Goal: Task Accomplishment & Management: Complete application form

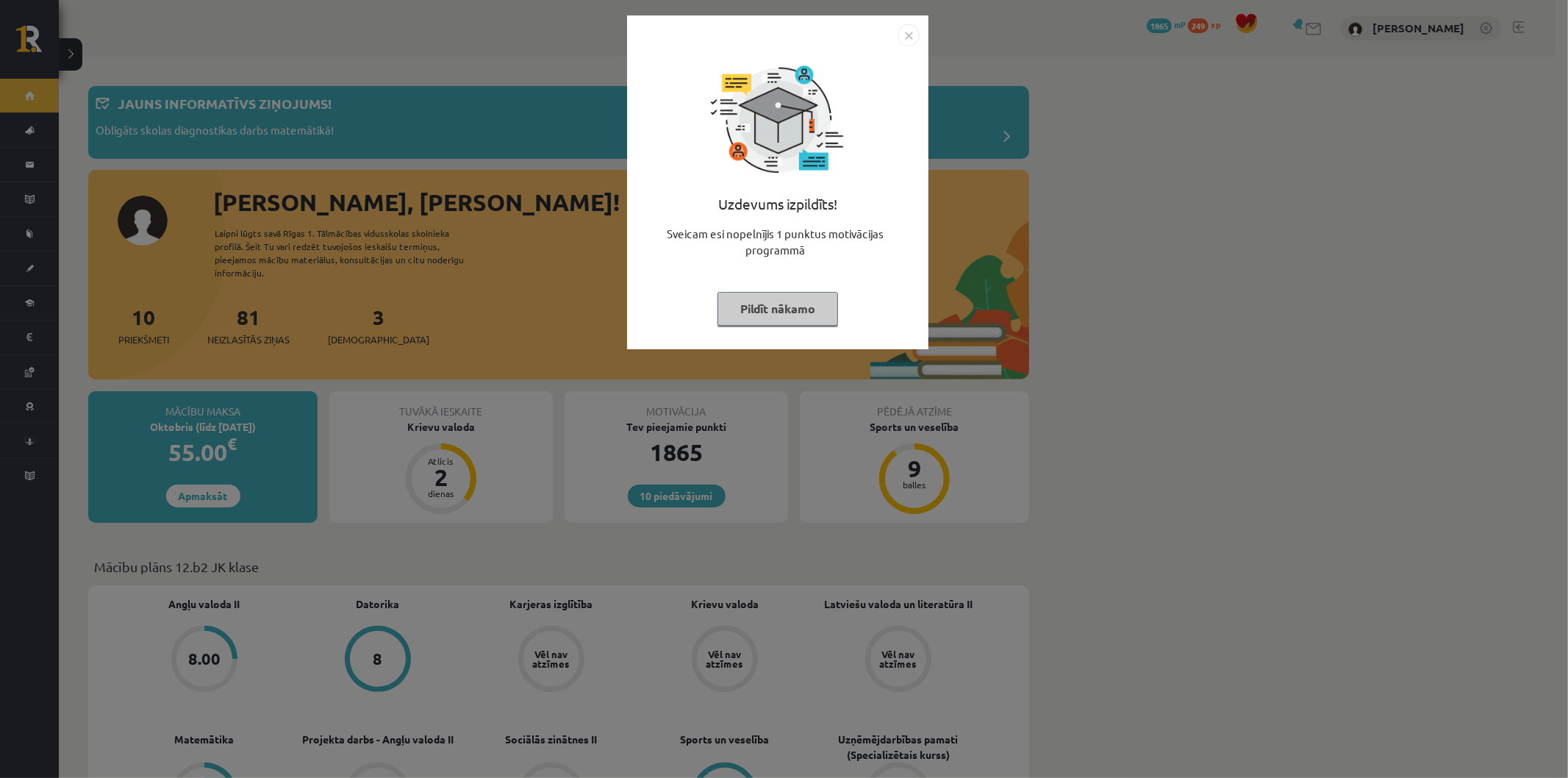
click at [913, 32] on img "Close" at bounding box center [908, 35] width 22 height 22
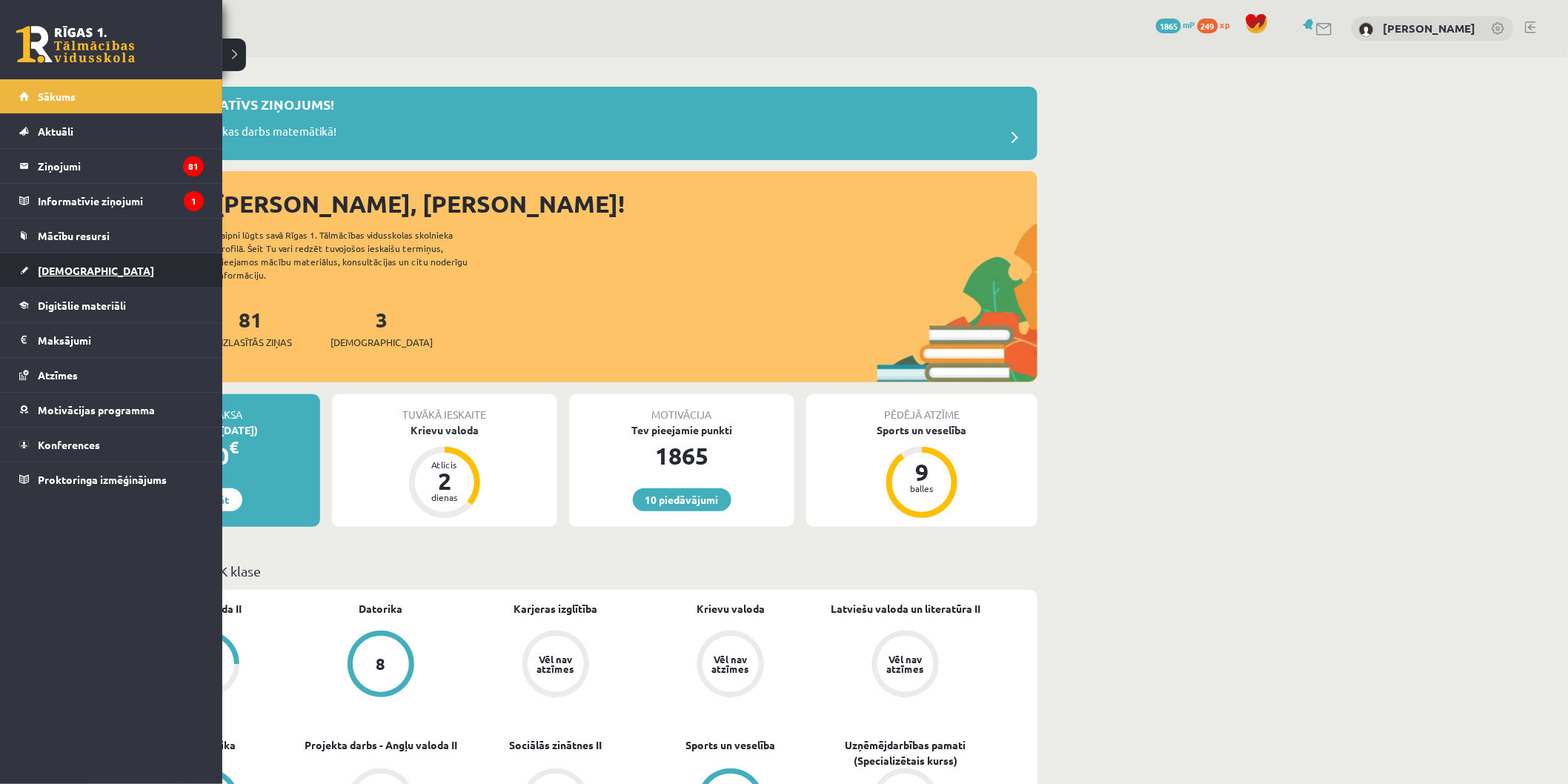
click at [65, 268] on span "[DEMOGRAPHIC_DATA]" at bounding box center [96, 270] width 116 height 13
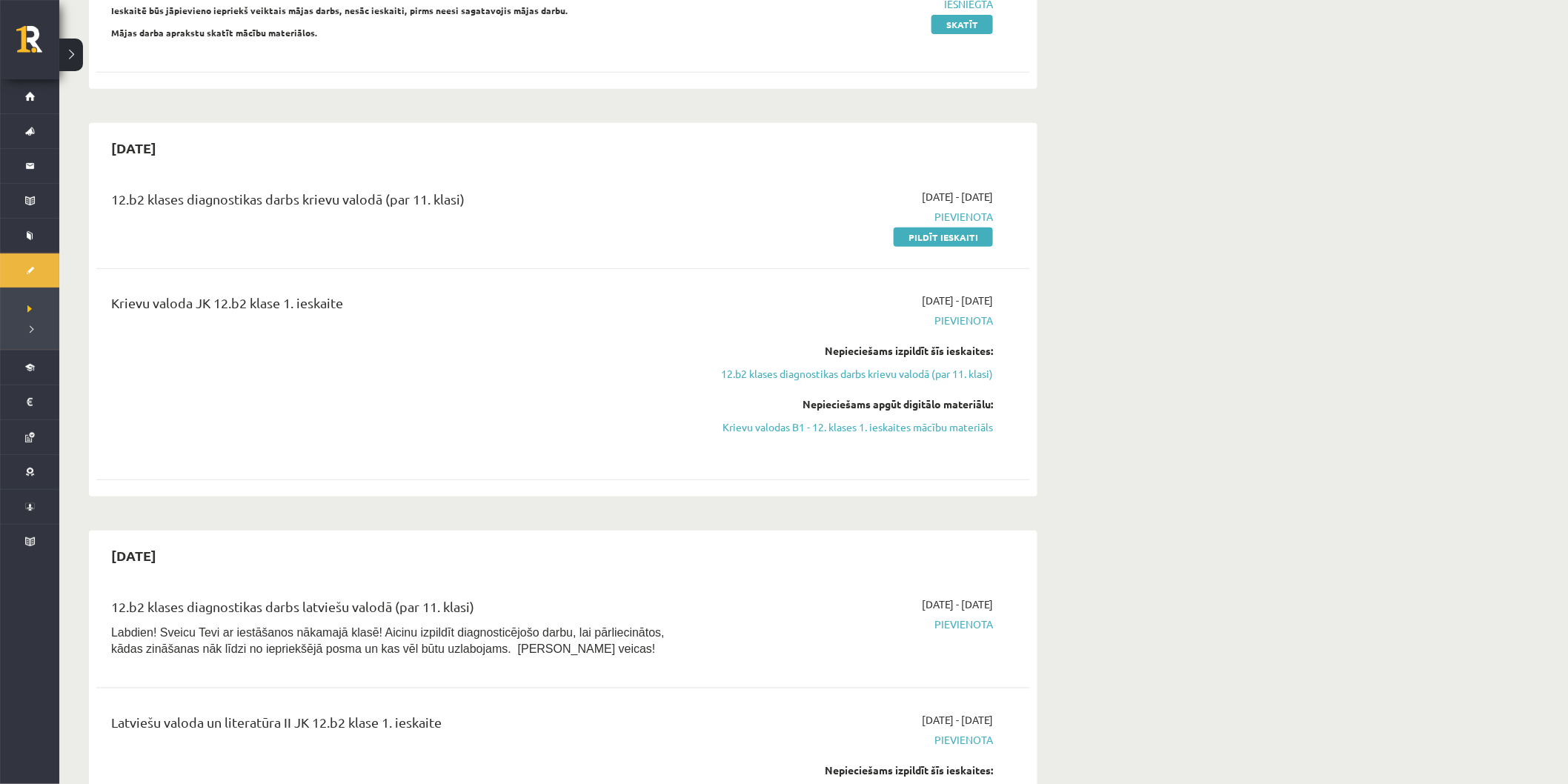
scroll to position [247, 0]
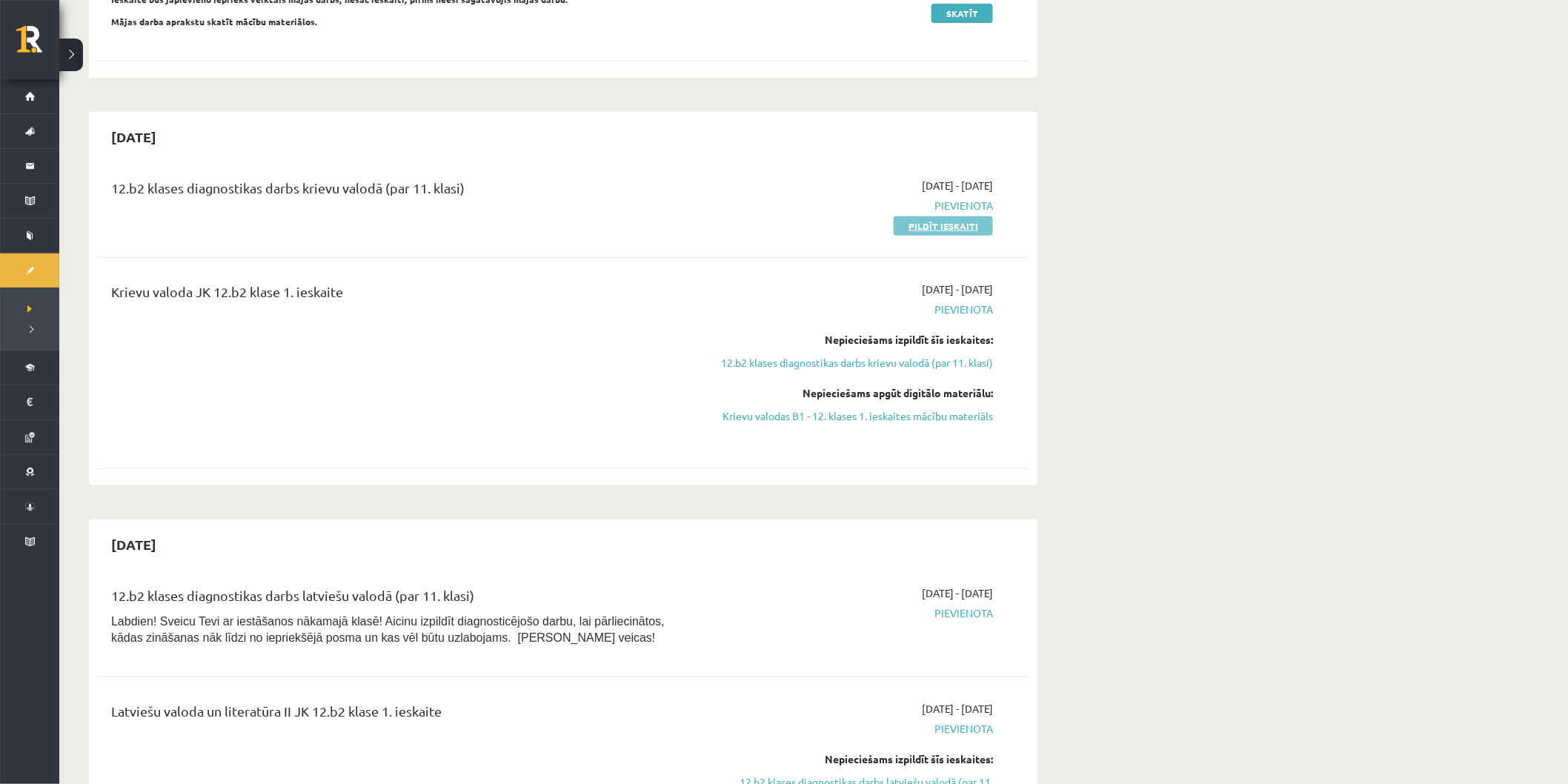
click at [928, 228] on link "Pildīt ieskaiti" at bounding box center [943, 226] width 99 height 19
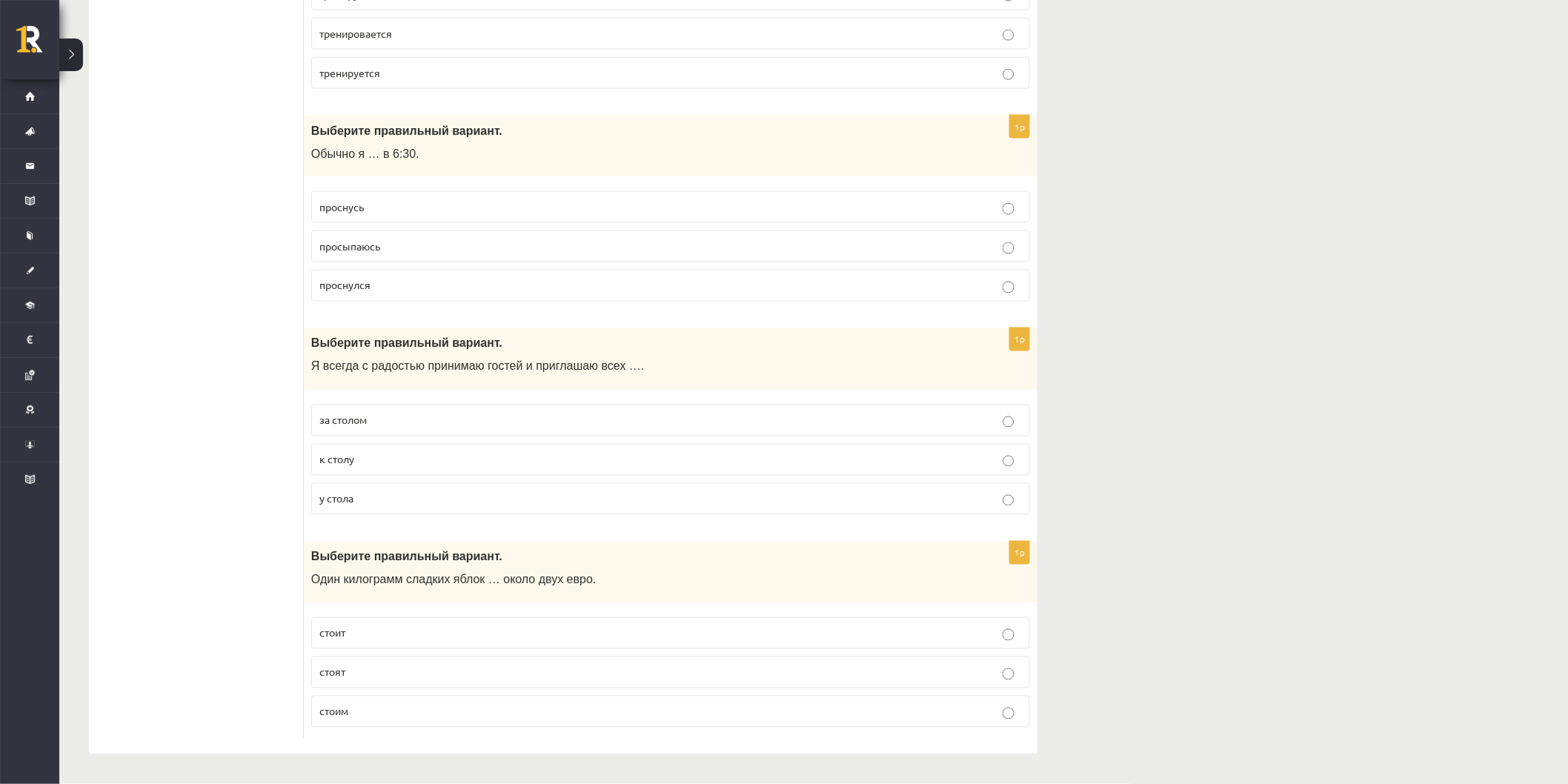
scroll to position [5619, 0]
drag, startPoint x: 312, startPoint y: 560, endPoint x: 464, endPoint y: 586, distance: 154.2
click at [464, 586] on div "Выберите правильный вариант. Один килограмм сладких яблок … около двух евро." at bounding box center [670, 572] width 734 height 61
click at [581, 566] on div "Выберите правильный вариант. Один килограмм сладких яблок … около двух евро." at bounding box center [670, 572] width 734 height 61
drag, startPoint x: 573, startPoint y: 583, endPoint x: 343, endPoint y: 583, distance: 230.0
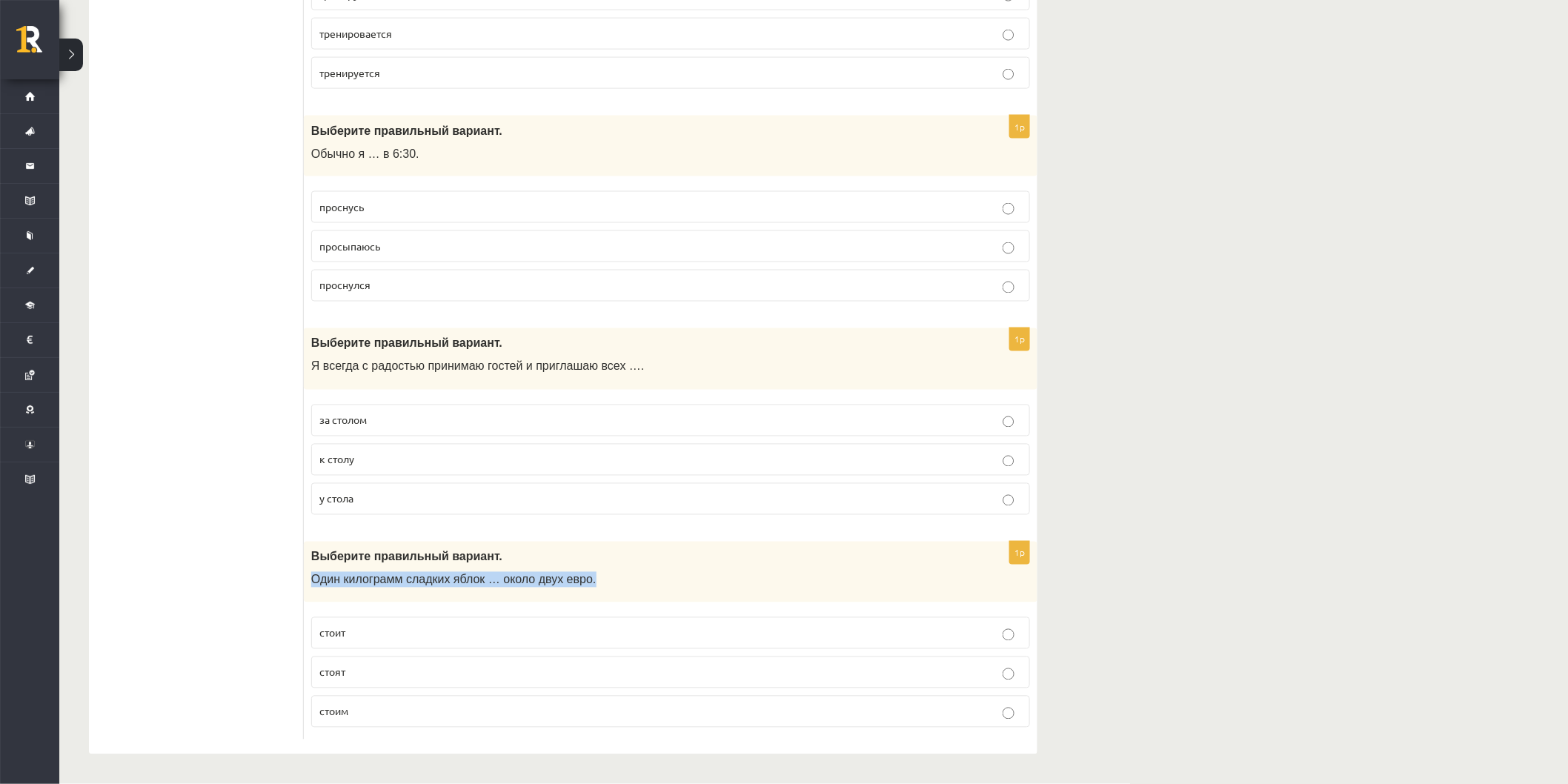
click at [307, 587] on div "Выберите правильный вариант. Один килограмм сладких яблок … около двух евро." at bounding box center [670, 572] width 734 height 61
copy span "Один килограмм сладких яблок … около двух евро."
click at [341, 639] on p "стоит" at bounding box center [670, 633] width 702 height 16
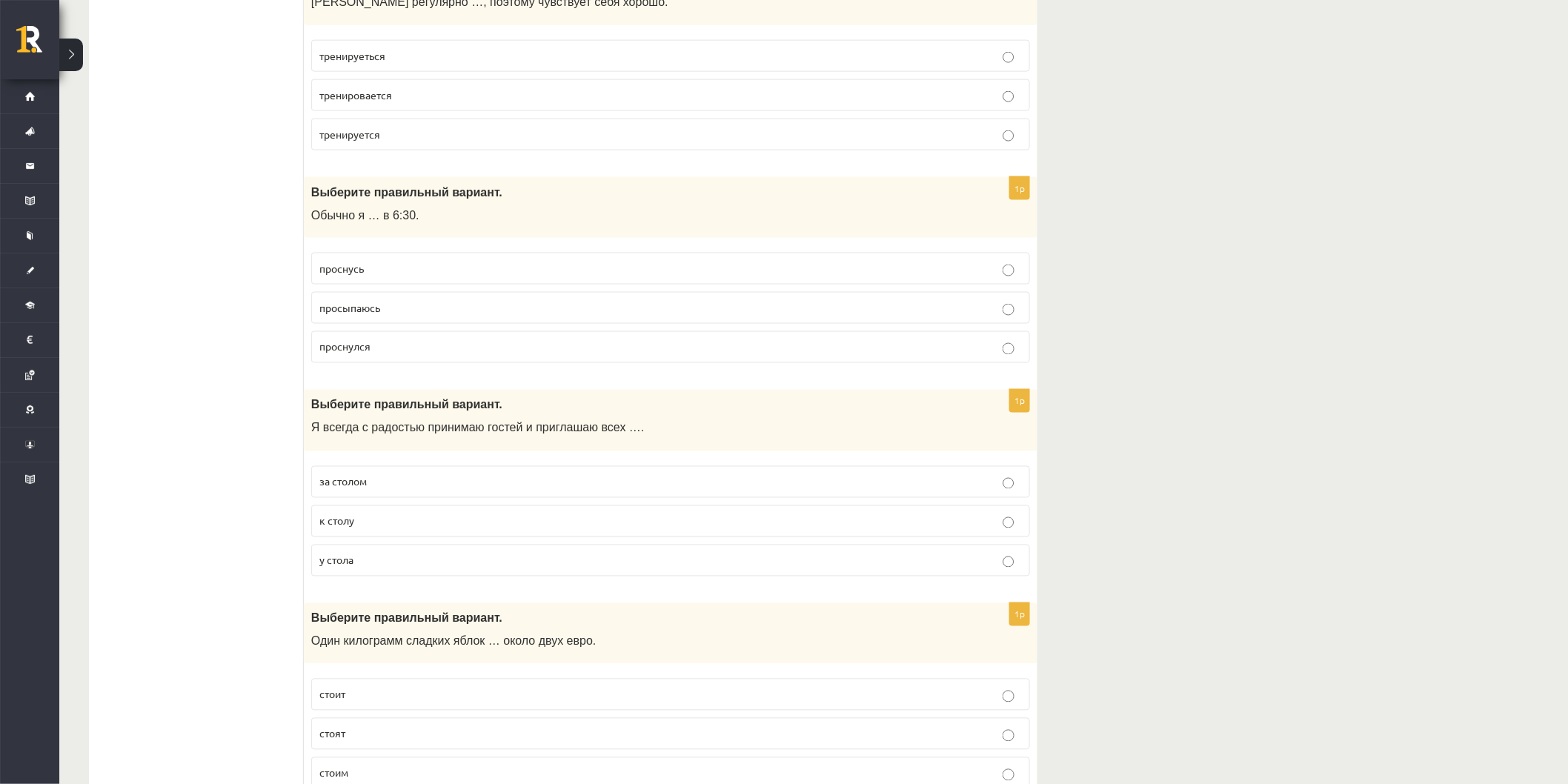
scroll to position [5536, 0]
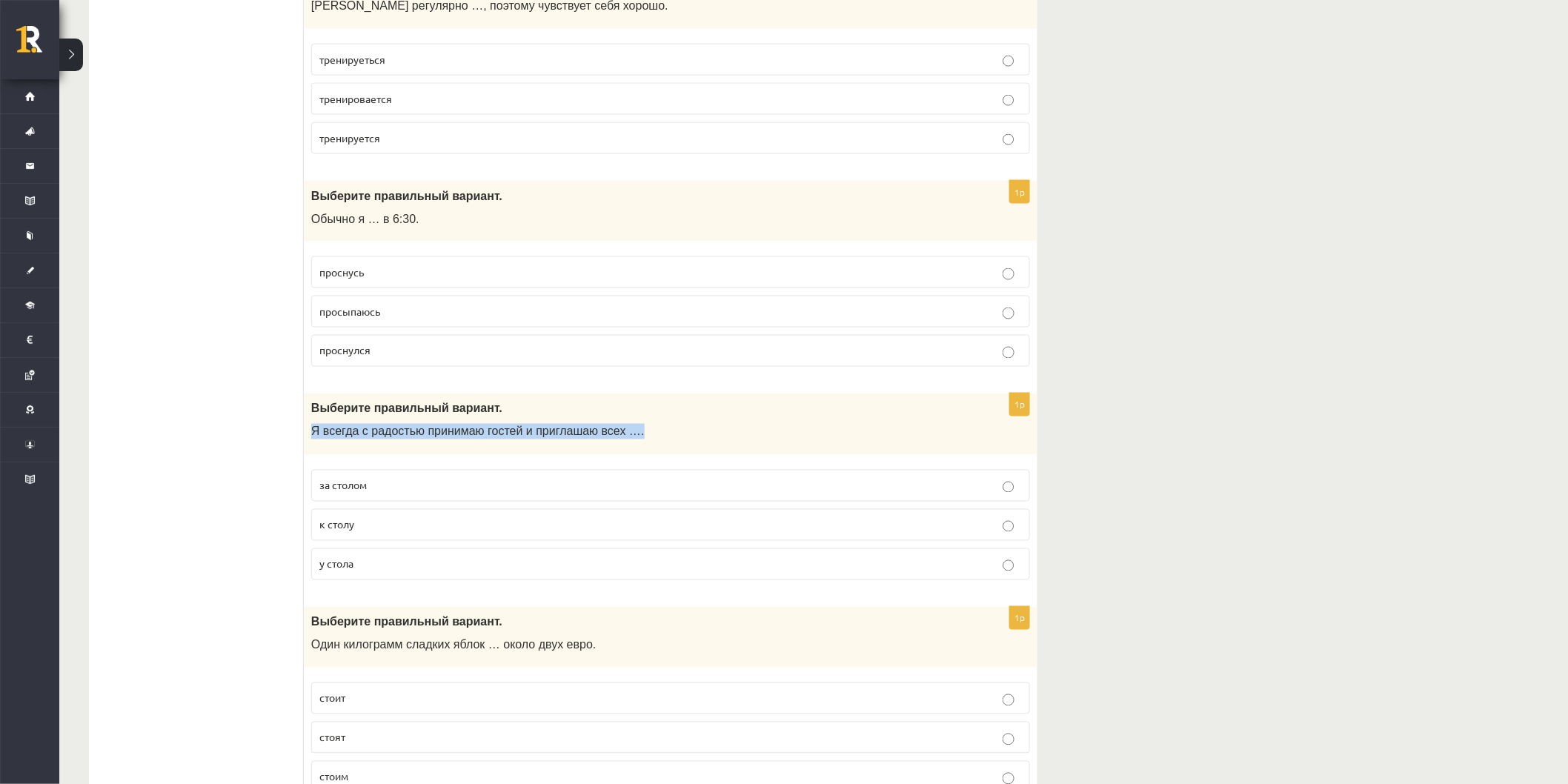
drag, startPoint x: 312, startPoint y: 448, endPoint x: 679, endPoint y: 463, distance: 367.3
click at [679, 455] on div "Выберите правильный вариант. Я всегда с радостью принимаю гостей и приглашаю вс…" at bounding box center [670, 424] width 734 height 61
copy span "Я всегда с радостью принимаю гостей и приглашаю всех …."
click at [322, 492] on span "за столом" at bounding box center [343, 485] width 47 height 13
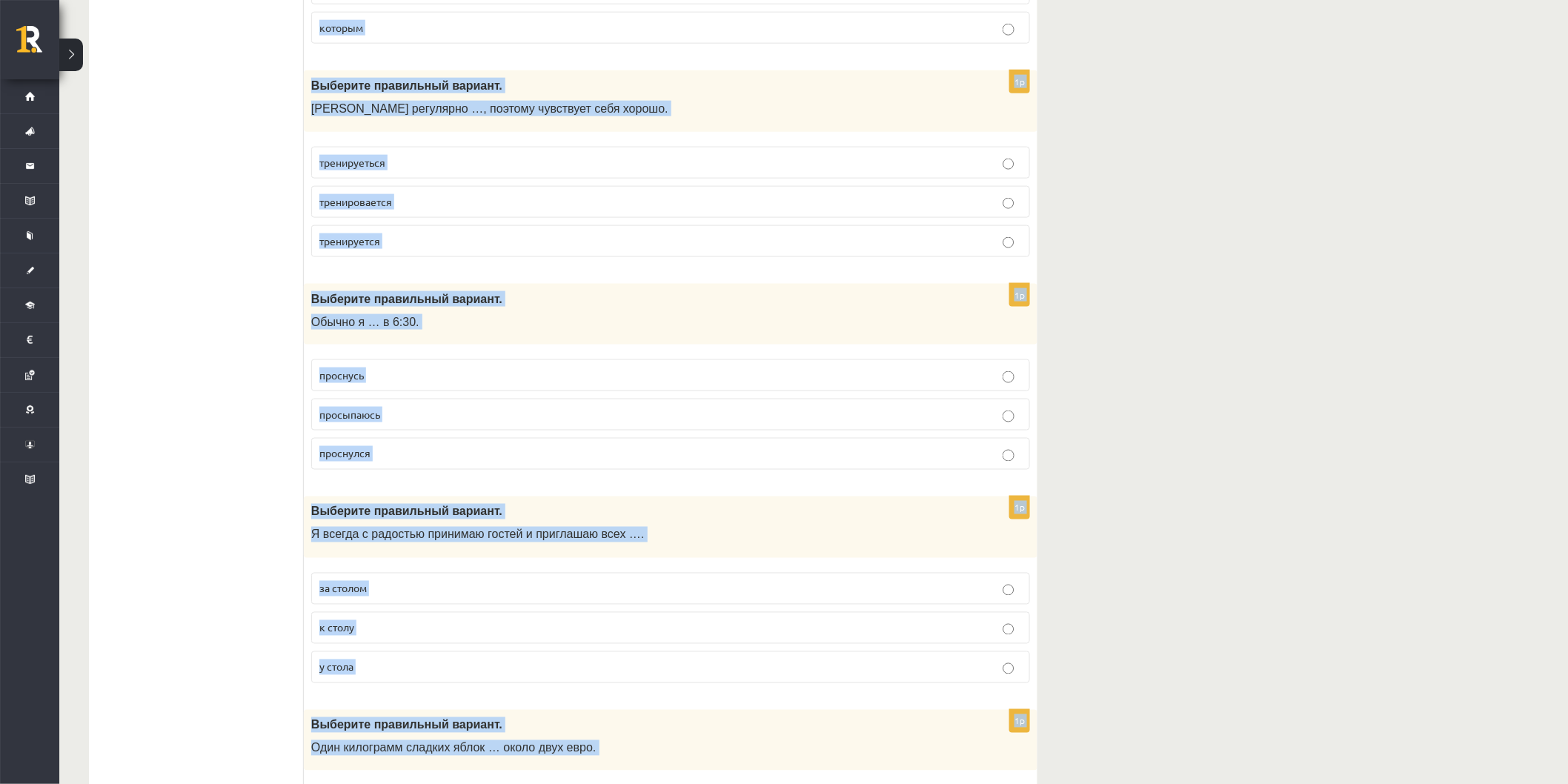
scroll to position [5619, 0]
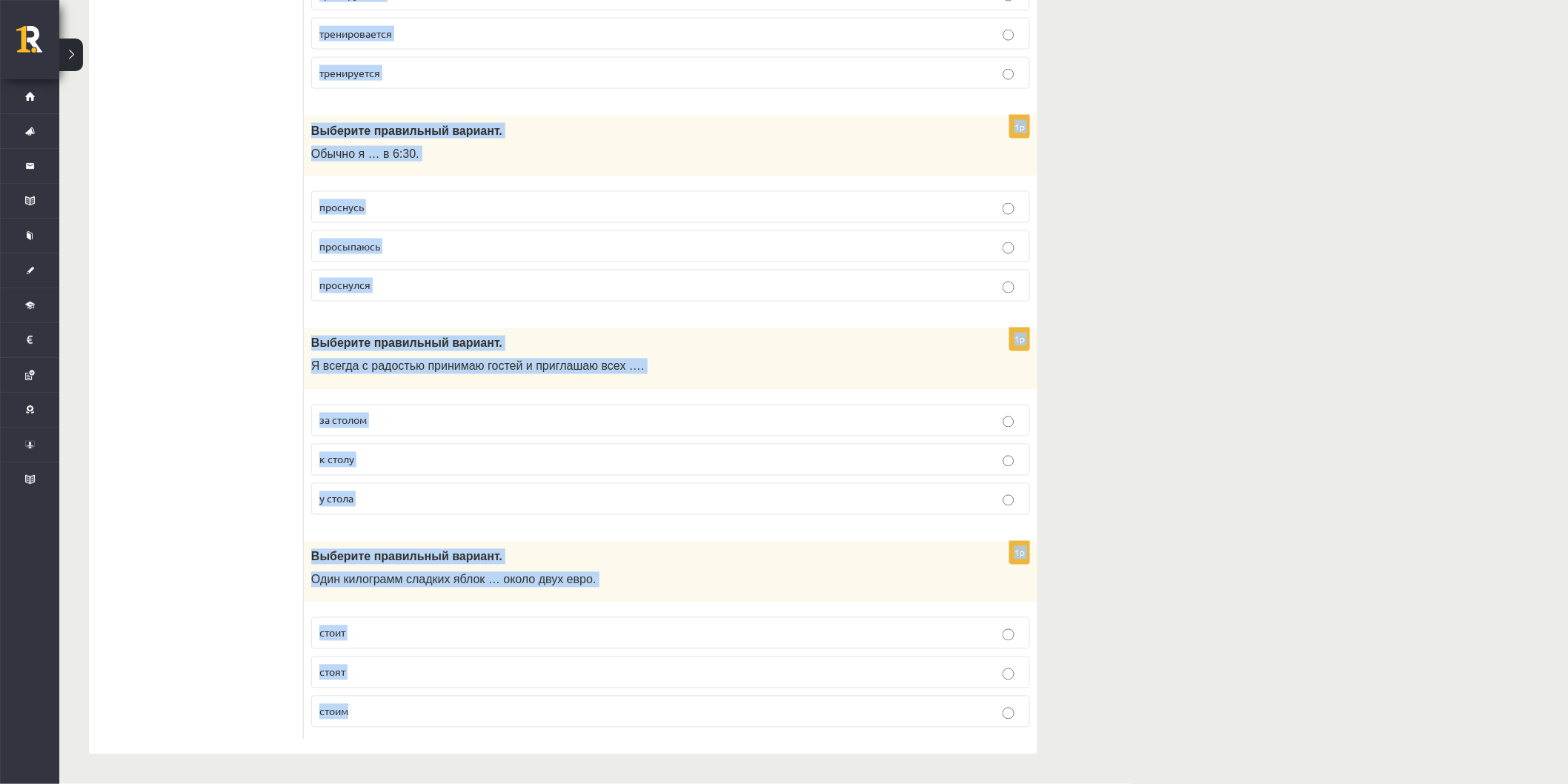
drag, startPoint x: 311, startPoint y: 315, endPoint x: 902, endPoint y: 708, distance: 709.7
drag, startPoint x: 533, startPoint y: 572, endPoint x: 515, endPoint y: 579, distance: 19.3
copy form "Самый быстрый и простой … улучшить здоровье – начать пить больше чистой воды ка…"
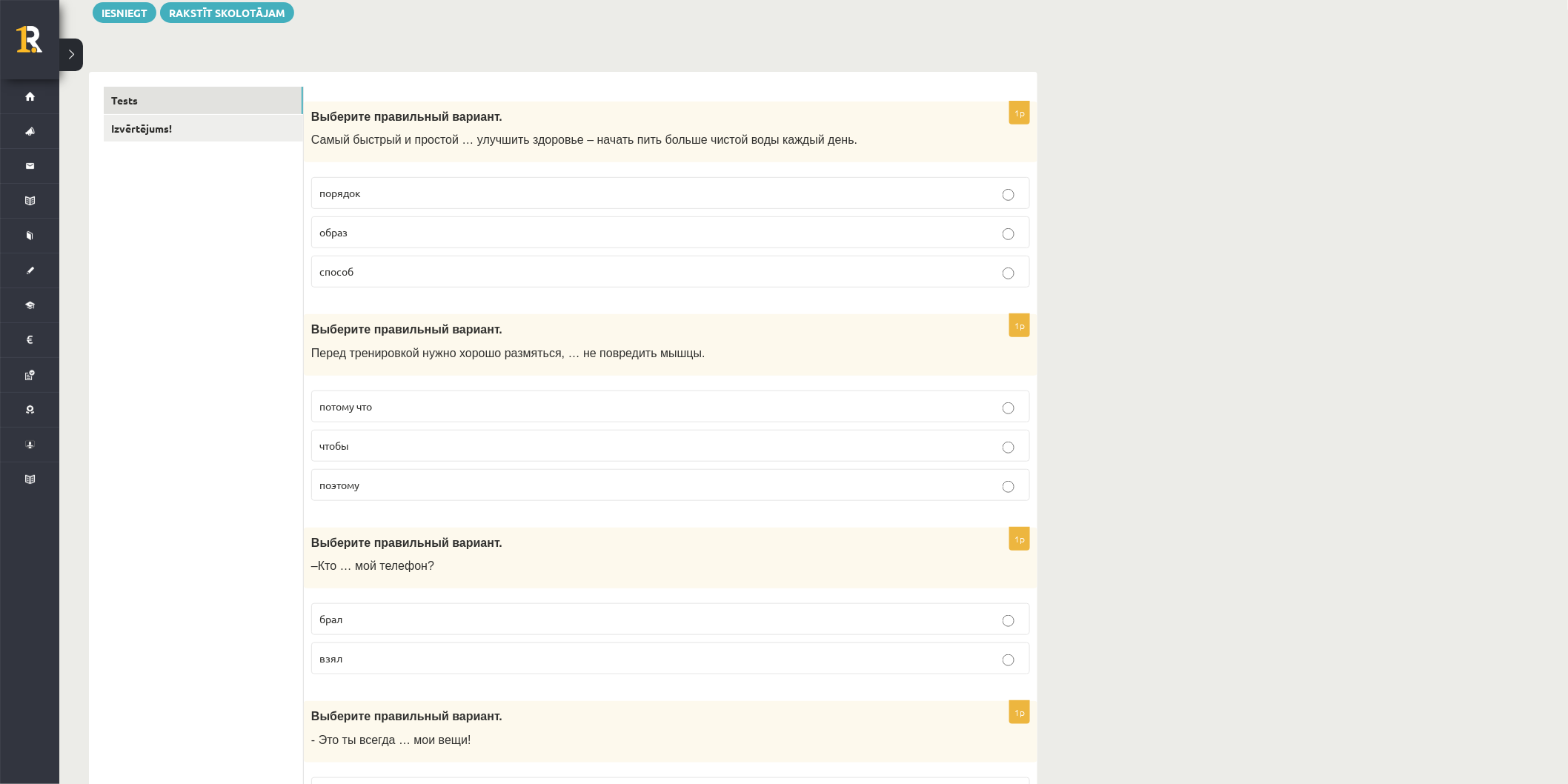
scroll to position [0, 0]
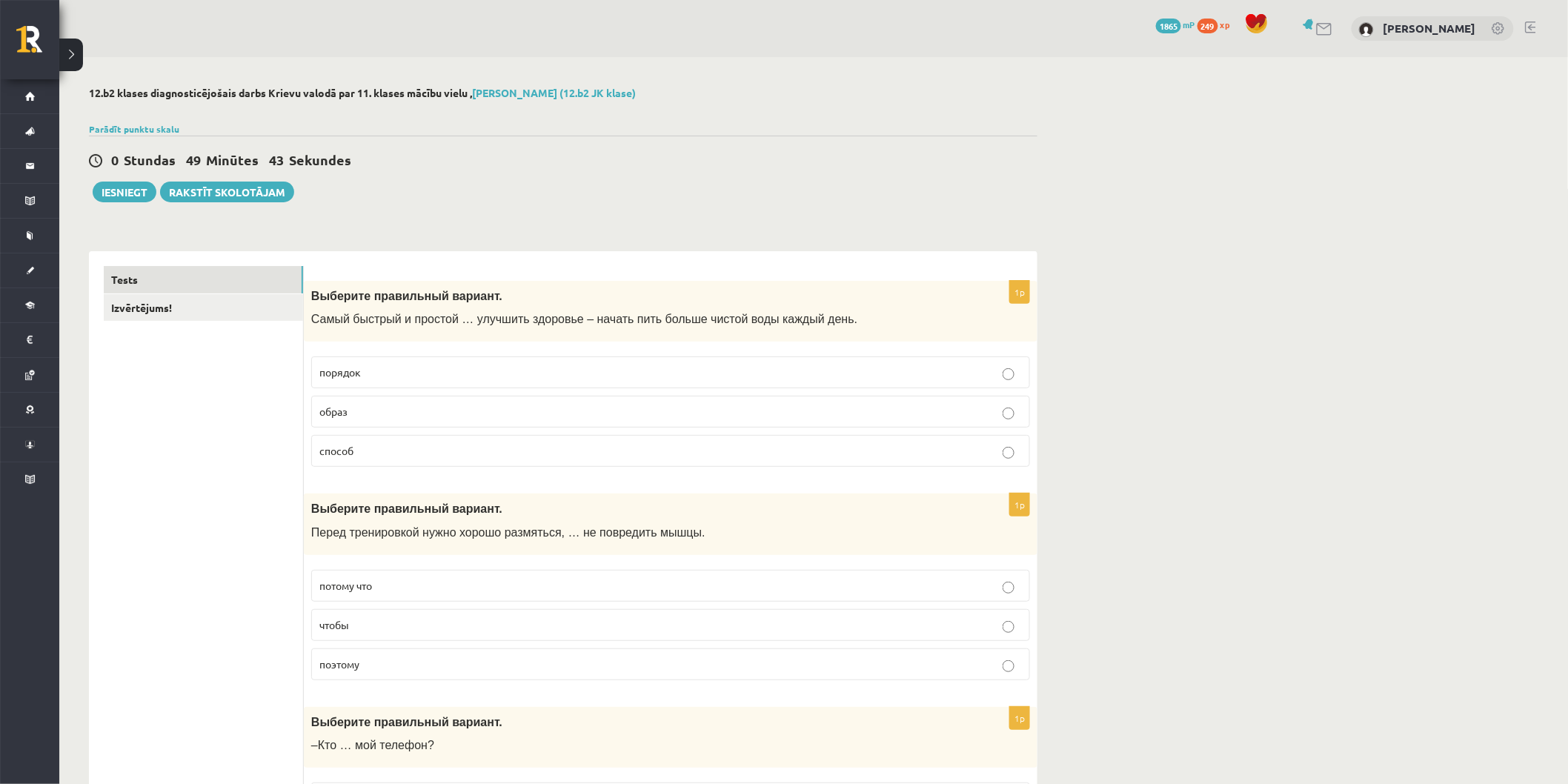
click at [421, 447] on p "способ" at bounding box center [670, 451] width 702 height 16
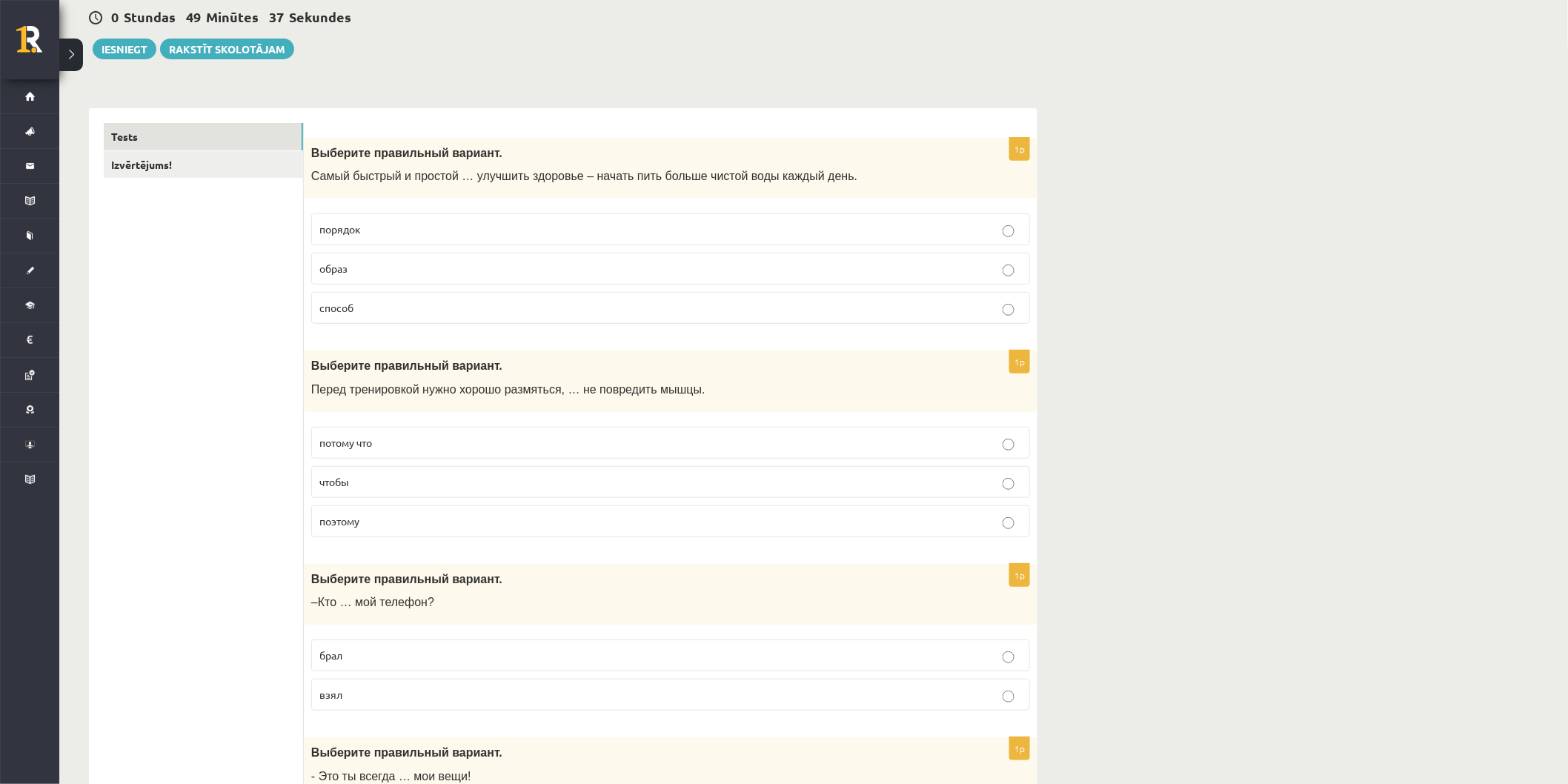
scroll to position [164, 0]
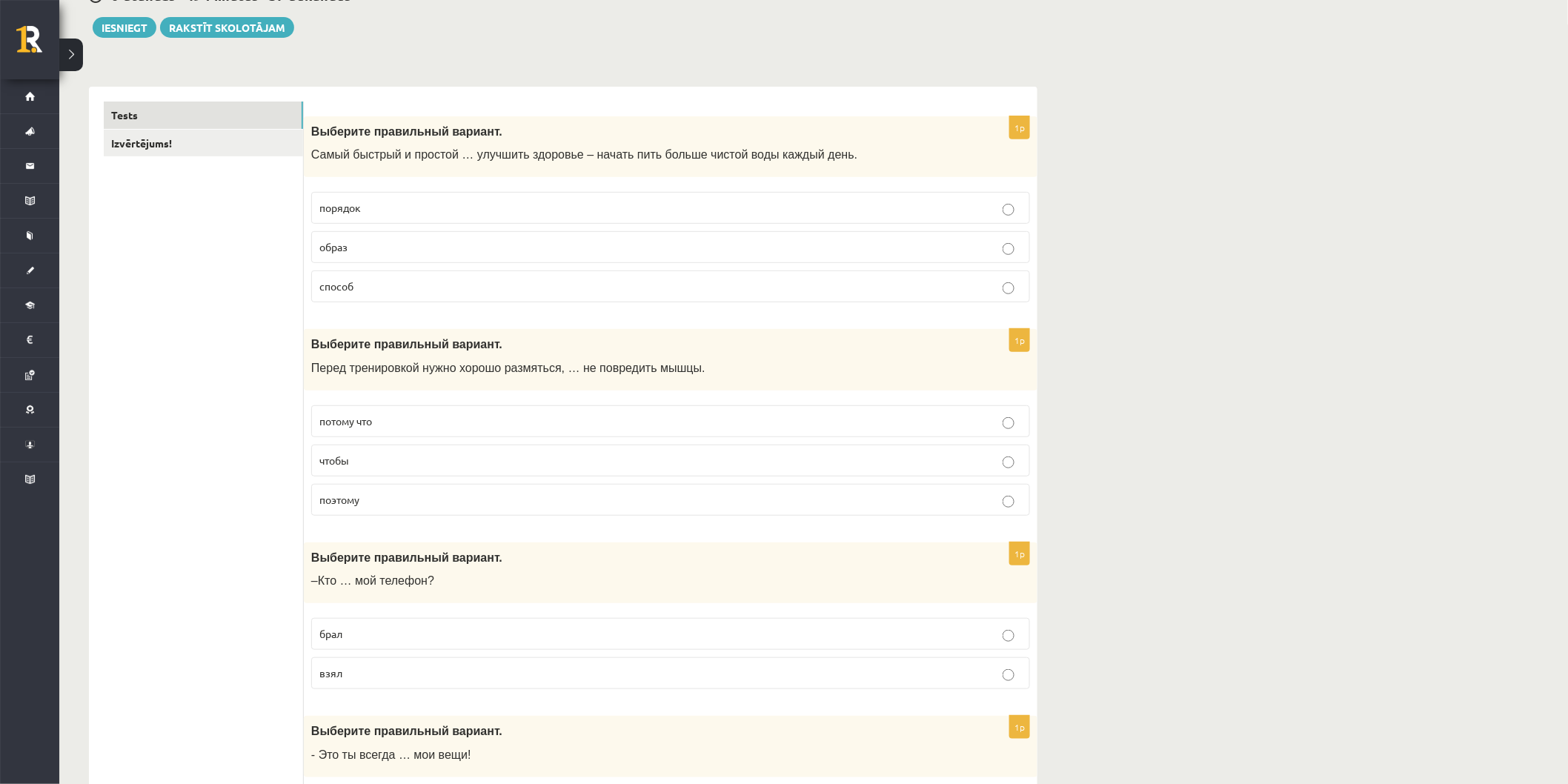
click at [453, 460] on p "чтобы" at bounding box center [670, 461] width 702 height 16
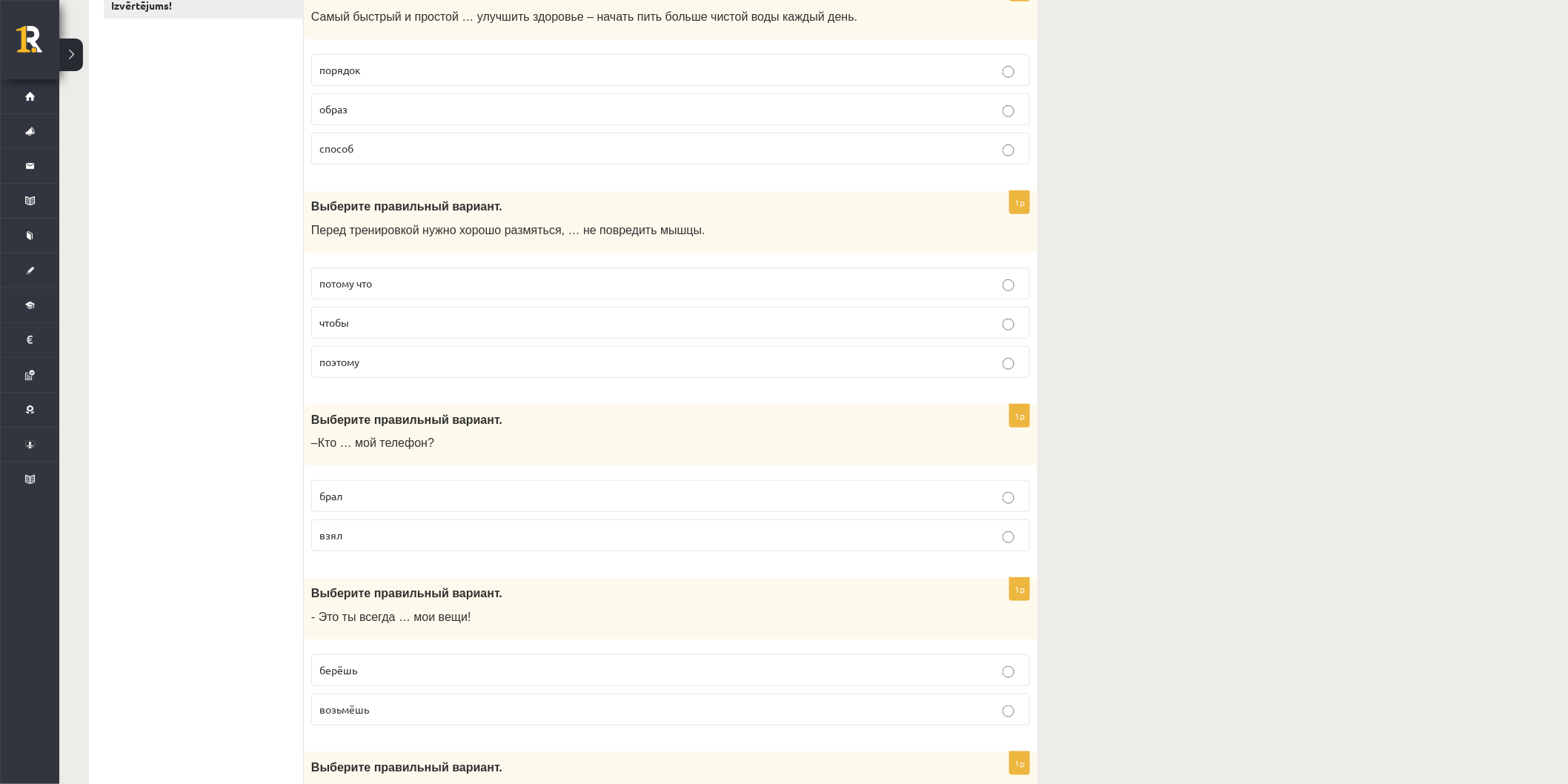
scroll to position [329, 0]
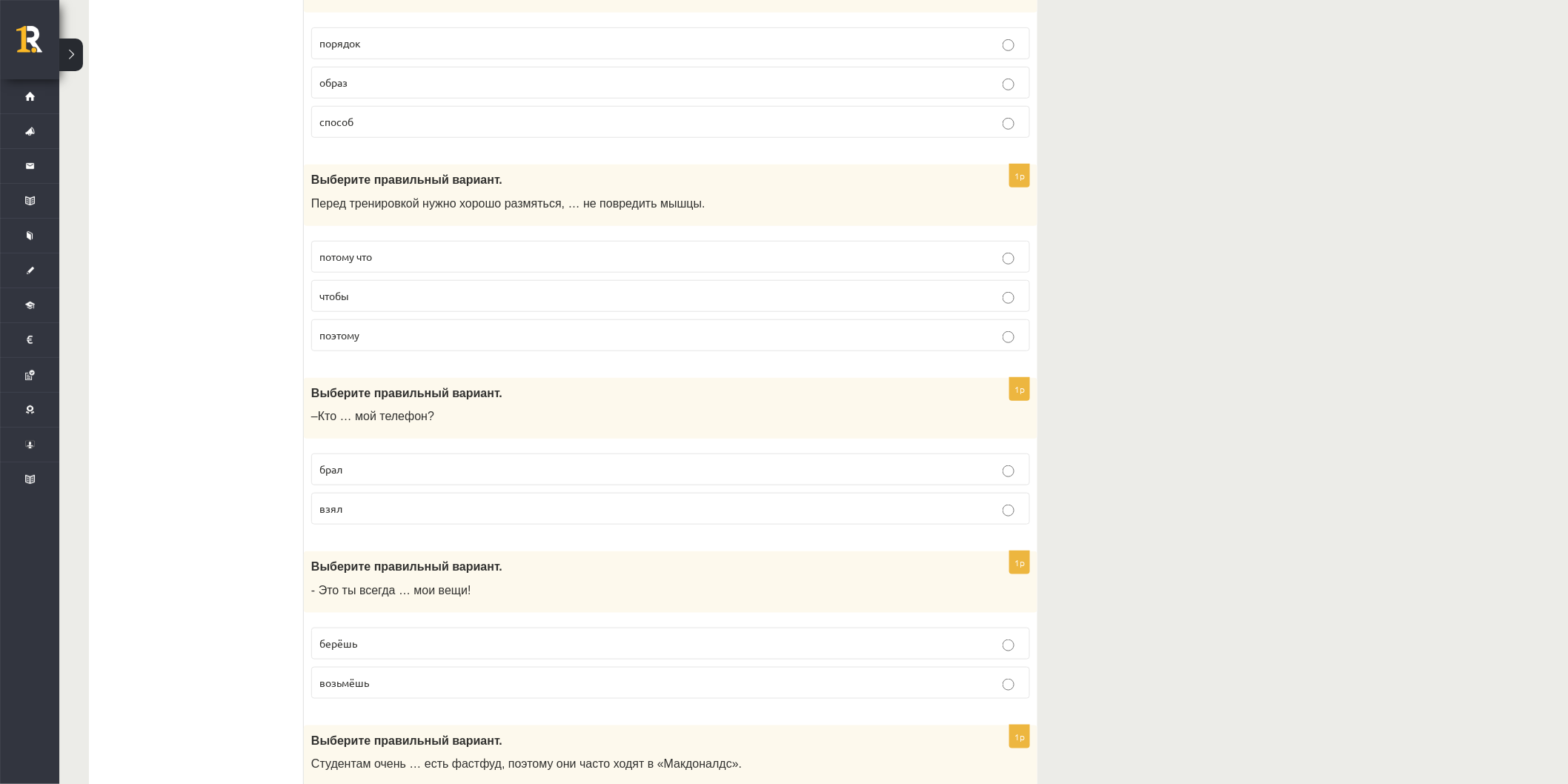
click at [403, 476] on p "брал" at bounding box center [670, 469] width 702 height 16
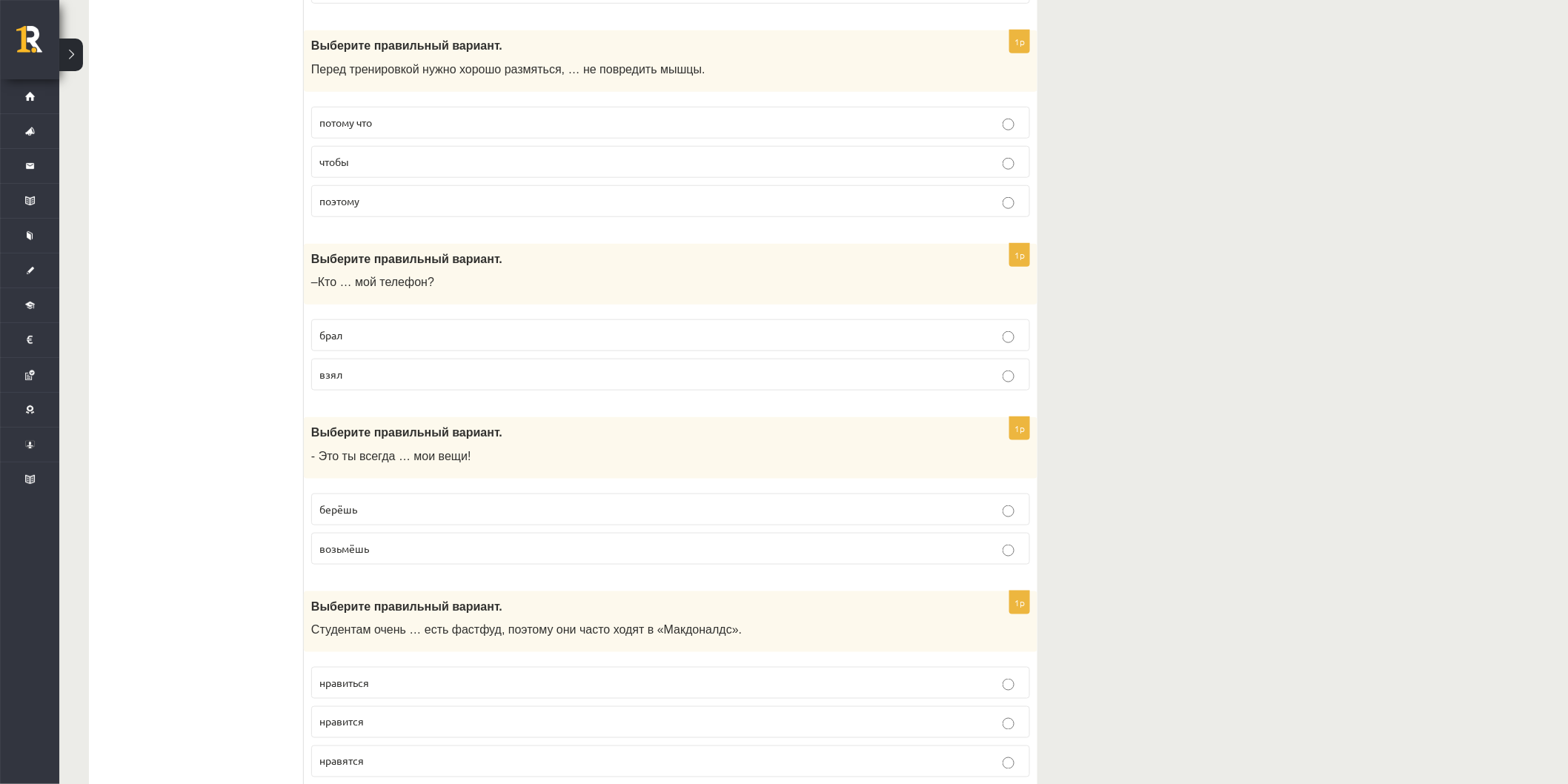
scroll to position [576, 0]
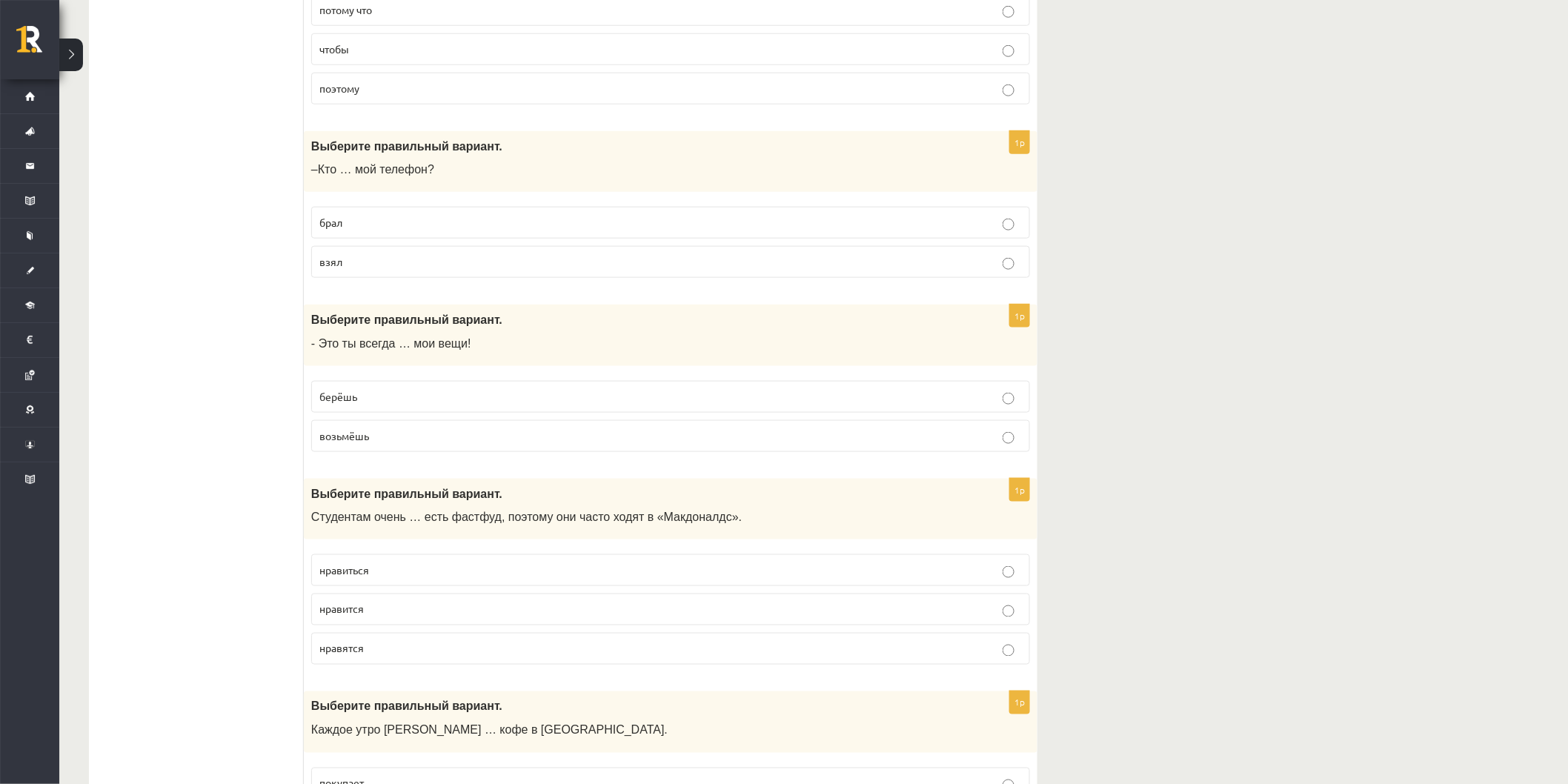
click at [393, 403] on p "берёшь" at bounding box center [670, 397] width 702 height 16
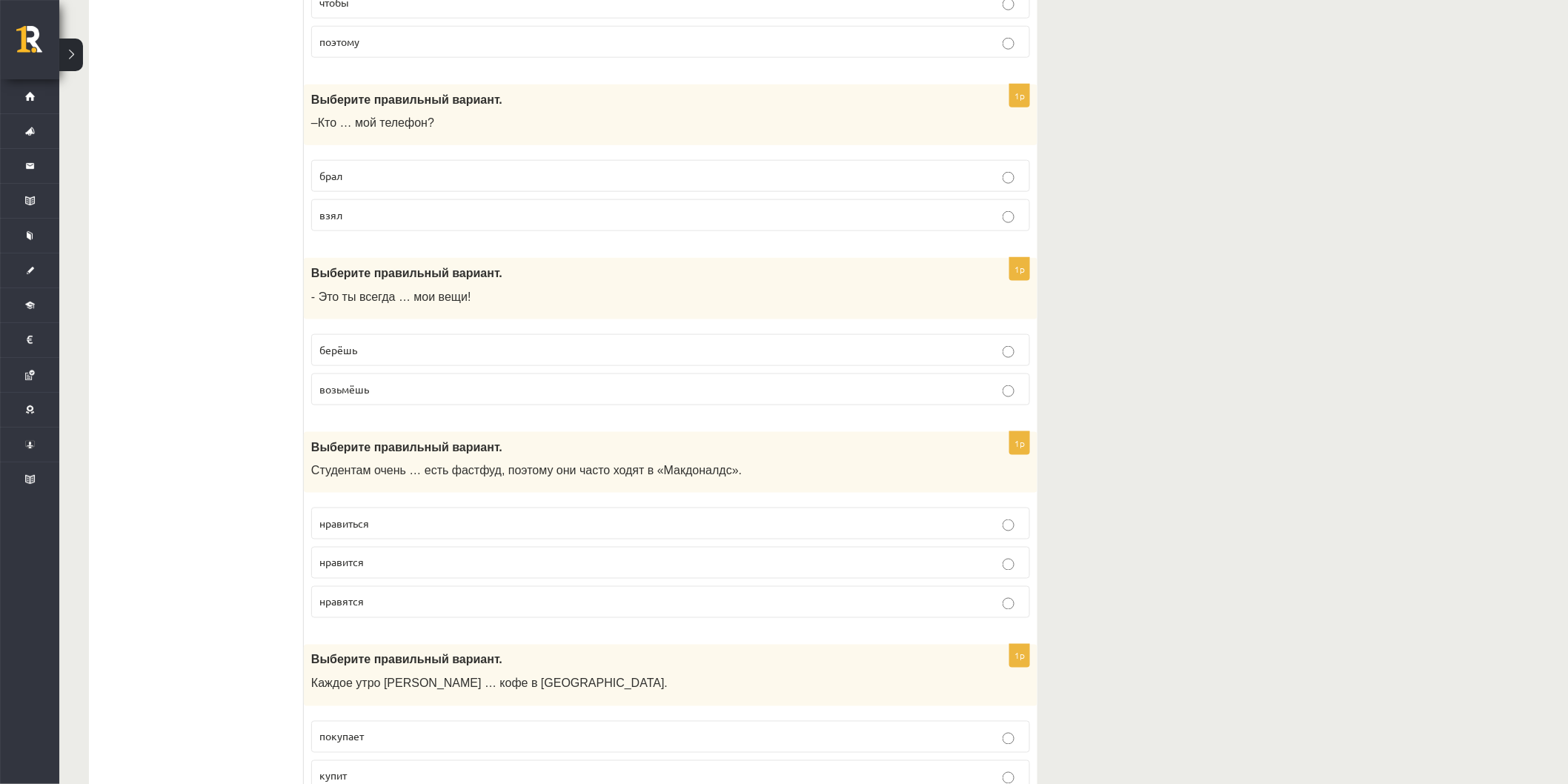
scroll to position [823, 0]
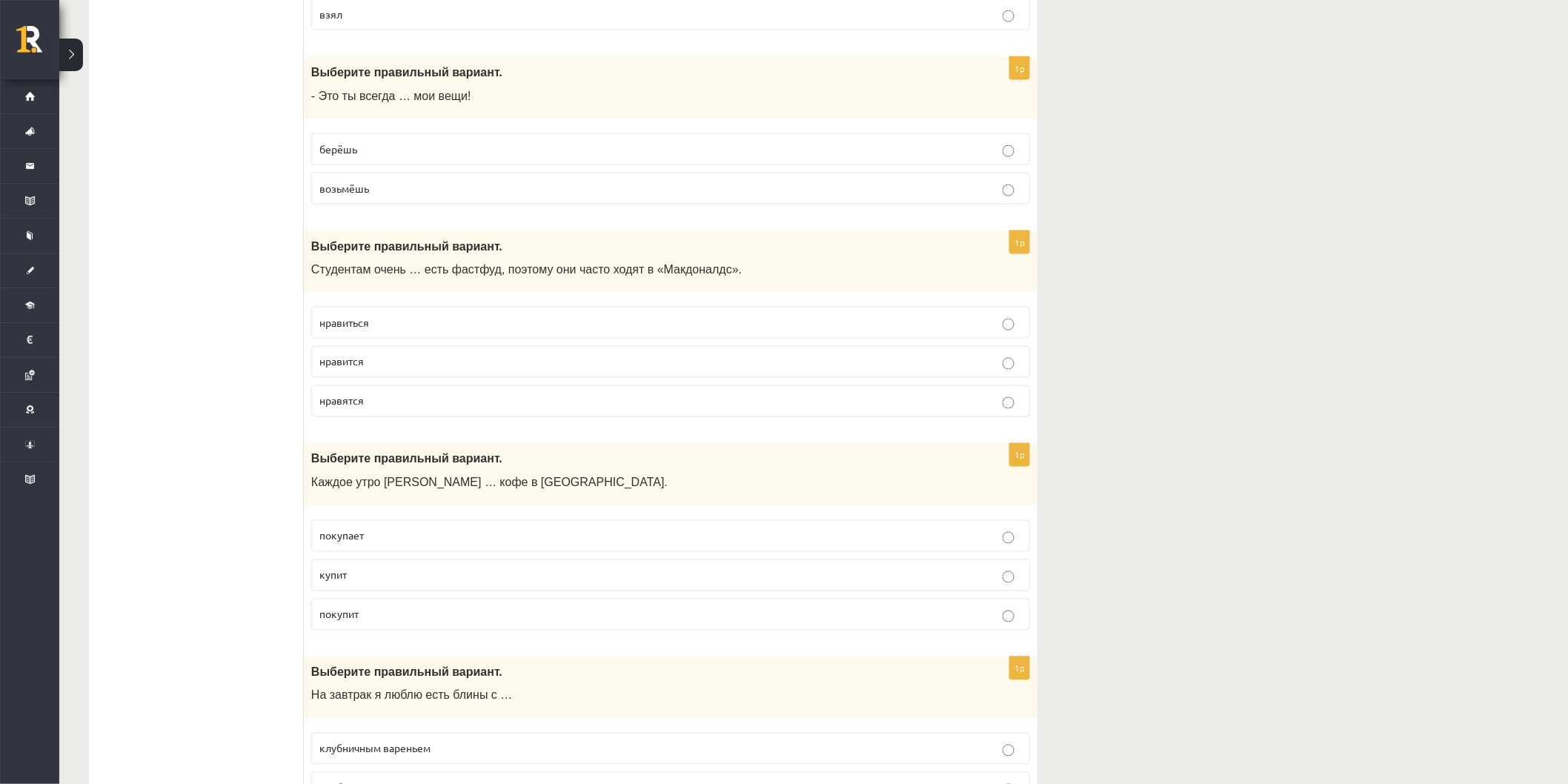
click at [474, 361] on p "нравится" at bounding box center [670, 362] width 702 height 16
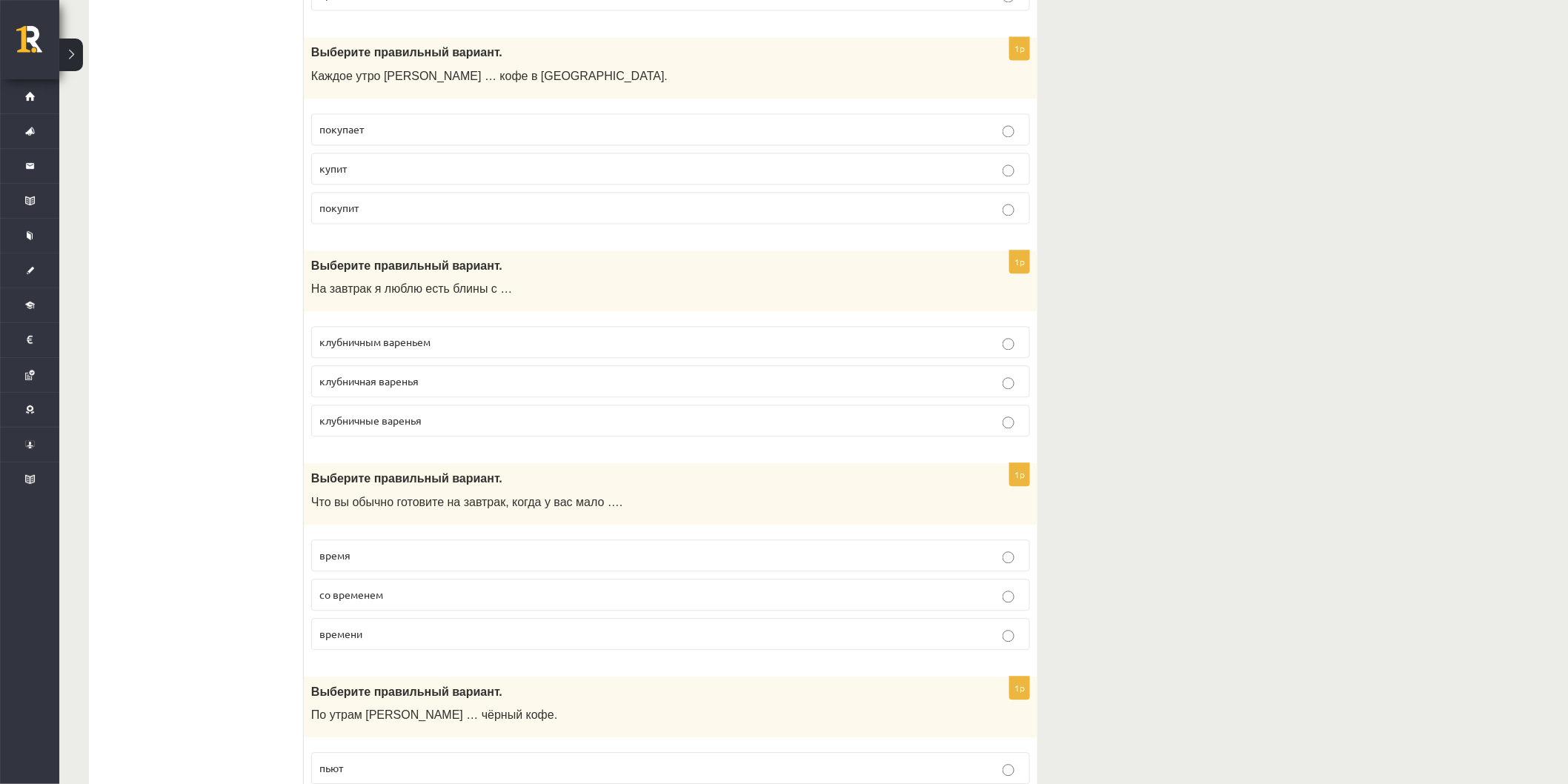
scroll to position [1235, 0]
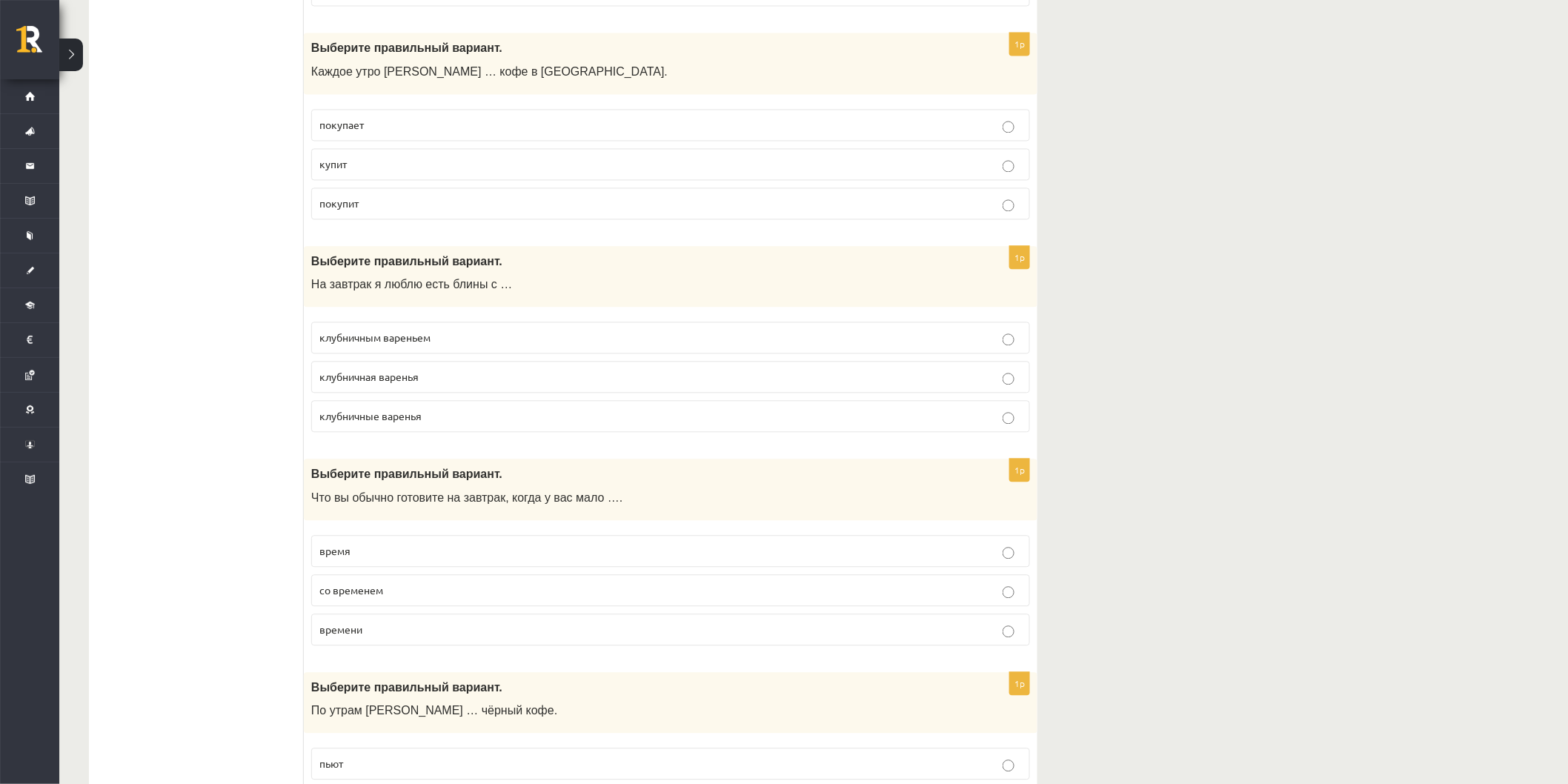
click at [365, 120] on p "покупает" at bounding box center [670, 125] width 702 height 16
click at [408, 335] on span "клубничным вареньем" at bounding box center [374, 337] width 111 height 13
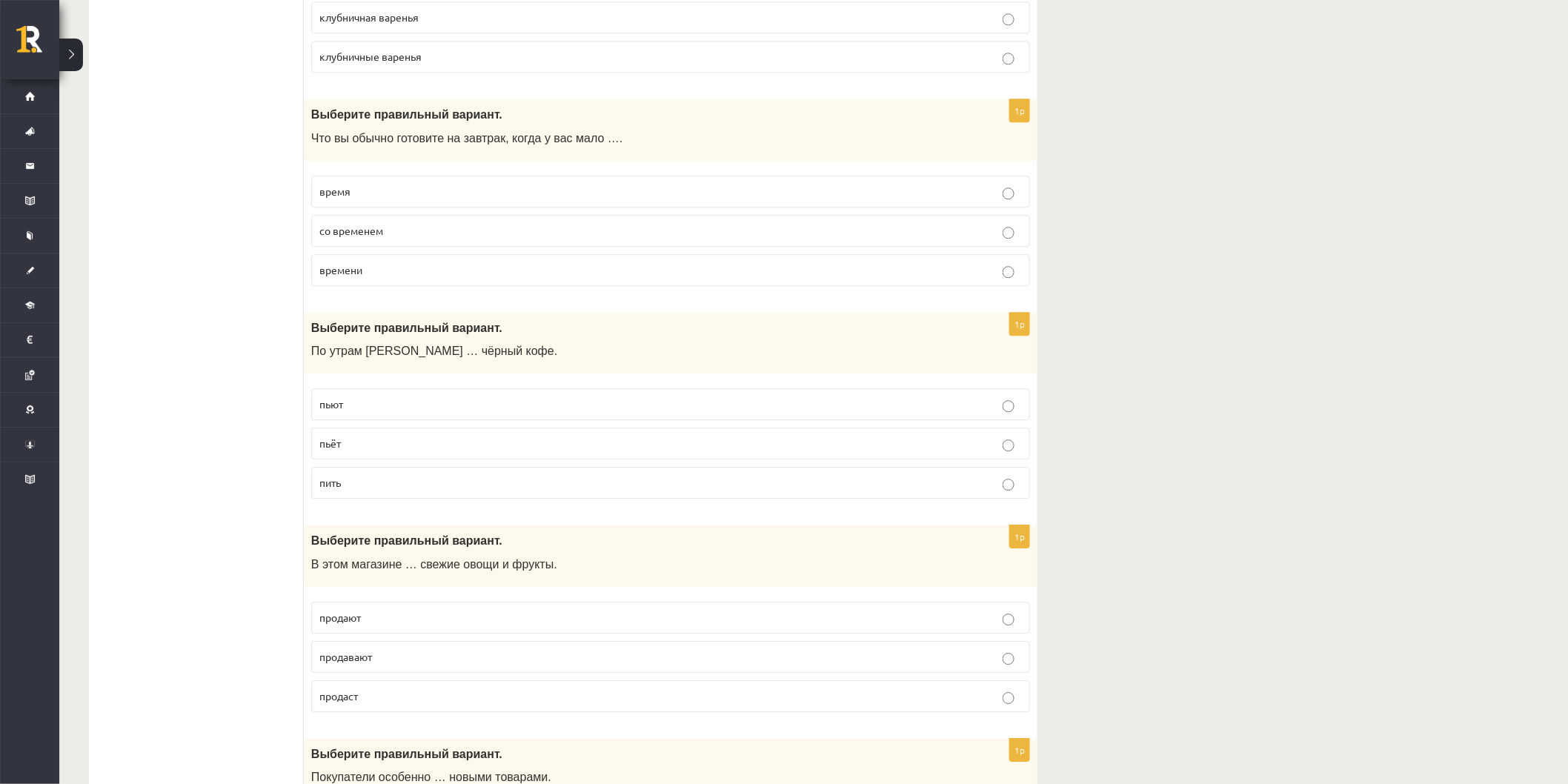
scroll to position [1482, 0]
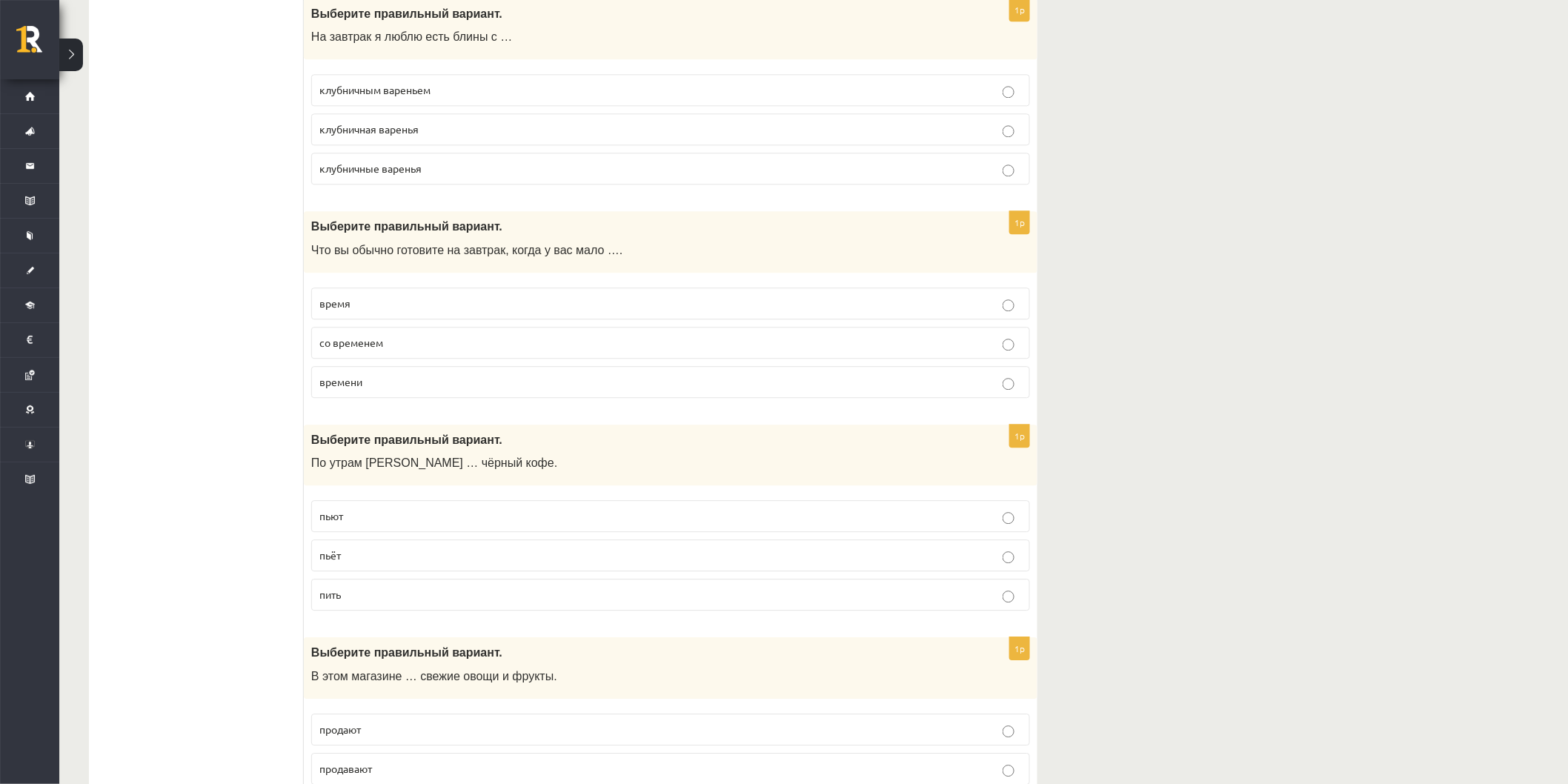
click at [411, 379] on p "времени" at bounding box center [670, 382] width 702 height 16
click at [374, 561] on p "пьёт" at bounding box center [670, 555] width 702 height 16
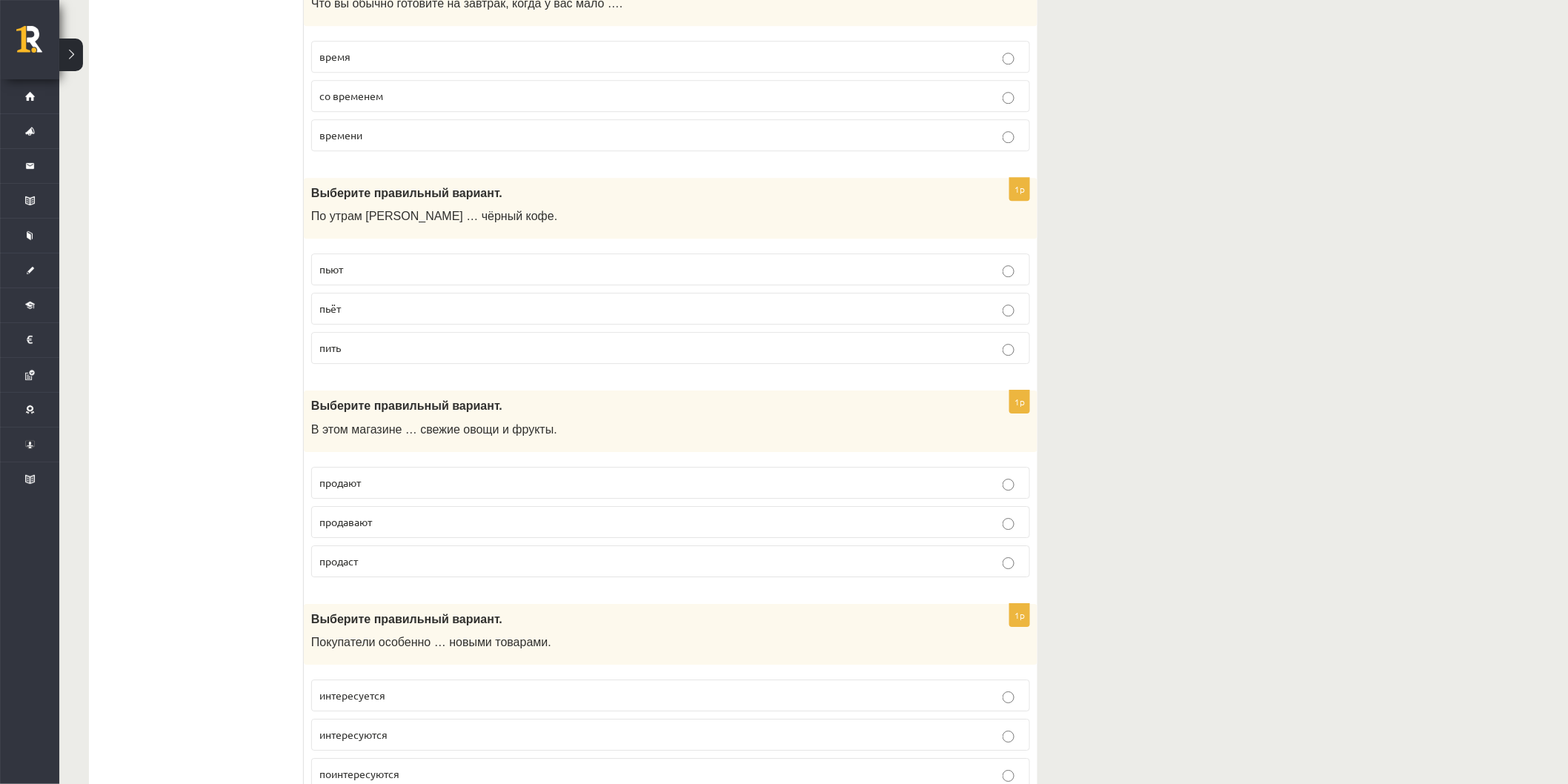
click at [390, 491] on p "продают" at bounding box center [670, 483] width 702 height 16
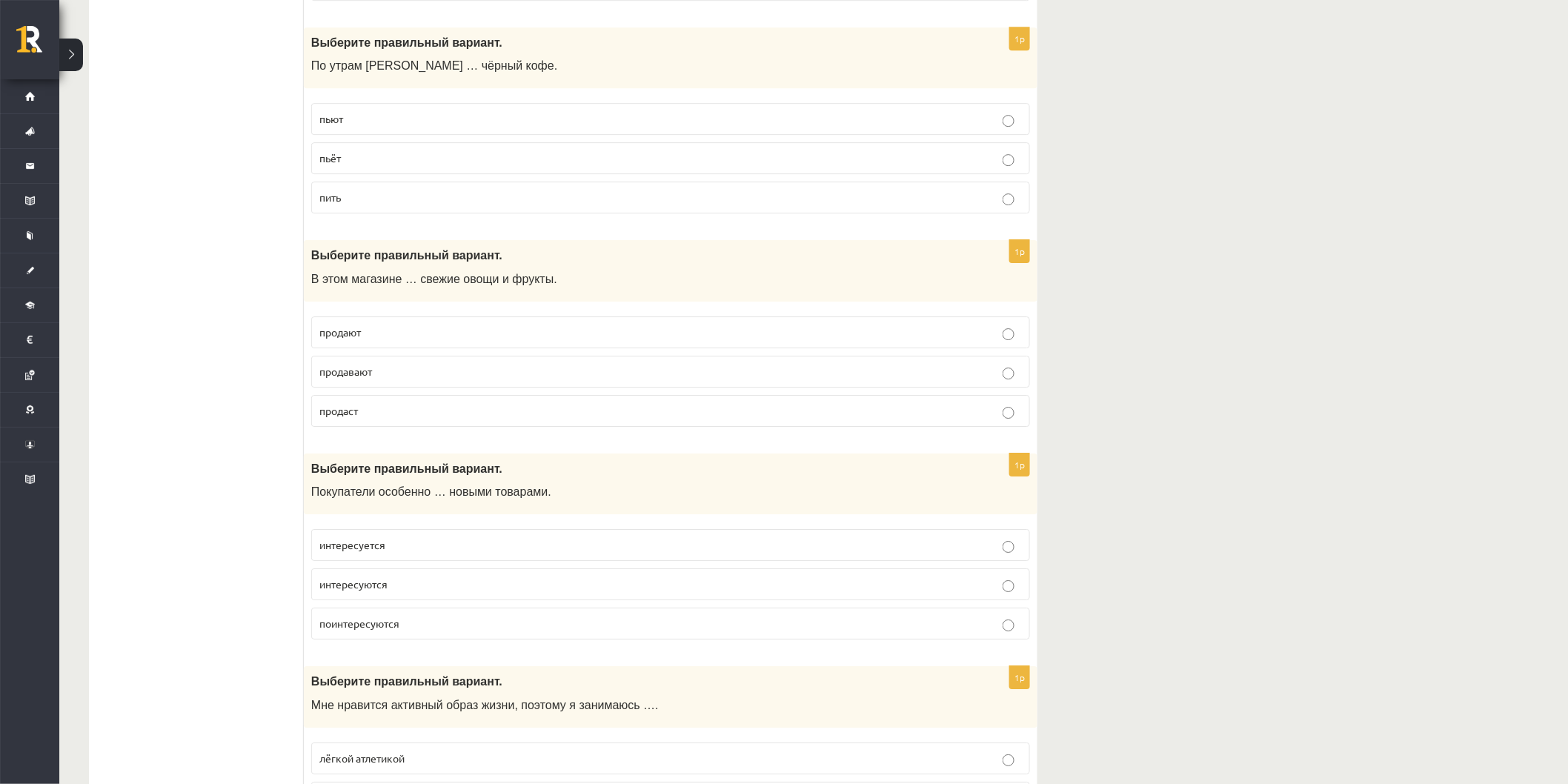
scroll to position [1893, 0]
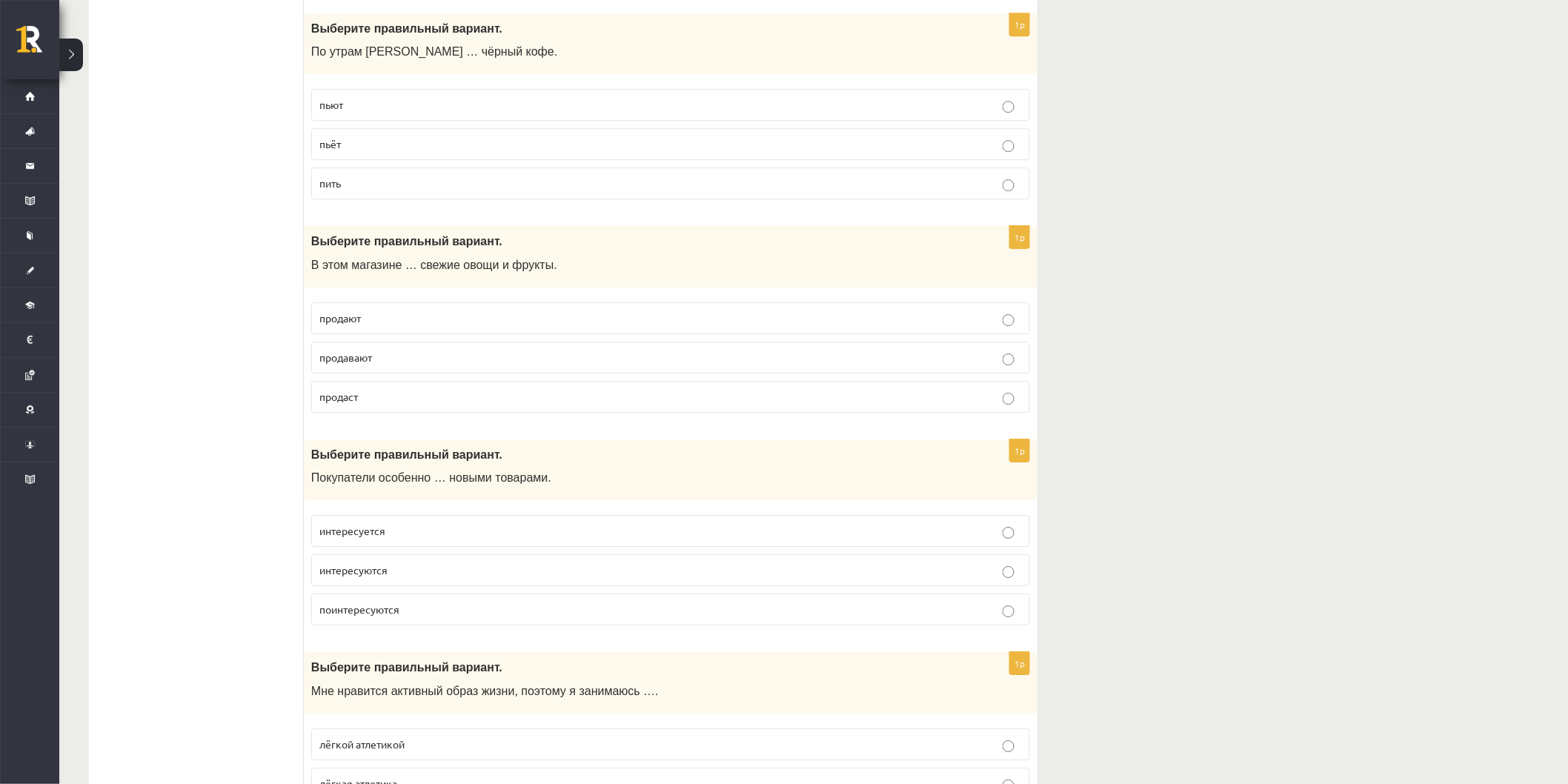
click at [433, 544] on label "интересуется" at bounding box center [671, 531] width 719 height 32
click at [370, 578] on p "интересуются" at bounding box center [670, 570] width 702 height 16
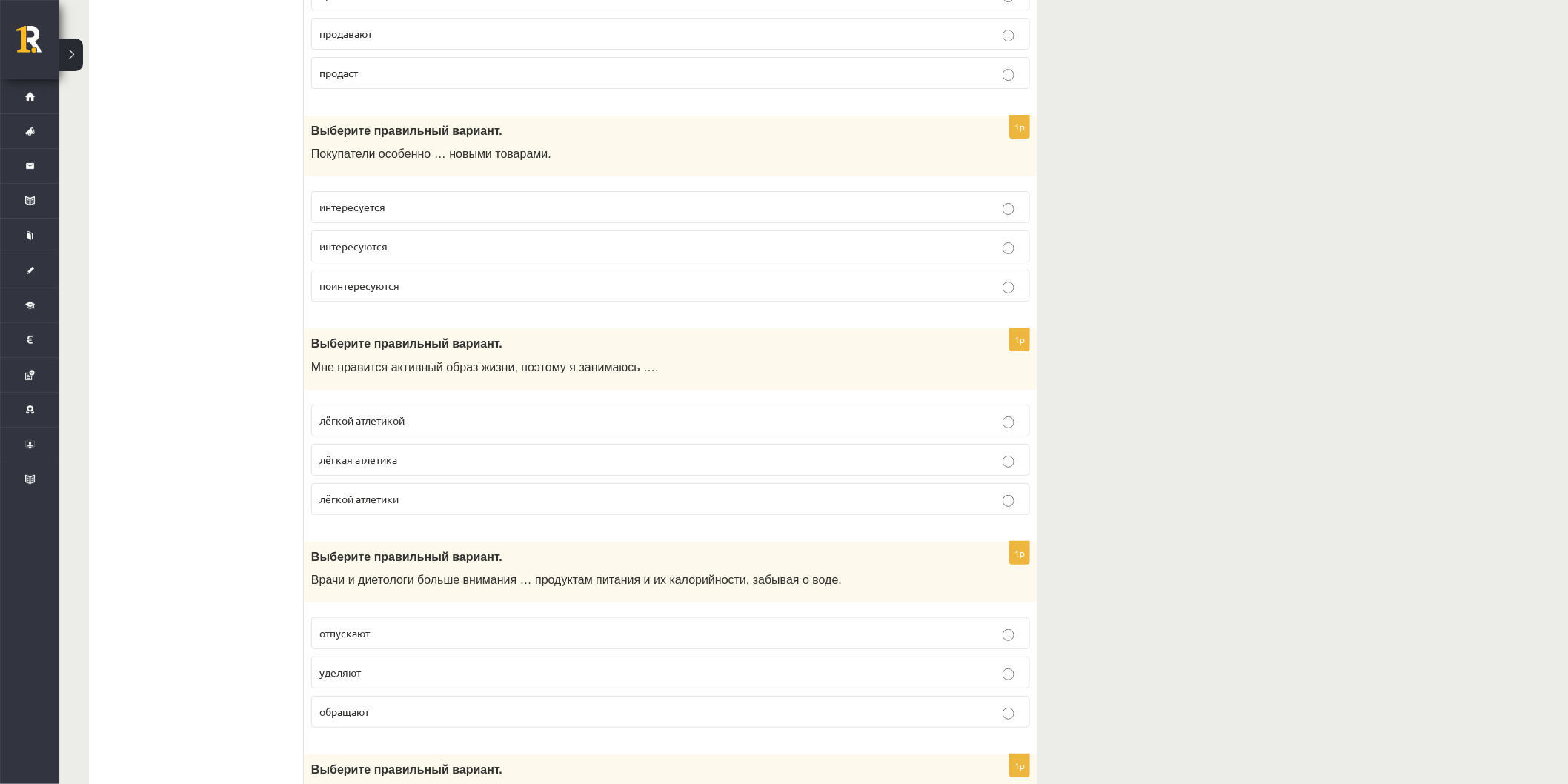
scroll to position [2222, 0]
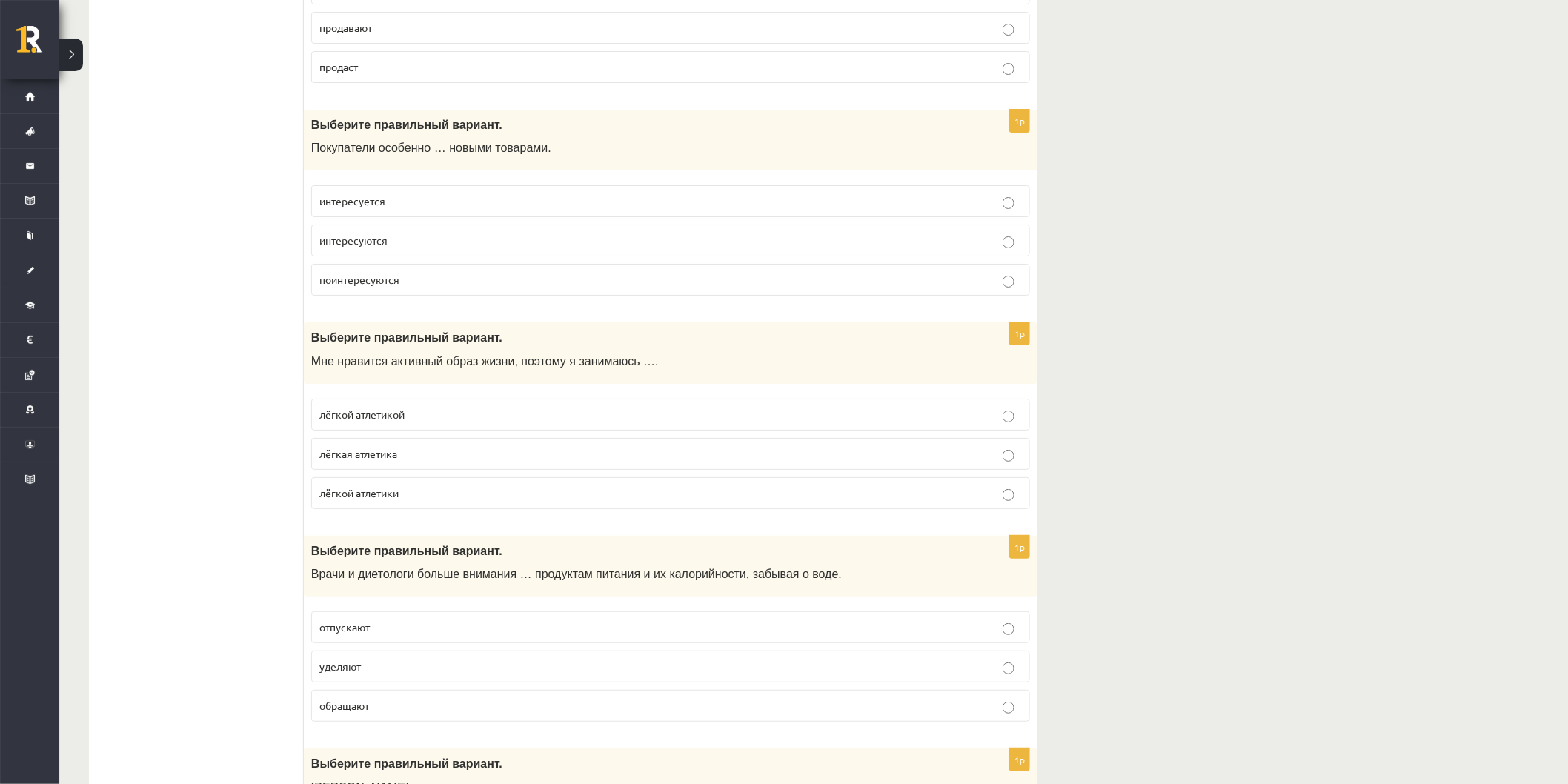
click at [386, 499] on span "лёгкой атлетики" at bounding box center [359, 492] width 79 height 13
click at [477, 417] on p "лёгкой атлетикой" at bounding box center [670, 414] width 702 height 16
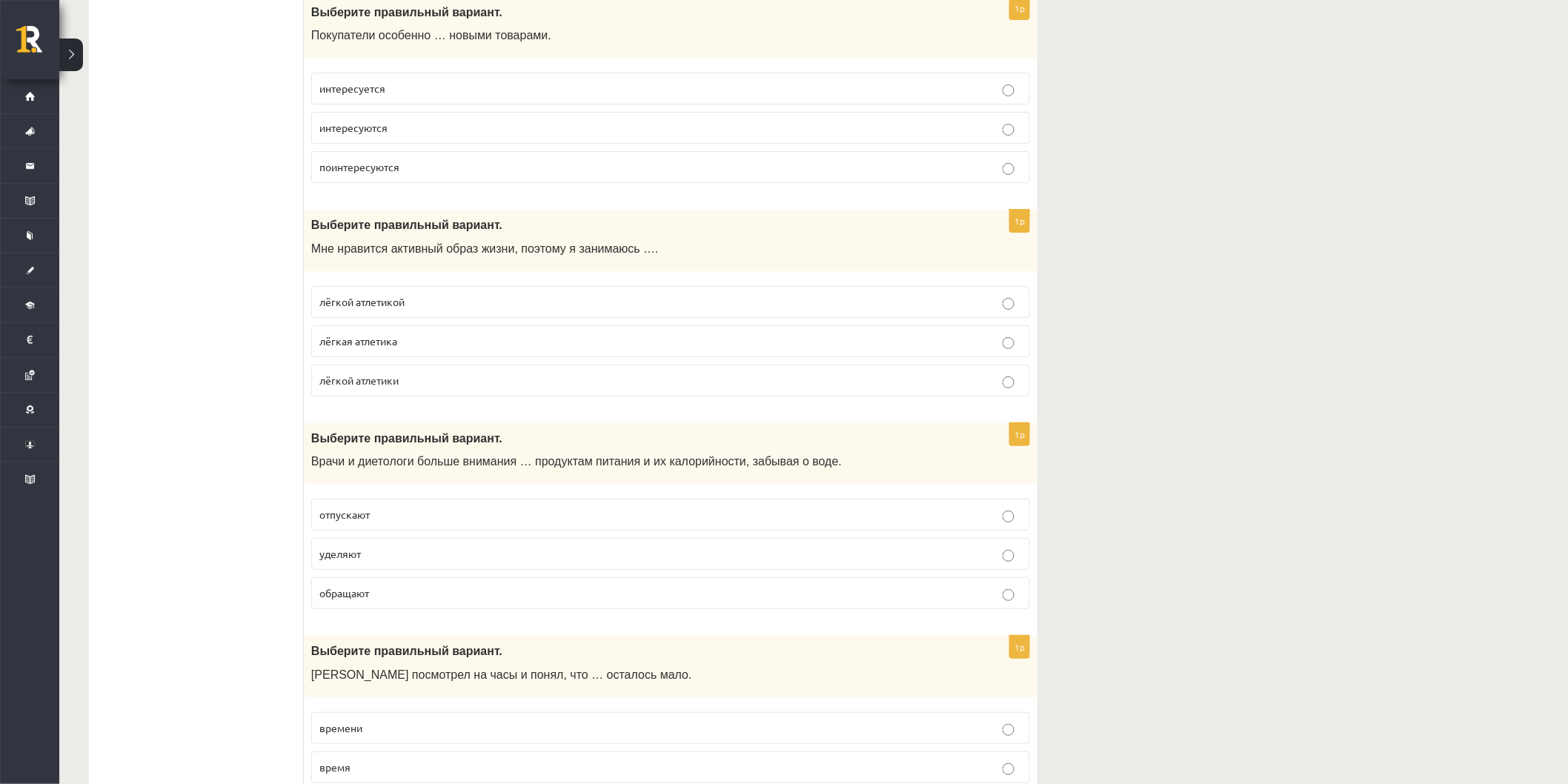
scroll to position [2305, 0]
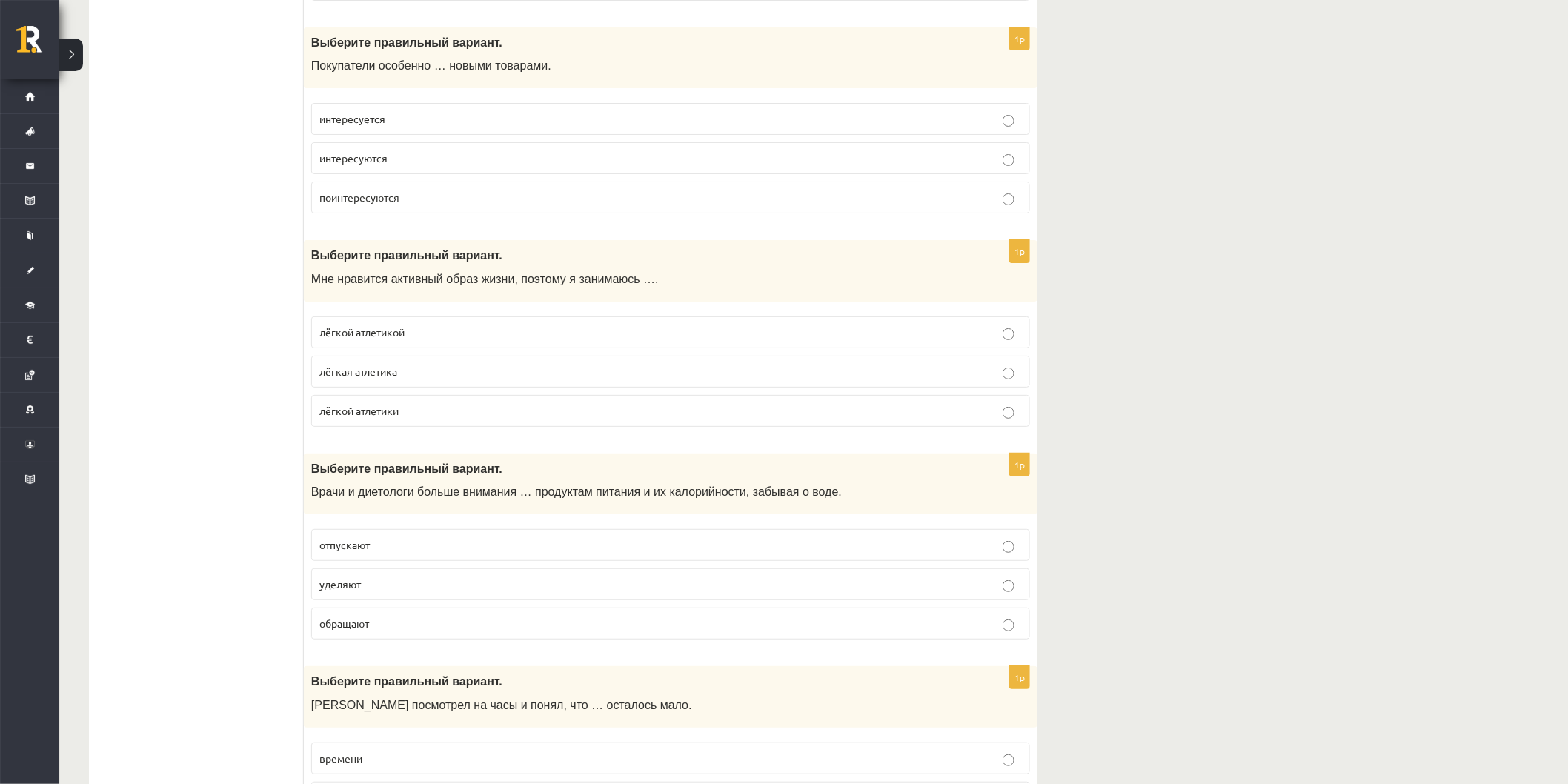
click at [437, 588] on p "уделяют" at bounding box center [670, 584] width 702 height 16
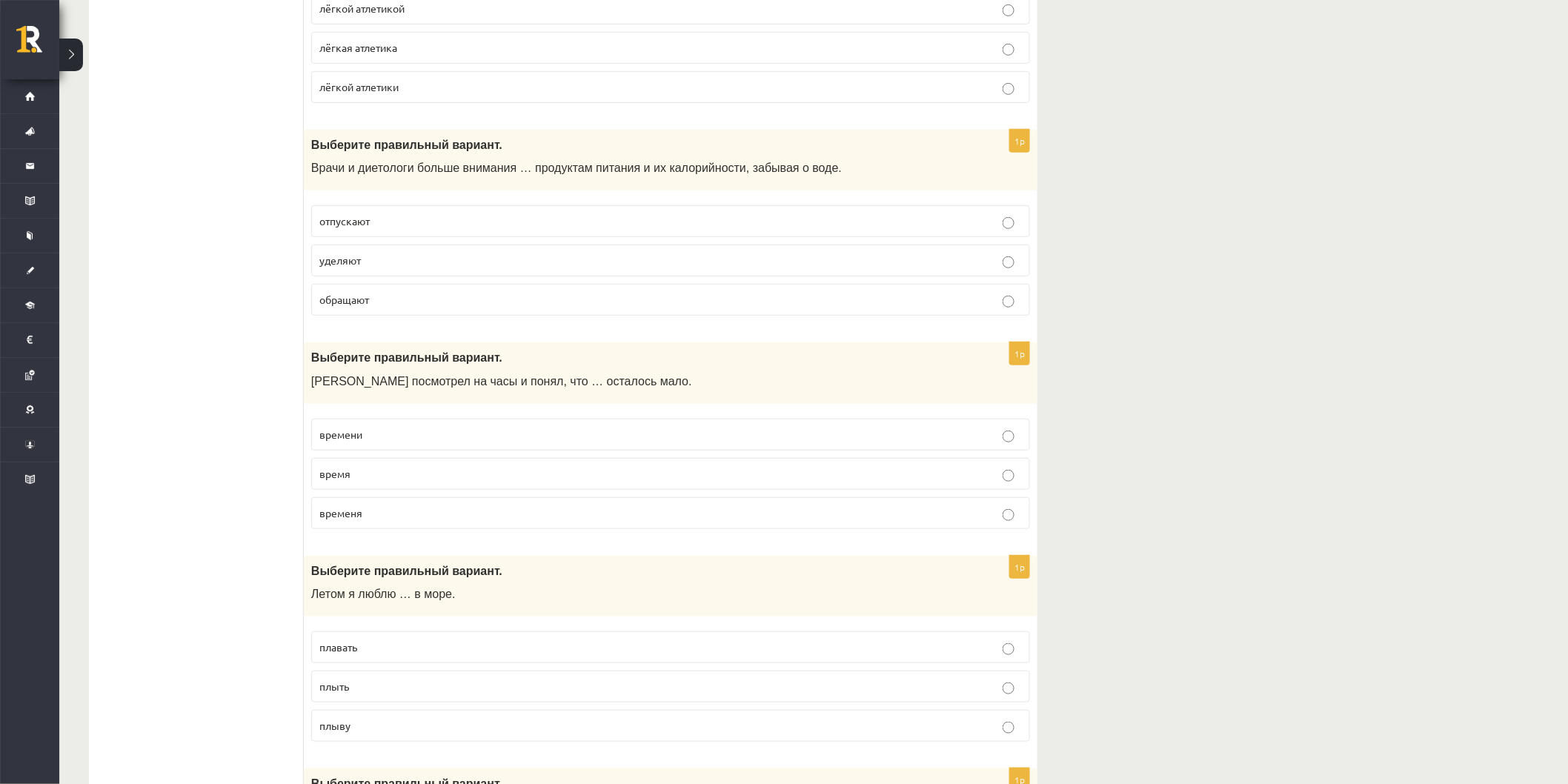
scroll to position [2634, 0]
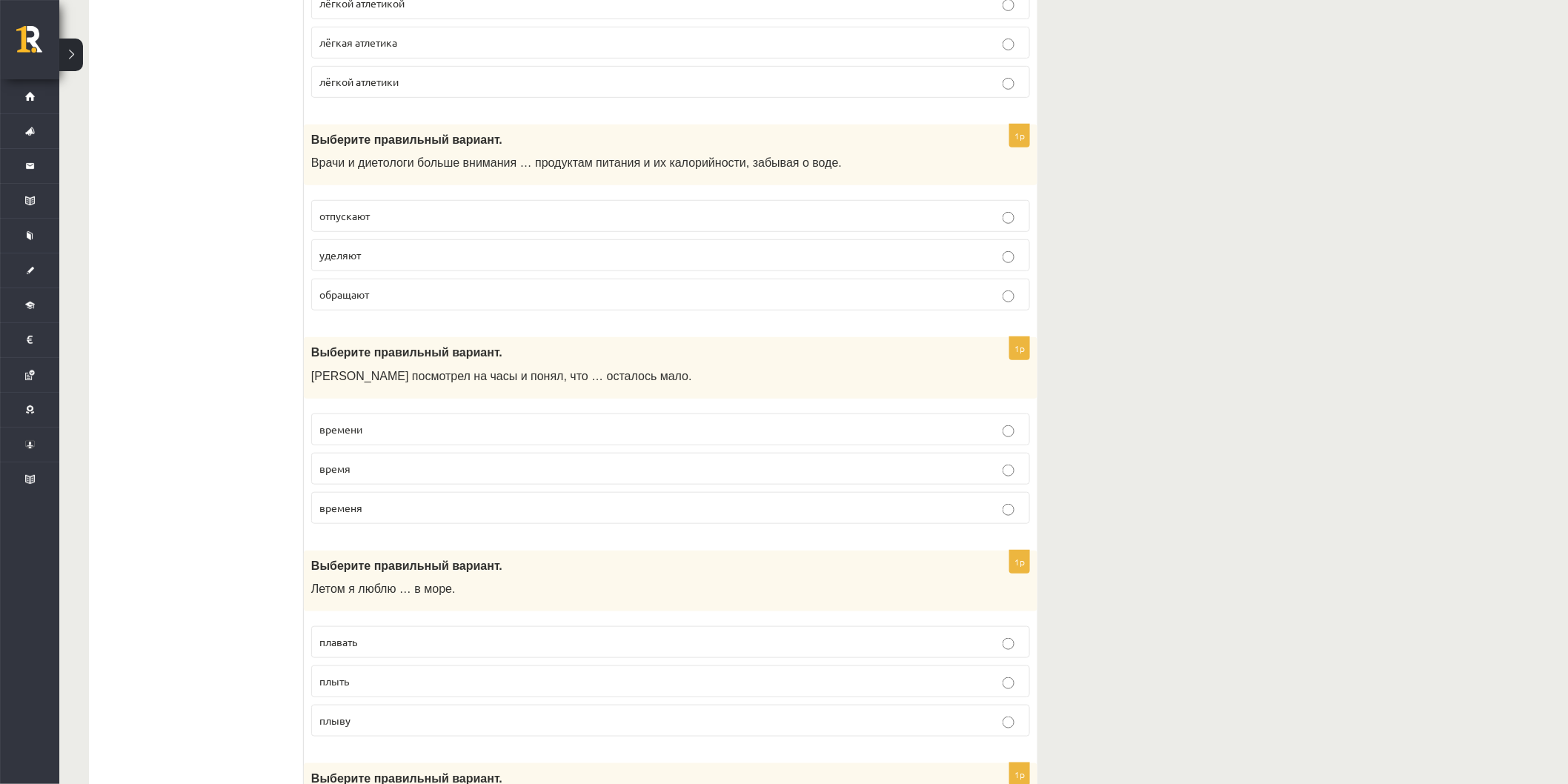
click at [384, 436] on p "времени" at bounding box center [670, 429] width 702 height 16
click at [432, 515] on p "временя" at bounding box center [670, 508] width 702 height 16
drag, startPoint x: 421, startPoint y: 419, endPoint x: 425, endPoint y: 430, distance: 11.7
click at [421, 420] on fieldset "времени время временя" at bounding box center [671, 466] width 719 height 122
click at [425, 432] on p "времени" at bounding box center [670, 429] width 702 height 16
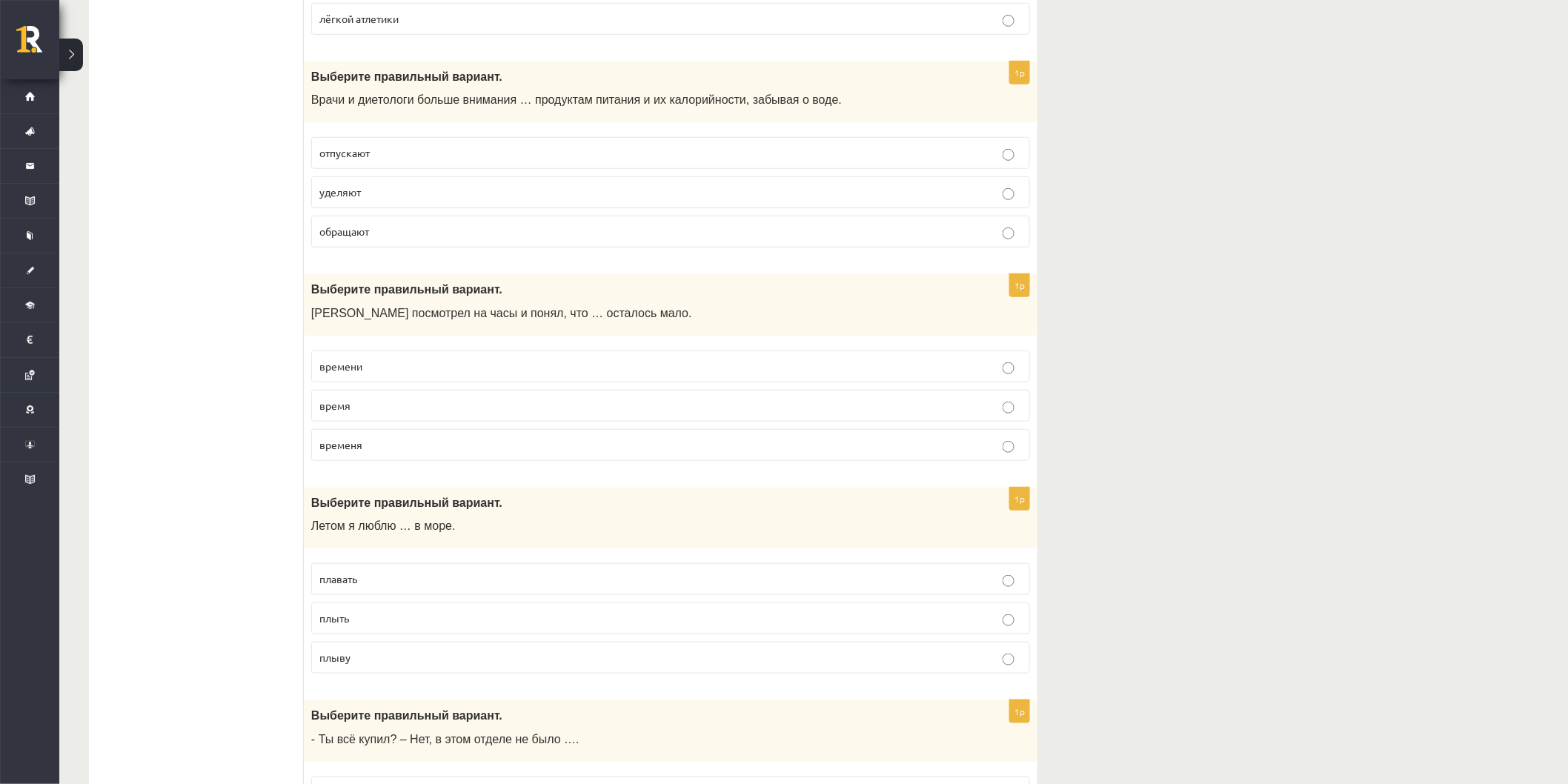
scroll to position [2880, 0]
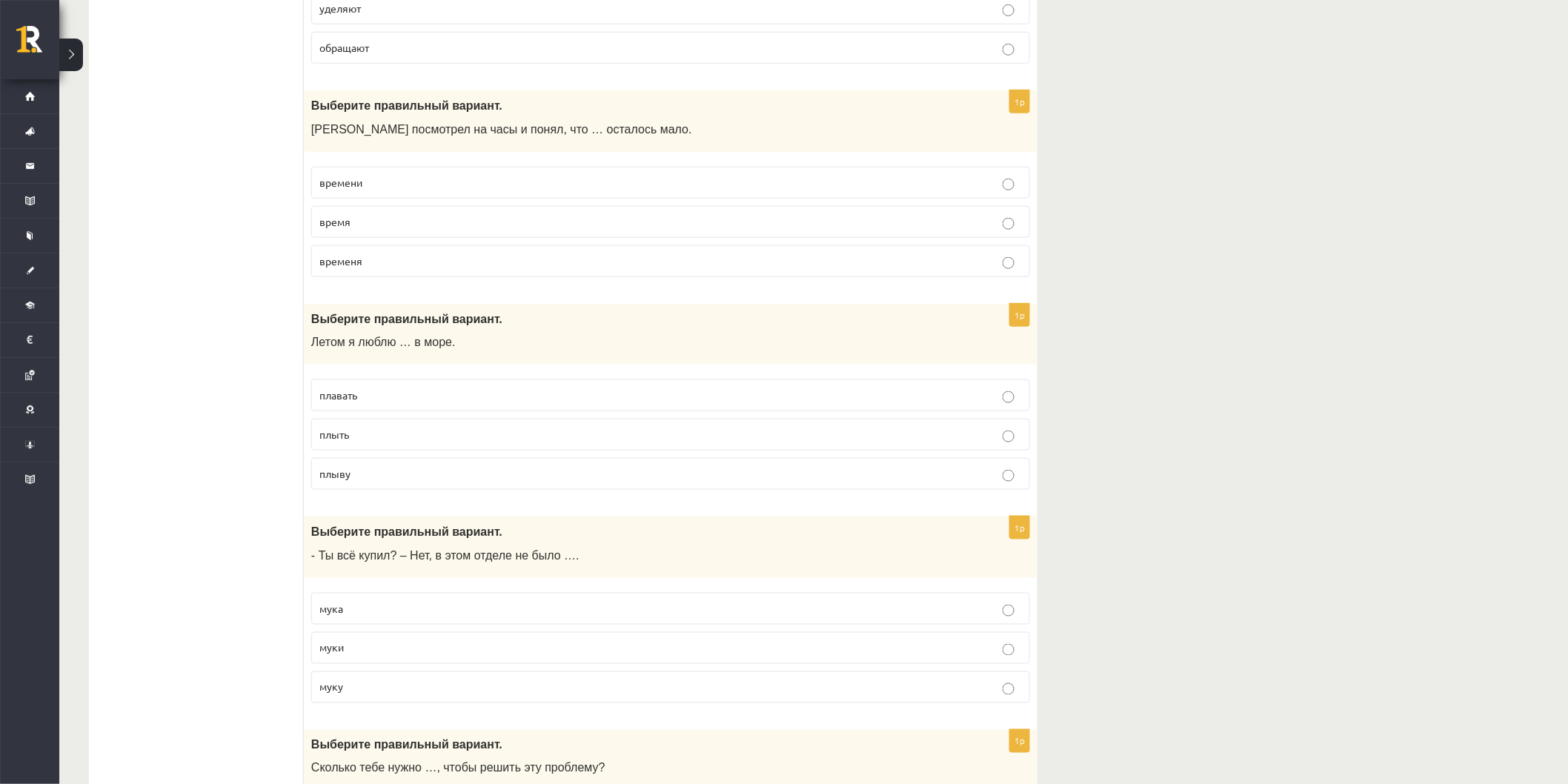
click at [357, 403] on p "плавать" at bounding box center [670, 396] width 702 height 16
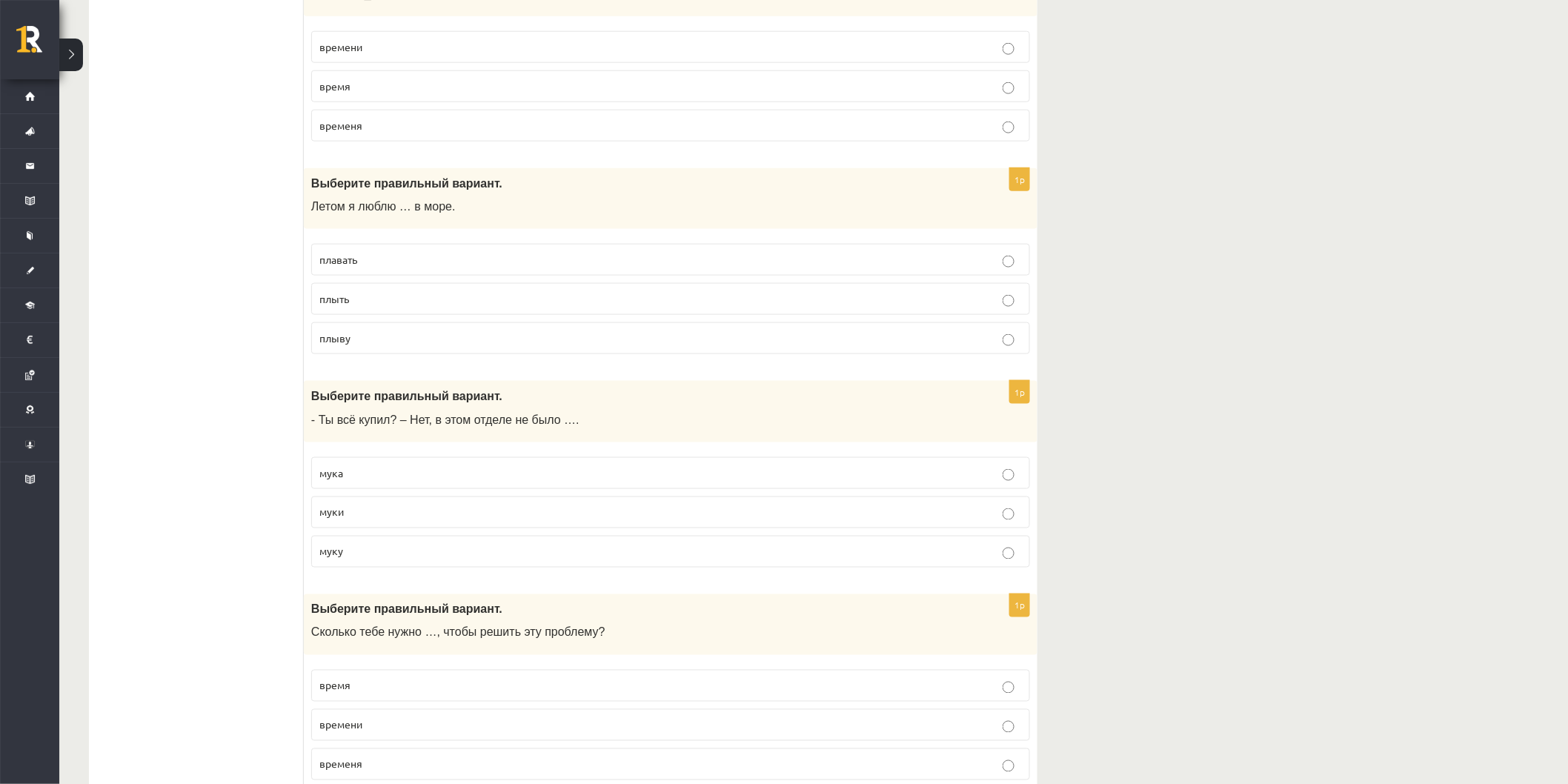
scroll to position [3046, 0]
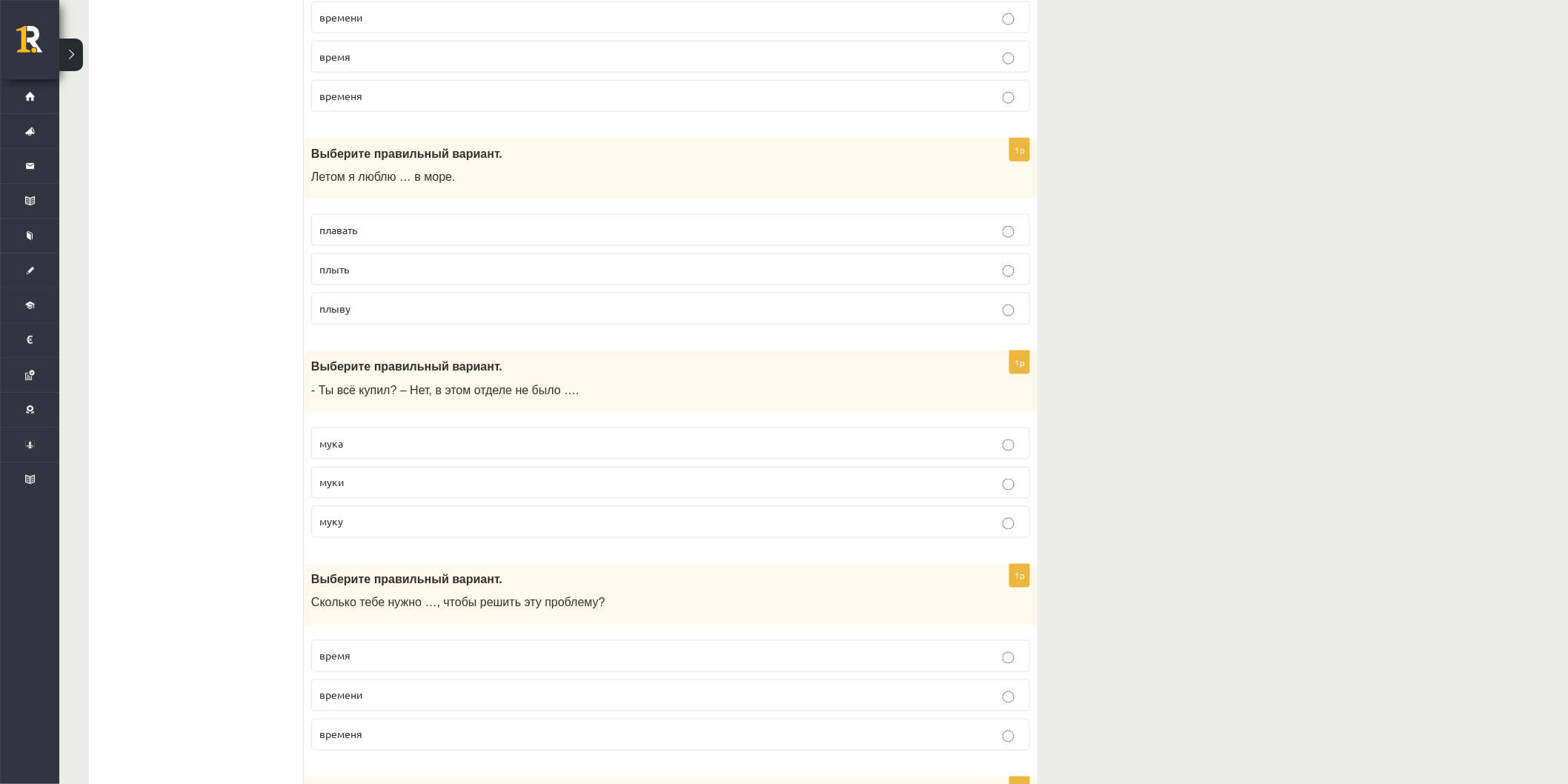
click at [393, 491] on p "муки" at bounding box center [670, 483] width 702 height 16
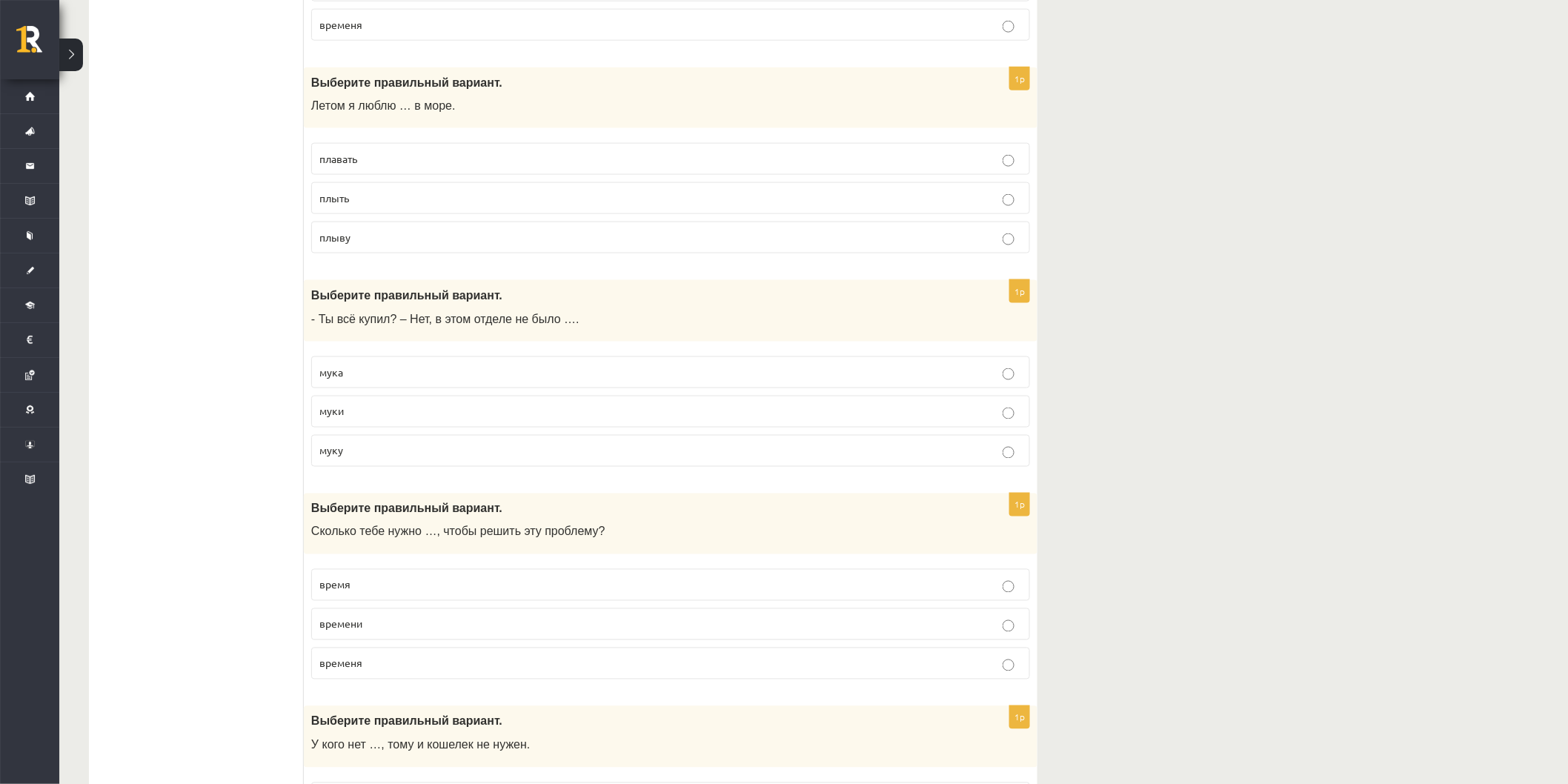
scroll to position [3374, 0]
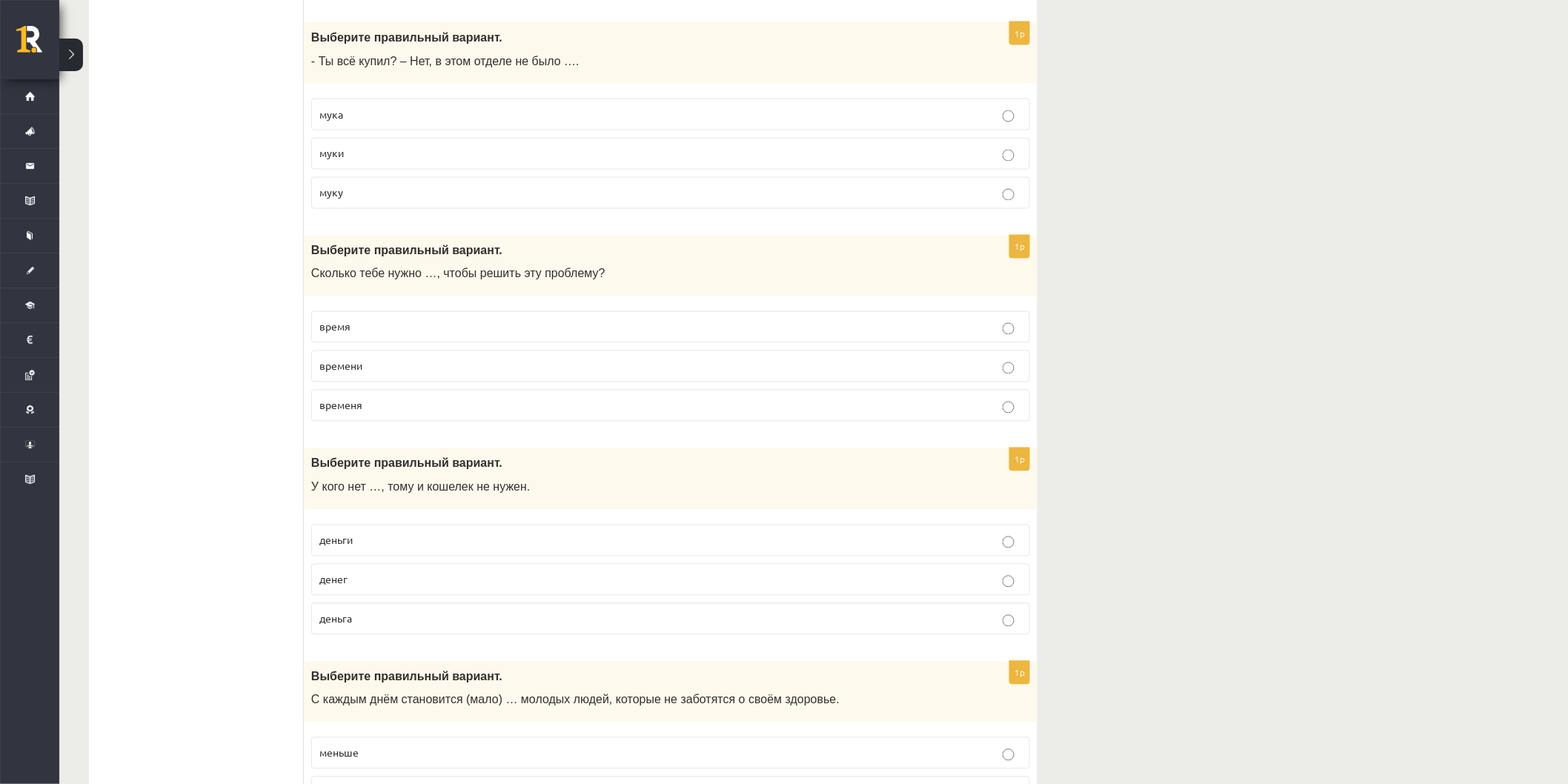
click at [391, 374] on p "времени" at bounding box center [670, 366] width 702 height 16
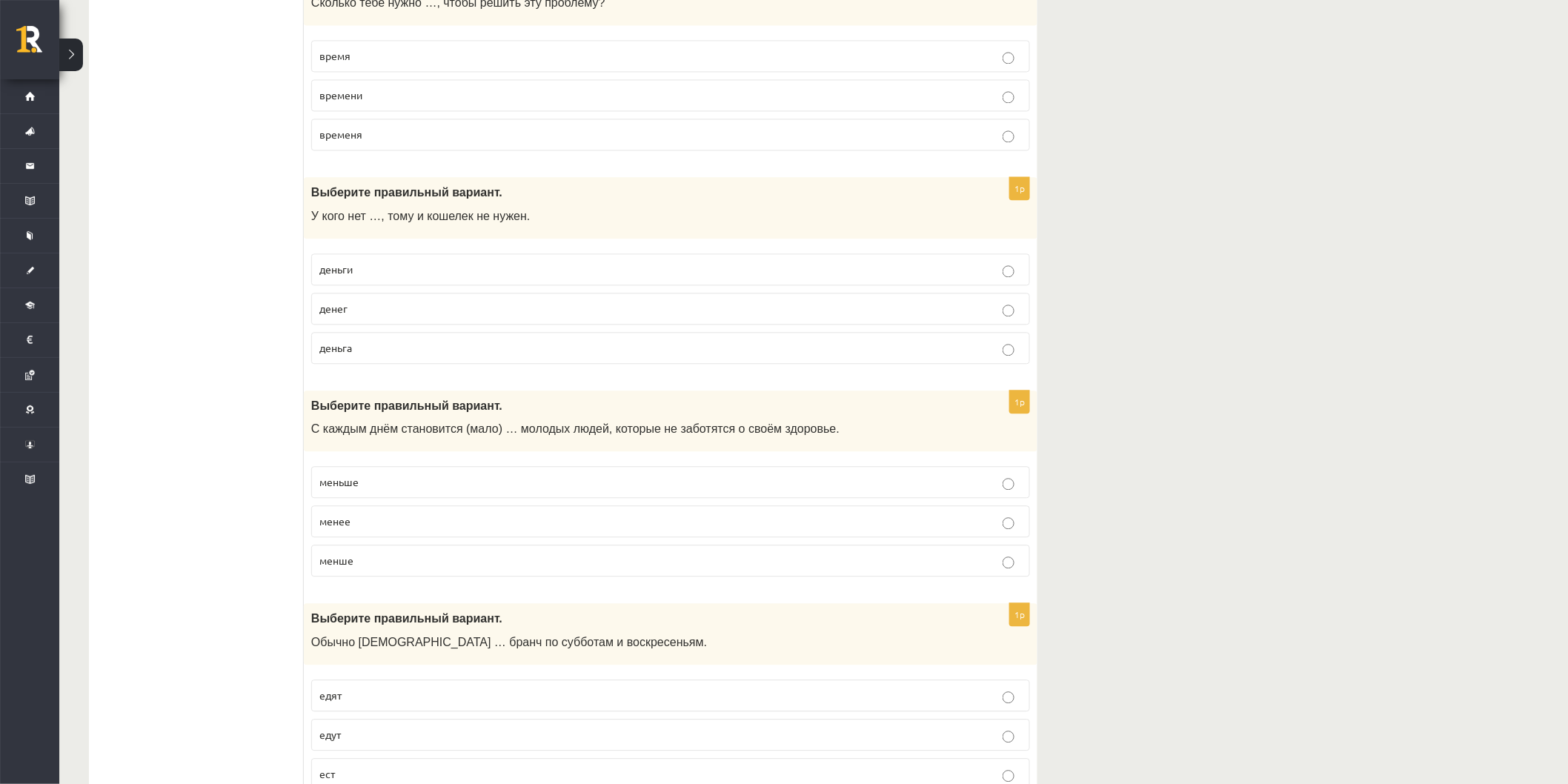
scroll to position [3786, 0]
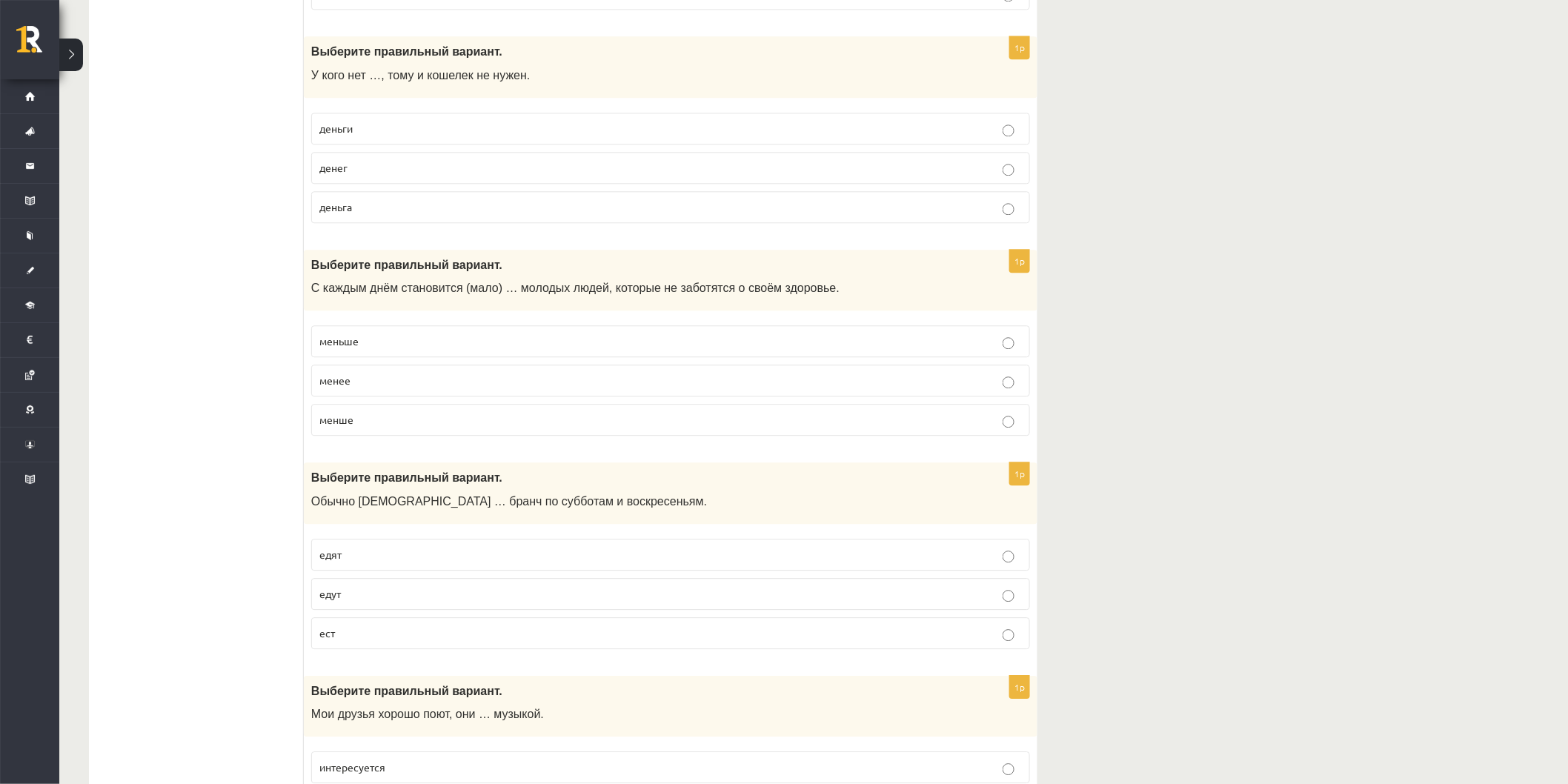
click at [448, 173] on p "денег" at bounding box center [670, 167] width 702 height 16
click at [416, 349] on p "меньше" at bounding box center [670, 341] width 702 height 16
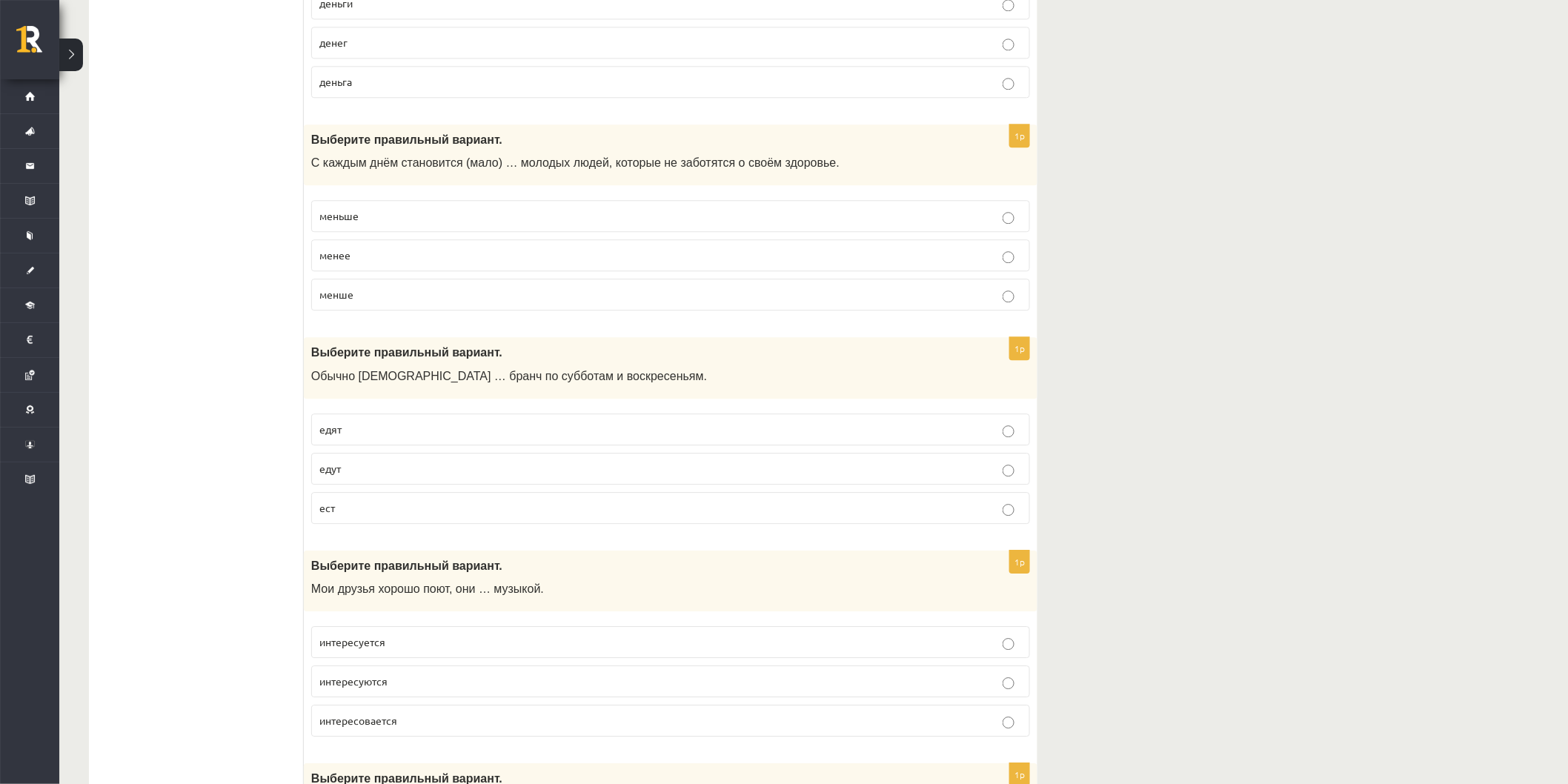
scroll to position [4033, 0]
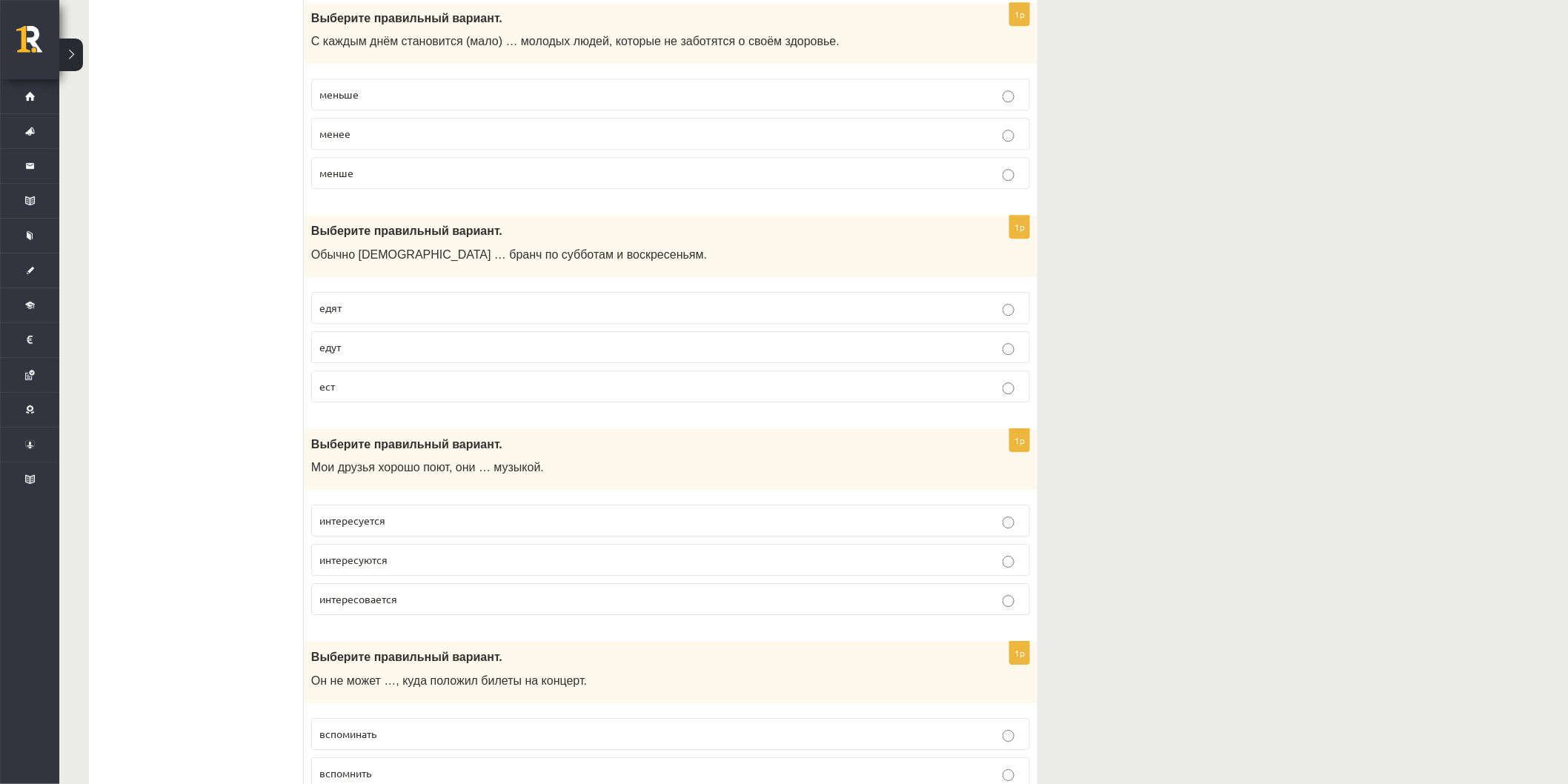
click at [403, 307] on label "едят" at bounding box center [671, 307] width 719 height 32
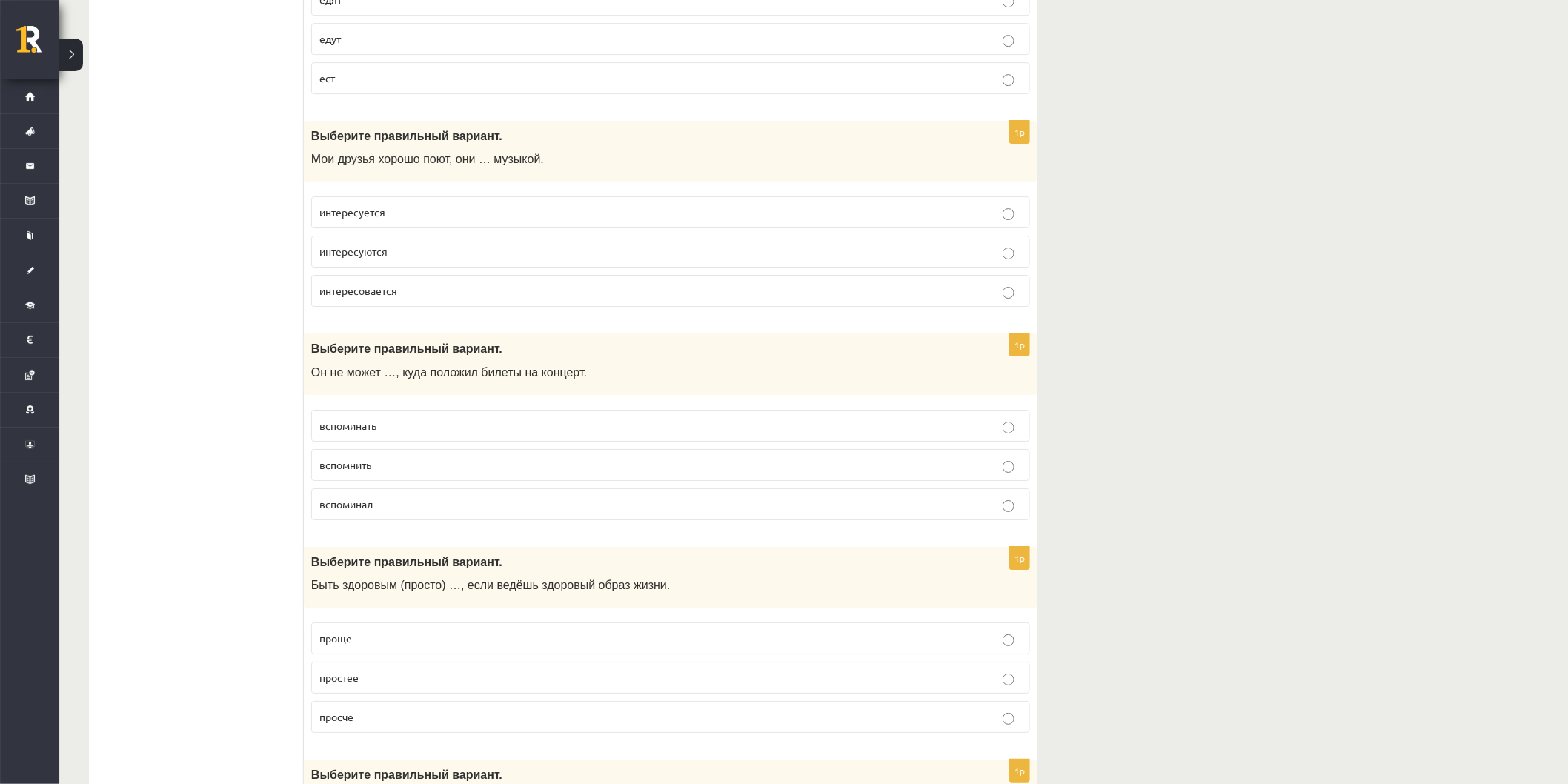
scroll to position [4362, 0]
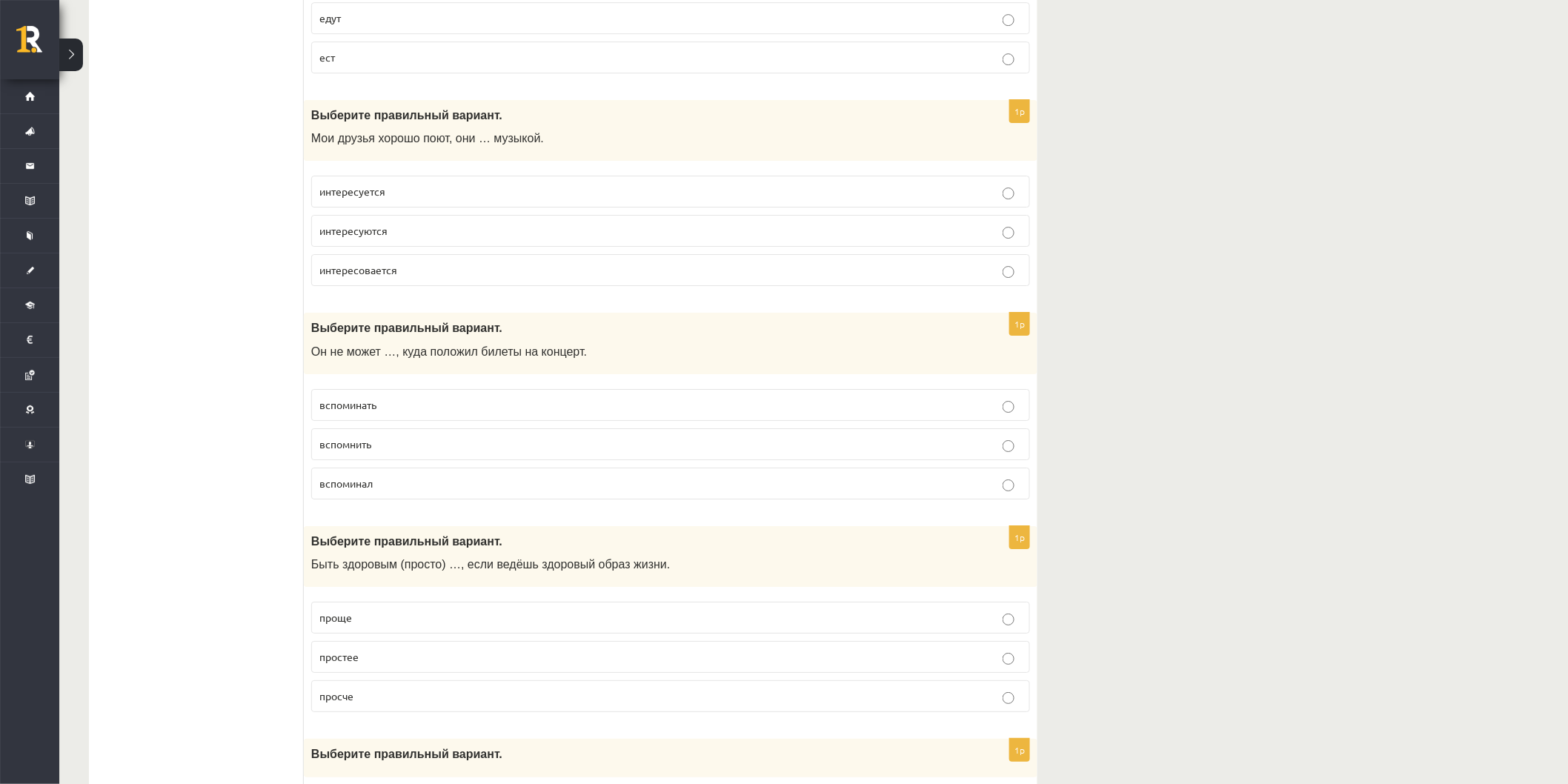
drag, startPoint x: 374, startPoint y: 248, endPoint x: 378, endPoint y: 256, distance: 8.9
click at [374, 238] on p "интересуются" at bounding box center [670, 231] width 702 height 16
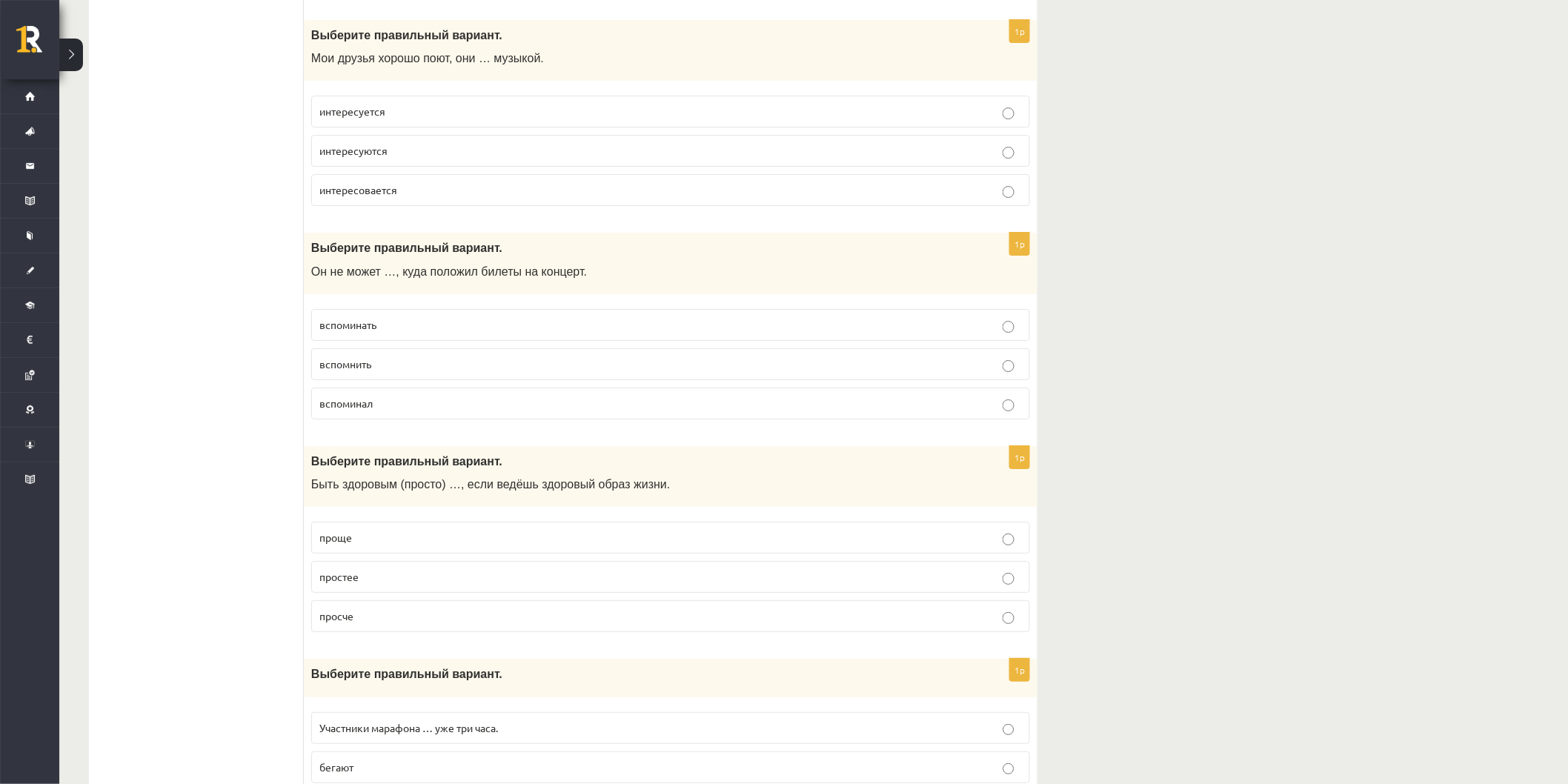
scroll to position [4445, 0]
click at [393, 369] on p "вспомнить" at bounding box center [670, 361] width 702 height 16
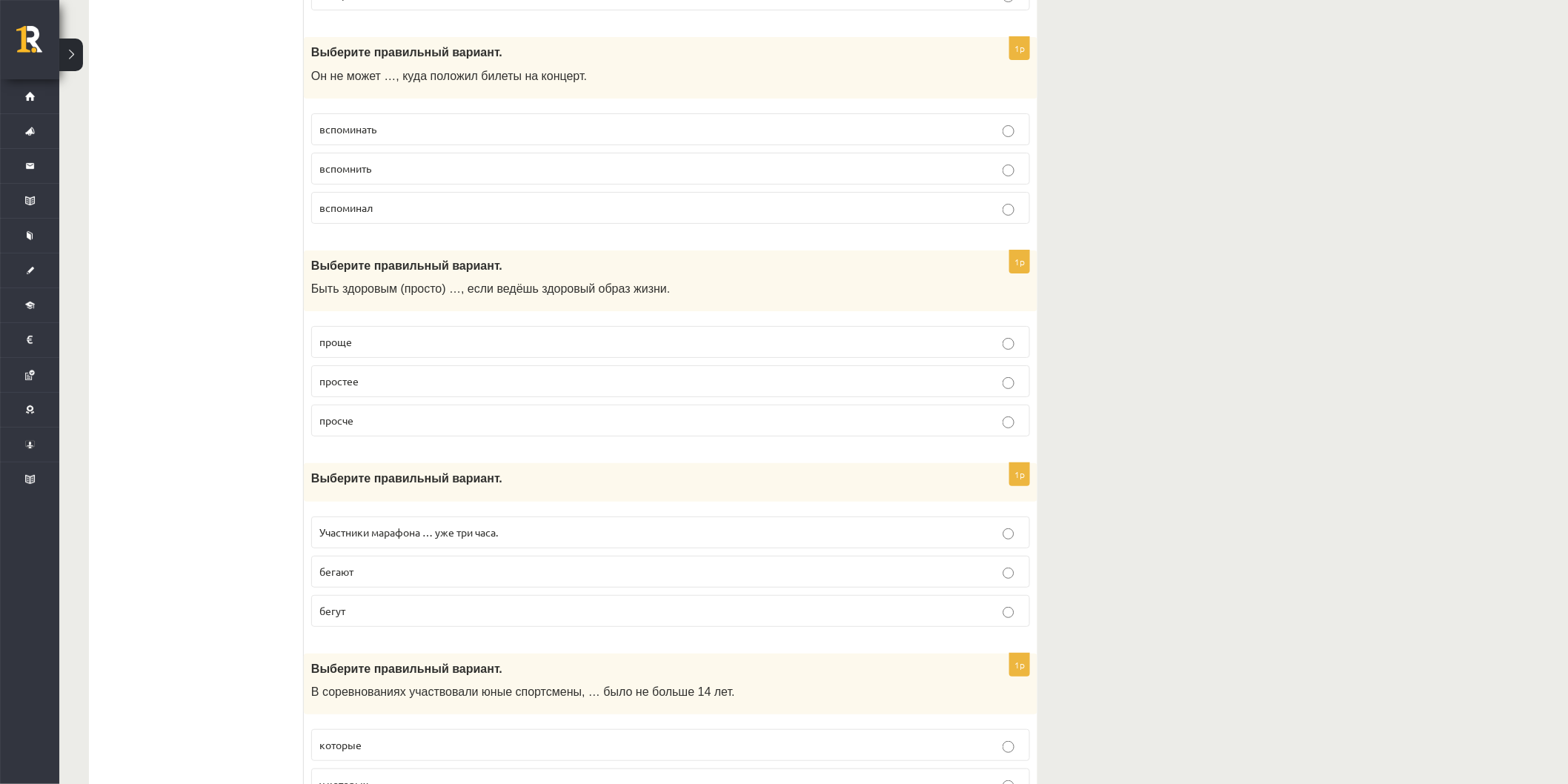
scroll to position [4631, 0]
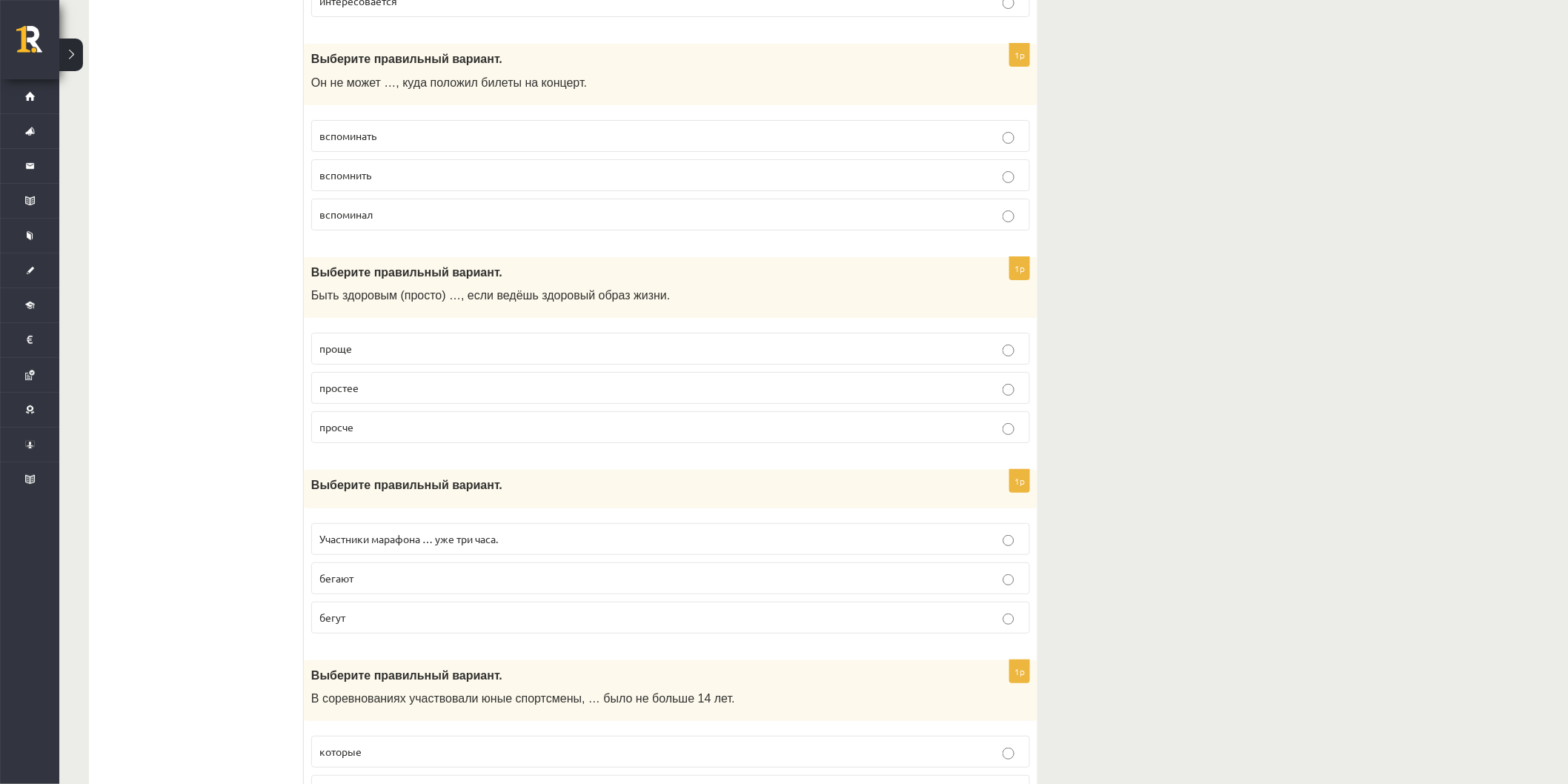
click at [369, 356] on p "проще" at bounding box center [670, 348] width 702 height 16
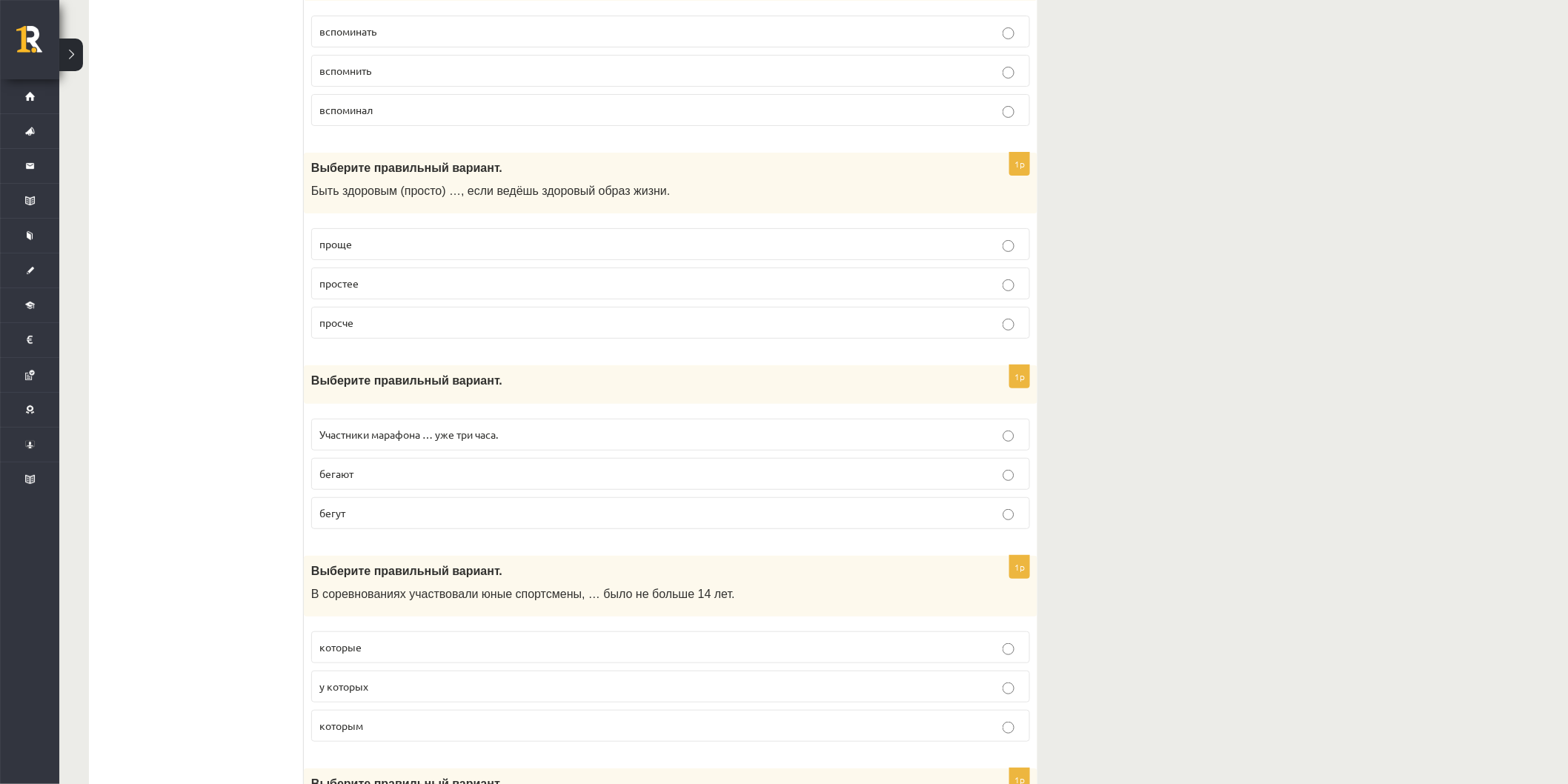
scroll to position [4795, 0]
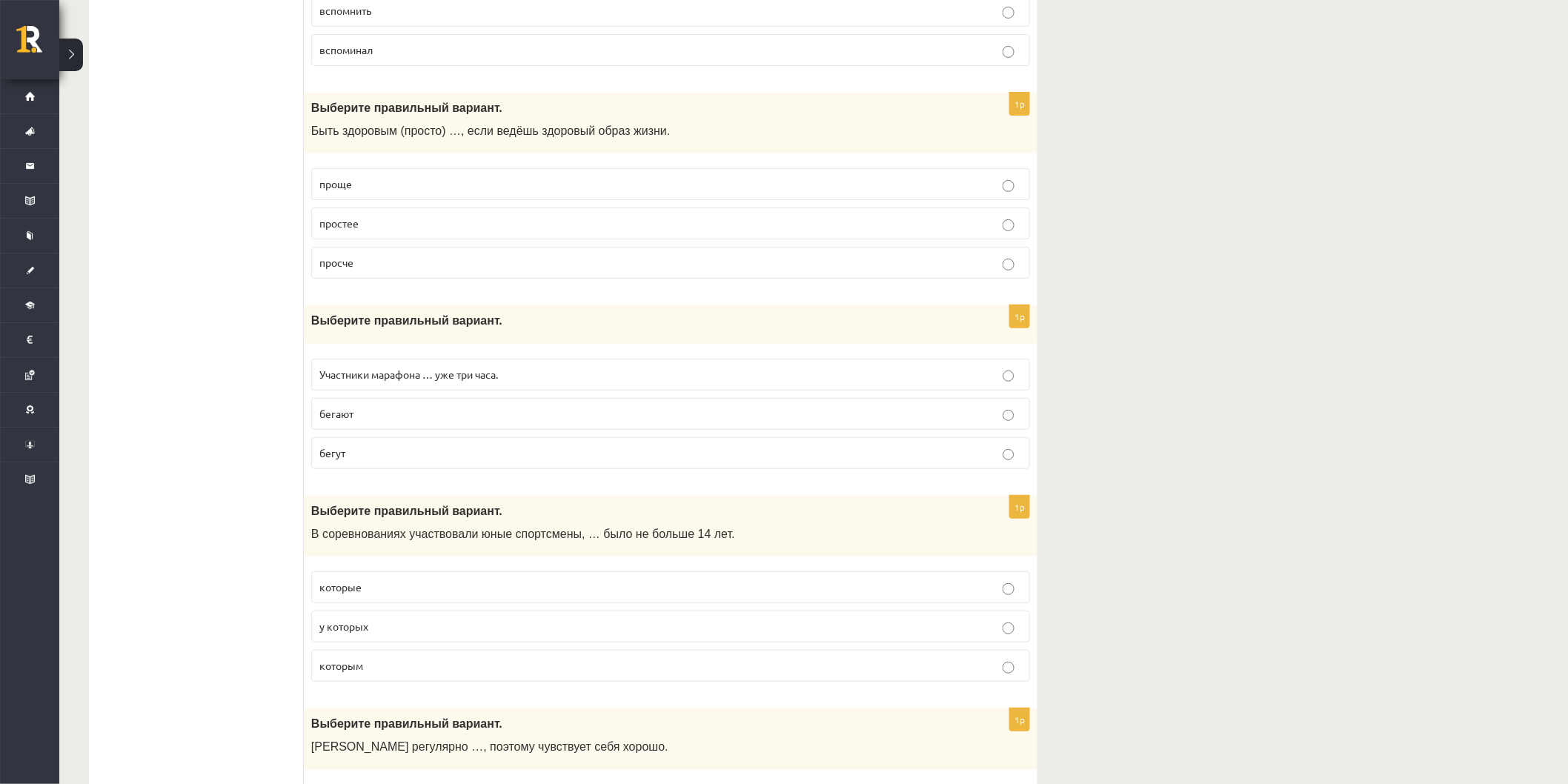
click at [385, 461] on p "бегут" at bounding box center [670, 453] width 702 height 16
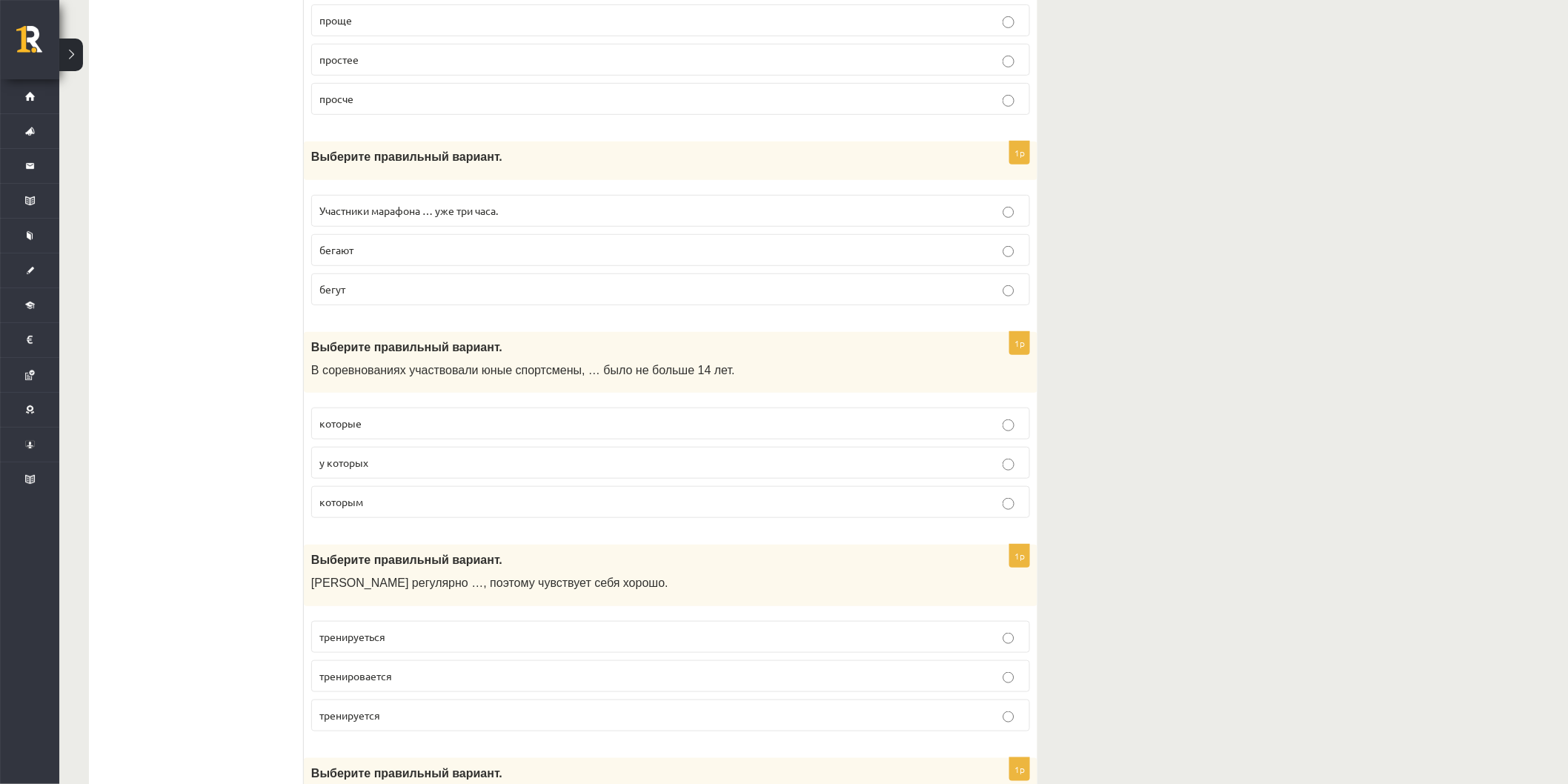
scroll to position [4960, 0]
click at [435, 509] on p "которым" at bounding box center [670, 501] width 702 height 16
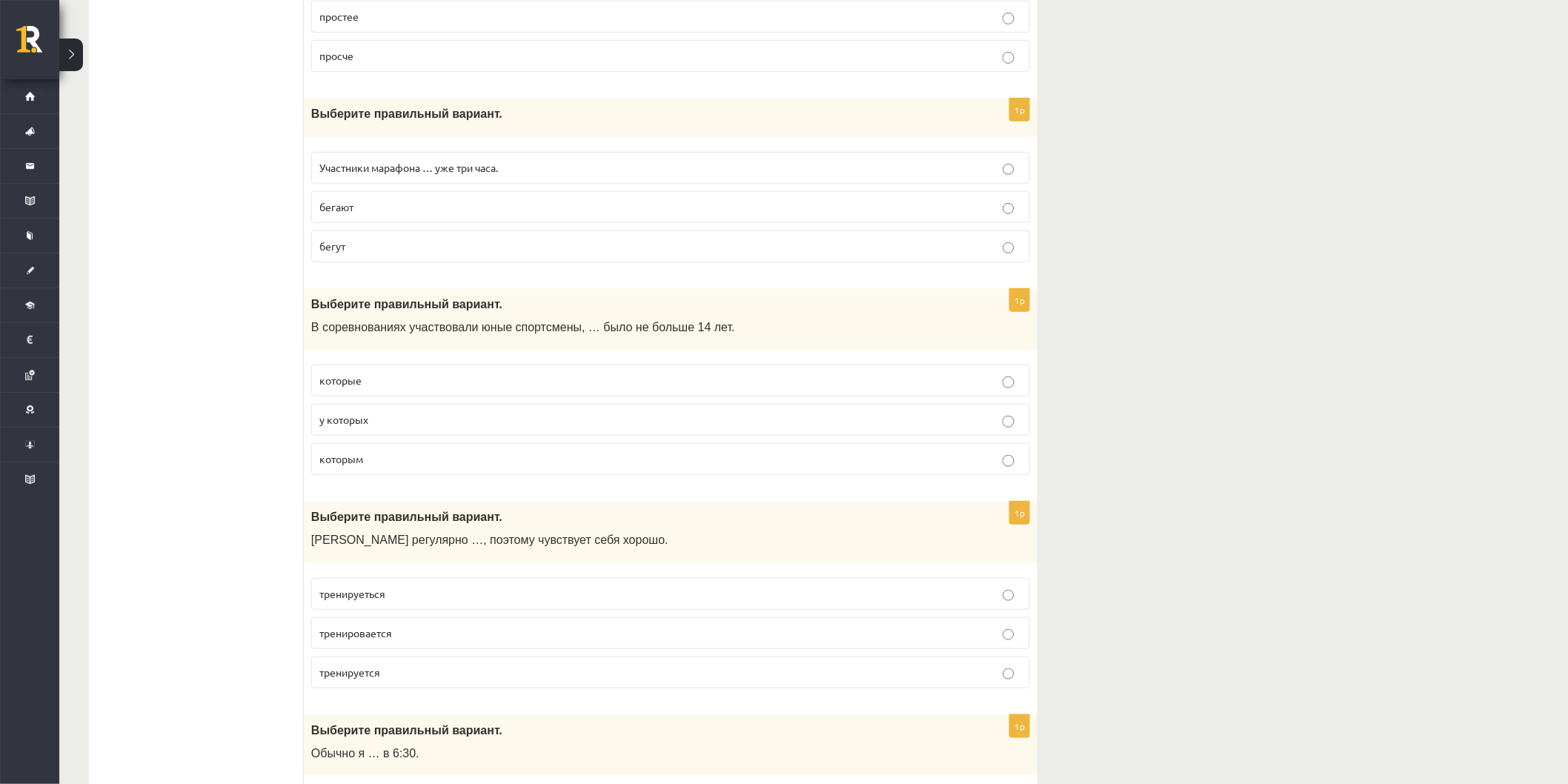
scroll to position [5125, 0]
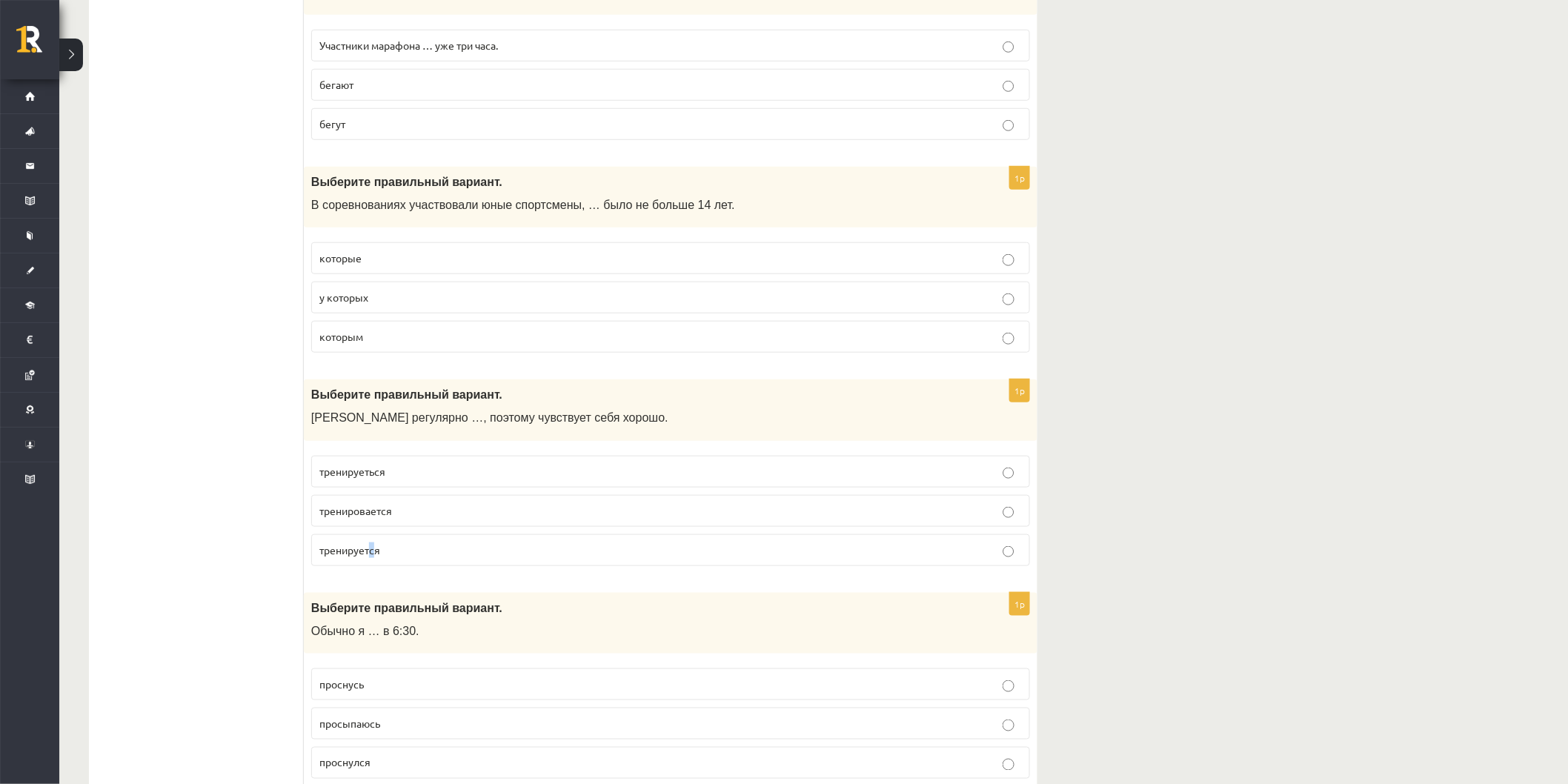
drag, startPoint x: 373, startPoint y: 572, endPoint x: 375, endPoint y: 563, distance: 9.2
click at [374, 566] on label "тренируется" at bounding box center [671, 550] width 719 height 32
click at [498, 616] on p "Выберите правильный вариант." at bounding box center [634, 608] width 645 height 16
click at [512, 608] on div "Выберите правильный вариант. Обычно я … в 6:30." at bounding box center [670, 624] width 734 height 61
click at [534, 566] on label "тренируется" at bounding box center [671, 550] width 719 height 32
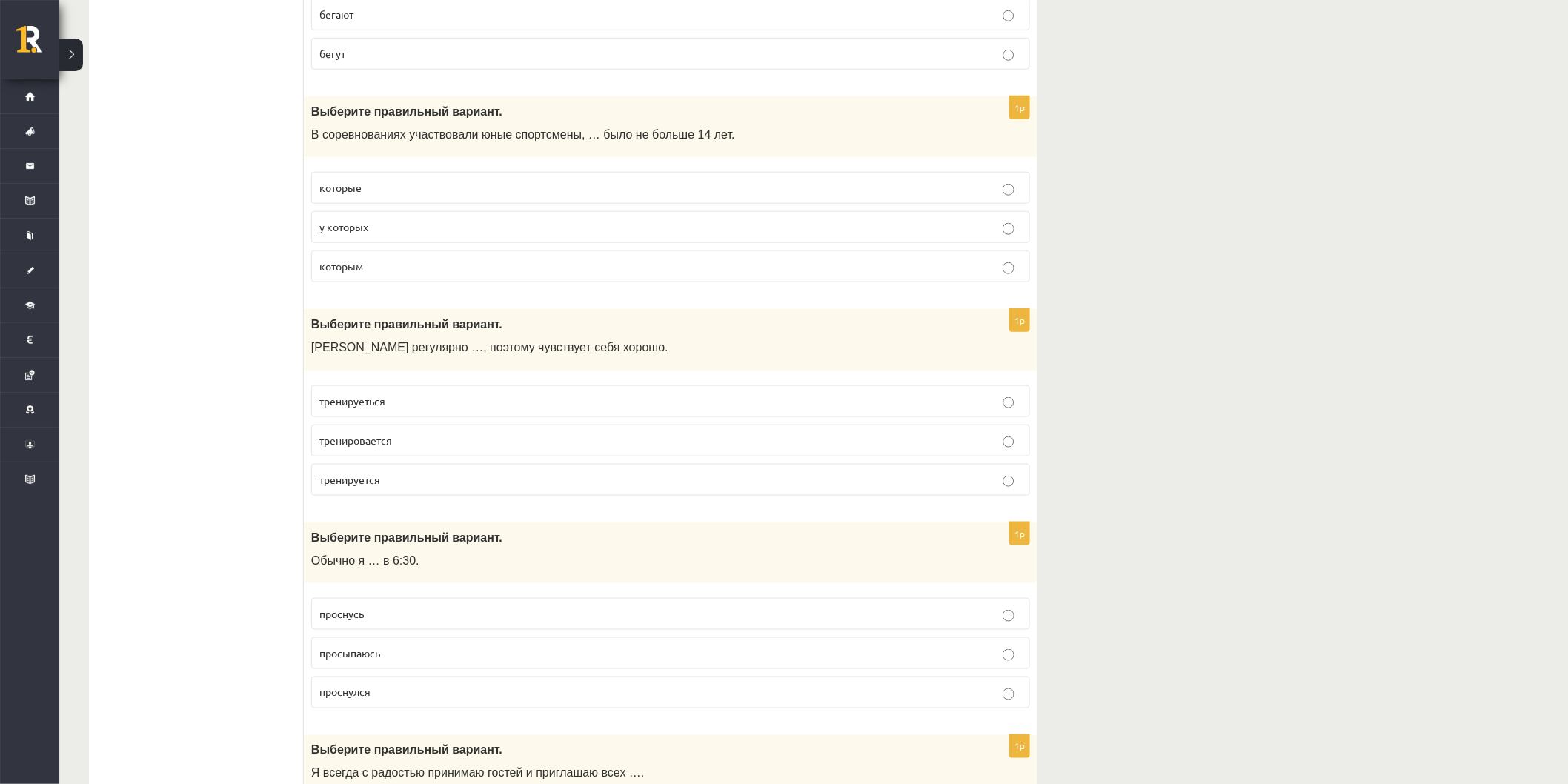
scroll to position [5454, 0]
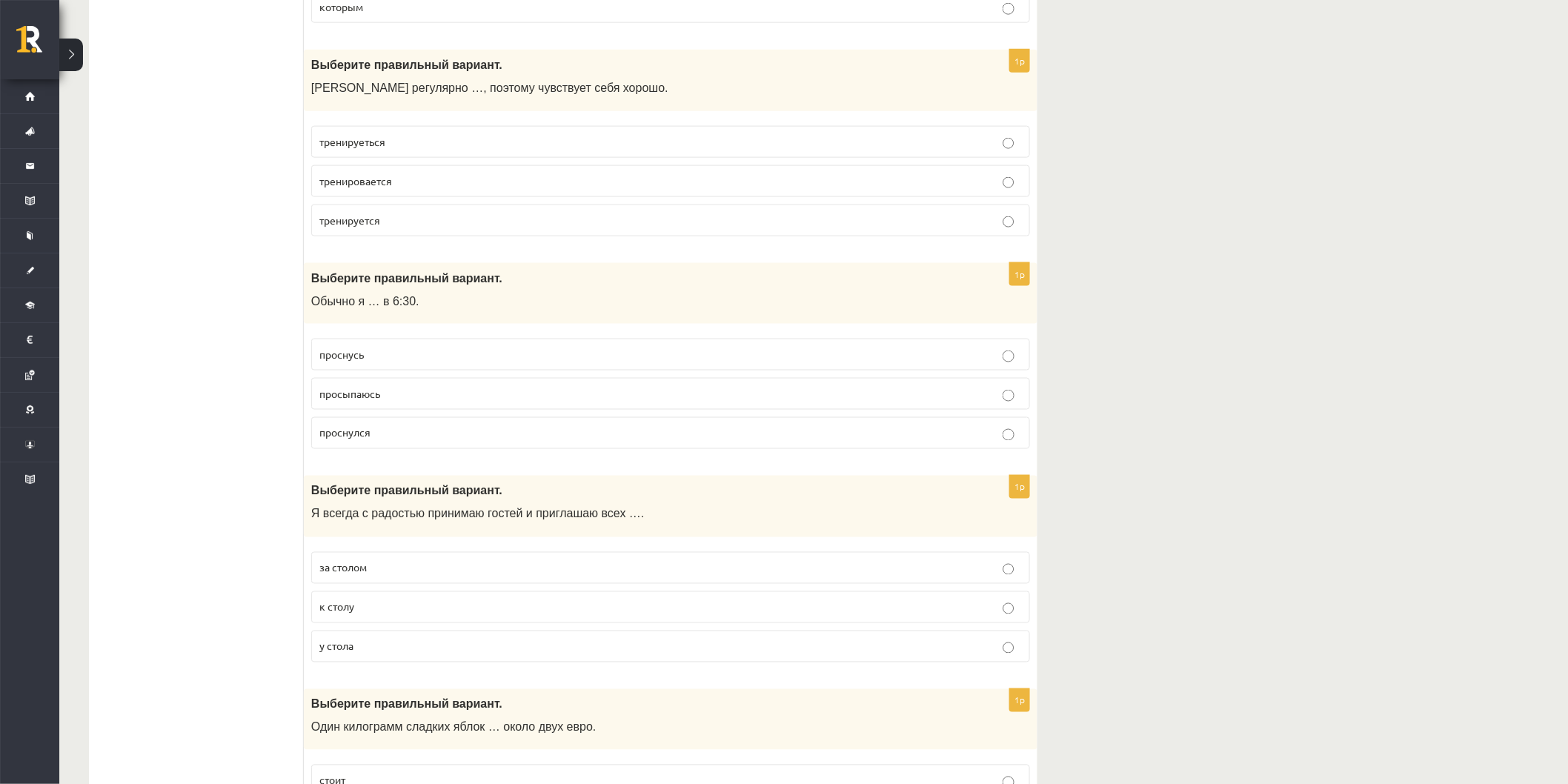
click at [406, 402] on p "просыпаюсь" at bounding box center [670, 394] width 702 height 16
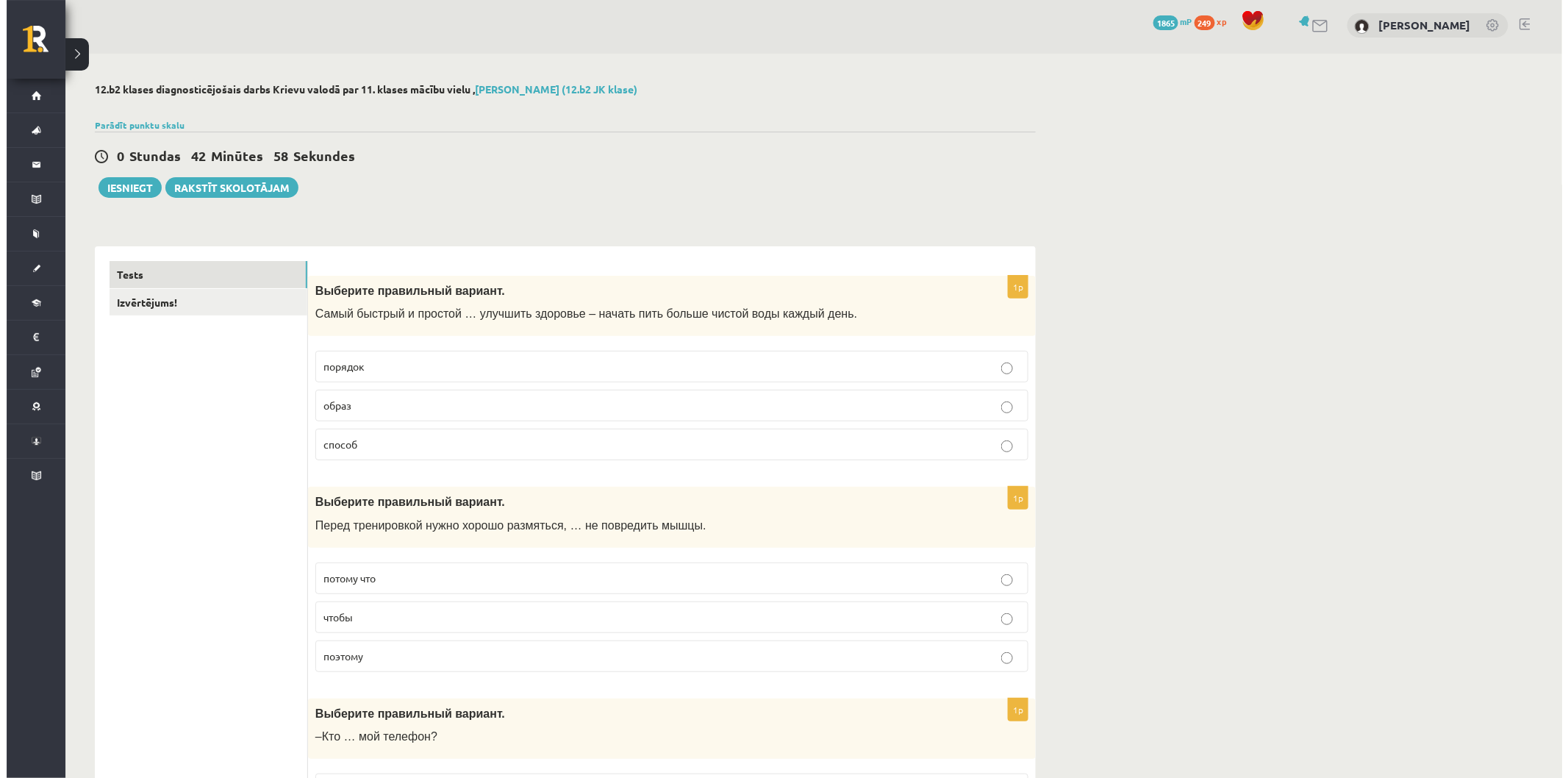
scroll to position [0, 0]
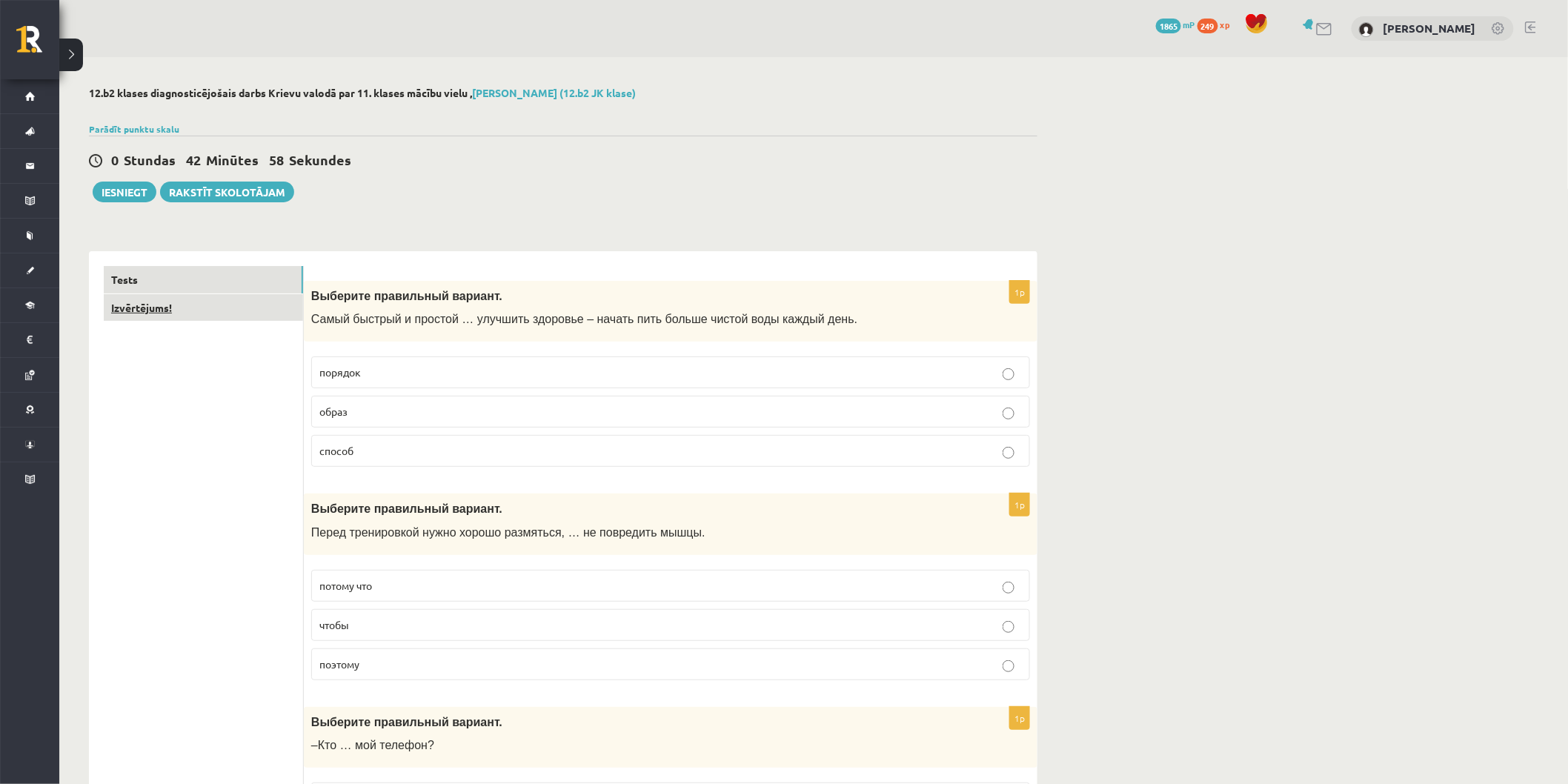
click at [156, 301] on link "Izvērtējums!" at bounding box center [203, 307] width 199 height 28
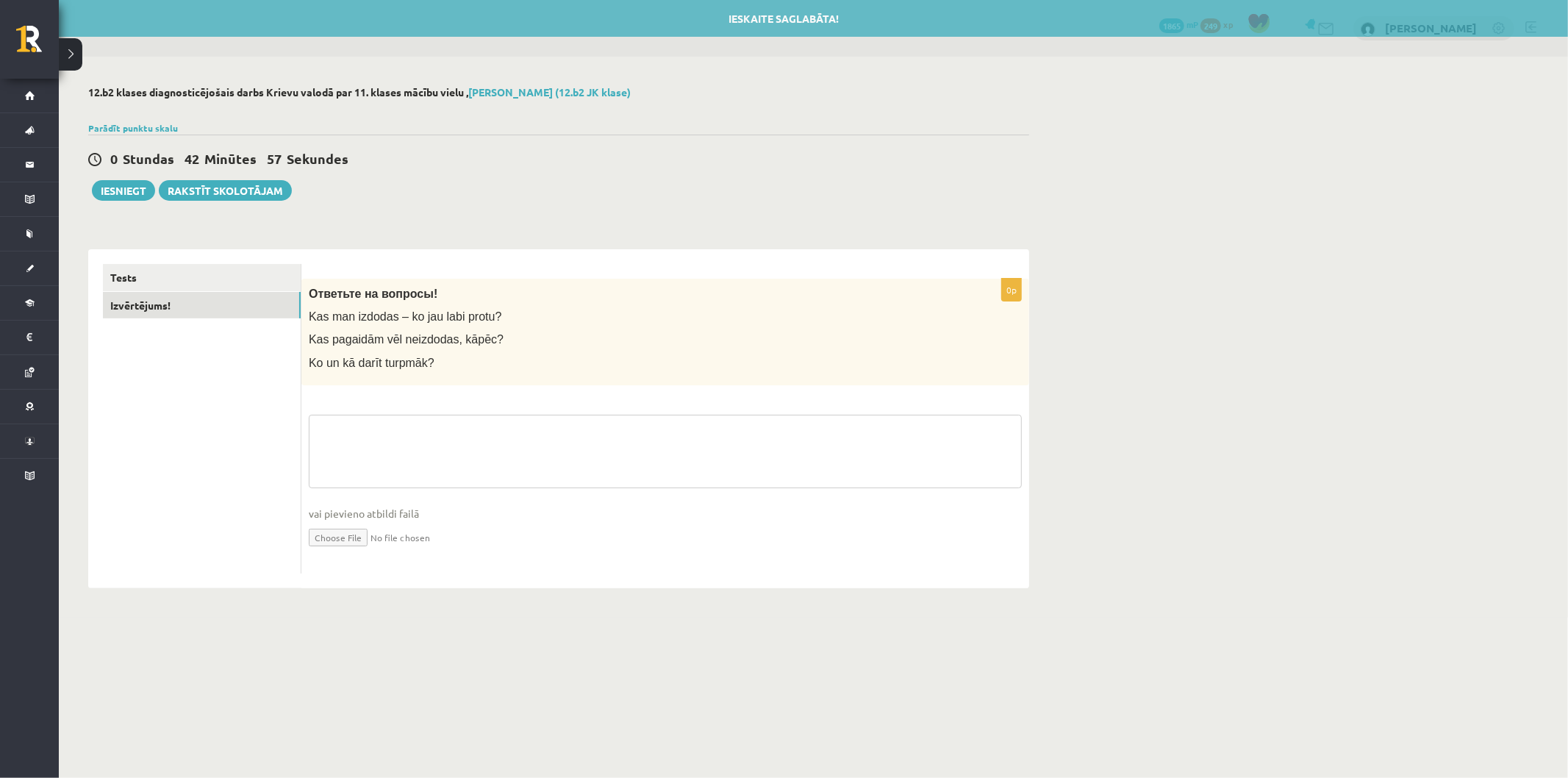
click at [380, 460] on textarea at bounding box center [665, 451] width 713 height 73
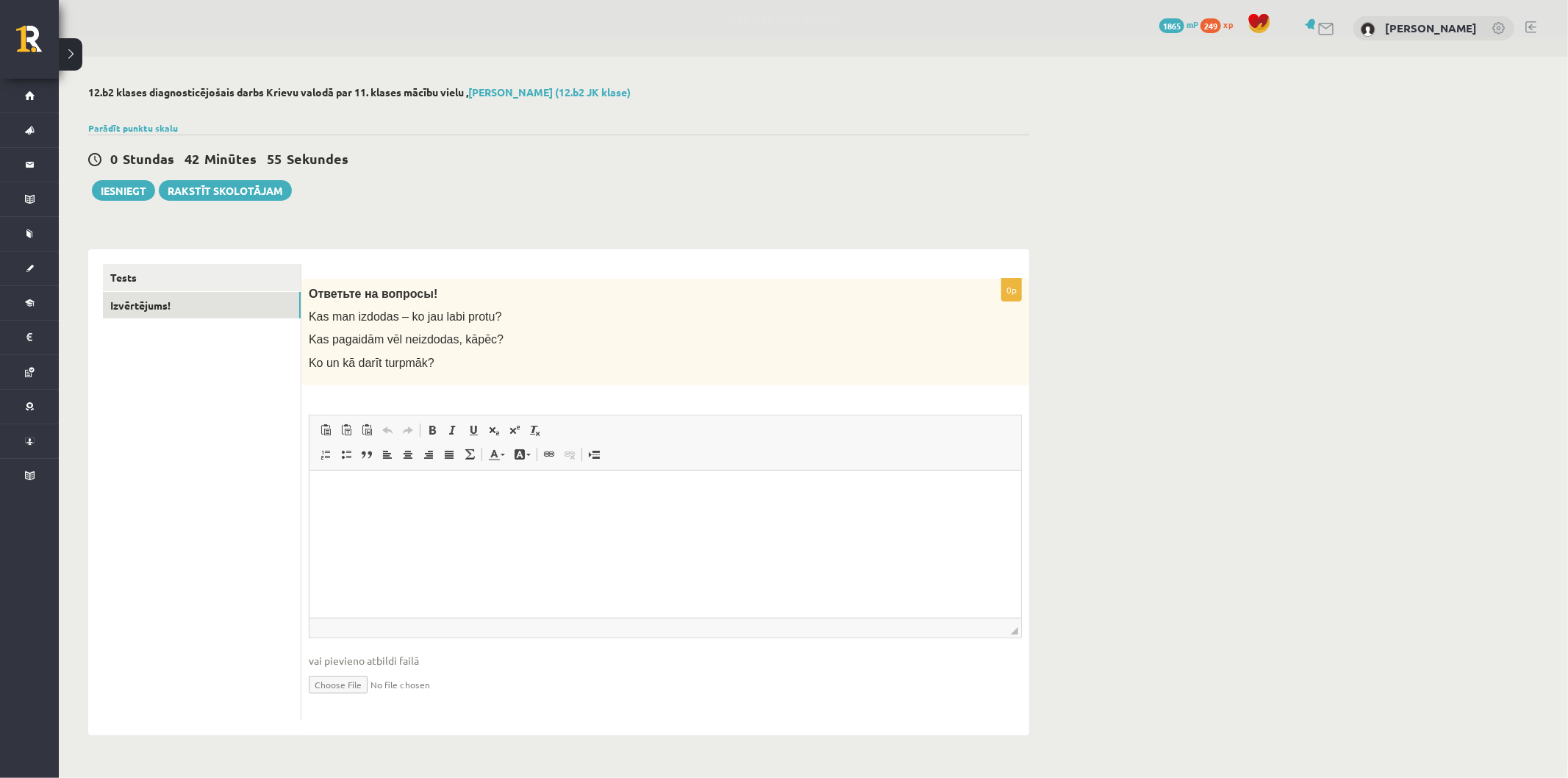
click at [410, 514] on html at bounding box center [665, 492] width 711 height 44
click at [112, 191] on button "Iesniegt" at bounding box center [123, 190] width 63 height 20
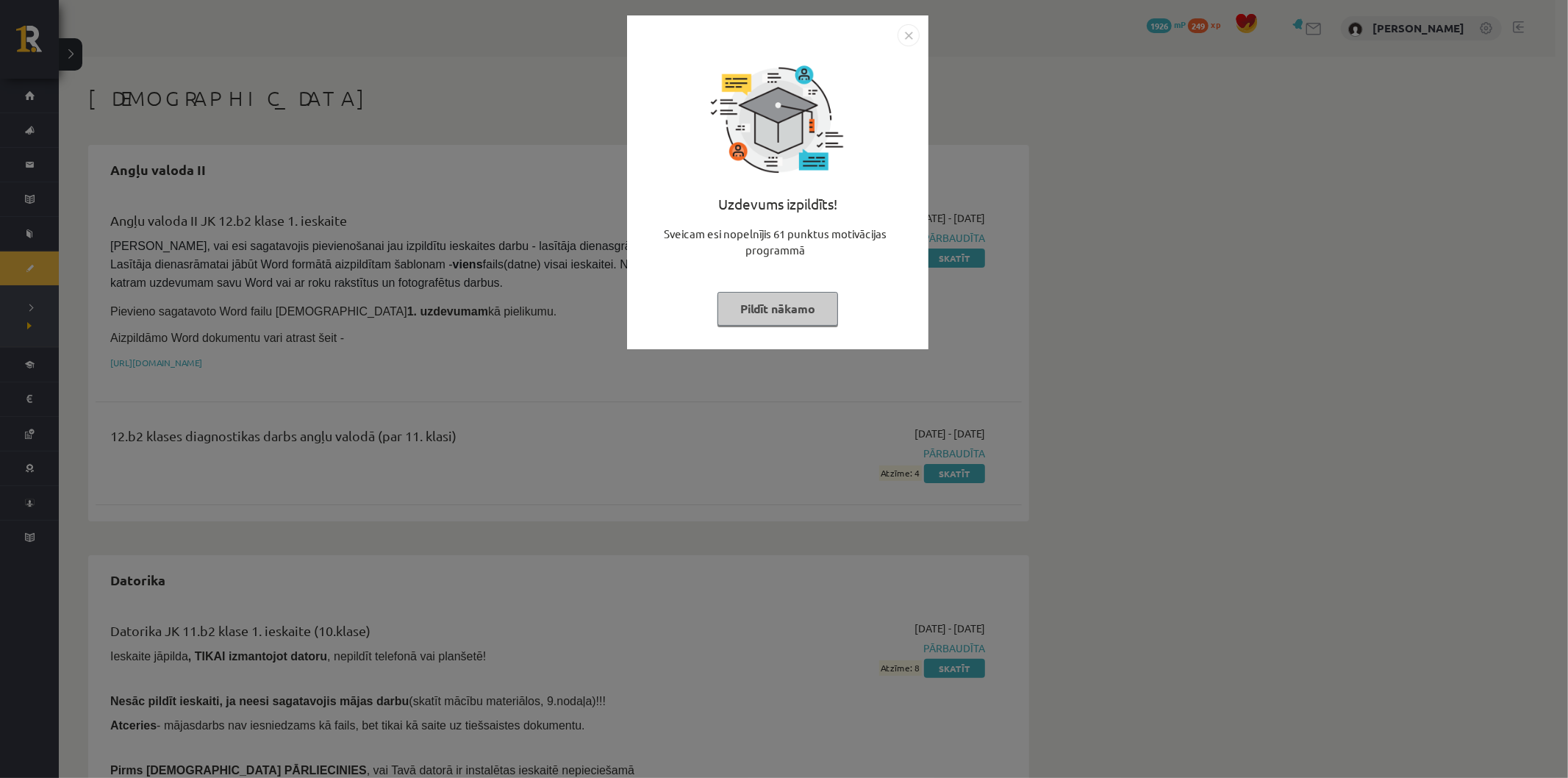
click at [896, 24] on div at bounding box center [778, 35] width 284 height 22
click at [906, 34] on img "Close" at bounding box center [908, 35] width 22 height 22
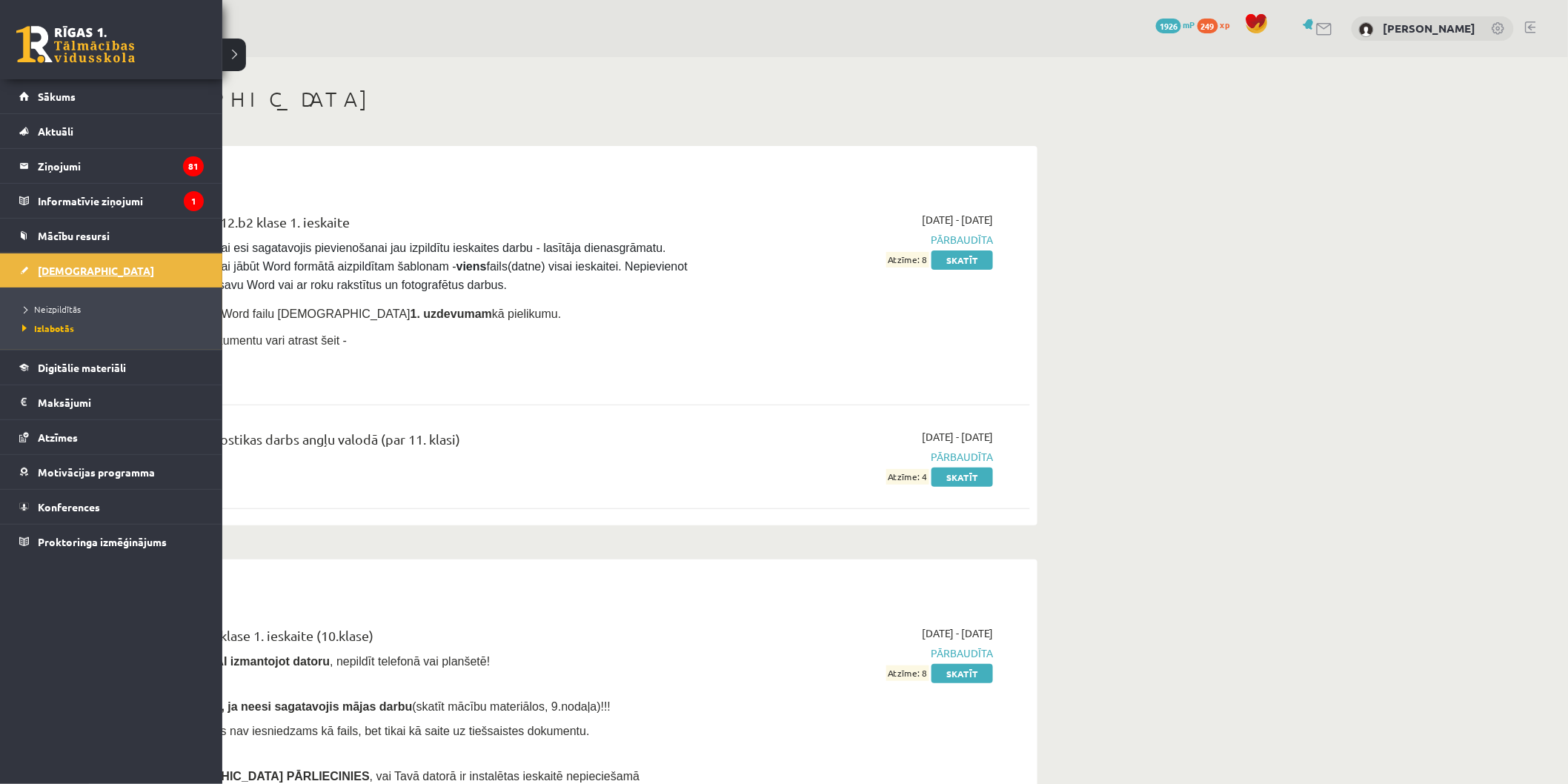
click at [57, 275] on span "[DEMOGRAPHIC_DATA]" at bounding box center [96, 270] width 116 height 13
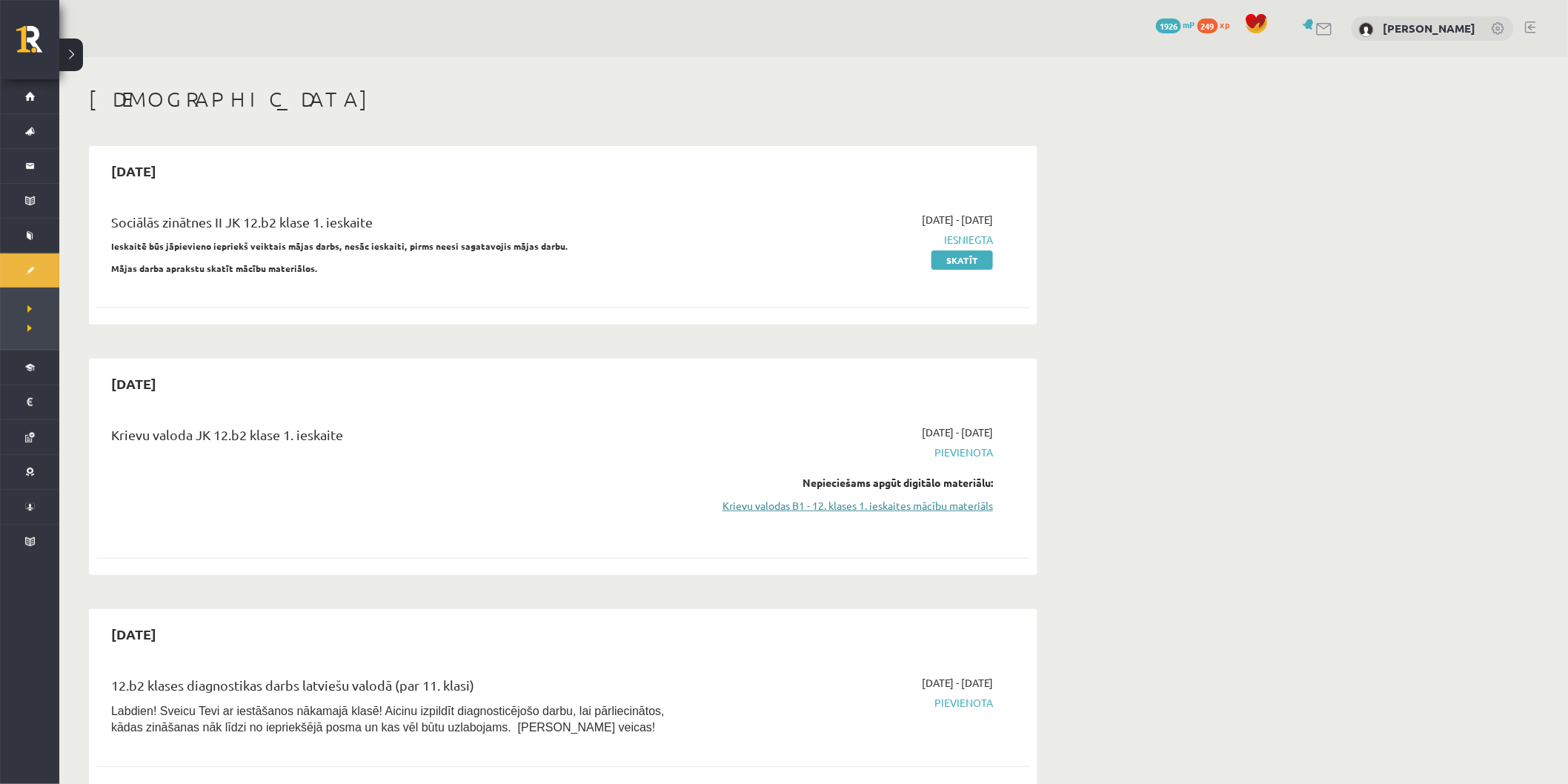
click at [808, 498] on link "Krievu valodas B1 - 12. klases 1. ieskaites mācību materiāls" at bounding box center [852, 506] width 279 height 16
click at [846, 506] on link "Krievu valodas B1 - 12. klases 1. ieskaites mācību materiāls" at bounding box center [852, 506] width 279 height 16
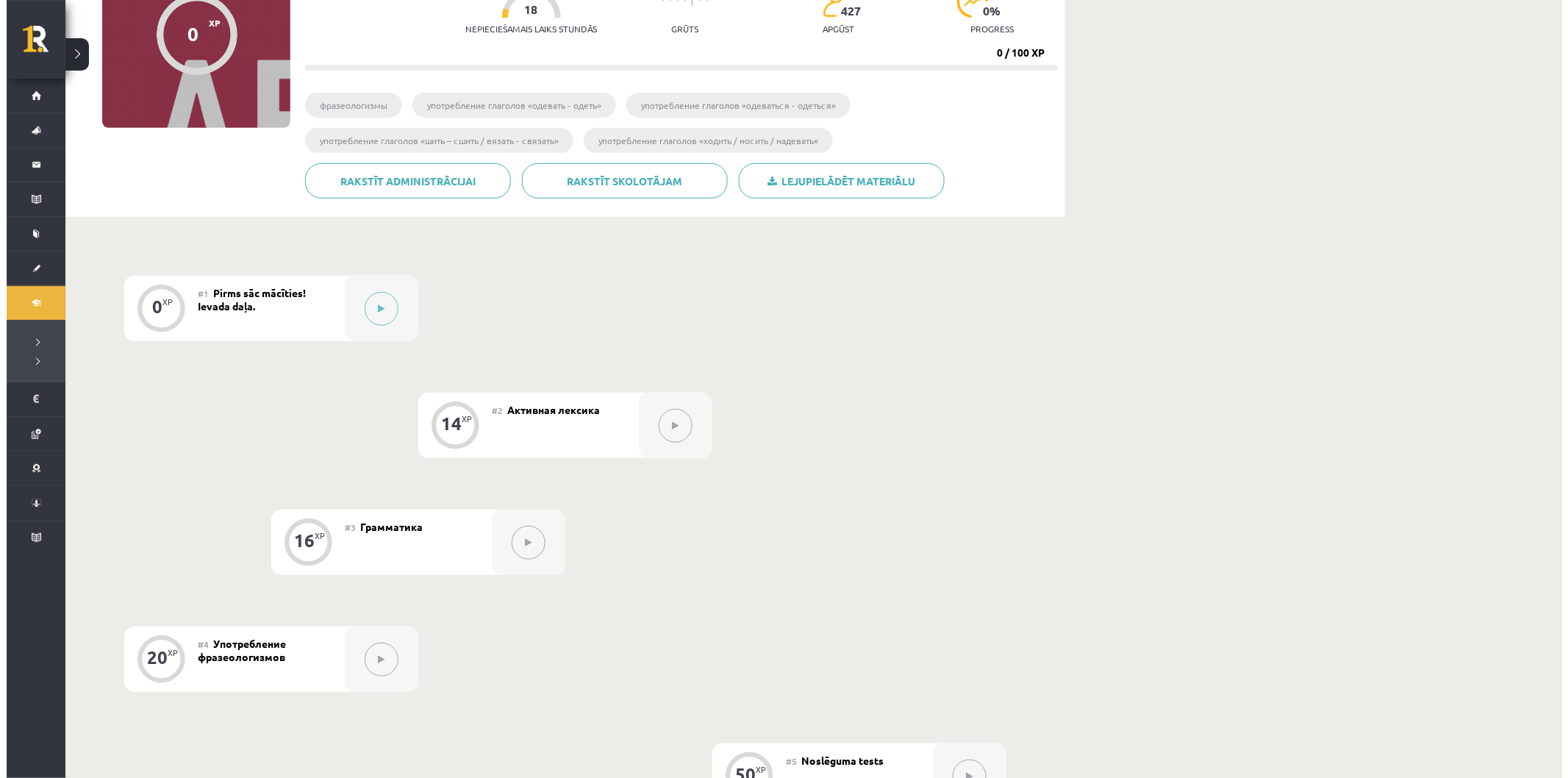
scroll to position [169, 0]
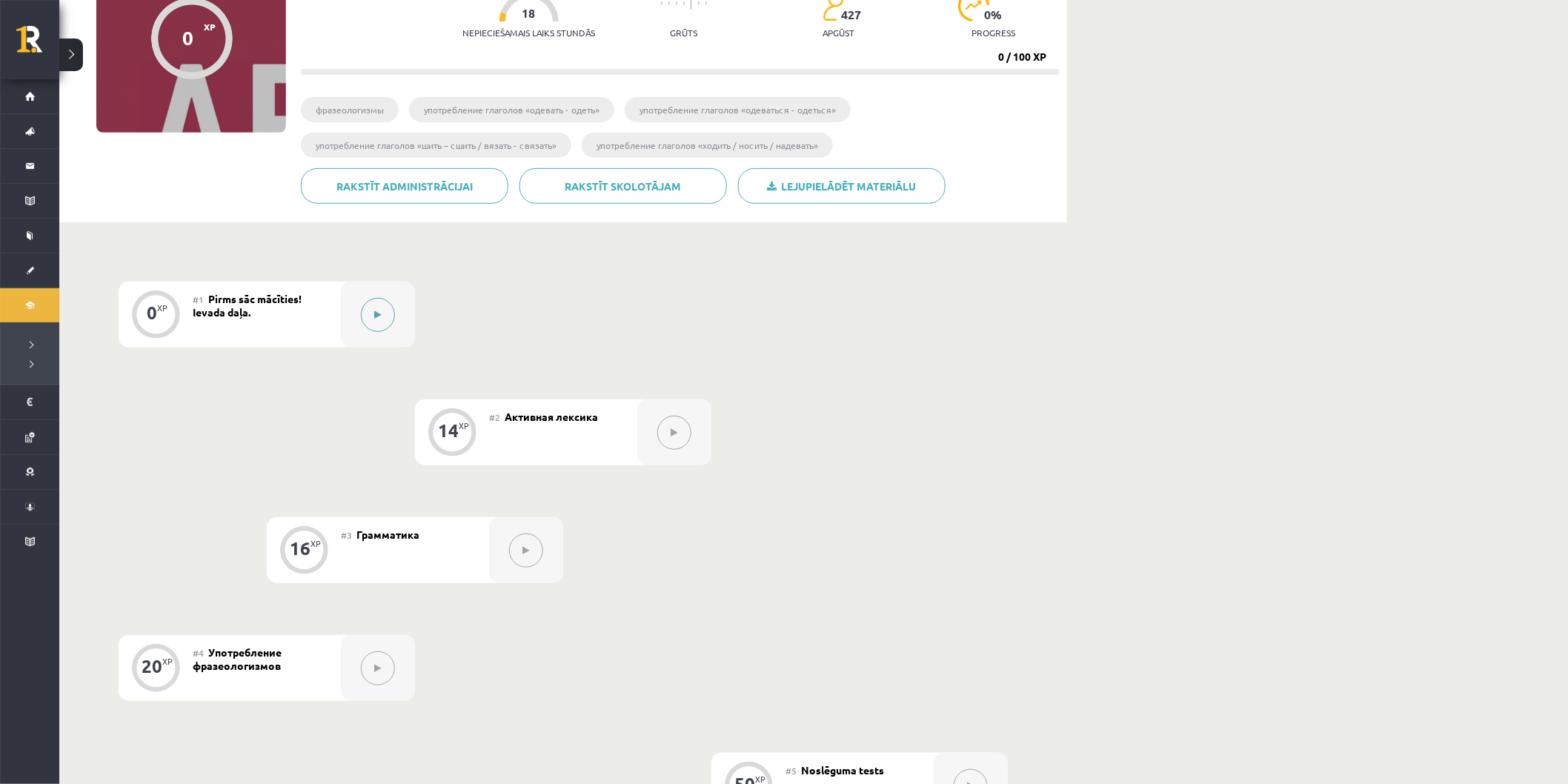
click at [391, 331] on div at bounding box center [377, 315] width 74 height 66
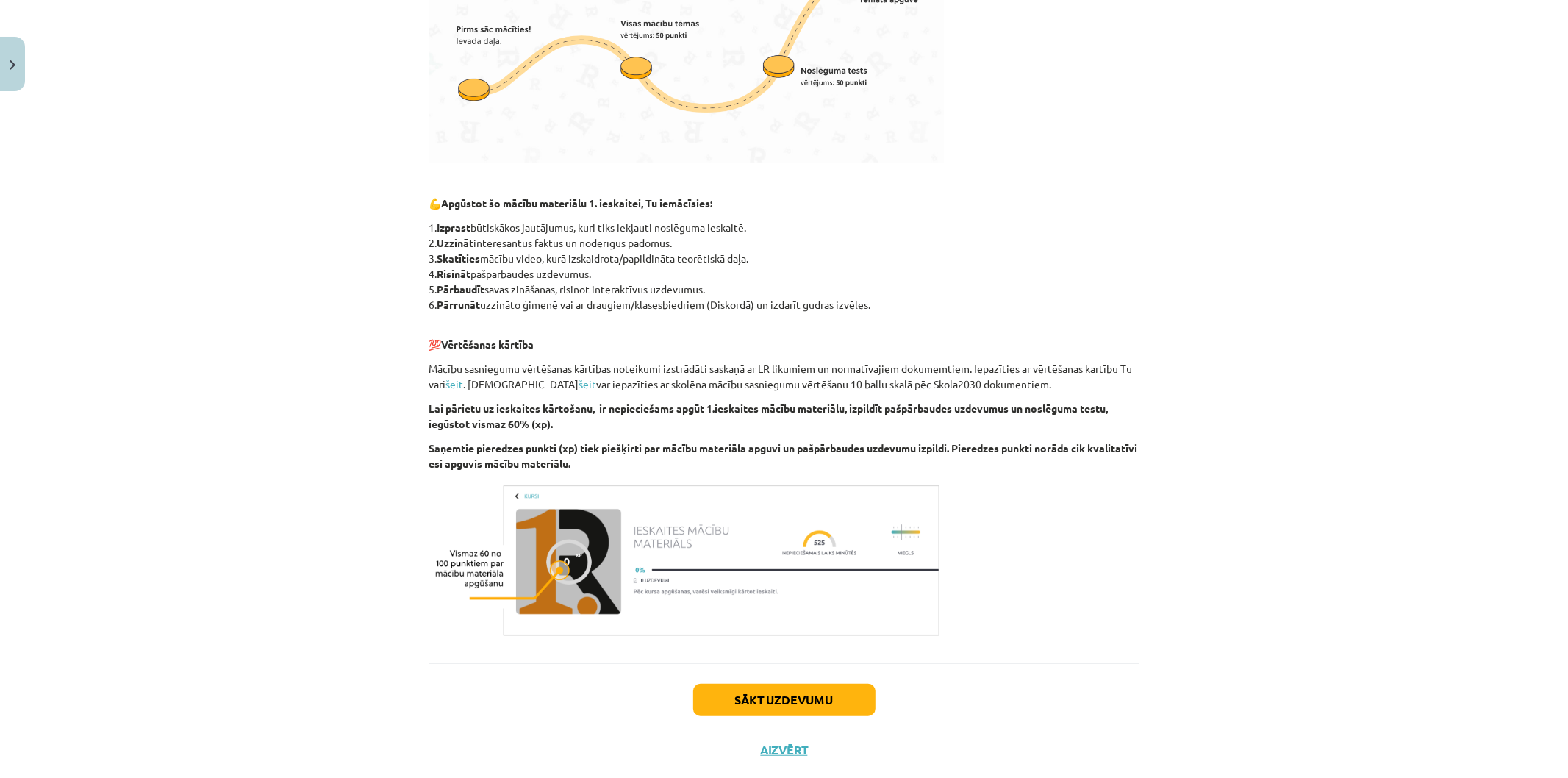
scroll to position [625, 0]
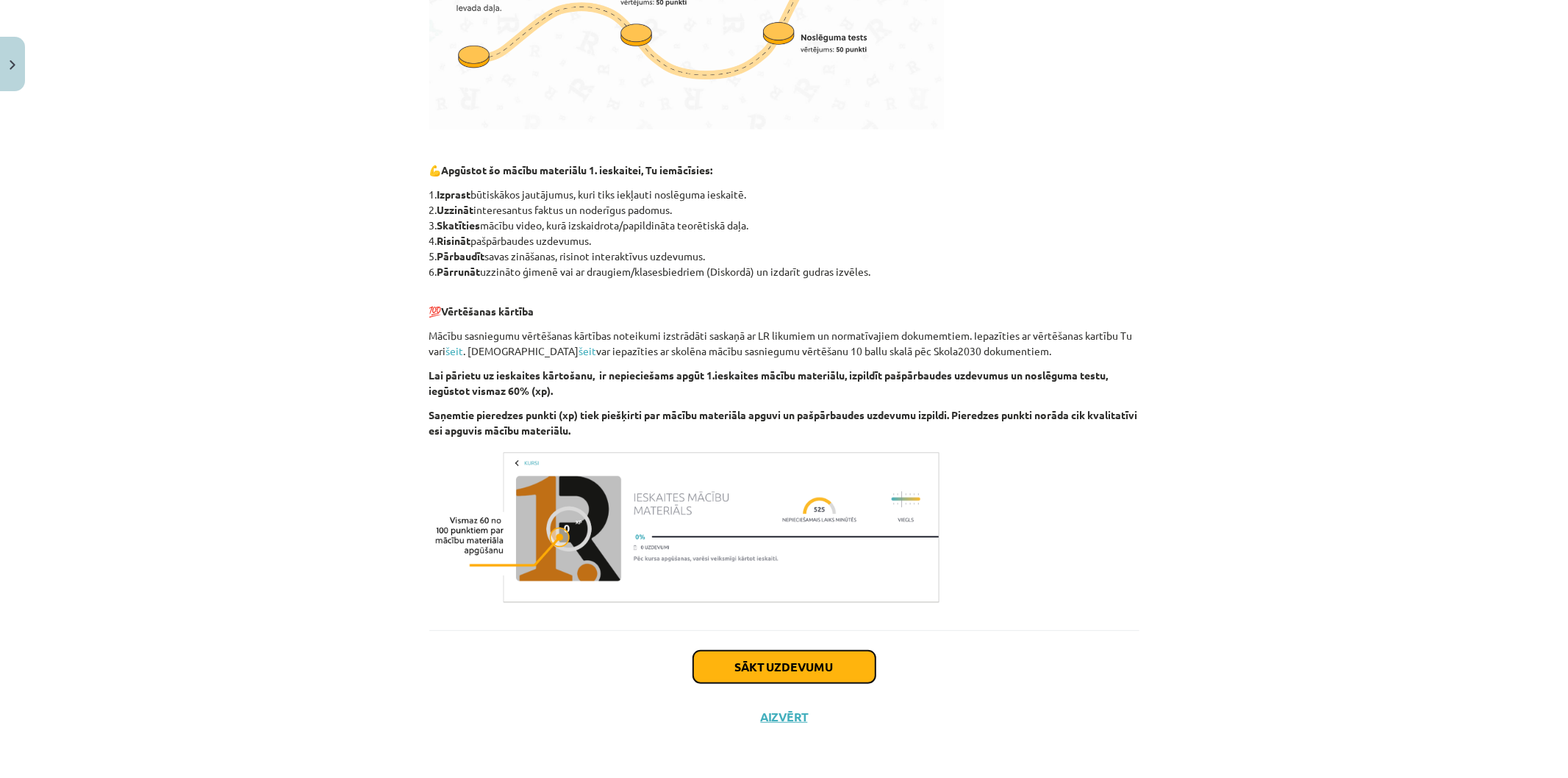
click at [819, 659] on button "Sākt uzdevumu" at bounding box center [784, 666] width 183 height 32
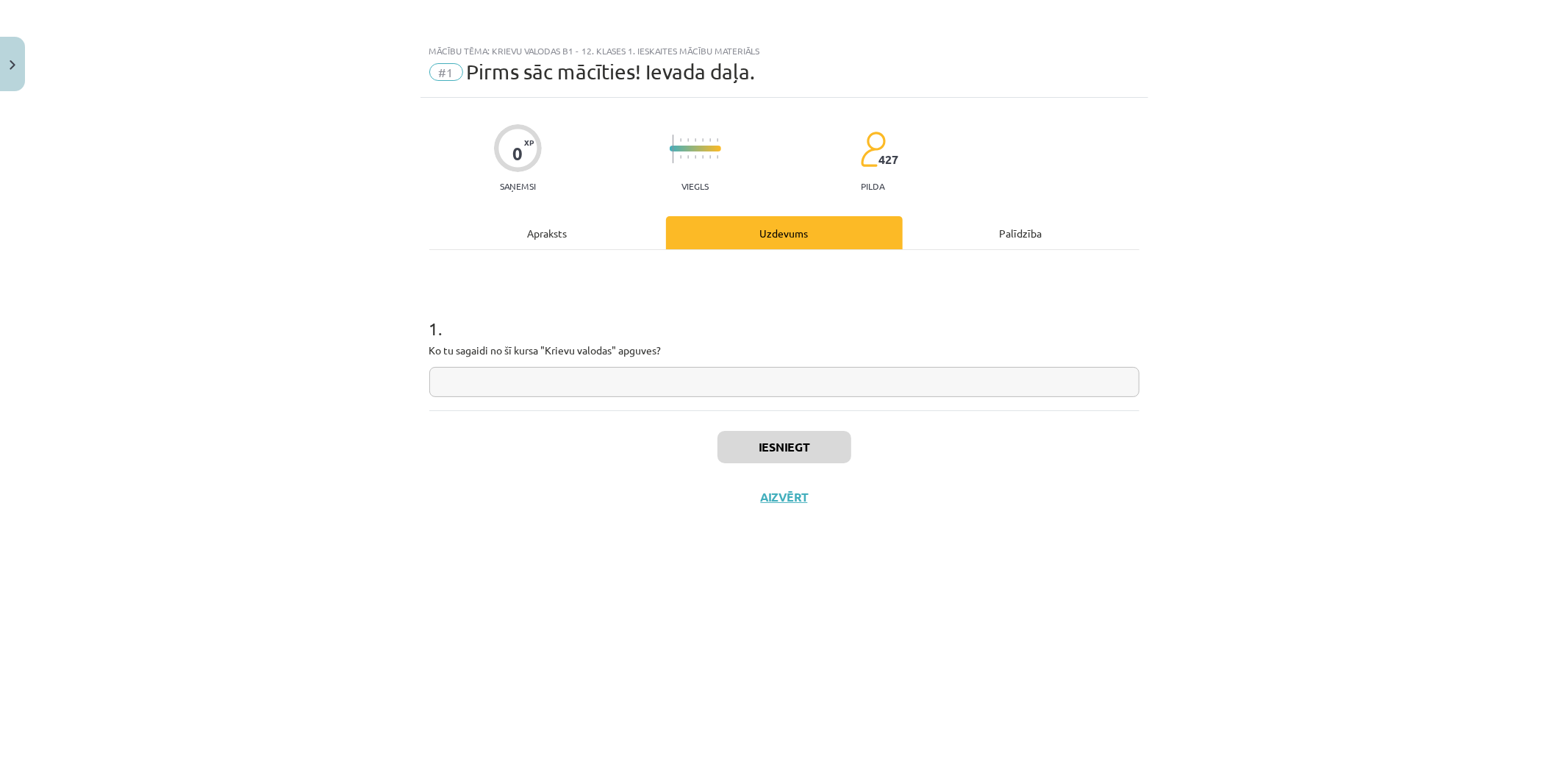
scroll to position [0, 0]
click at [666, 382] on input "text" at bounding box center [784, 382] width 710 height 30
type input "****"
click at [761, 441] on button "Iesniegt" at bounding box center [784, 446] width 133 height 32
click at [826, 498] on button "Nākamā nodarbība" at bounding box center [784, 506] width 144 height 34
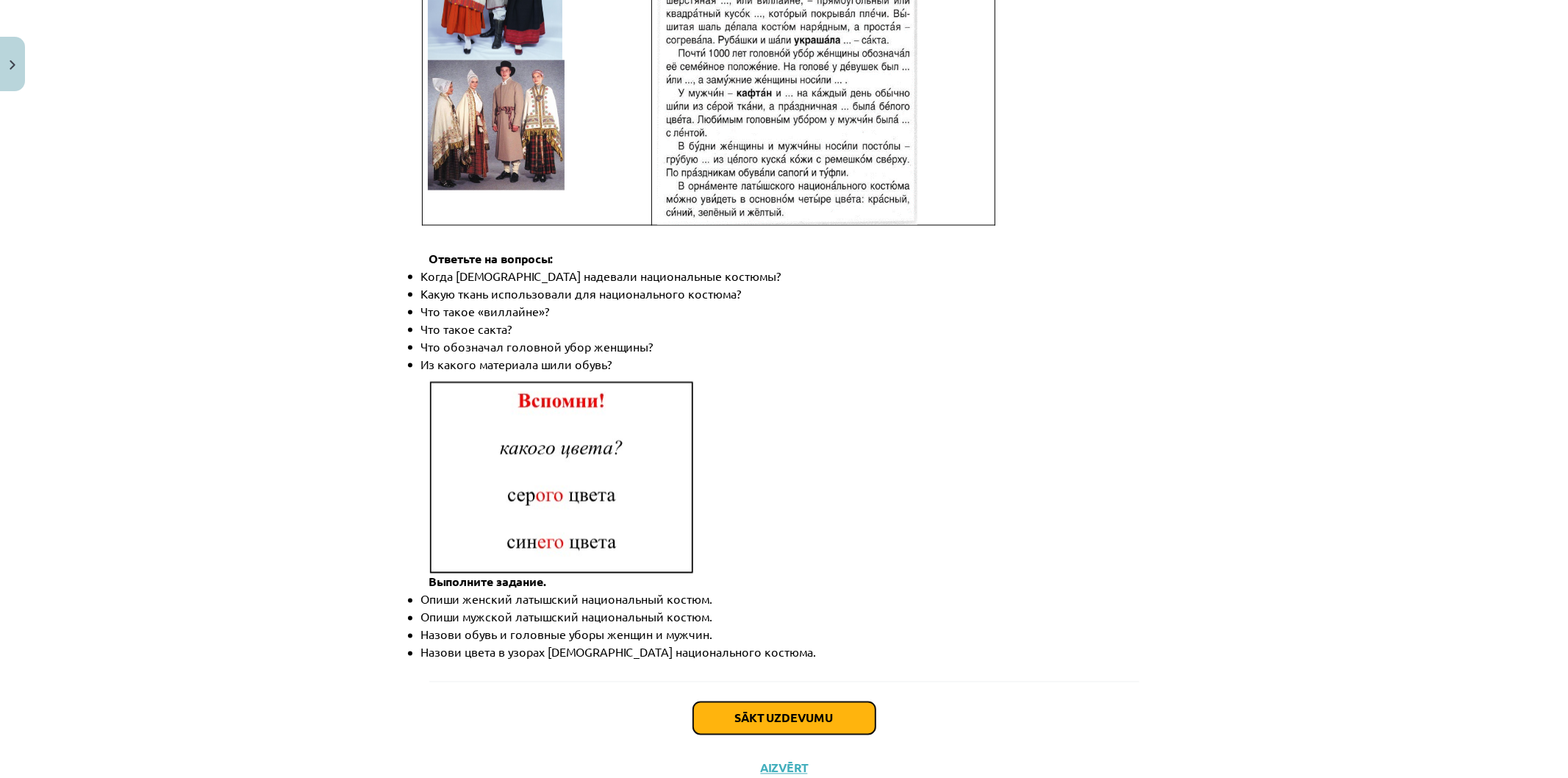
click at [798, 702] on button "Sākt uzdevumu" at bounding box center [784, 718] width 183 height 32
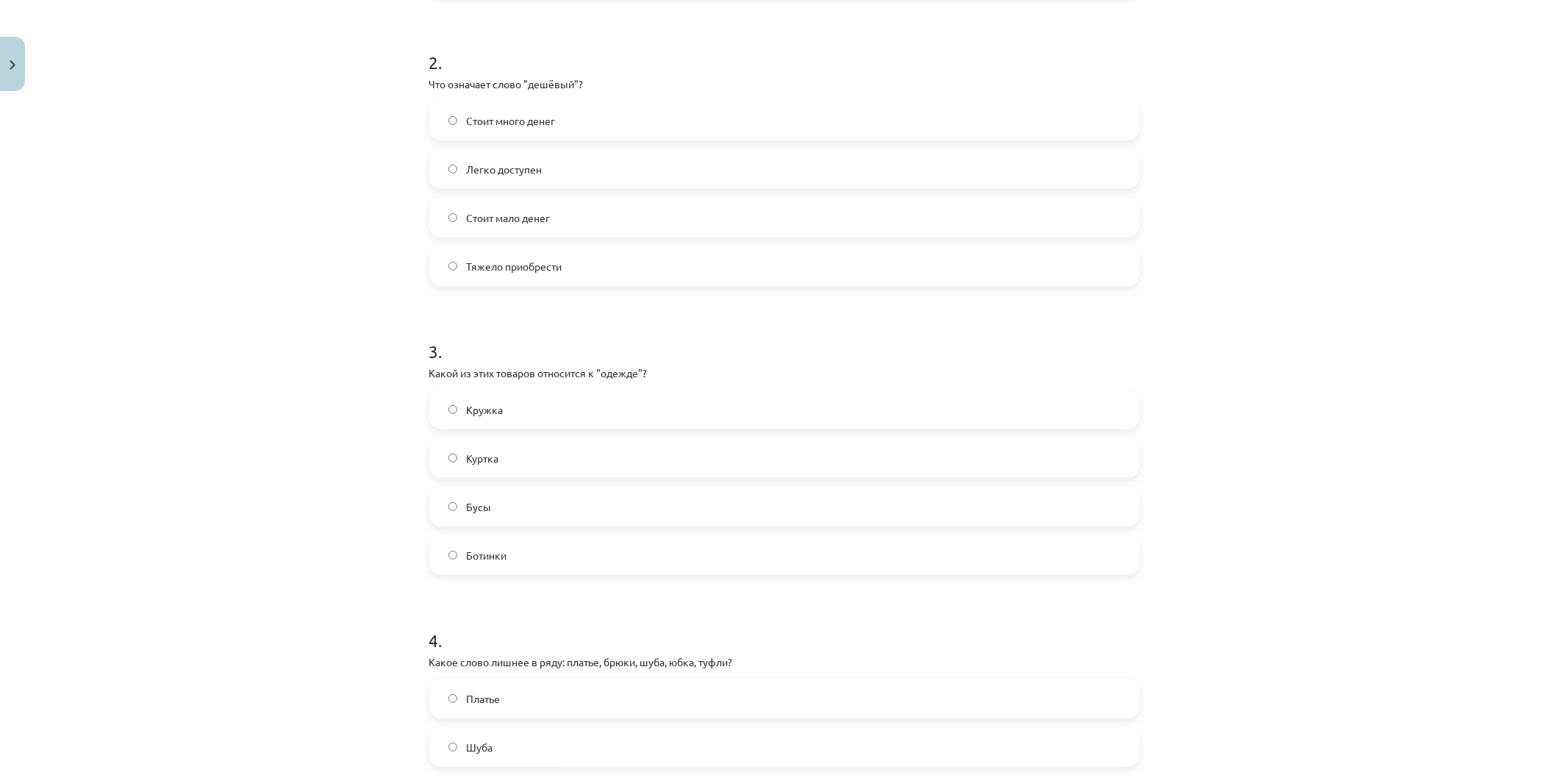
scroll to position [811, 0]
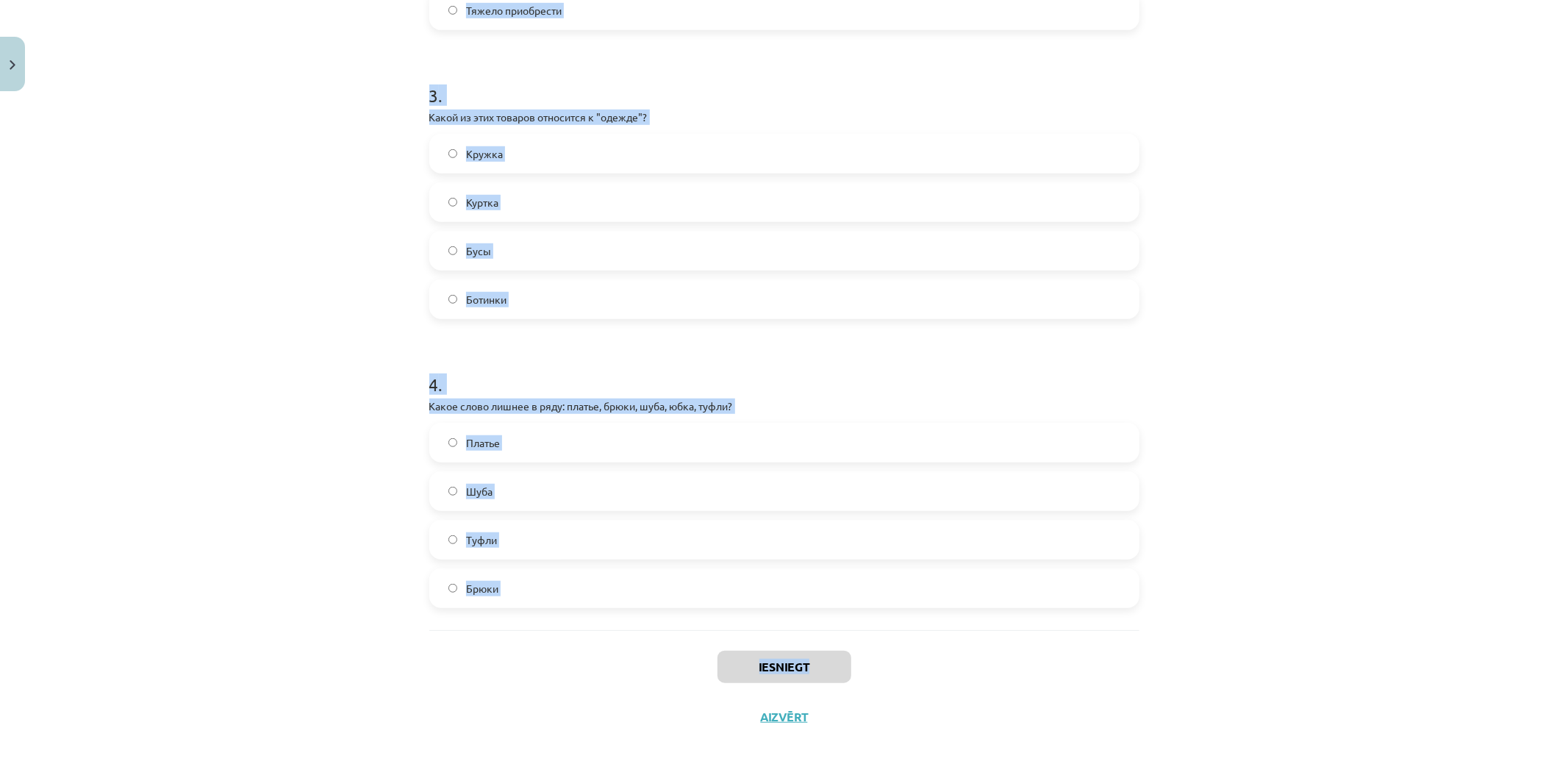
drag, startPoint x: 422, startPoint y: 307, endPoint x: 762, endPoint y: 492, distance: 387.1
click at [832, 641] on div "14 XP Saņemsi Sarežģīts 427 pilda Apraksts Uzdevums Palīdzība 1 . Какая форма о…" at bounding box center [784, 14] width 728 height 1455
copy div "Какая форма оплаты использует наличные? Оплата кредитной карточкой Оплата доста…"
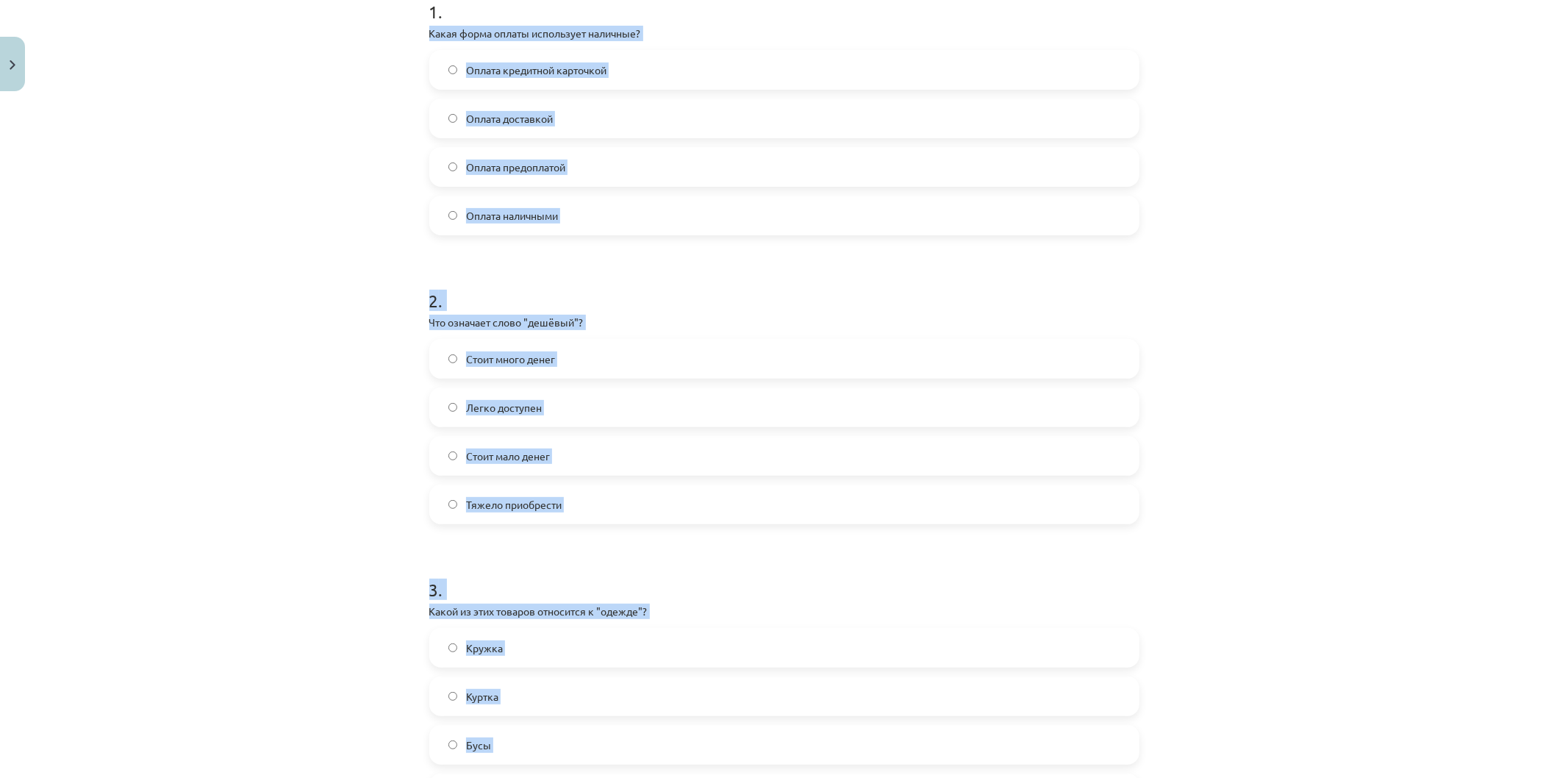
scroll to position [0, 0]
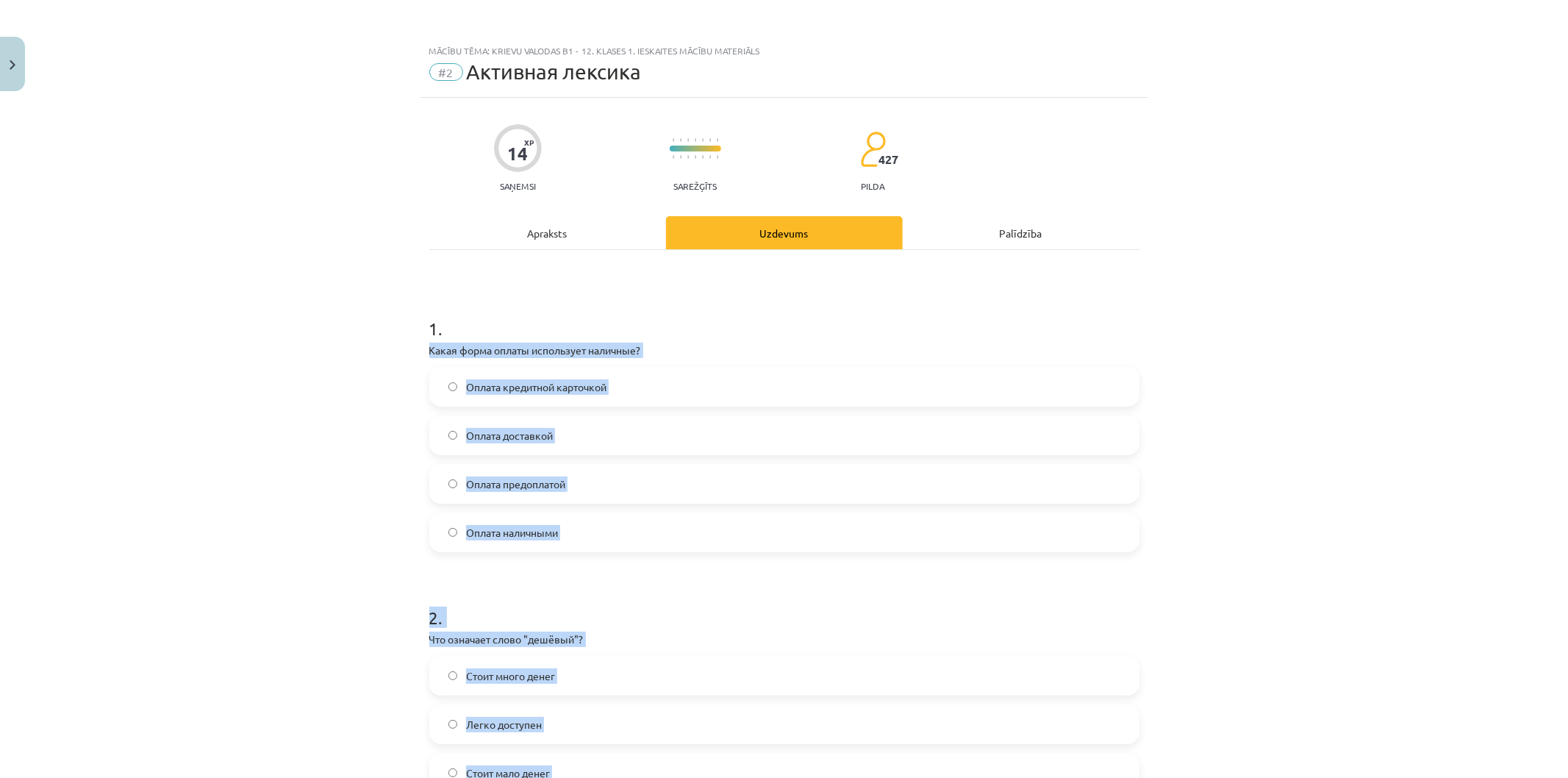
click at [236, 421] on div "Mācību tēma: Krievu valodas b1 - 12. klases 1. ieskaites mācību materiāls #2 Ак…" at bounding box center [784, 389] width 1568 height 778
click at [346, 425] on div "Mācību tēma: Krievu valodas b1 - 12. klases 1. ieskaites mācību materiāls #2 Ак…" at bounding box center [784, 389] width 1568 height 778
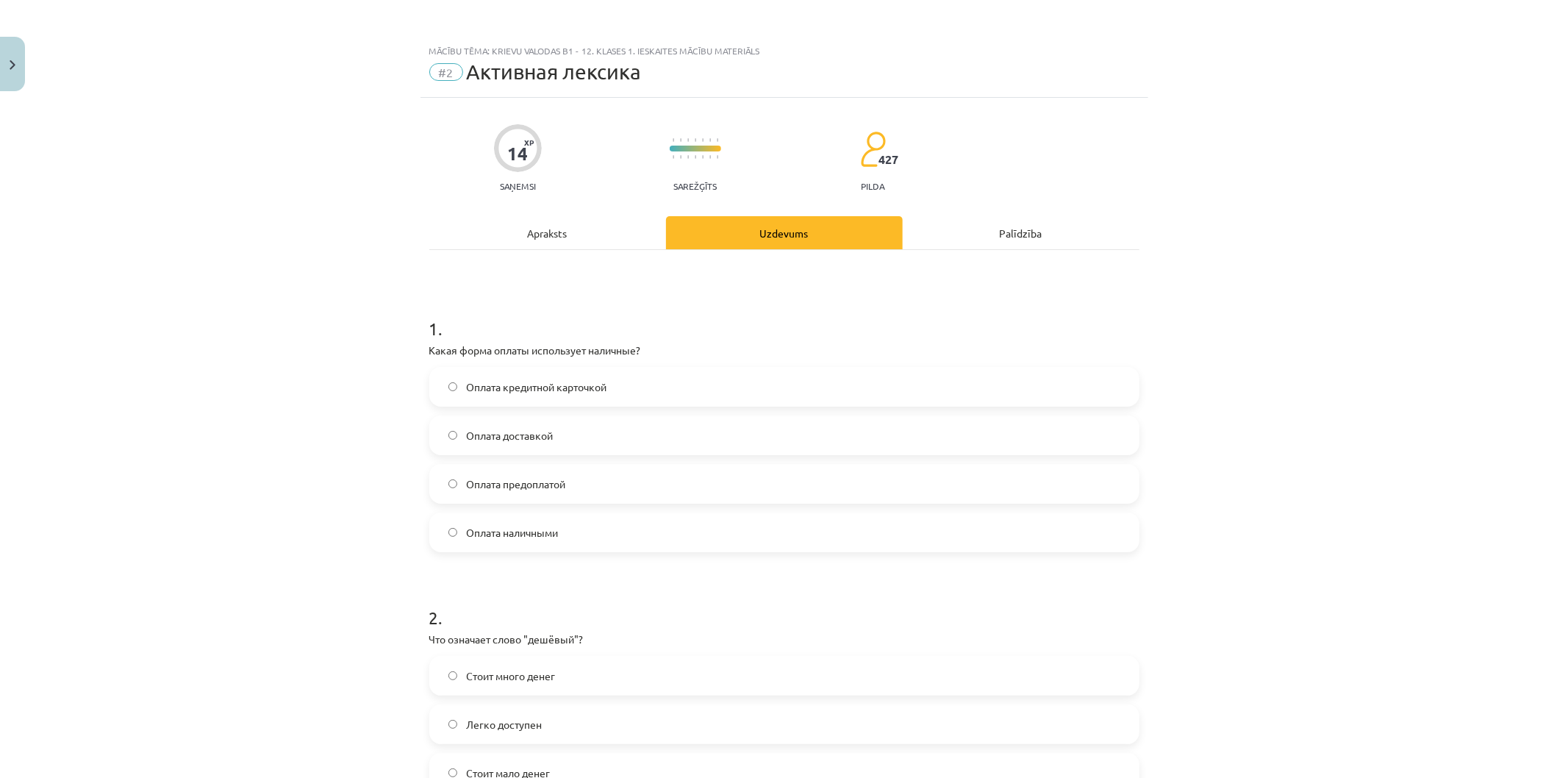
click at [555, 539] on label "Оплата наличными" at bounding box center [784, 532] width 707 height 37
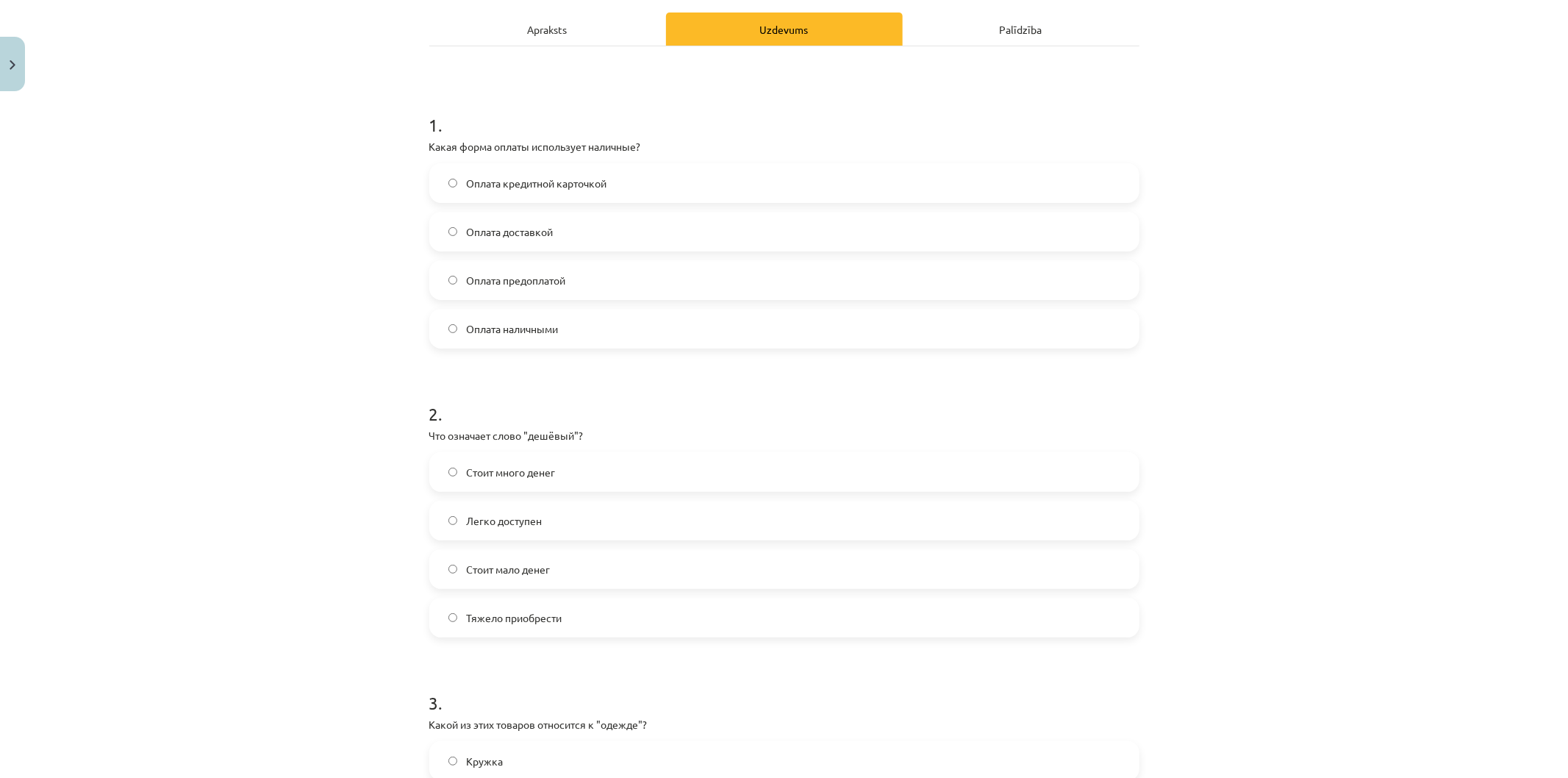
scroll to position [245, 0]
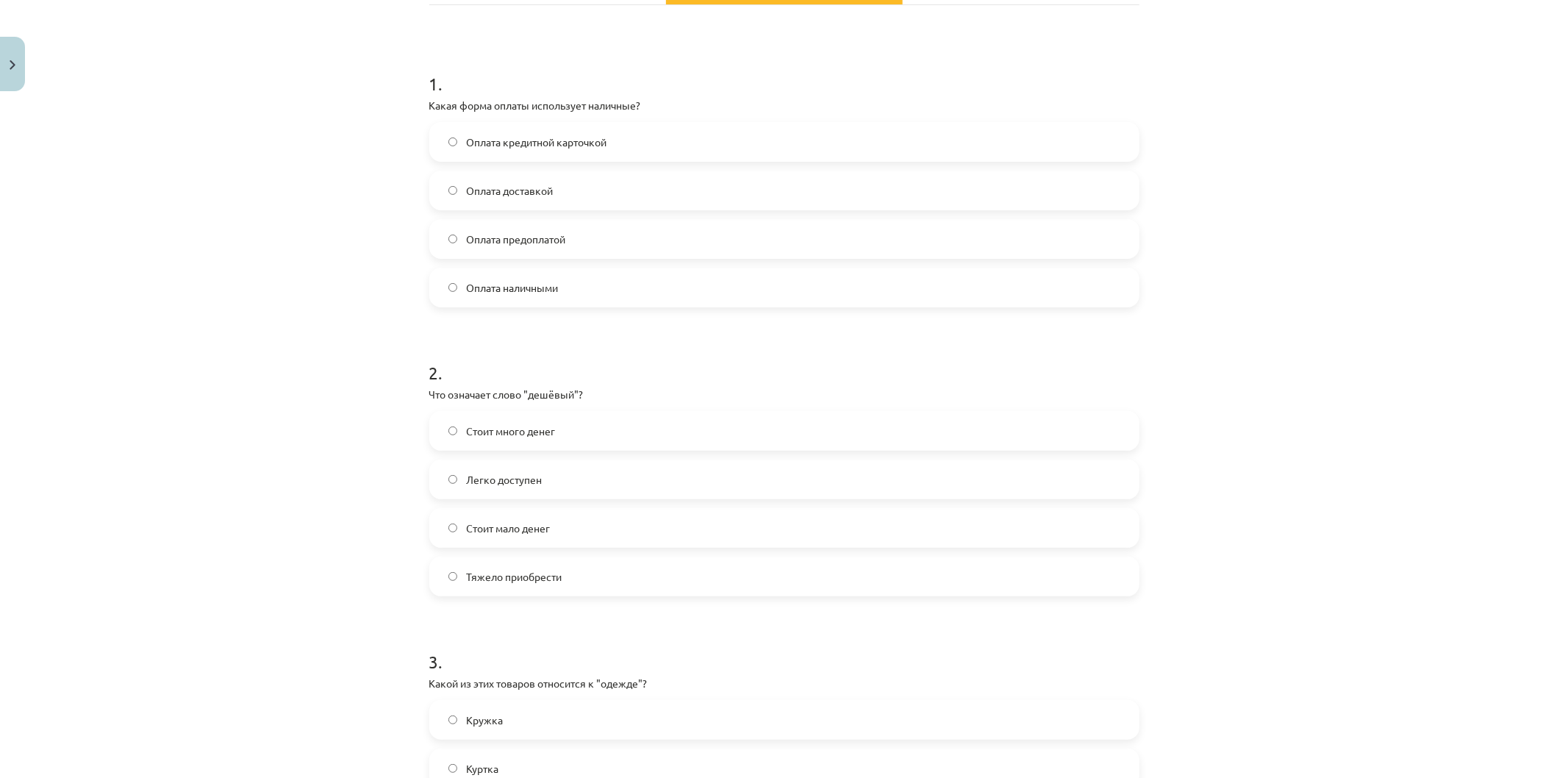
click at [482, 537] on label "Стоит мало денег" at bounding box center [784, 528] width 707 height 37
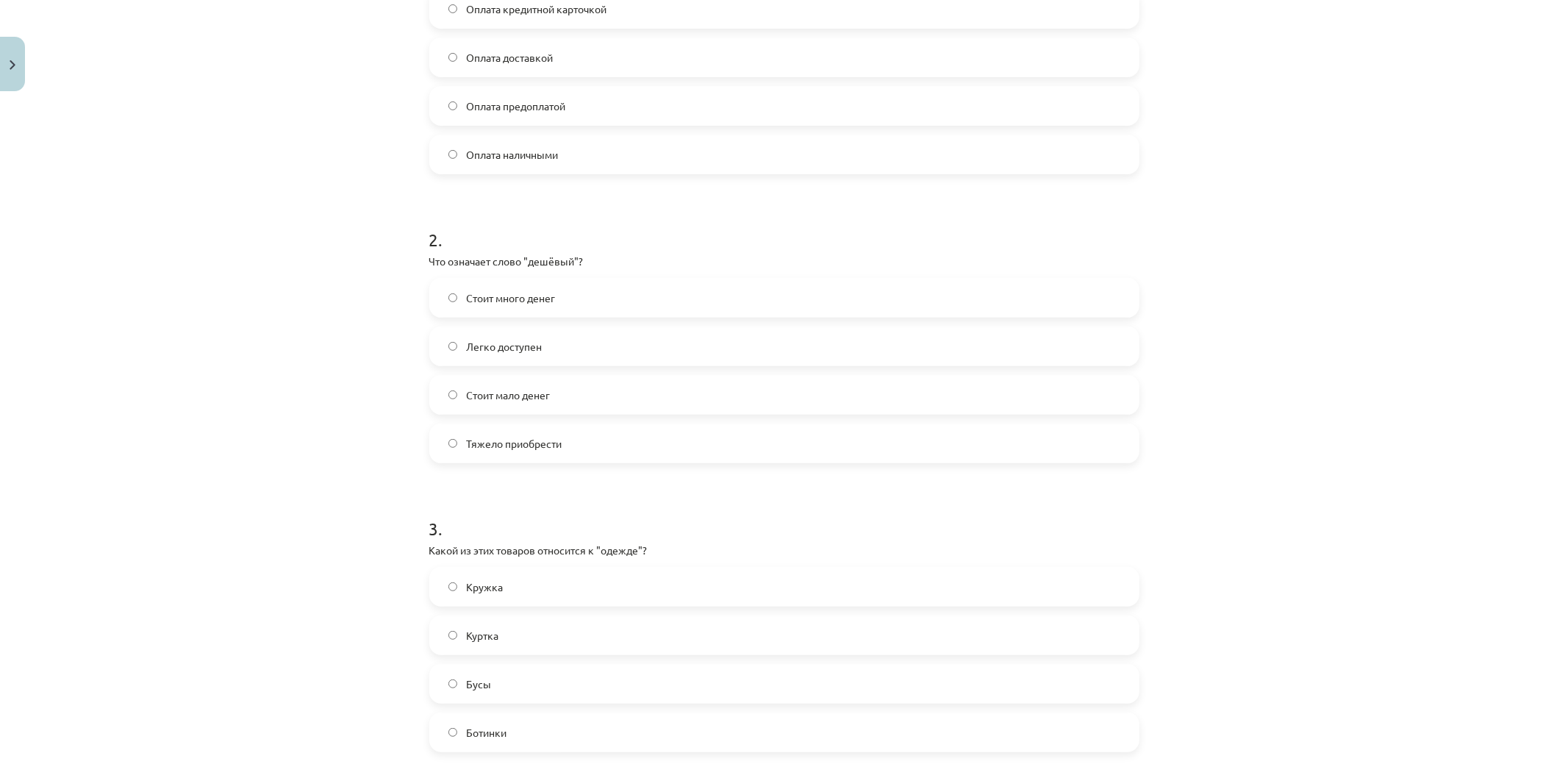
scroll to position [489, 0]
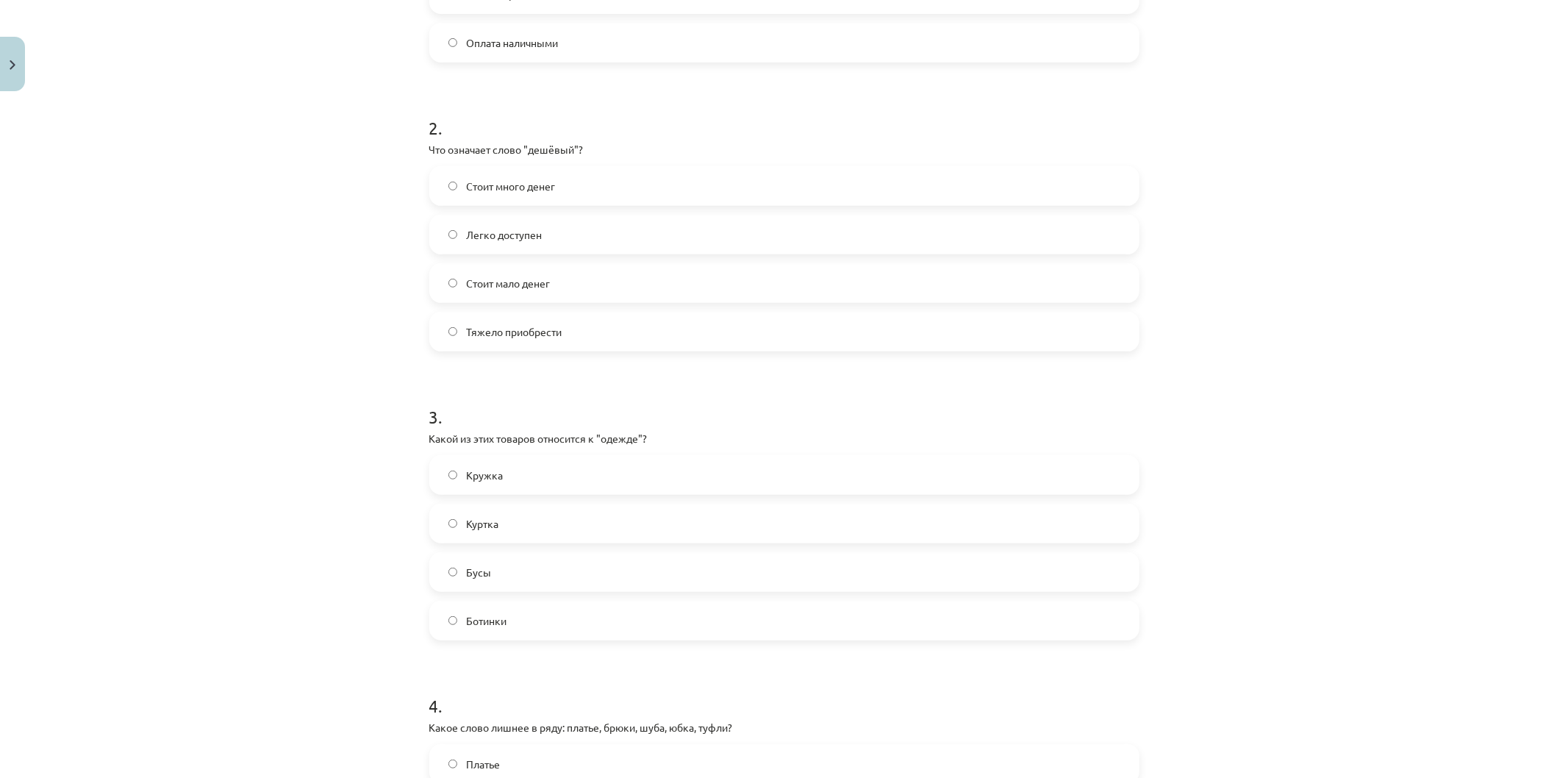
click at [490, 533] on label "Куртка" at bounding box center [784, 523] width 707 height 37
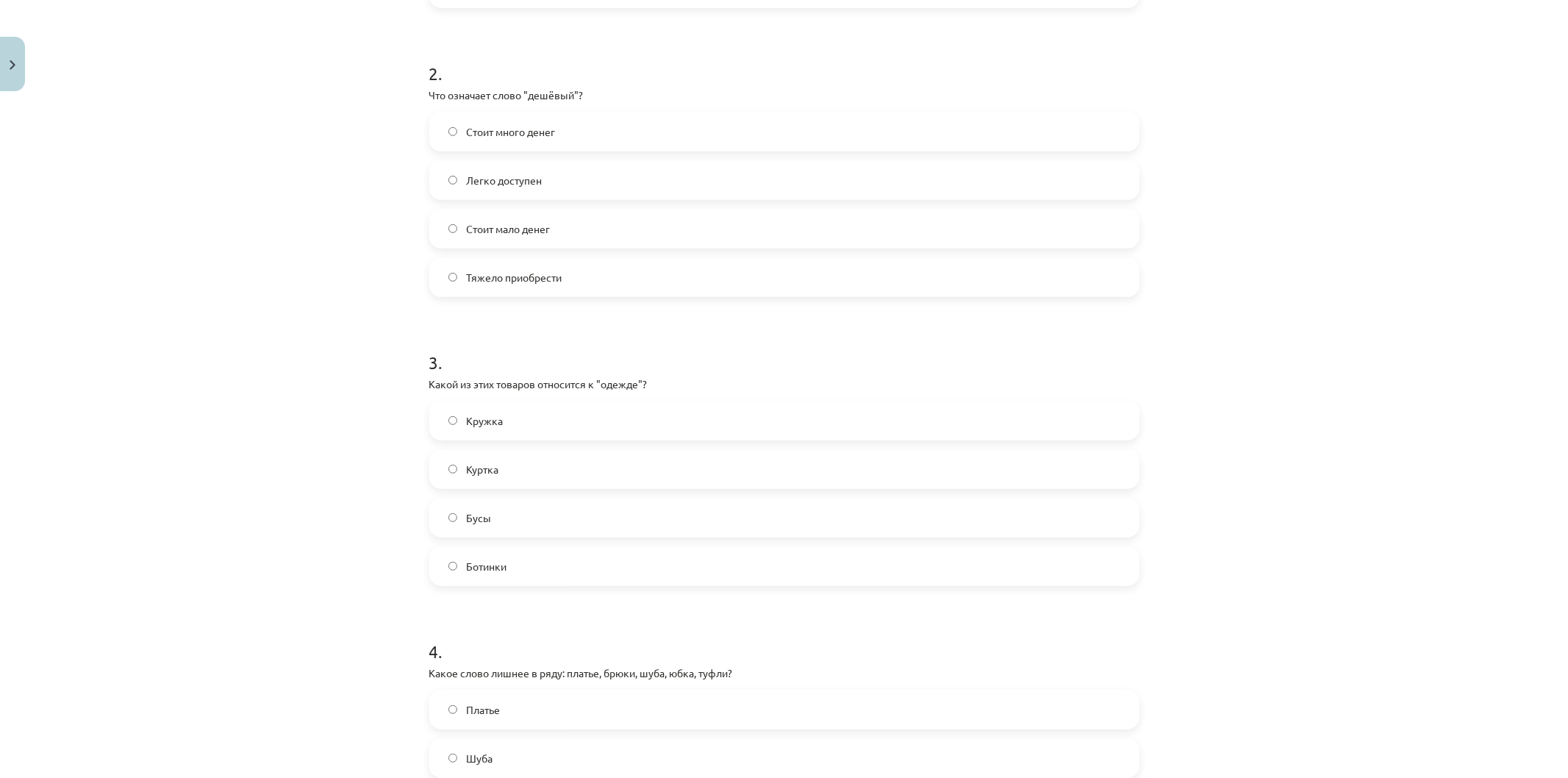
scroll to position [735, 0]
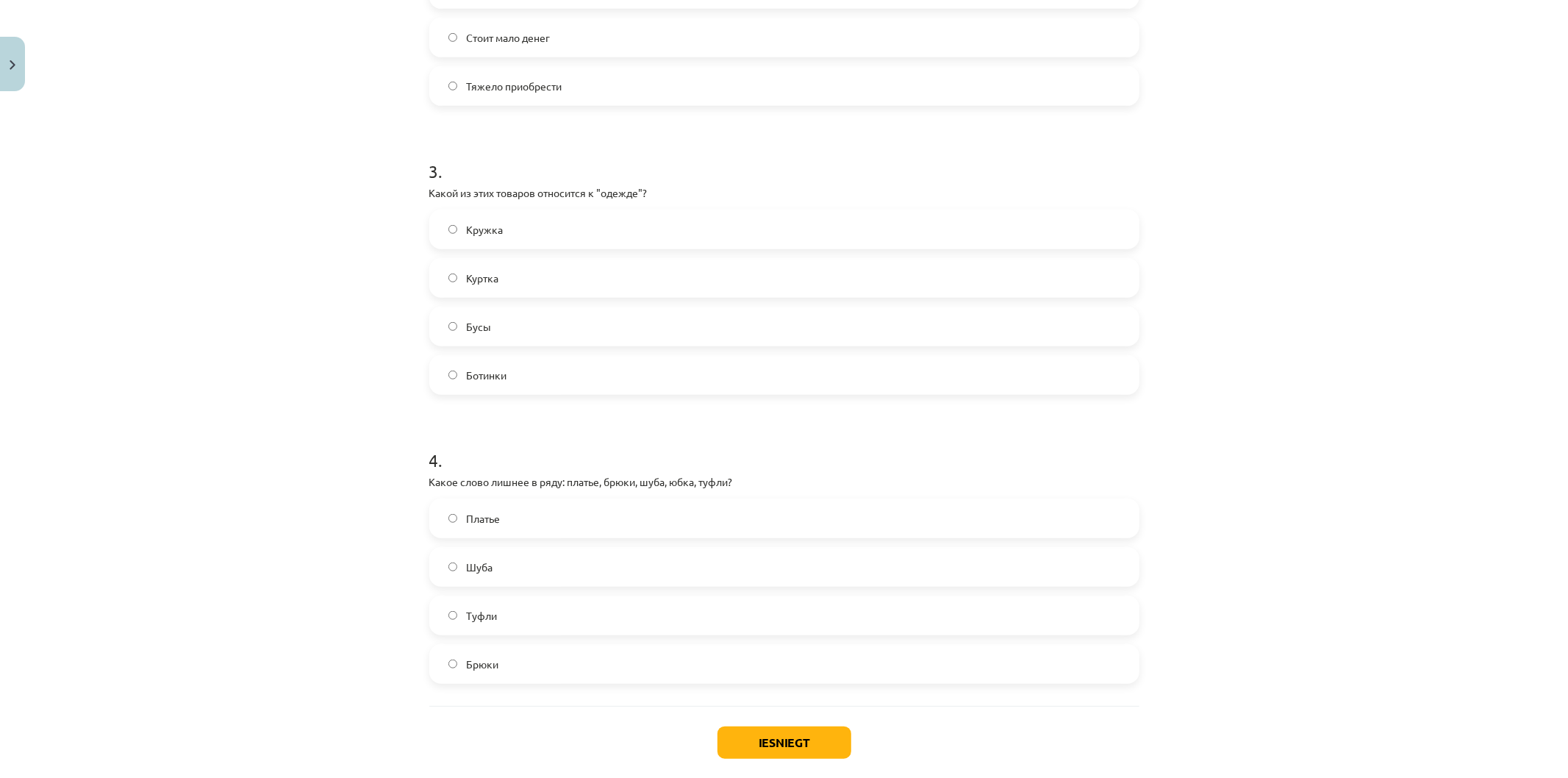
click at [496, 625] on label "Туфли" at bounding box center [784, 615] width 707 height 37
click at [747, 725] on div "Iesniegt Aizvērt" at bounding box center [784, 757] width 710 height 103
click at [775, 741] on button "Iesniegt" at bounding box center [784, 742] width 133 height 32
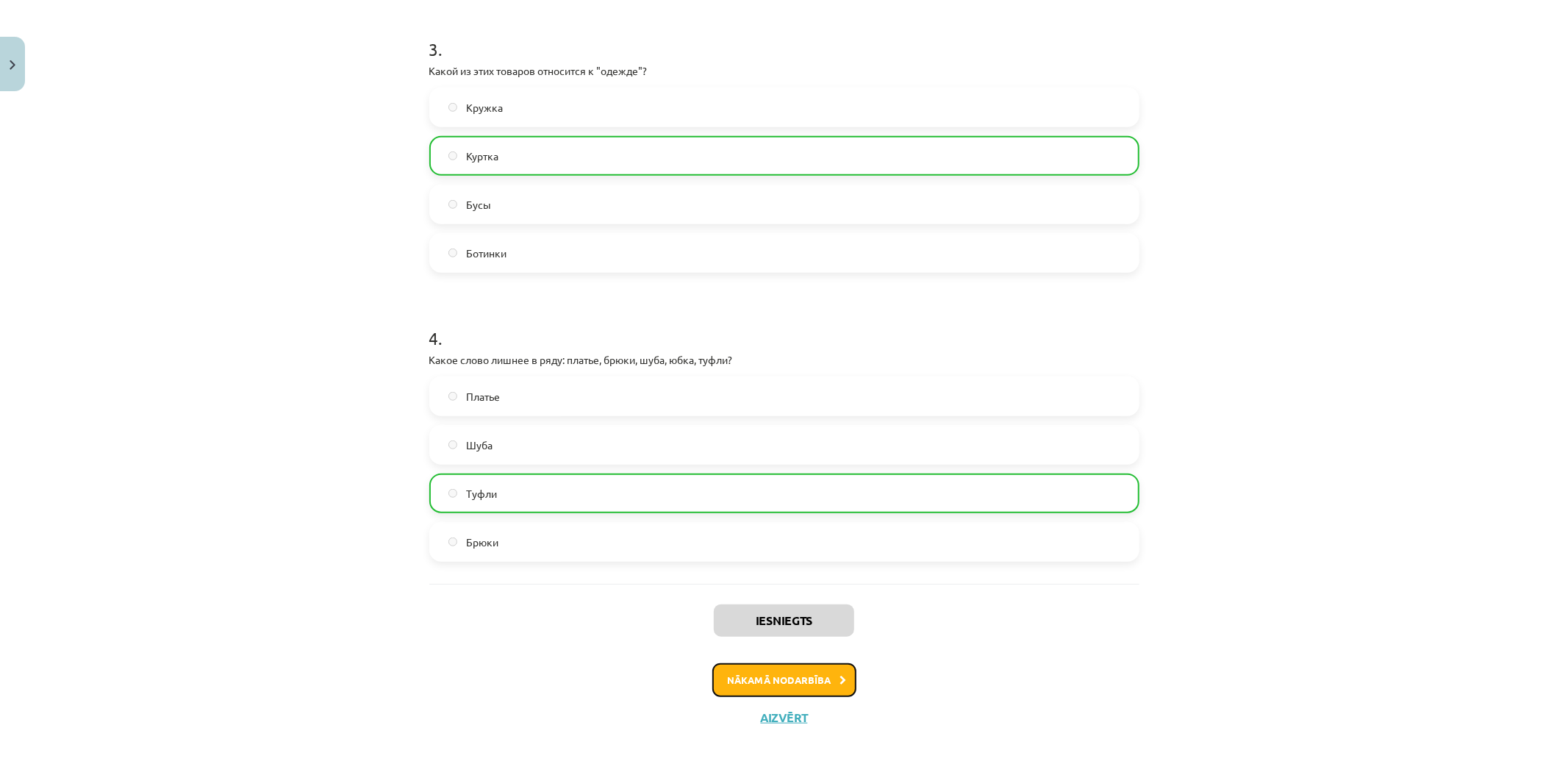
click at [831, 692] on button "Nākamā nodarbība" at bounding box center [784, 680] width 144 height 34
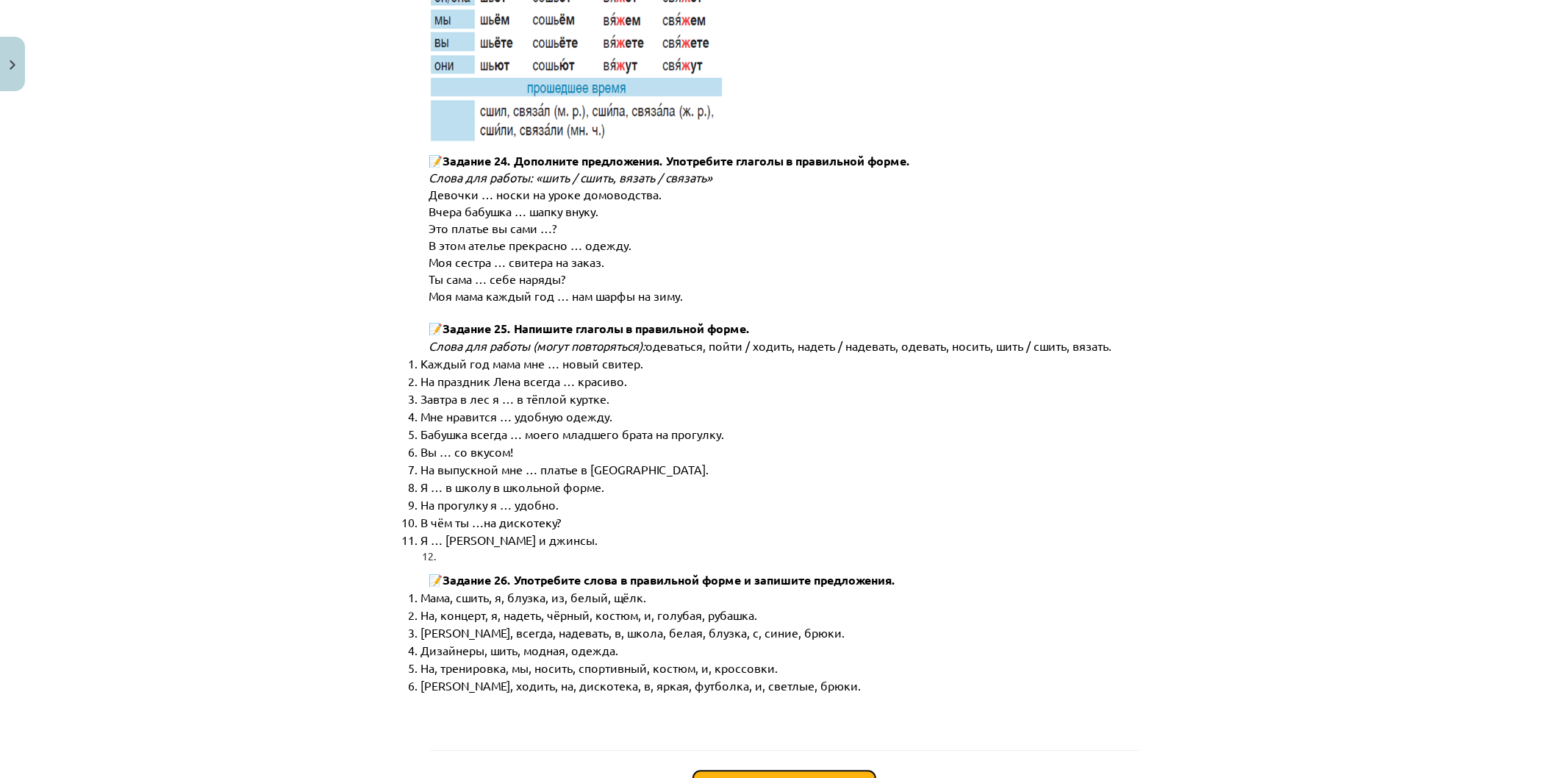
click at [789, 770] on button "Sākt uzdevumu" at bounding box center [784, 786] width 183 height 32
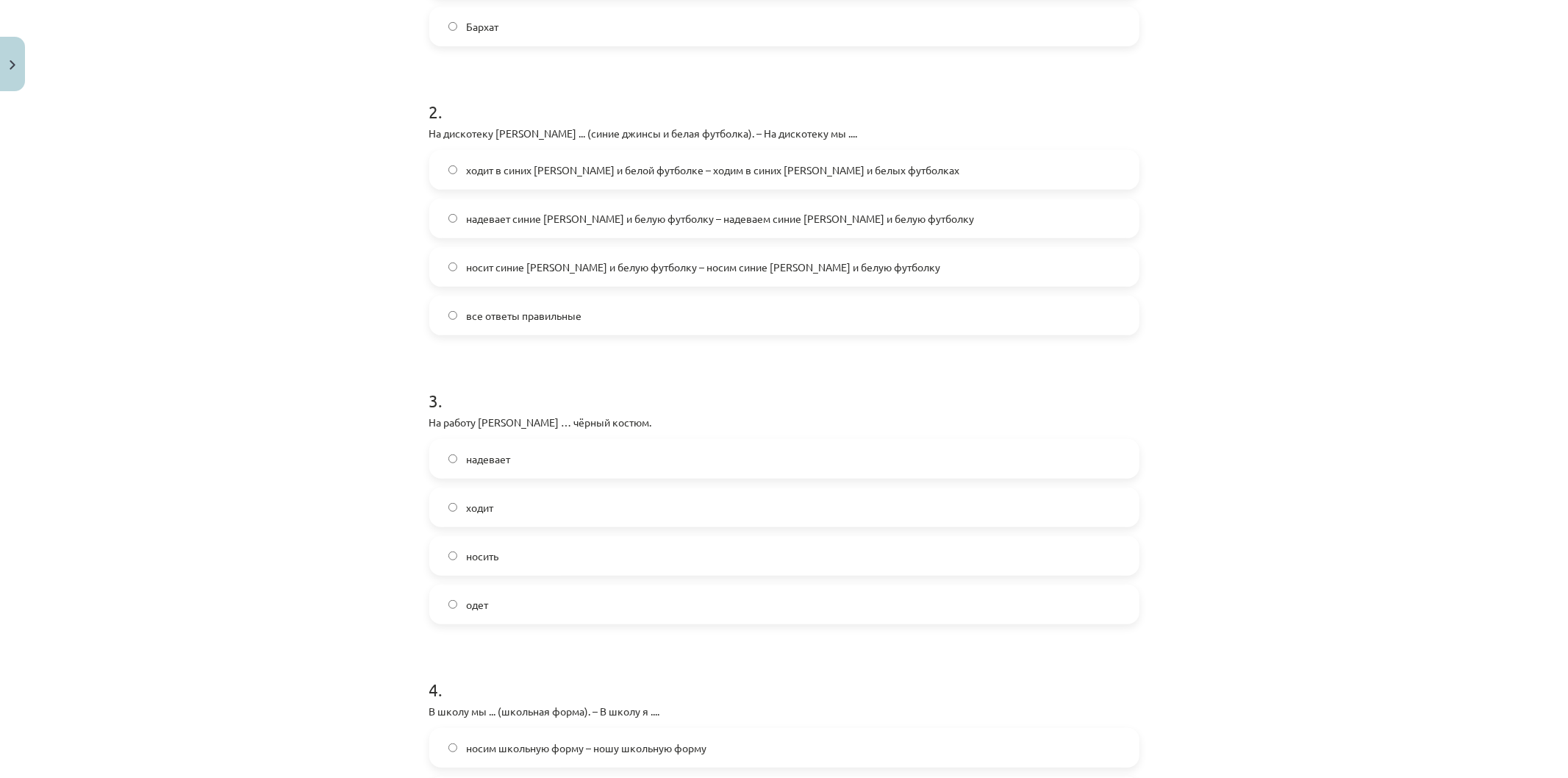
scroll to position [834, 0]
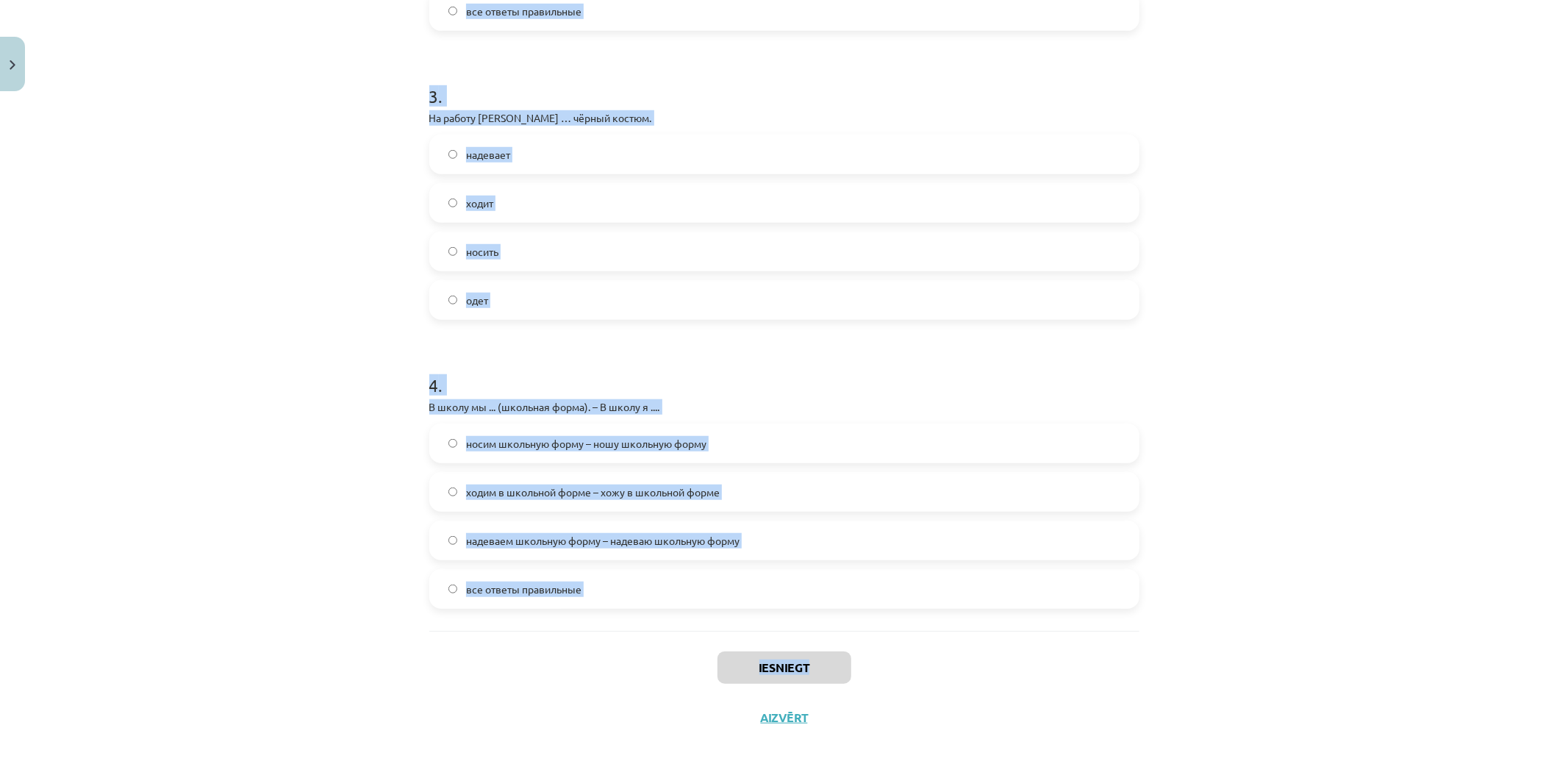
drag, startPoint x: 424, startPoint y: 349, endPoint x: 1002, endPoint y: 665, distance: 658.7
click at [1017, 680] on div "16 XP Saņemsi Sarežģīts 426 pilda Apraksts Uzdevums Palīdzība 1 . Какое слово л…" at bounding box center [784, 3] width 728 height 1480
drag, startPoint x: 571, startPoint y: 396, endPoint x: 539, endPoint y: 401, distance: 32.4
copy div "Какое слово лишнее? Бархат, шёлк, лён, металл, кружево, шерсть, хлопок, кожа Ме…"
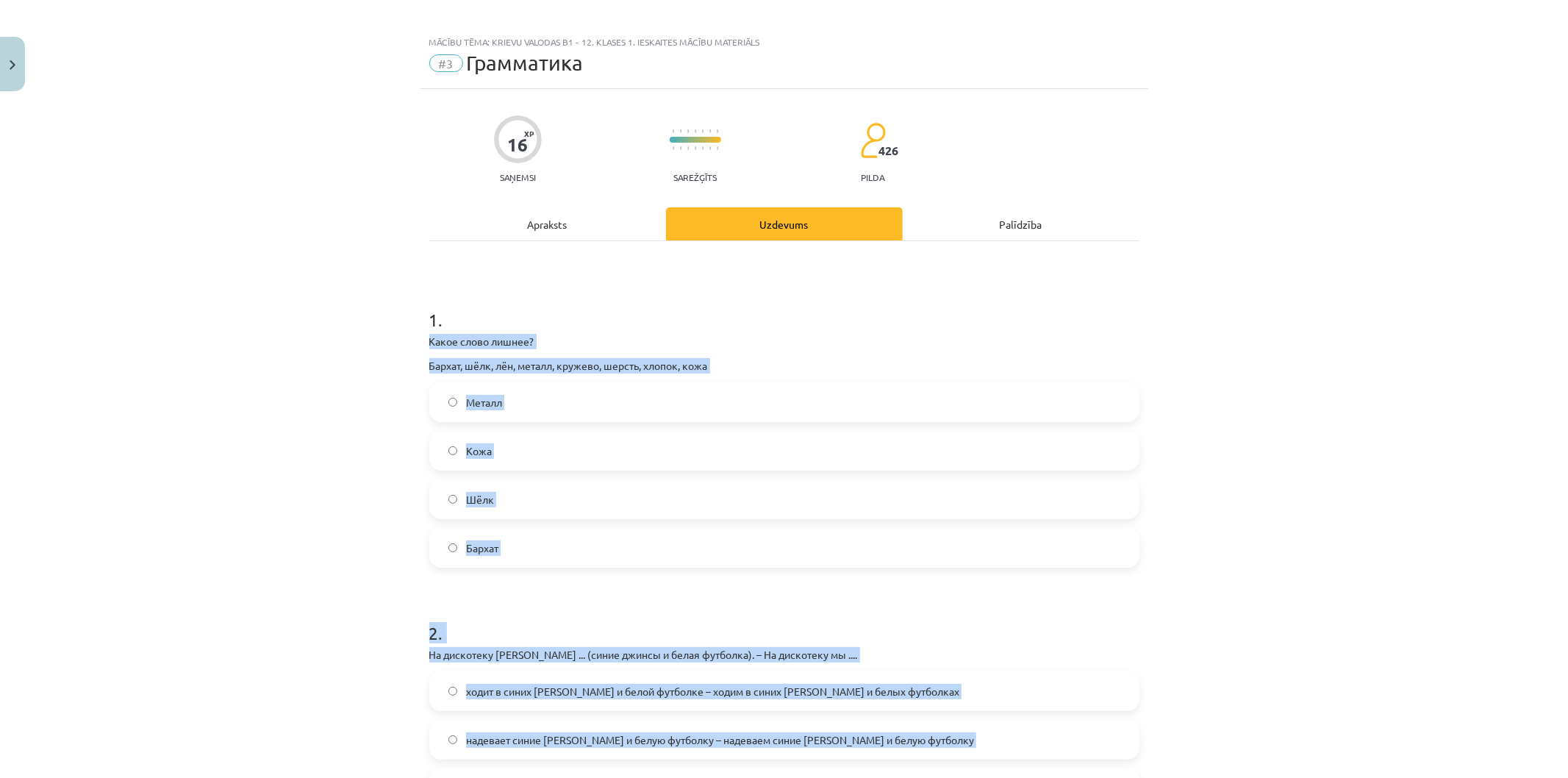
scroll to position [0, 0]
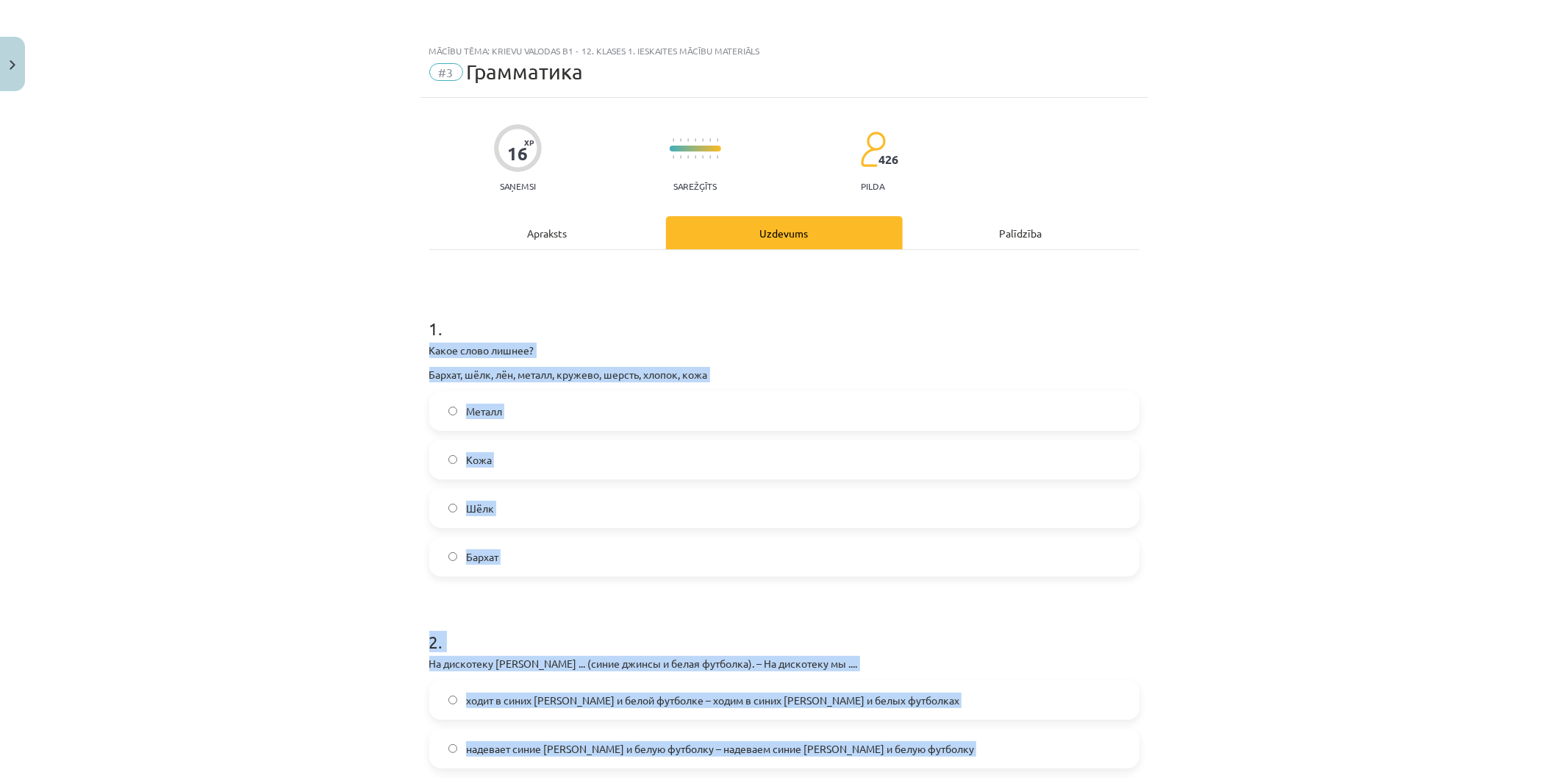
click at [247, 515] on div "Mācību tēma: Krievu valodas b1 - 12. klases 1. ieskaites mācību materiāls #3 Гр…" at bounding box center [784, 389] width 1568 height 778
click at [346, 526] on div "Mācību tēma: Krievu valodas b1 - 12. klases 1. ieskaites mācību materiāls #3 Гр…" at bounding box center [784, 389] width 1568 height 778
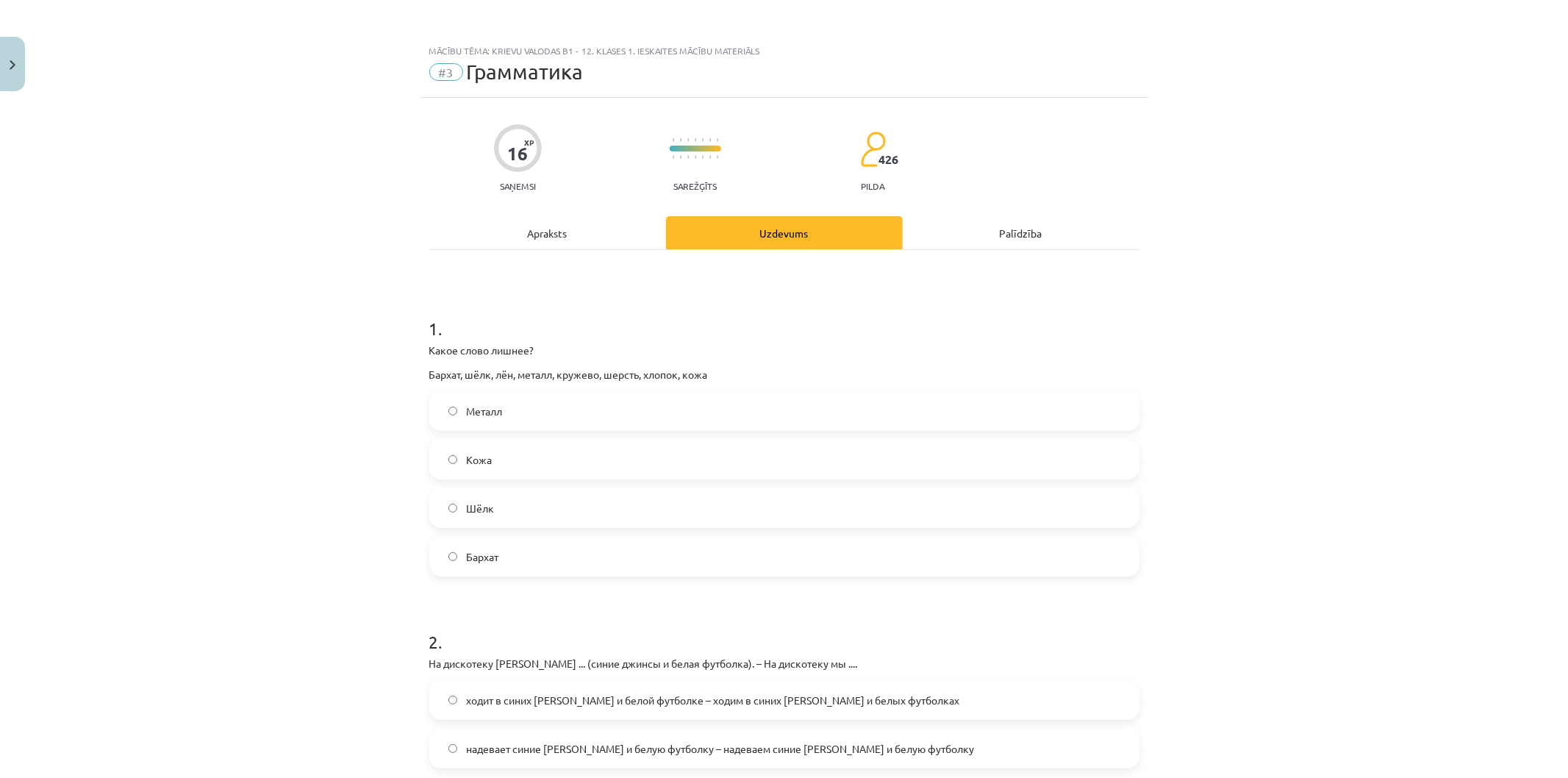
click at [520, 393] on label "Металл" at bounding box center [784, 410] width 707 height 37
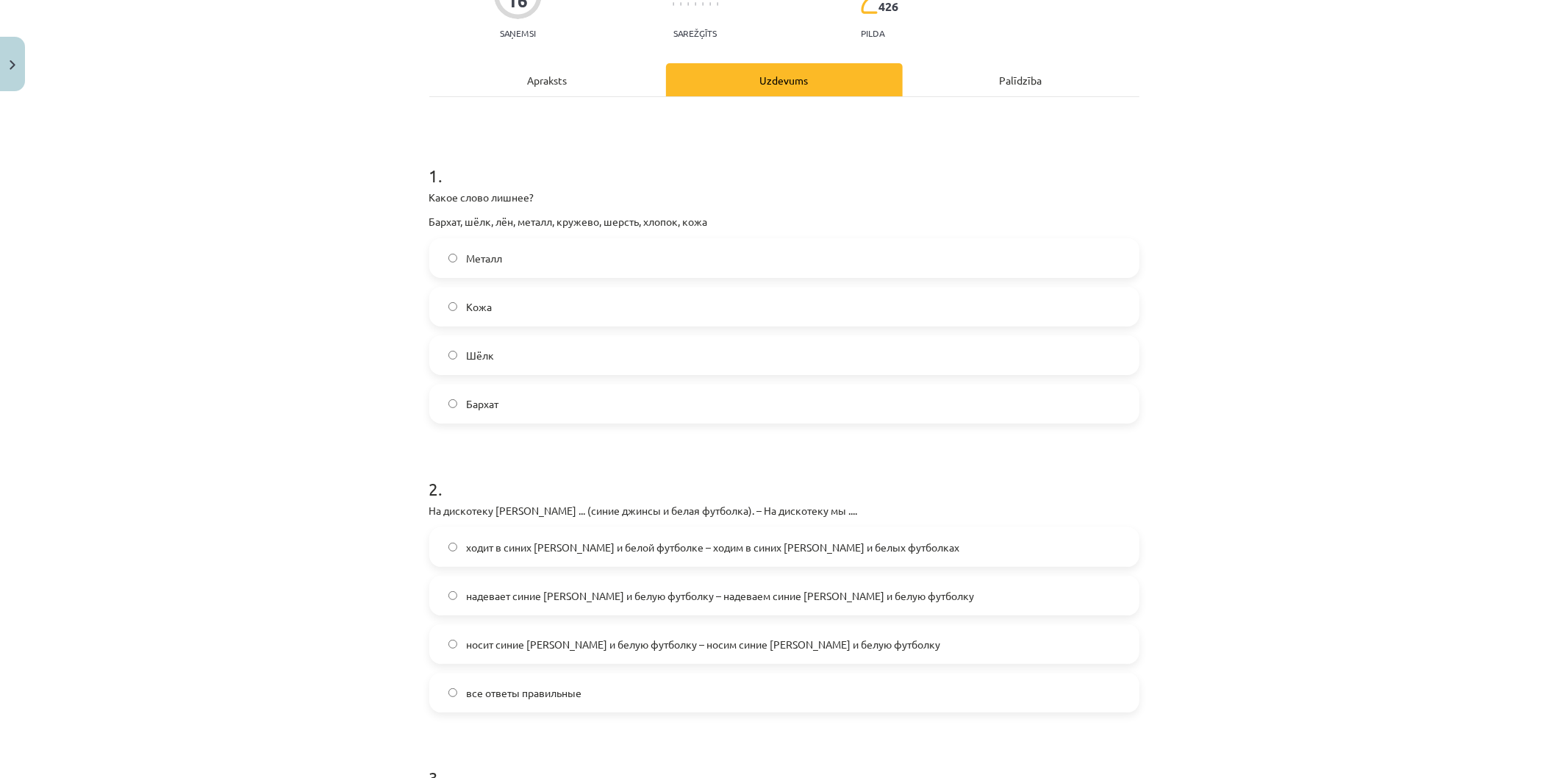
scroll to position [408, 0]
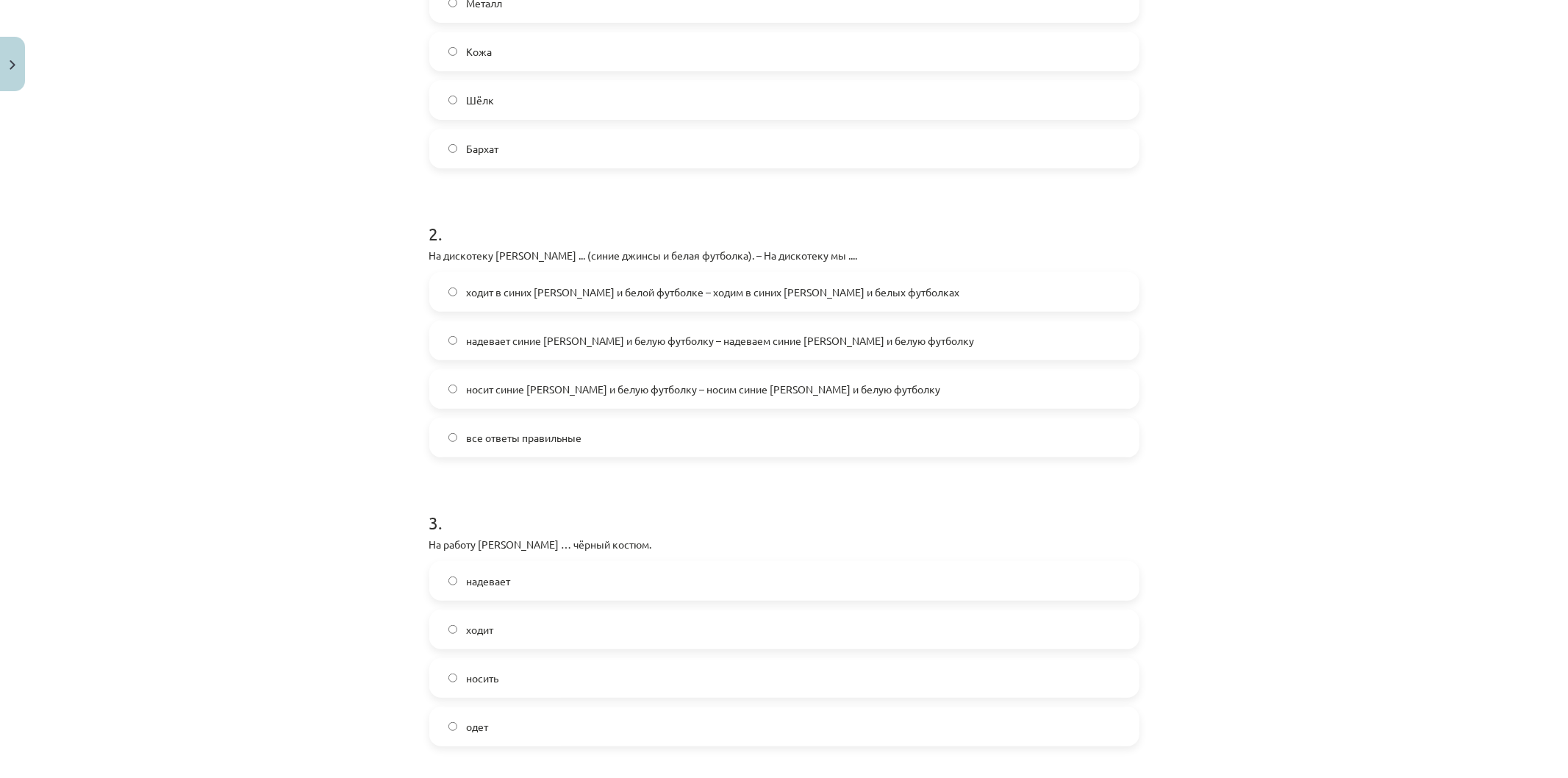
click at [525, 449] on label "все ответы правильные" at bounding box center [784, 437] width 707 height 37
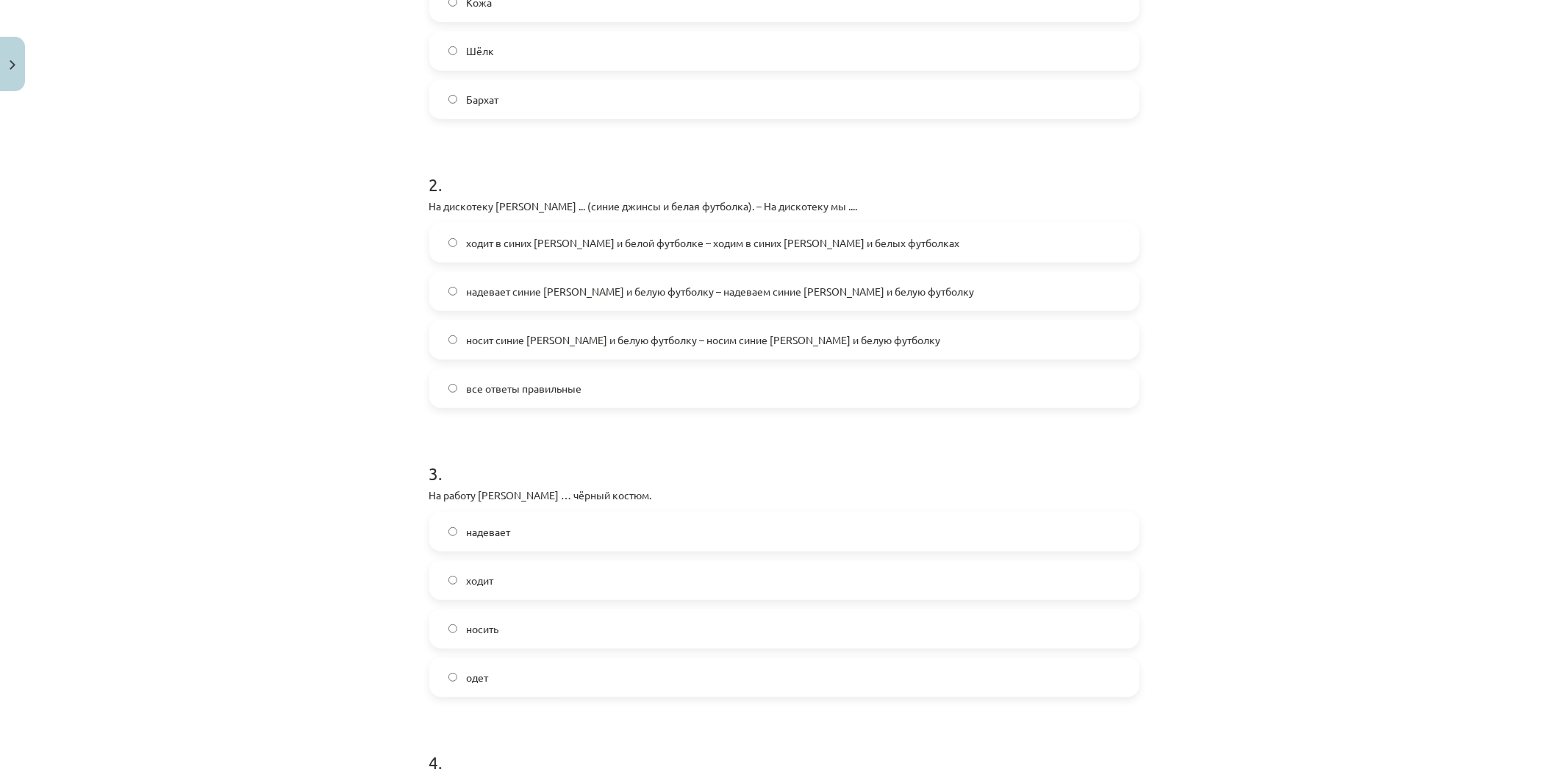
scroll to position [571, 0]
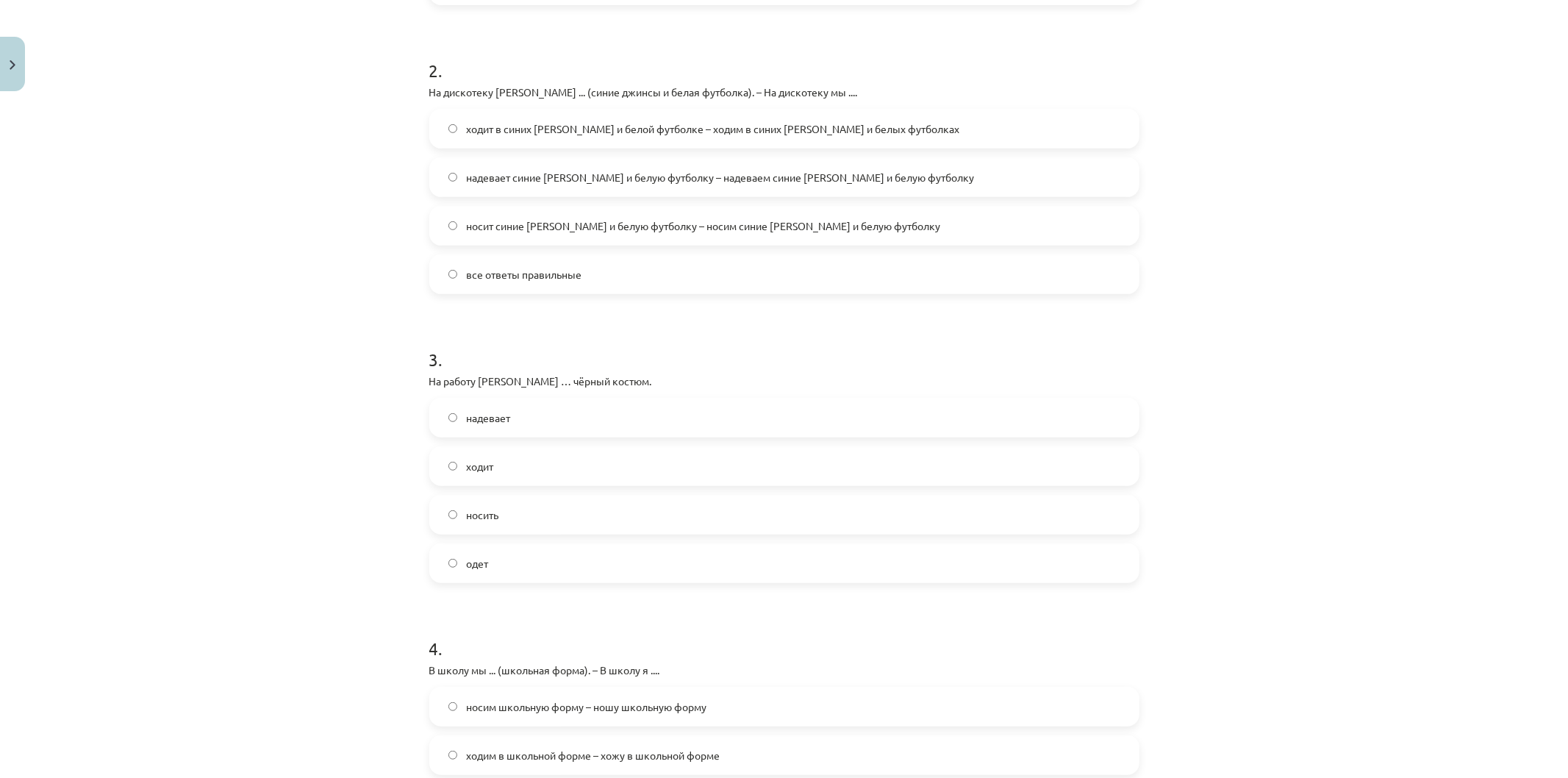
click at [494, 419] on span "надевает" at bounding box center [488, 418] width 44 height 16
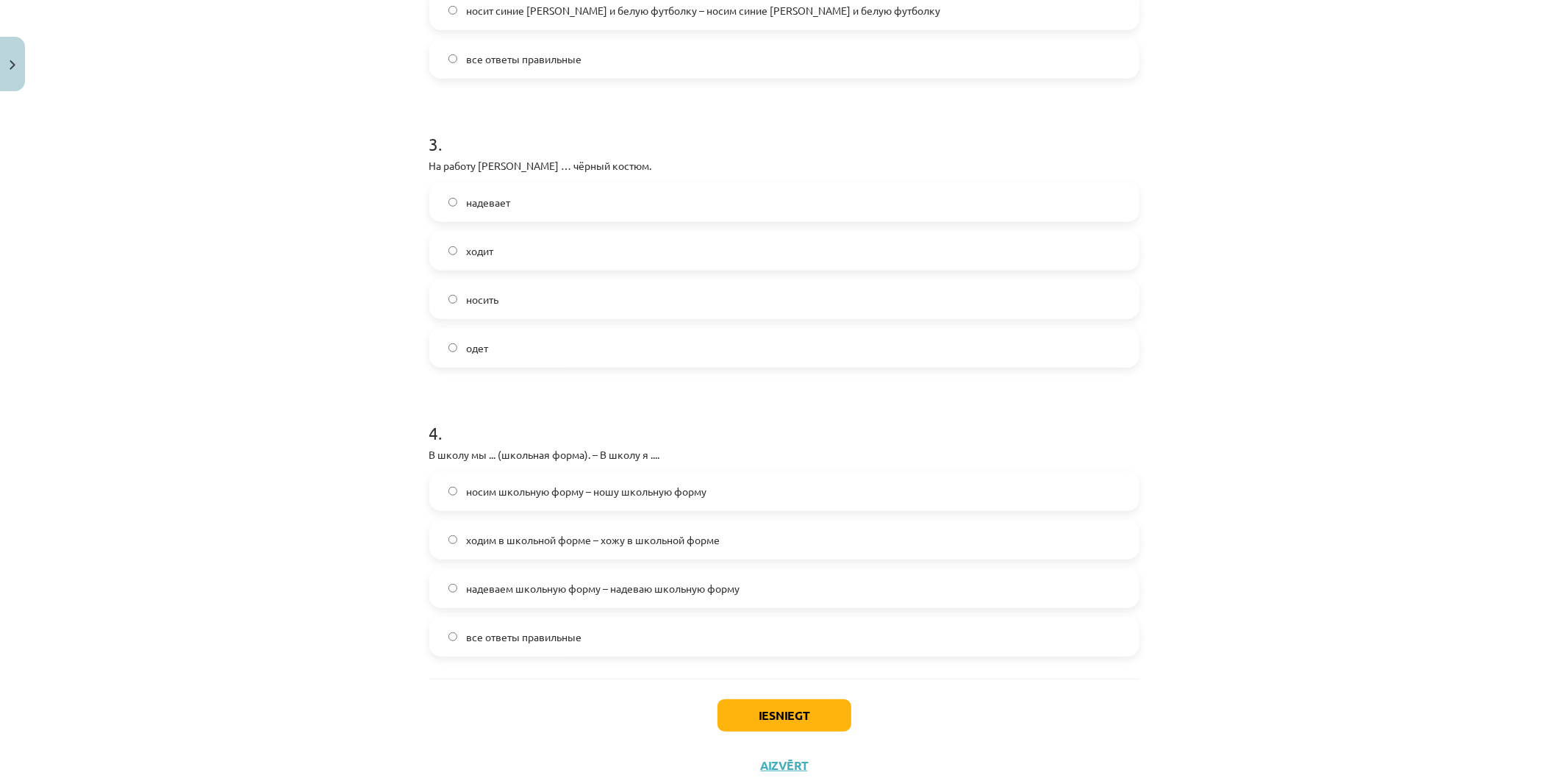
scroll to position [834, 0]
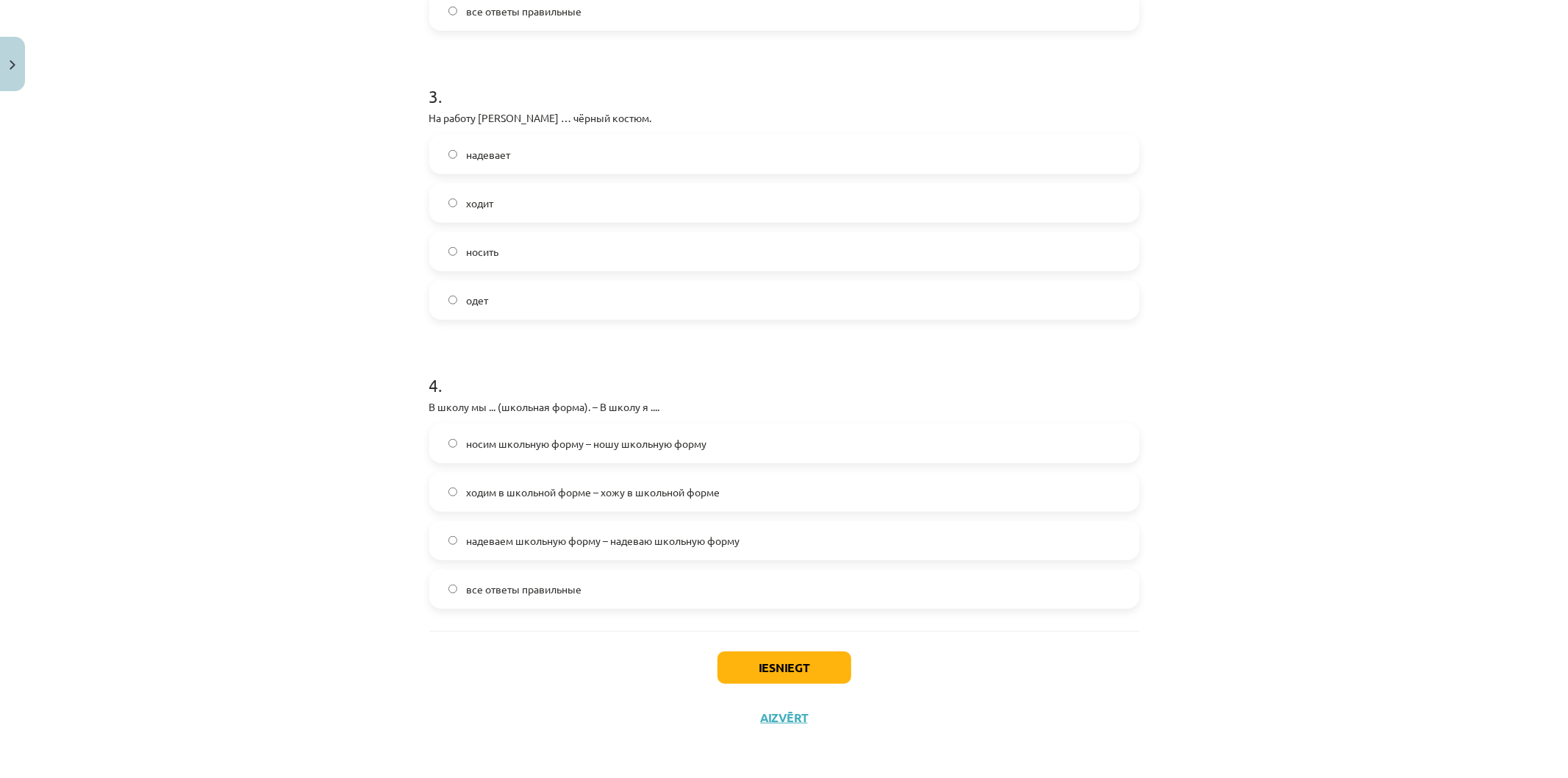
click at [535, 598] on label "все ответы правильные" at bounding box center [784, 588] width 707 height 37
click at [787, 663] on button "Iesniegt" at bounding box center [784, 667] width 133 height 32
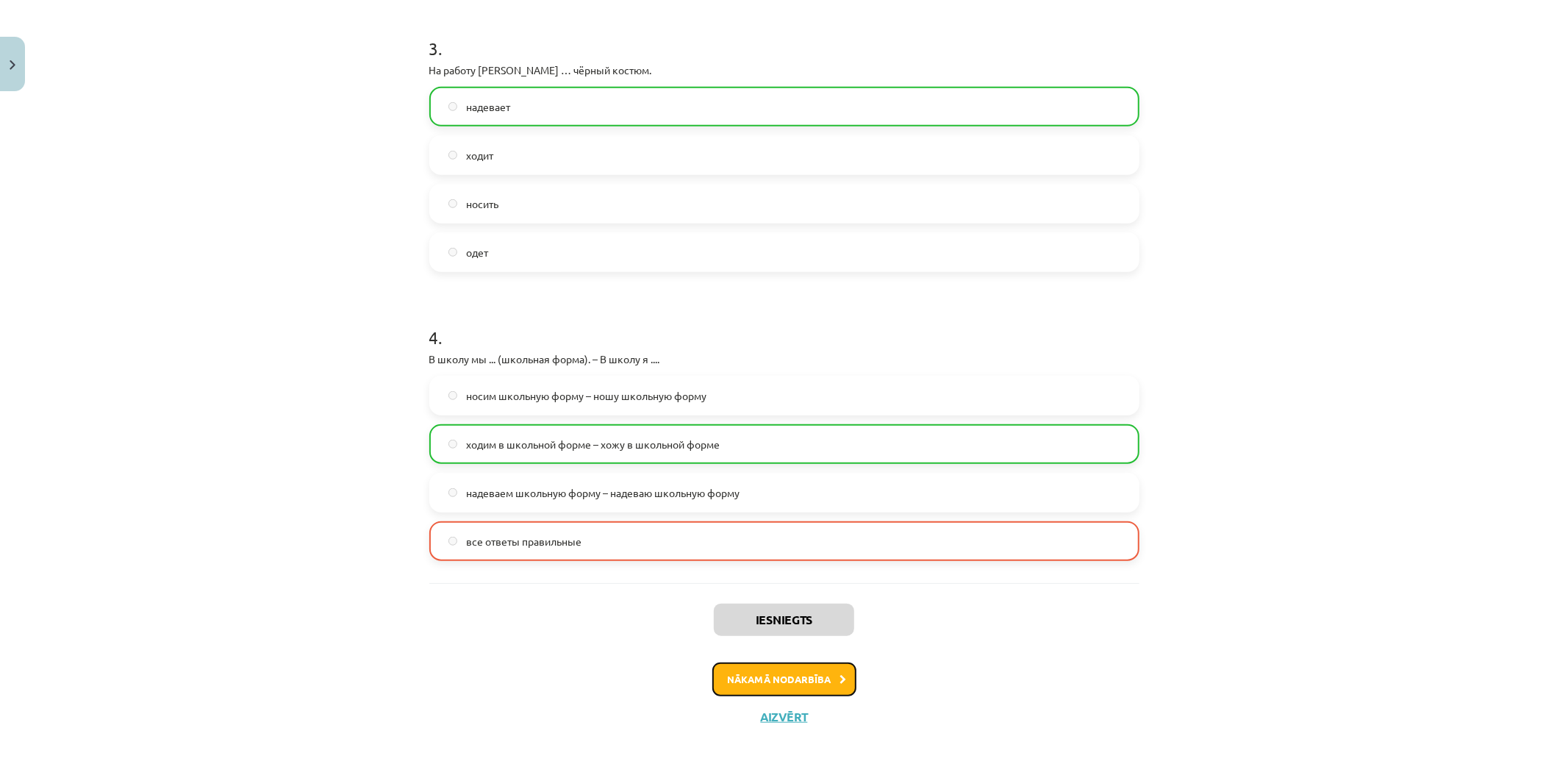
click at [814, 692] on button "Nākamā nodarbība" at bounding box center [784, 679] width 144 height 34
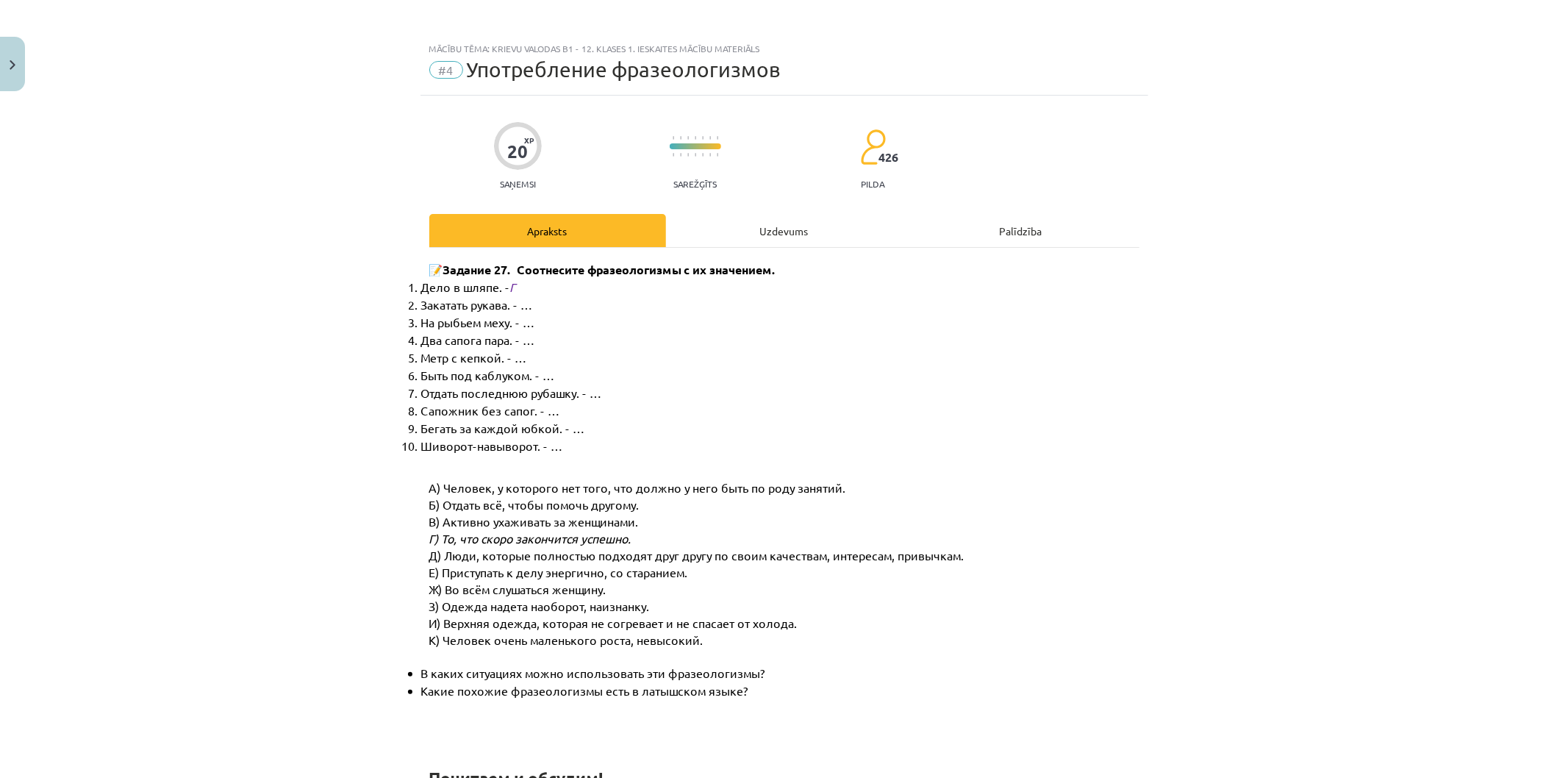
scroll to position [0, 0]
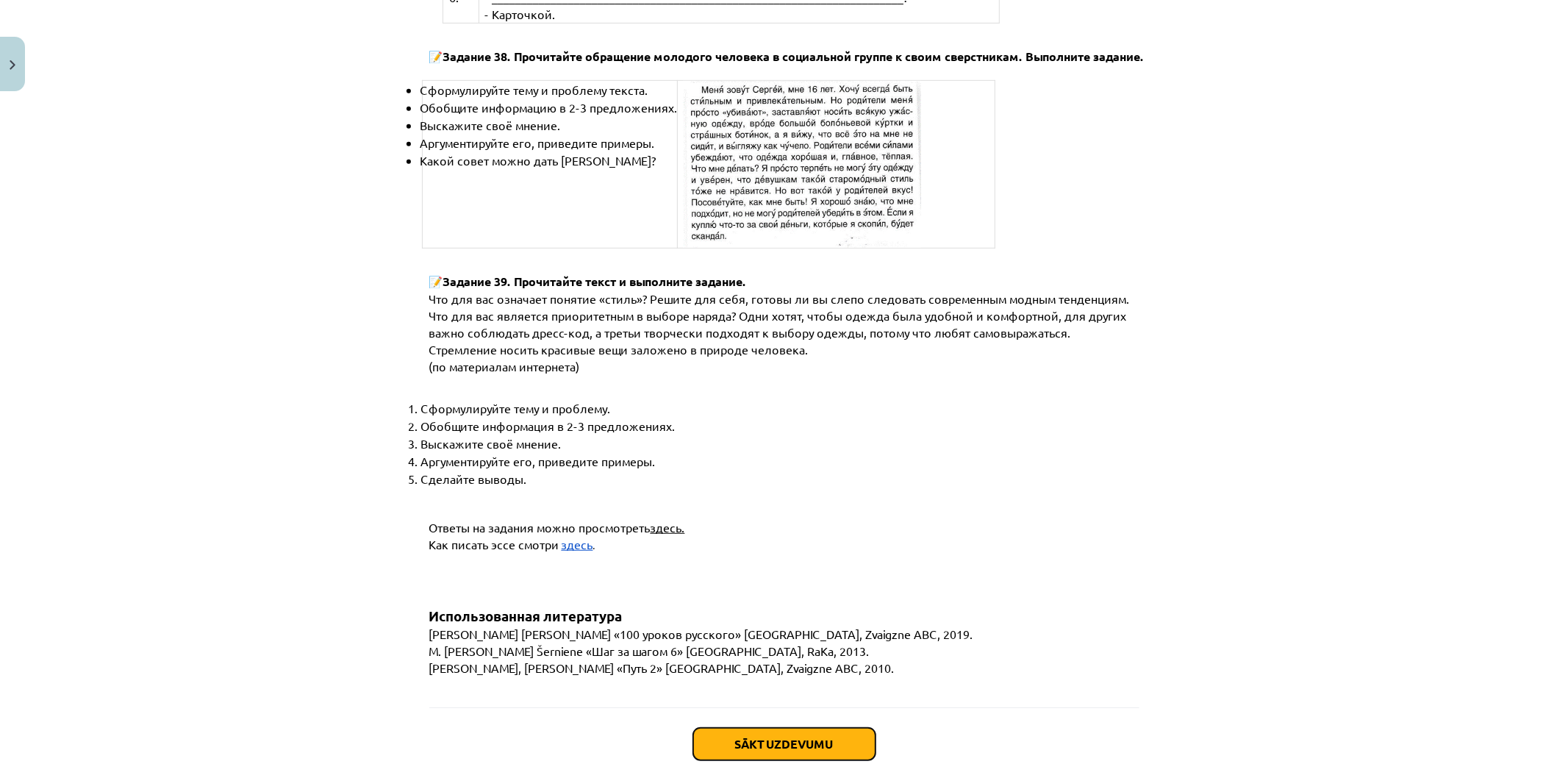
click at [811, 728] on button "Sākt uzdevumu" at bounding box center [784, 744] width 183 height 32
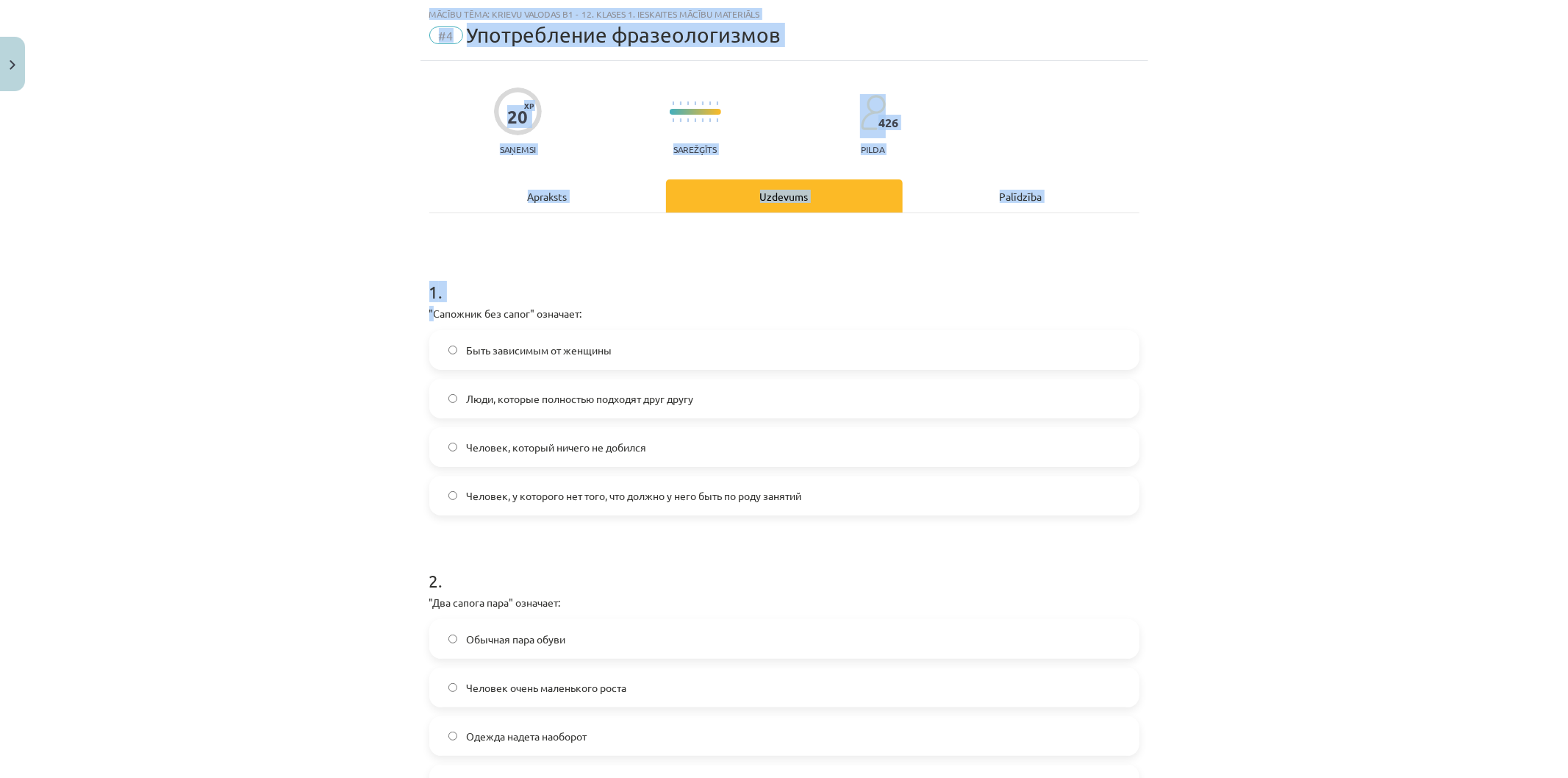
scroll to position [811, 0]
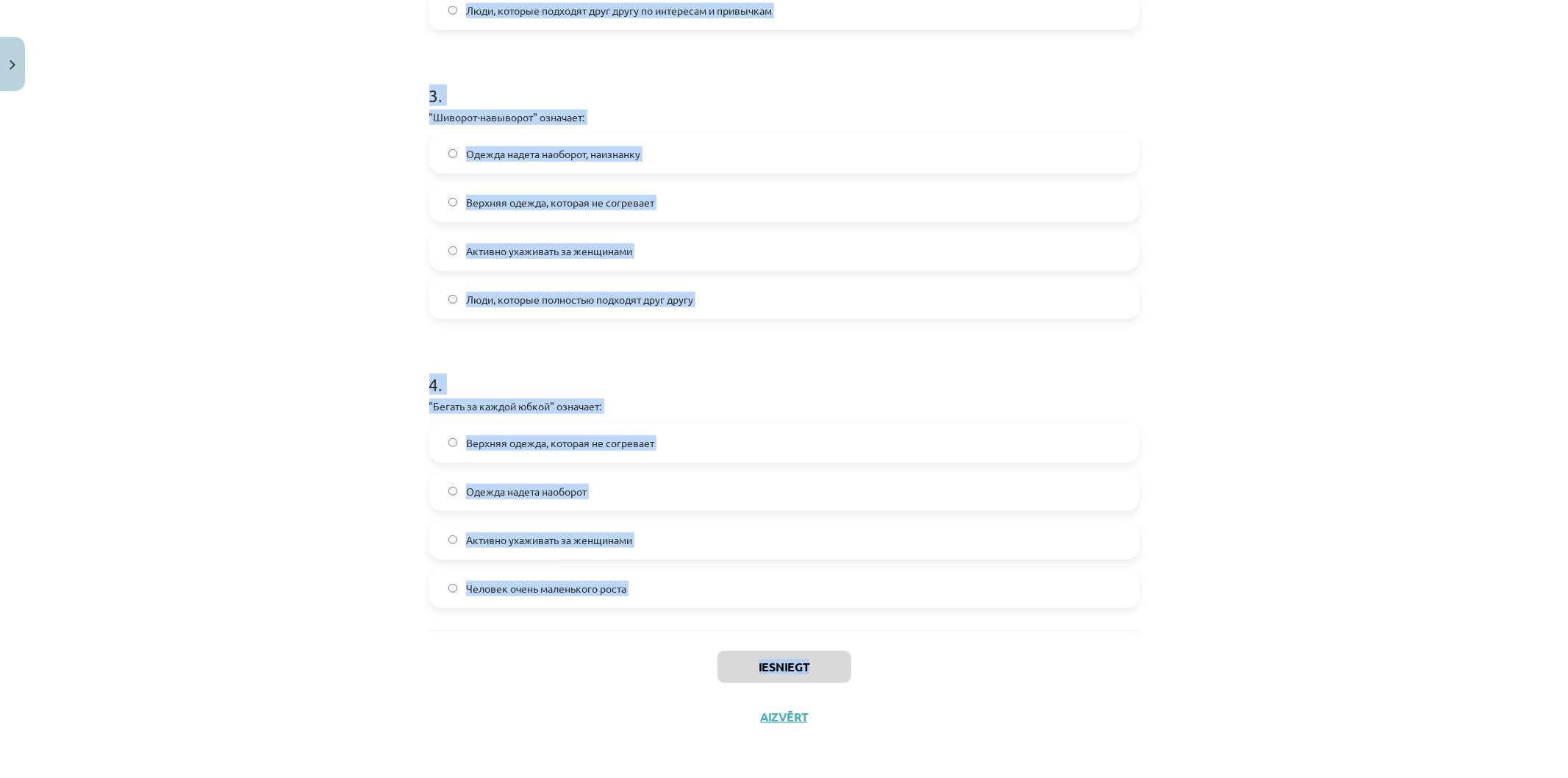
click at [806, 664] on div "20 XP Saņemsi Sarežģīts 426 pilda Apraksts Uzdevums Palīdzība 1 . "Сапожник без…" at bounding box center [784, 14] width 728 height 1455
drag, startPoint x: 527, startPoint y: 407, endPoint x: 608, endPoint y: 415, distance: 81.4
click at [608, 415] on div "4 . "Бегать за каждой юбкой" означает: Верхняя одежда, которая не согревает Оде…" at bounding box center [784, 478] width 710 height 260
drag, startPoint x: 427, startPoint y: 350, endPoint x: 858, endPoint y: 693, distance: 550.8
click at [872, 714] on div "20 XP Saņemsi Sarežģīts 426 pilda Apraksts Uzdevums Palīdzība 1 . "Сапожник без…" at bounding box center [784, 14] width 728 height 1455
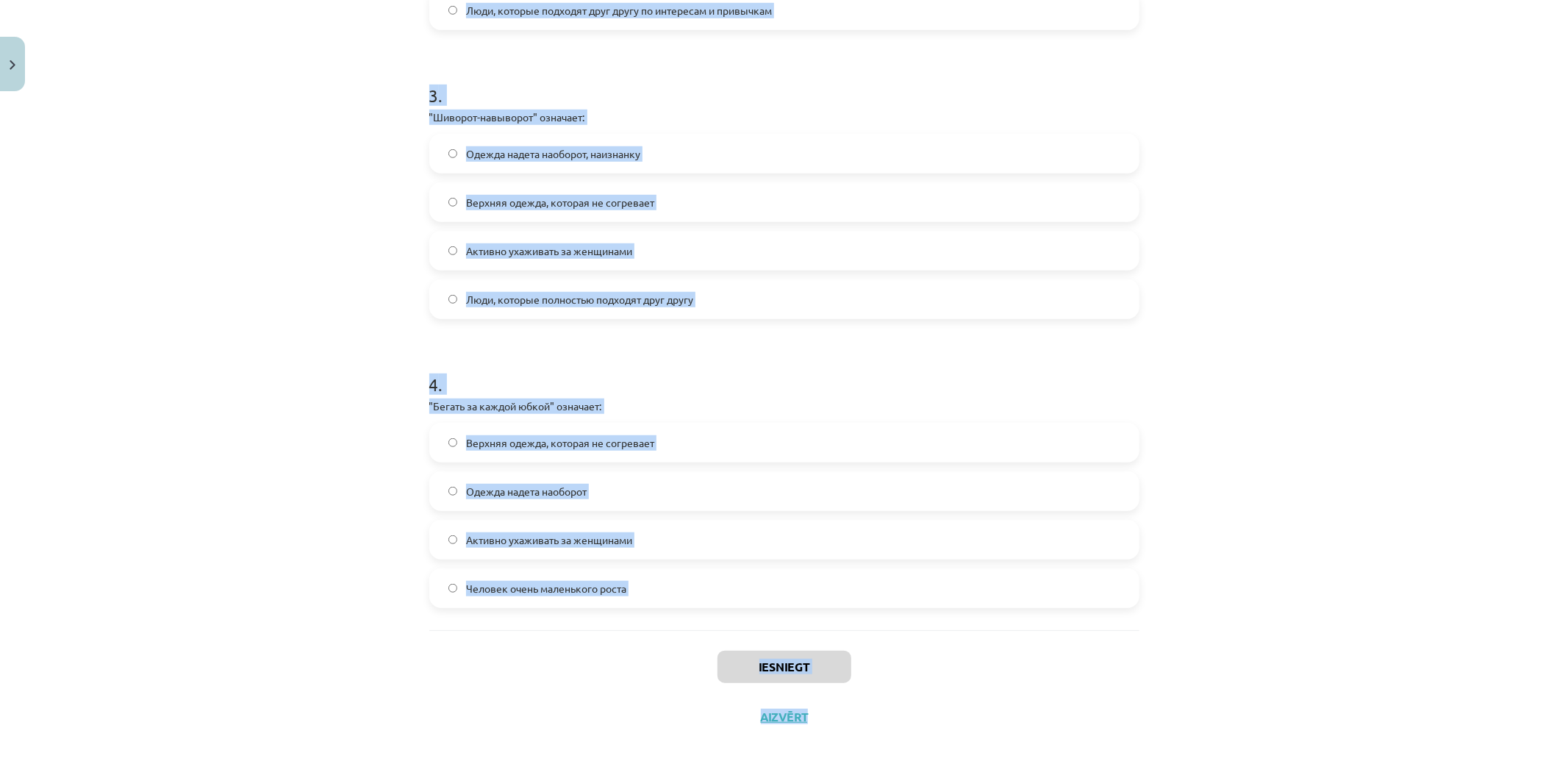
copy div "Сапожник без сапог" означает: Быть зависимым от женщины Люди, которые полностью…"
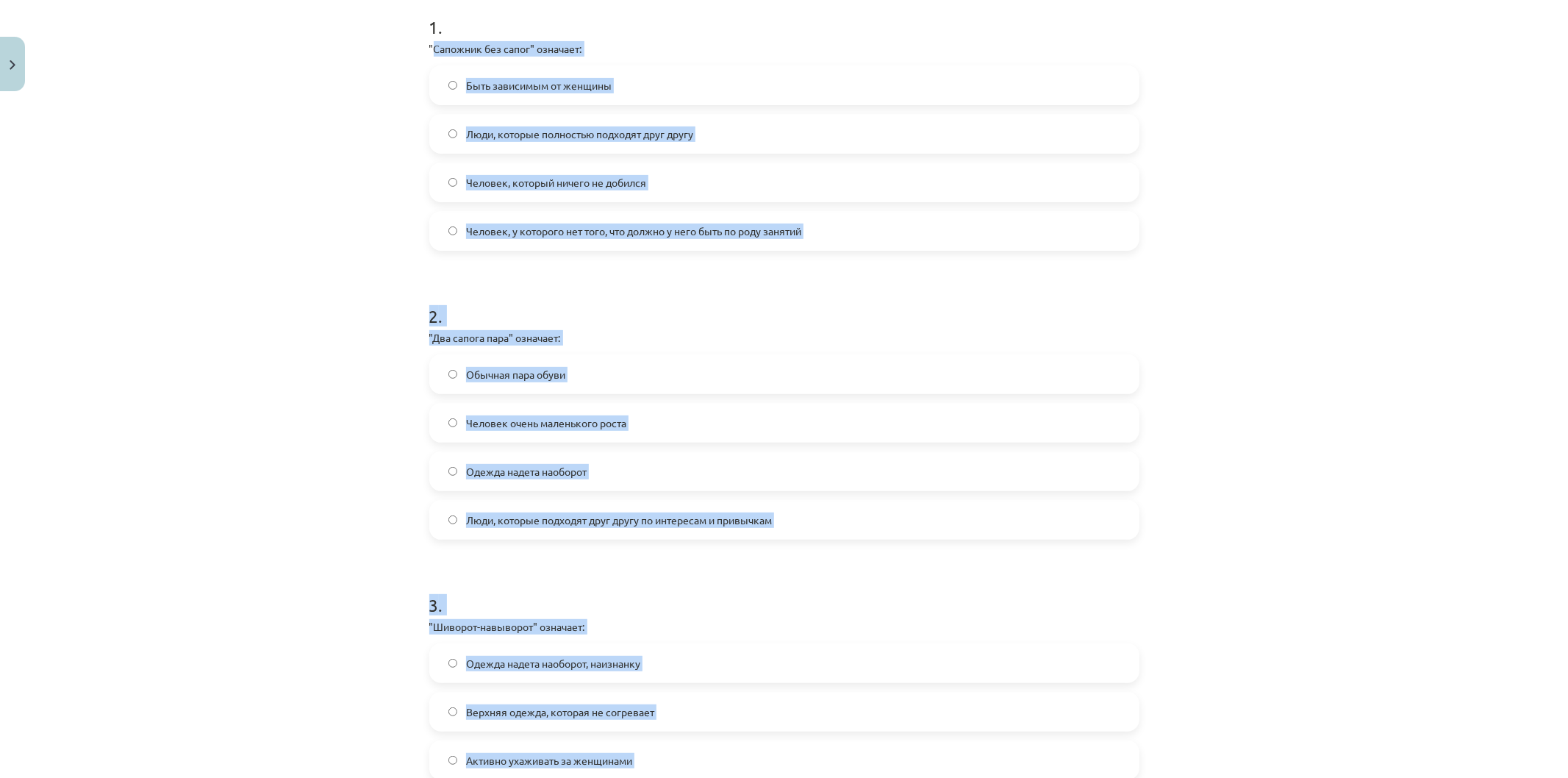
scroll to position [0, 0]
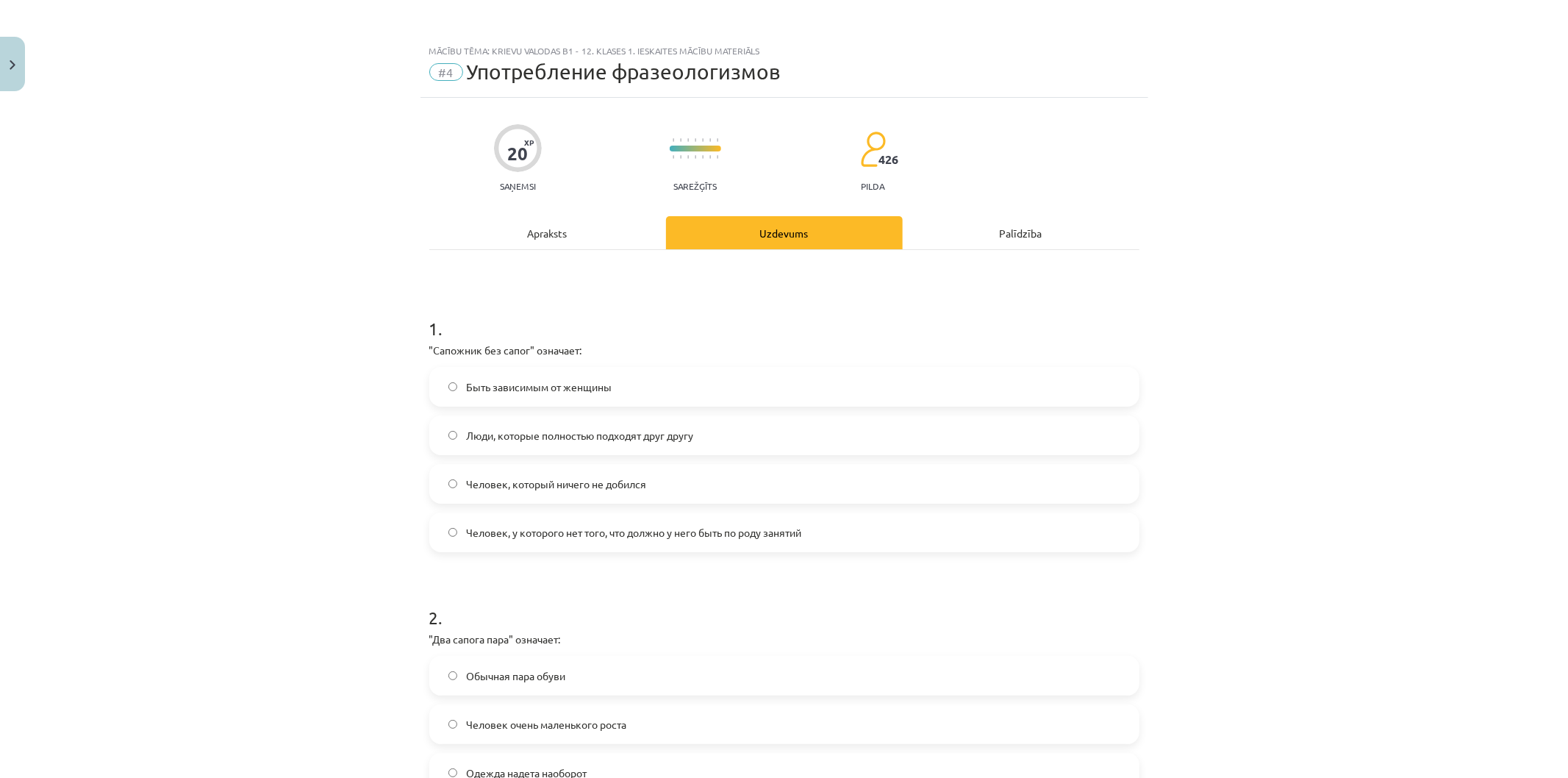
click at [298, 90] on div "Mācību tēma: Krievu valodas b1 - 12. klases 1. ieskaites mācību materiāls #4 Уп…" at bounding box center [784, 389] width 1568 height 778
click at [571, 532] on span "Человек, у которого нет того, что должно у него быть по роду занятий" at bounding box center [633, 533] width 335 height 16
drag, startPoint x: 461, startPoint y: 179, endPoint x: 541, endPoint y: 197, distance: 82.0
drag, startPoint x: 541, startPoint y: 197, endPoint x: 290, endPoint y: 503, distance: 395.8
click at [282, 511] on div "Mācību tēma: Krievu valodas b1 - 12. klases 1. ieskaites mācību materiāls #4 Уп…" at bounding box center [784, 389] width 1568 height 778
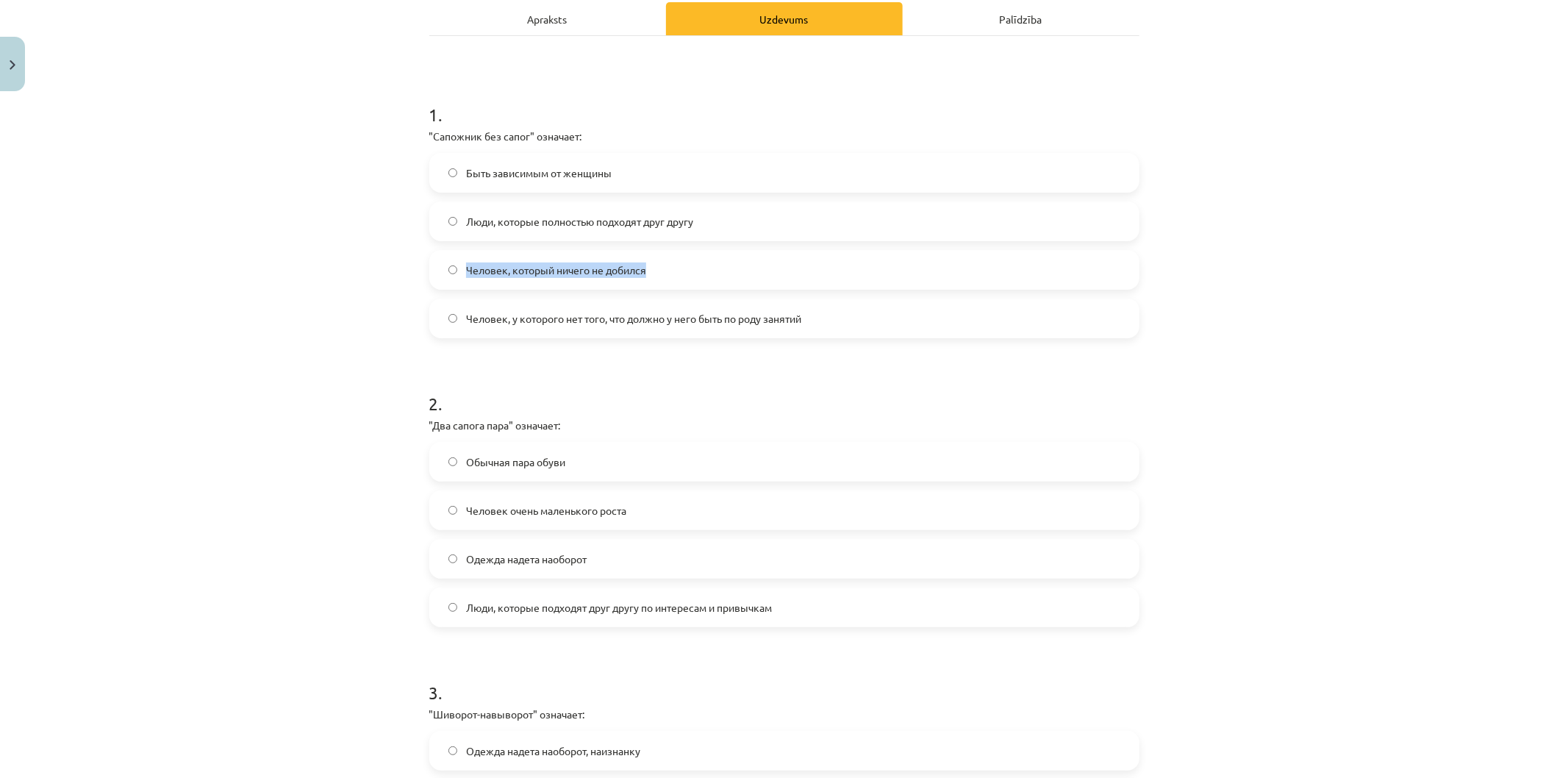
scroll to position [245, 0]
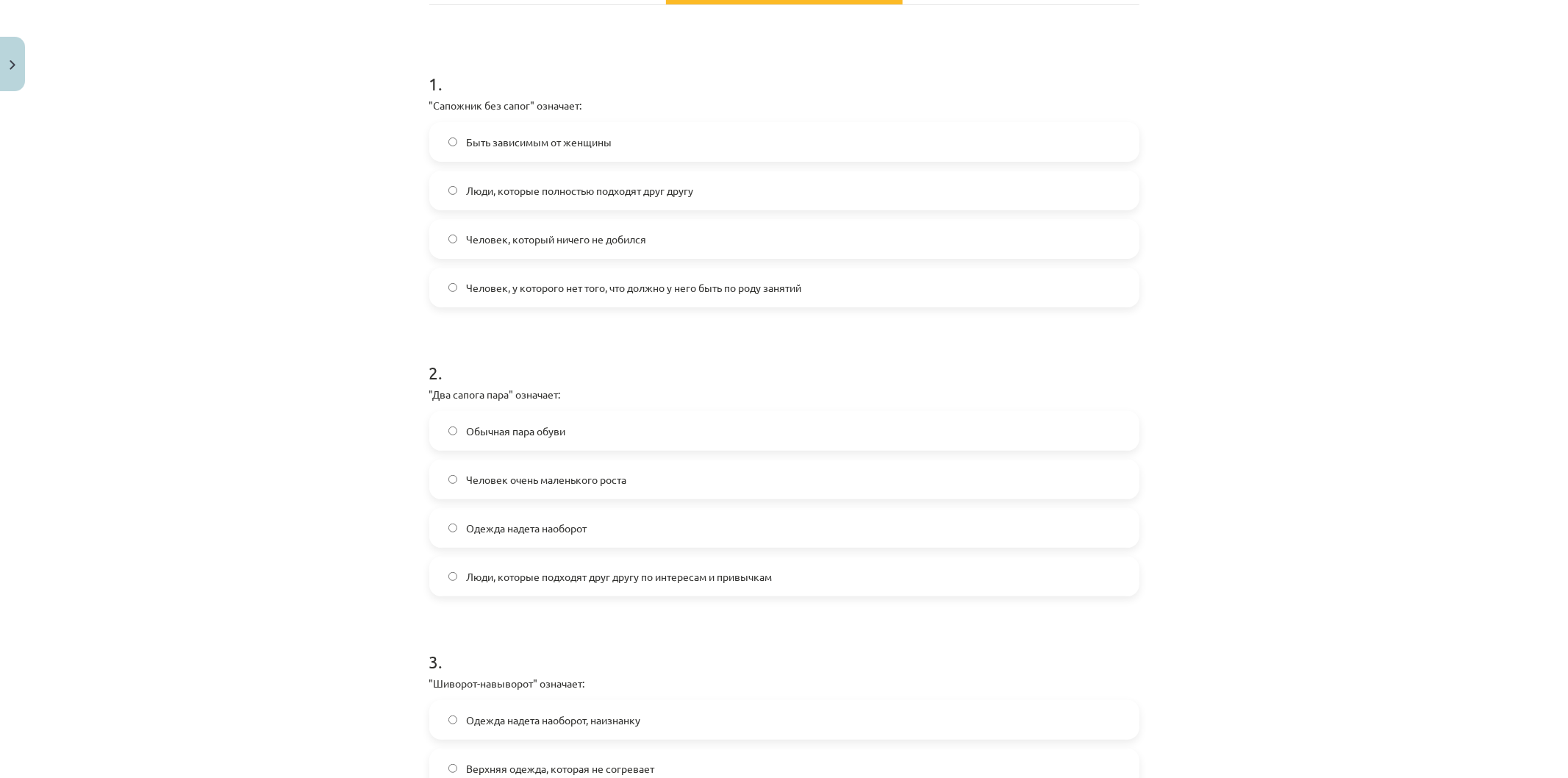
drag, startPoint x: 498, startPoint y: 591, endPoint x: 494, endPoint y: 574, distance: 17.5
click at [497, 589] on label "Люди, которые подходят друг другу по интересам и привычкам" at bounding box center [784, 576] width 707 height 37
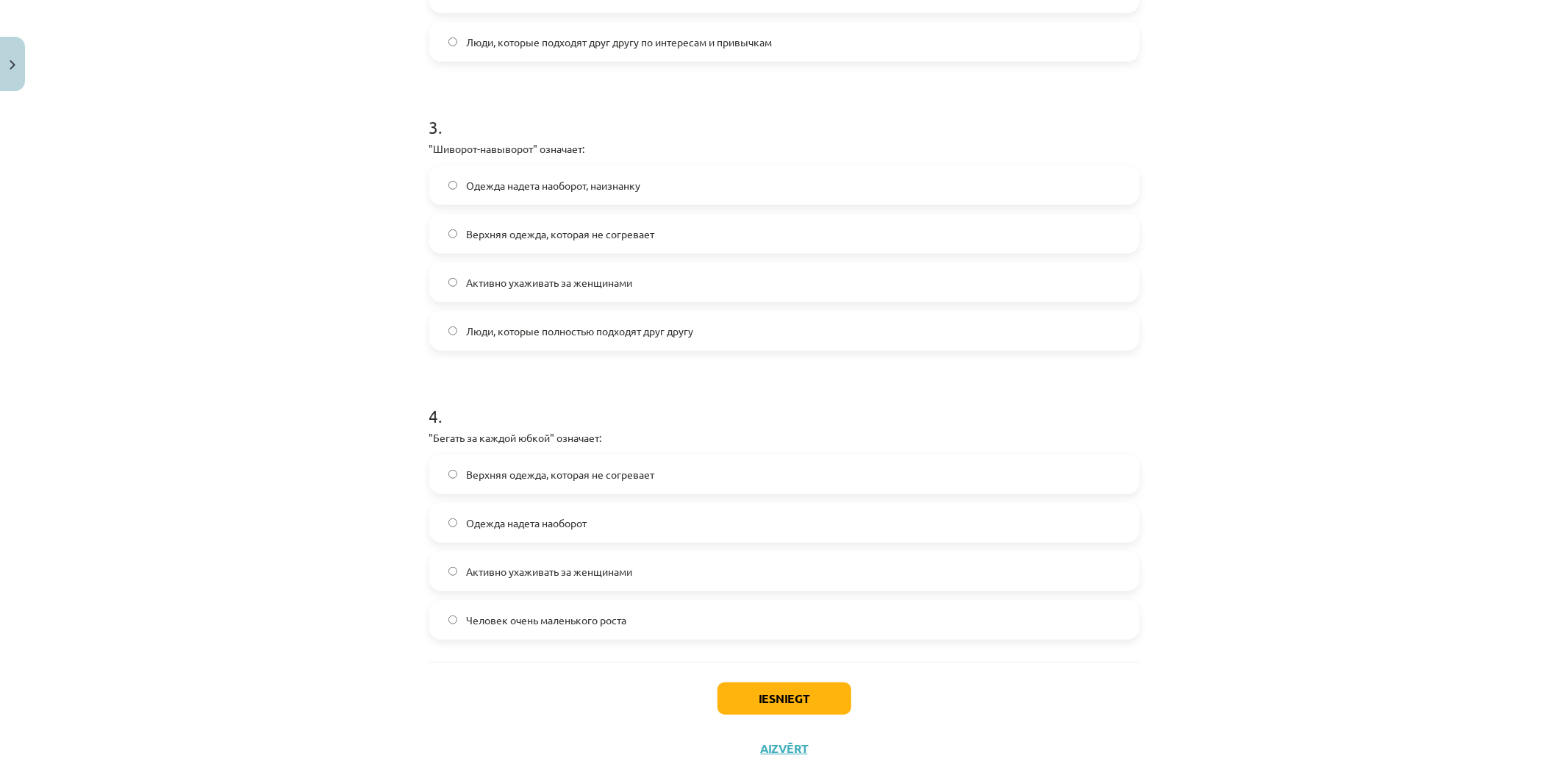
scroll to position [811, 0]
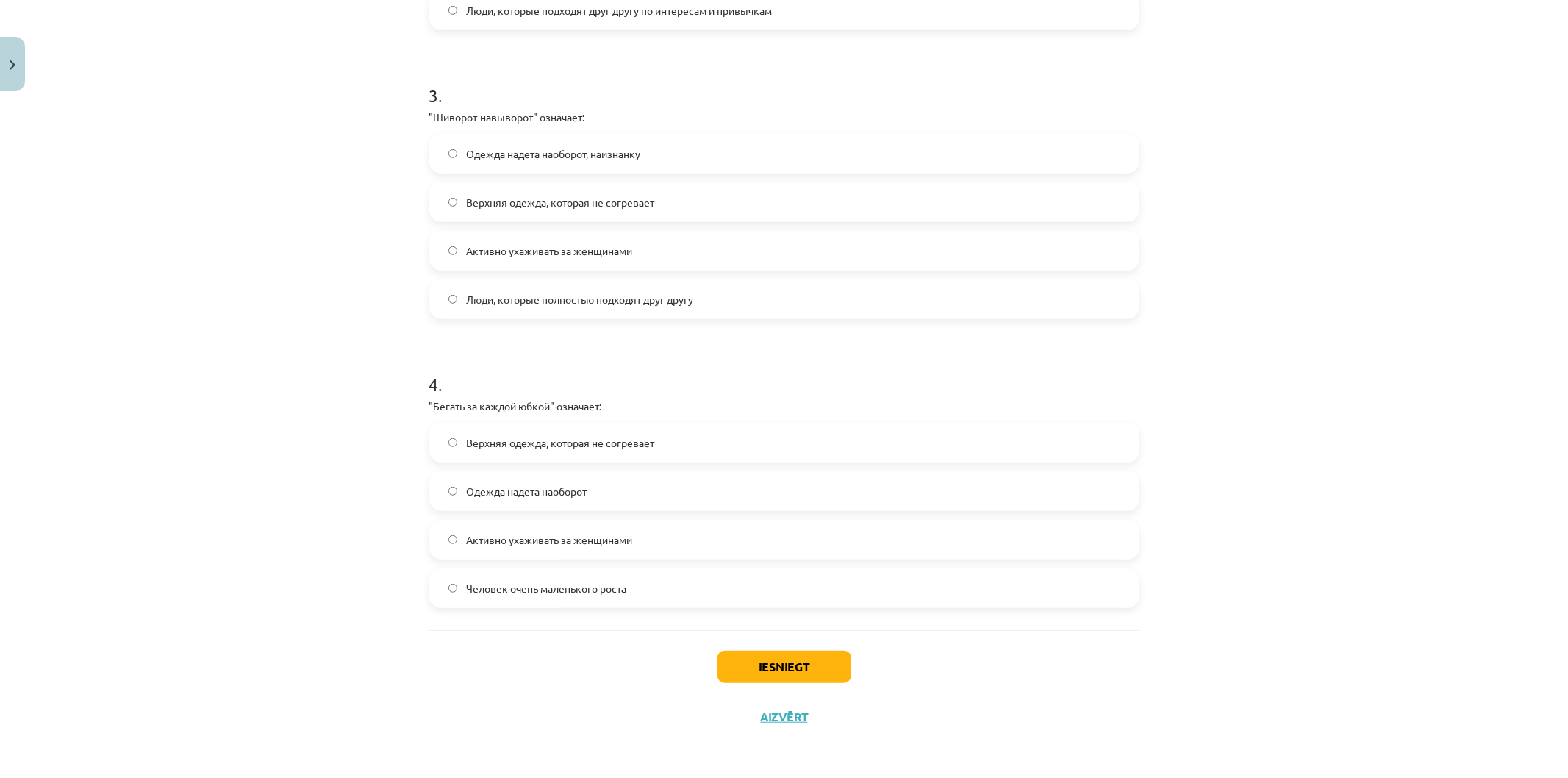
click at [548, 155] on span "Одежда надета наоборот, наизнанку" at bounding box center [552, 154] width 174 height 16
click at [473, 546] on span "Активно ухаживать за женщинами" at bounding box center [548, 540] width 166 height 16
click at [732, 664] on button "Iesniegt" at bounding box center [784, 666] width 133 height 32
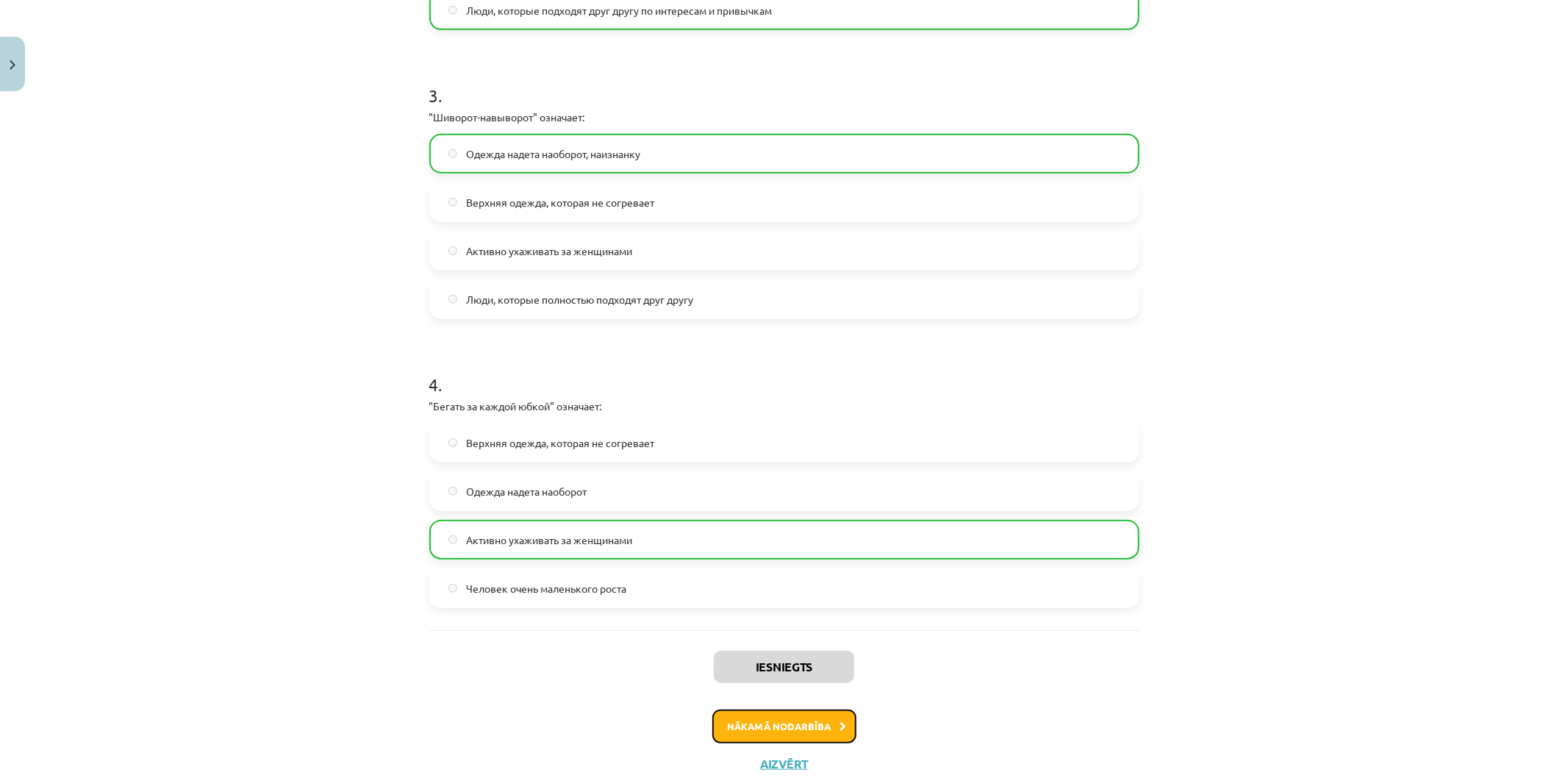
click at [808, 725] on button "Nākamā nodarbība" at bounding box center [784, 726] width 144 height 34
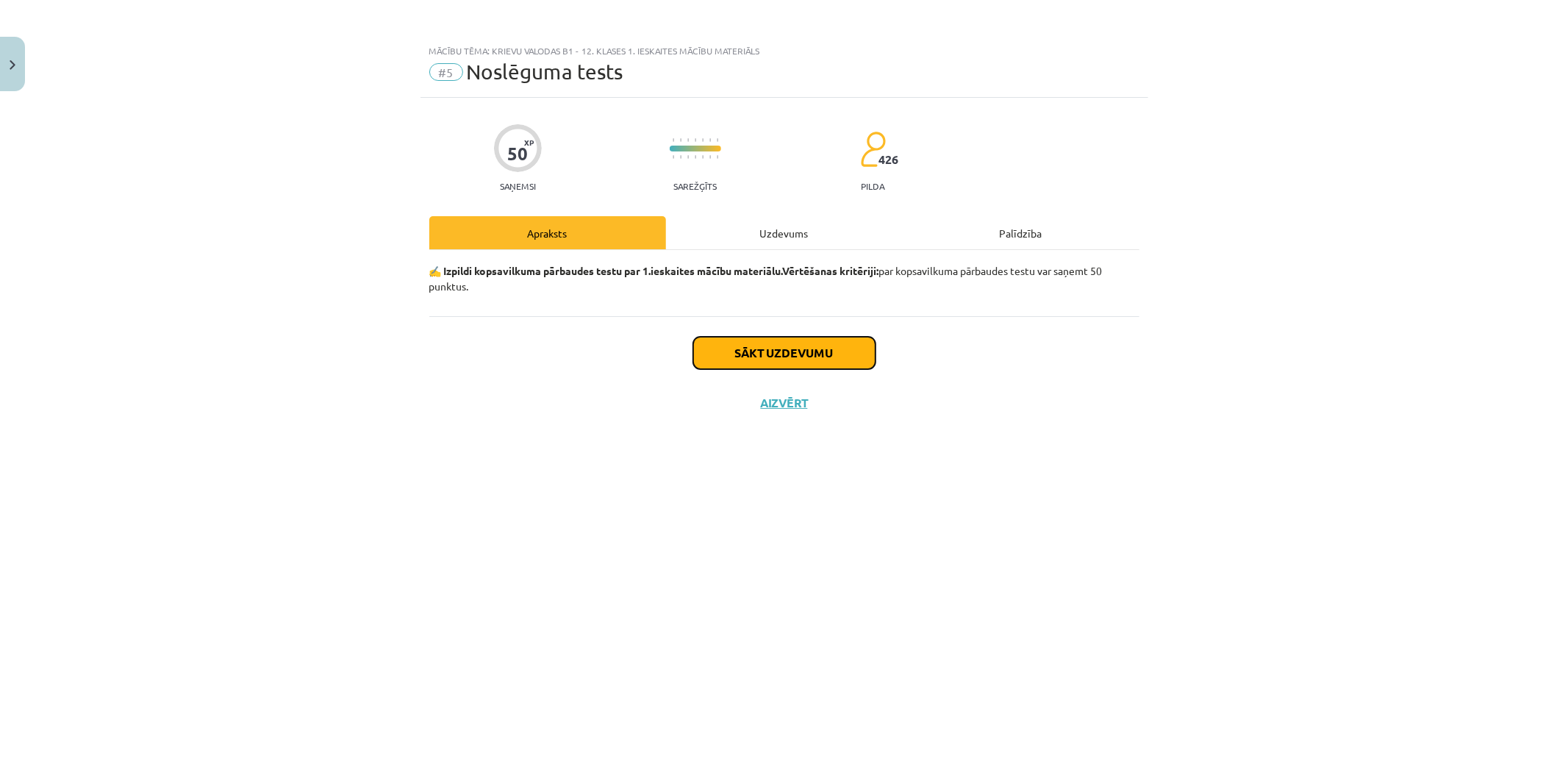
click at [796, 357] on button "Sākt uzdevumu" at bounding box center [784, 352] width 183 height 32
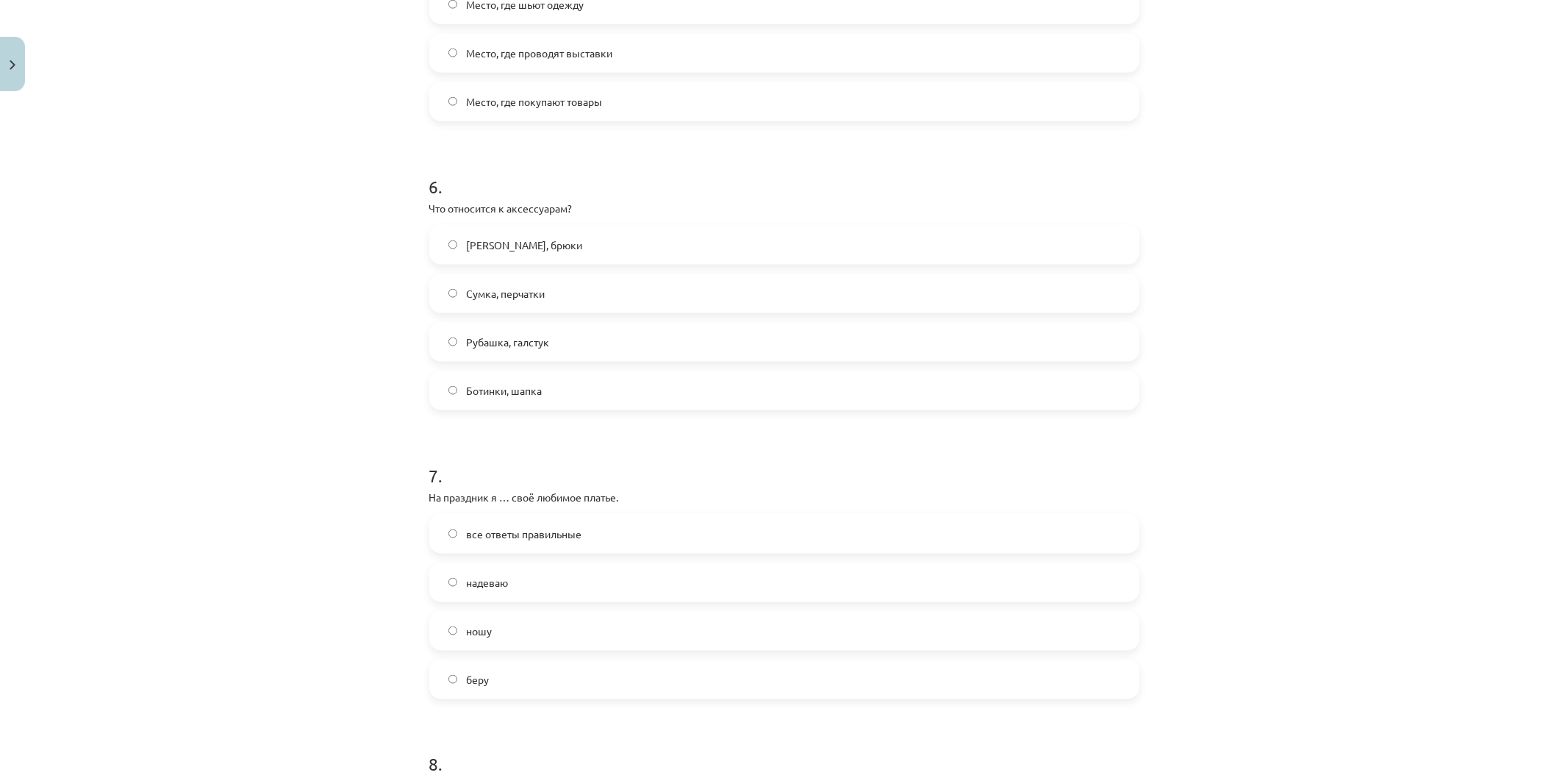
scroll to position [2545, 0]
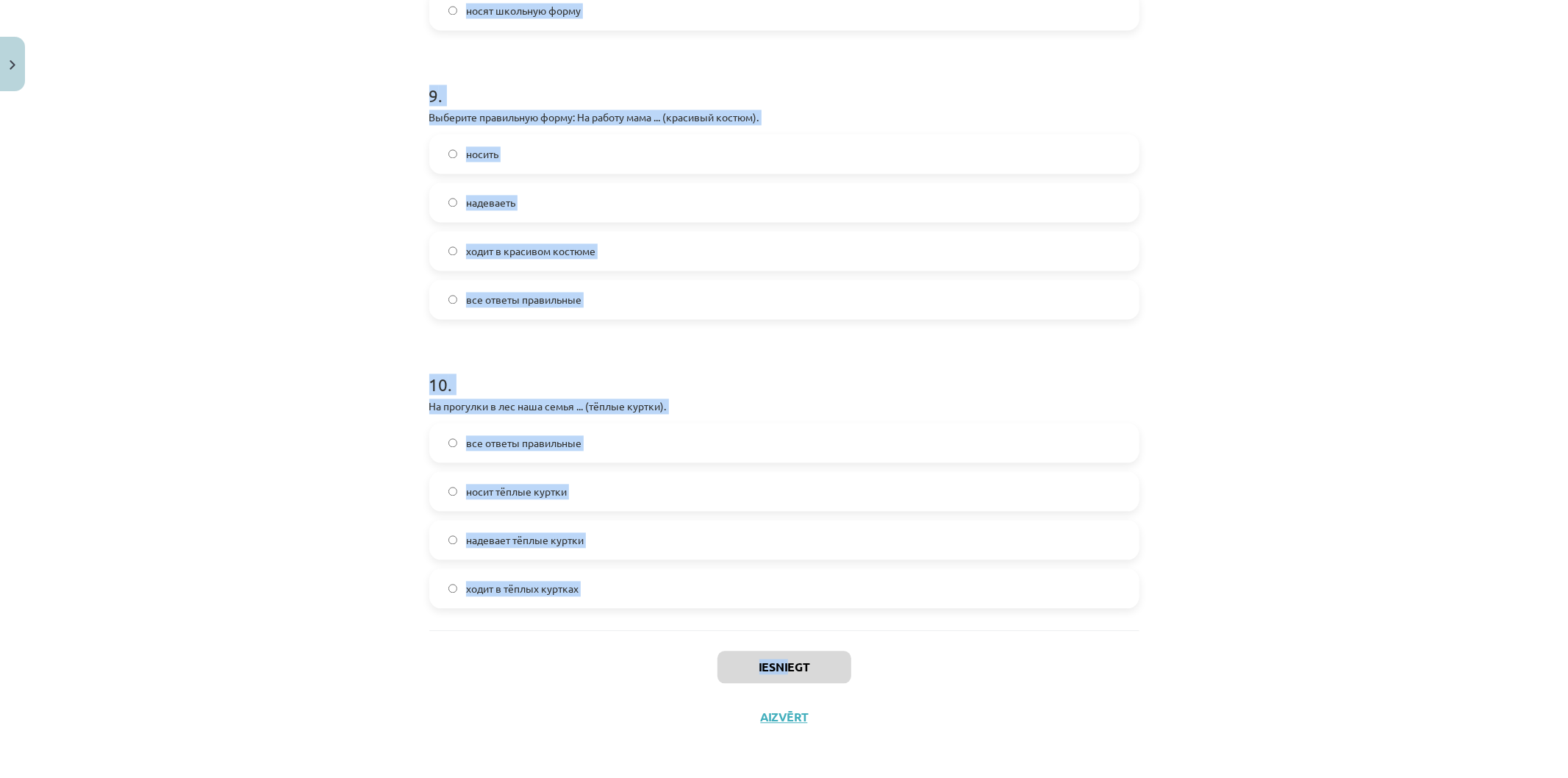
copy div "Классические галстуки шьют из… Льна Синтетики Вельвета Шёлка 2 . В дождливую по…"
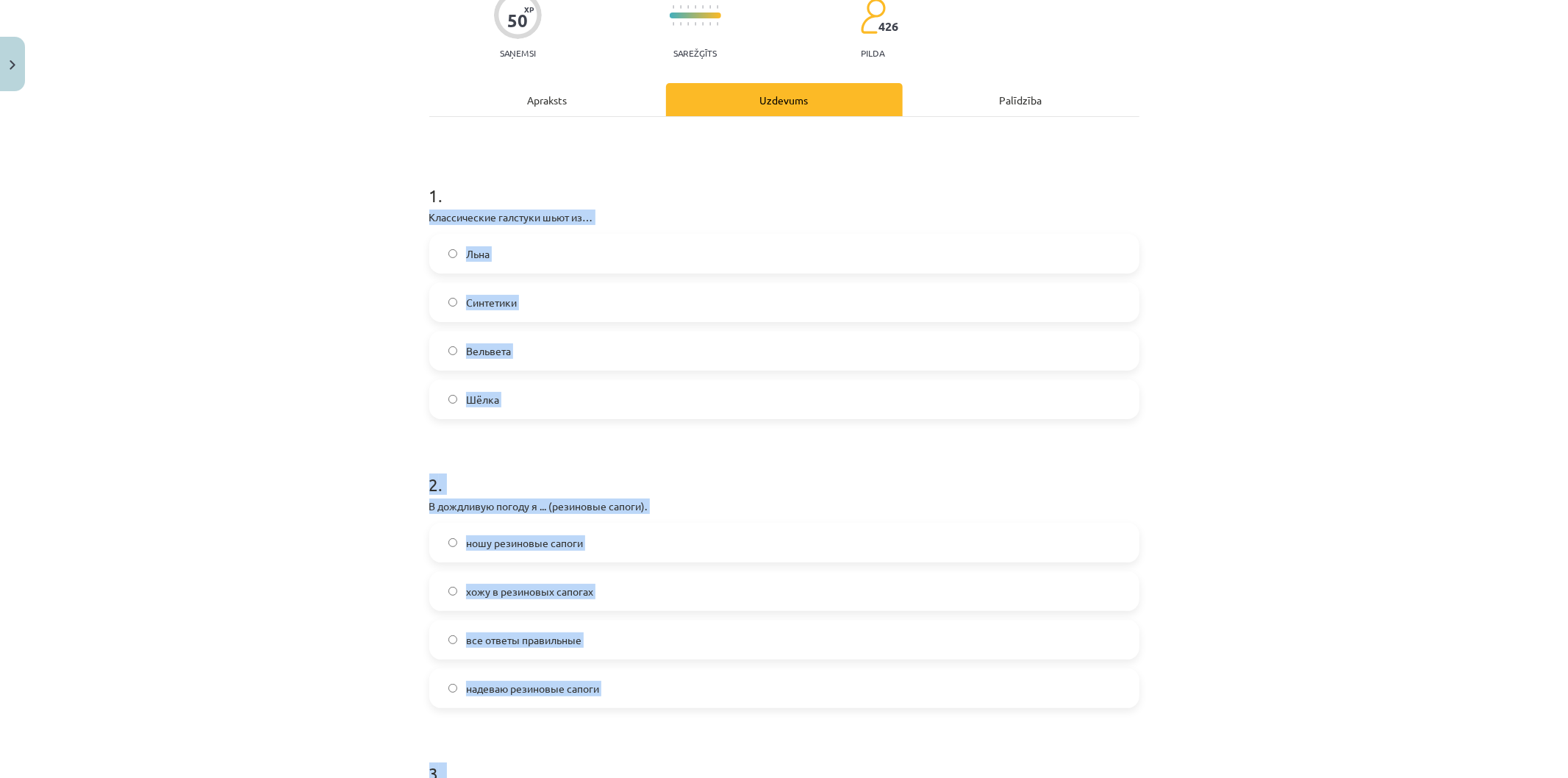
scroll to position [0, 0]
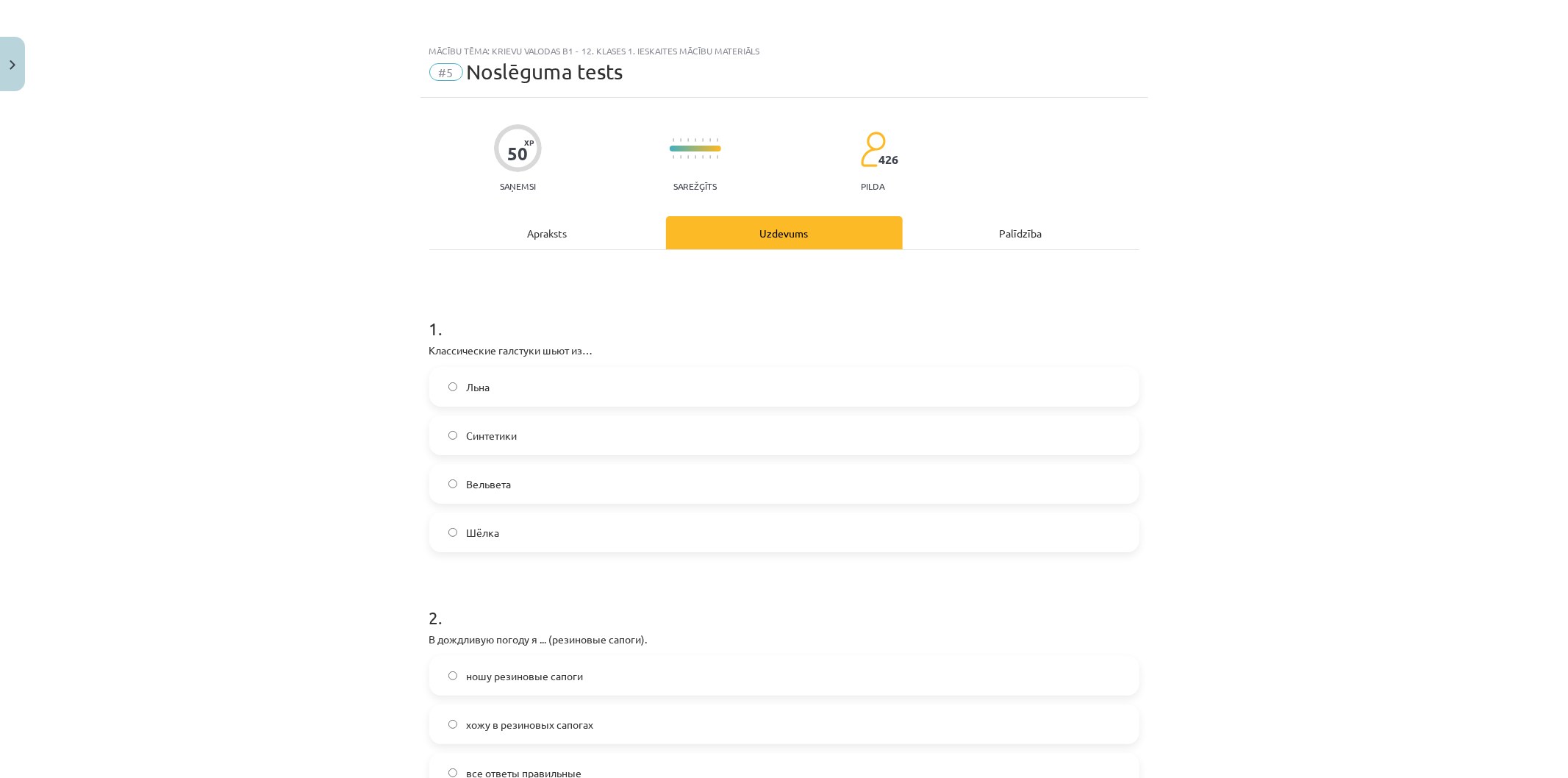
click at [487, 335] on h1 "1 ." at bounding box center [784, 315] width 710 height 45
click at [477, 537] on span "Шёлка" at bounding box center [482, 533] width 33 height 16
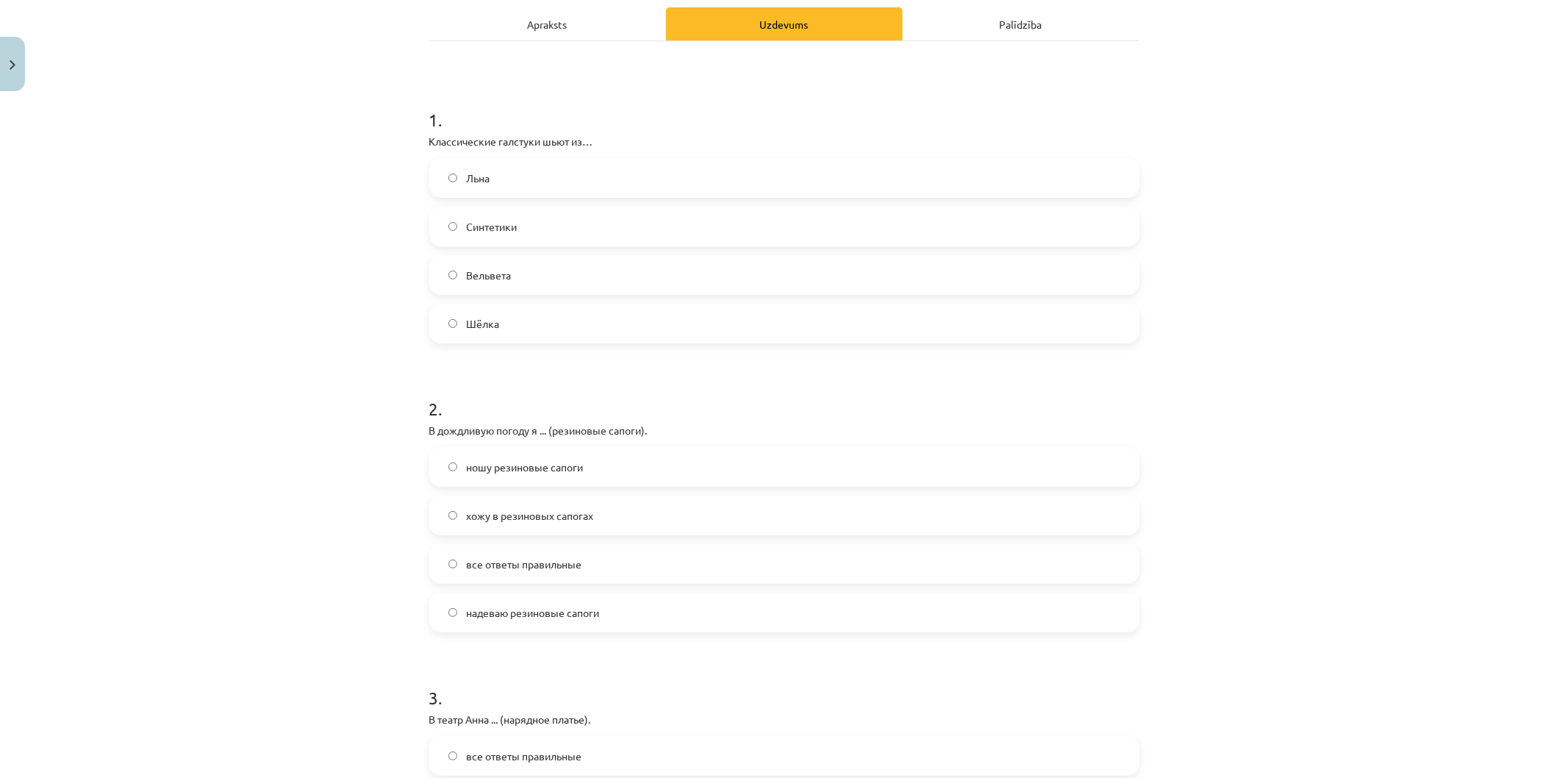
scroll to position [245, 0]
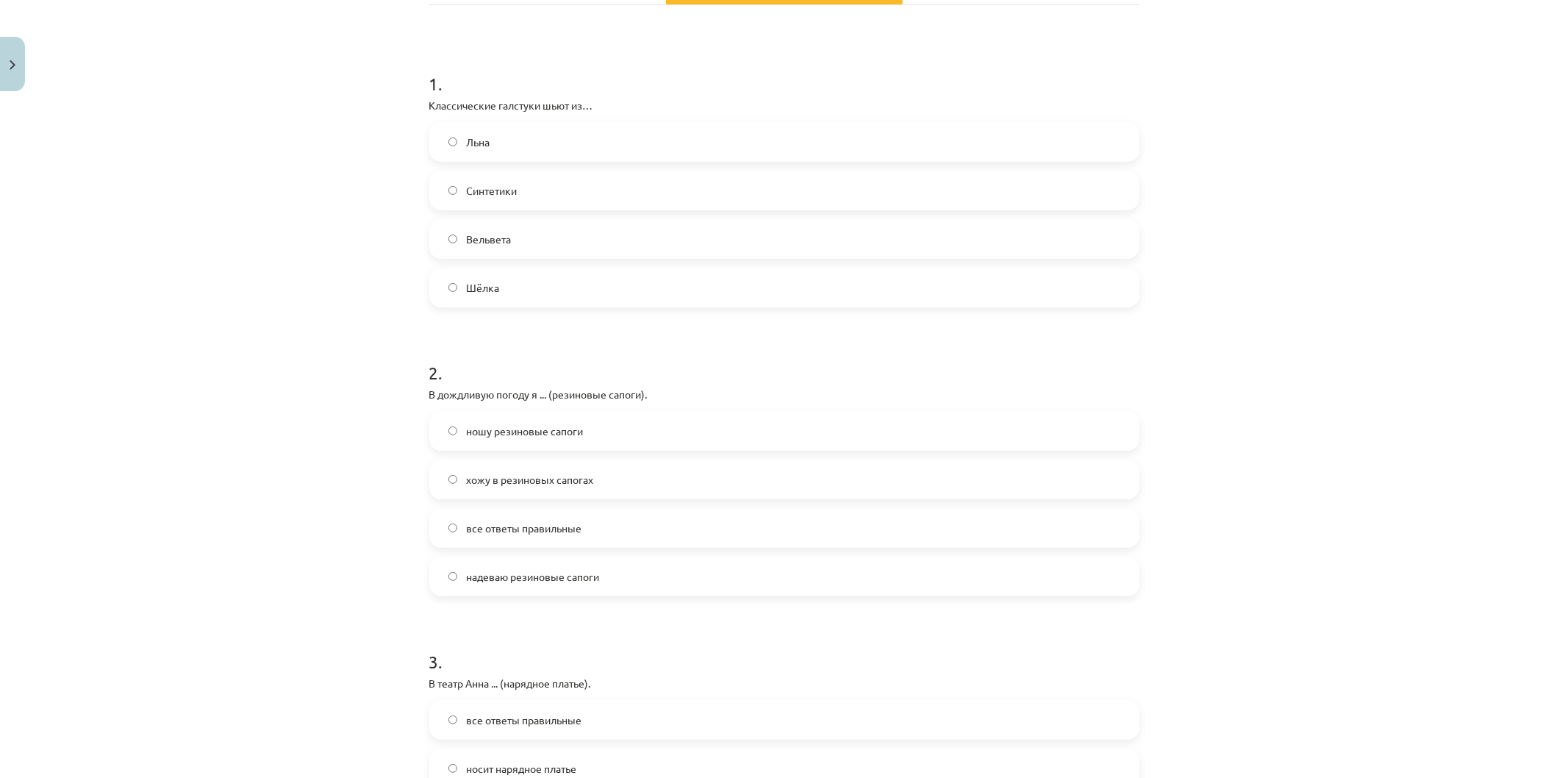
click at [534, 528] on span "все ответы правильные" at bounding box center [523, 528] width 115 height 16
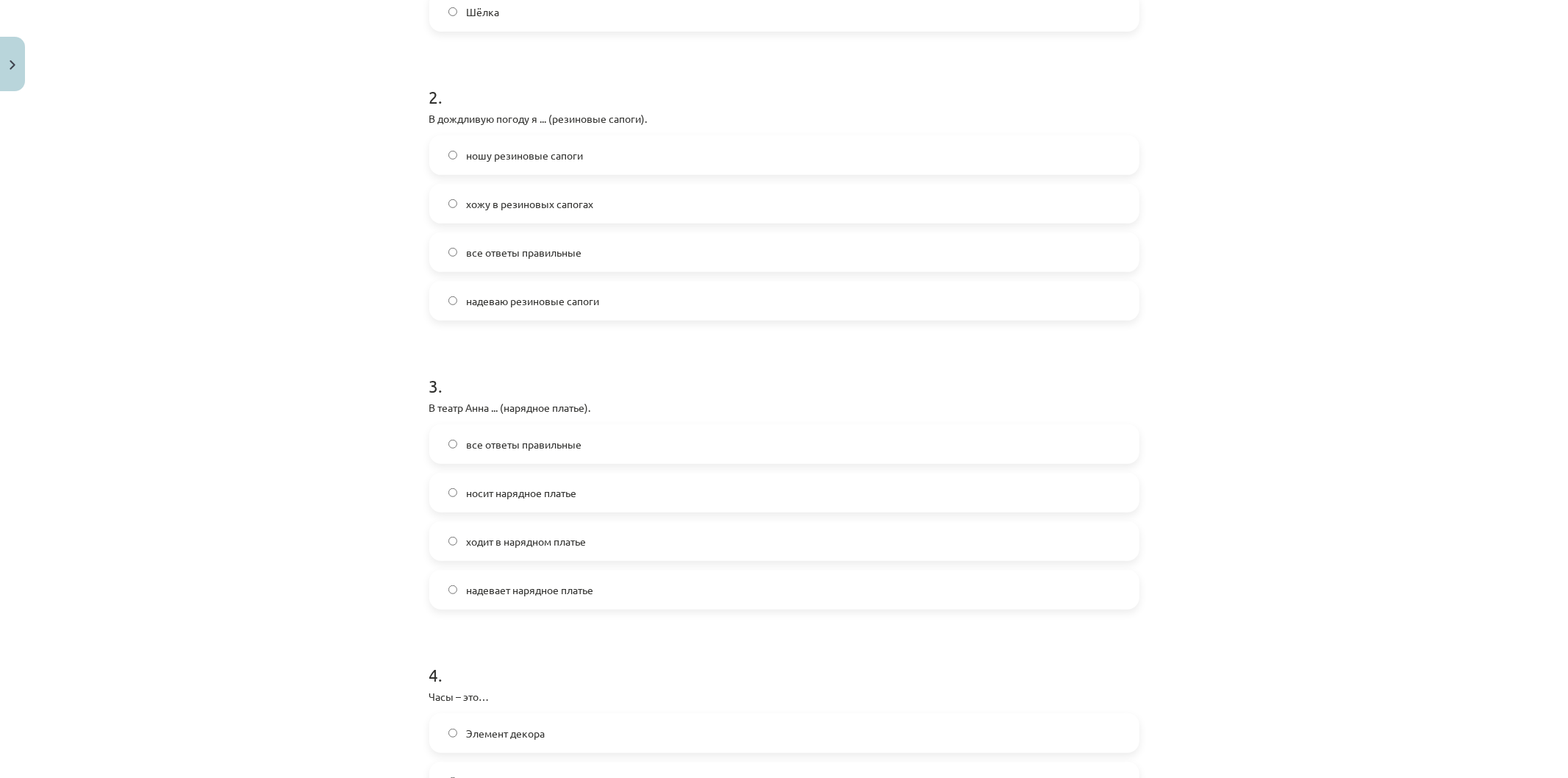
scroll to position [653, 0]
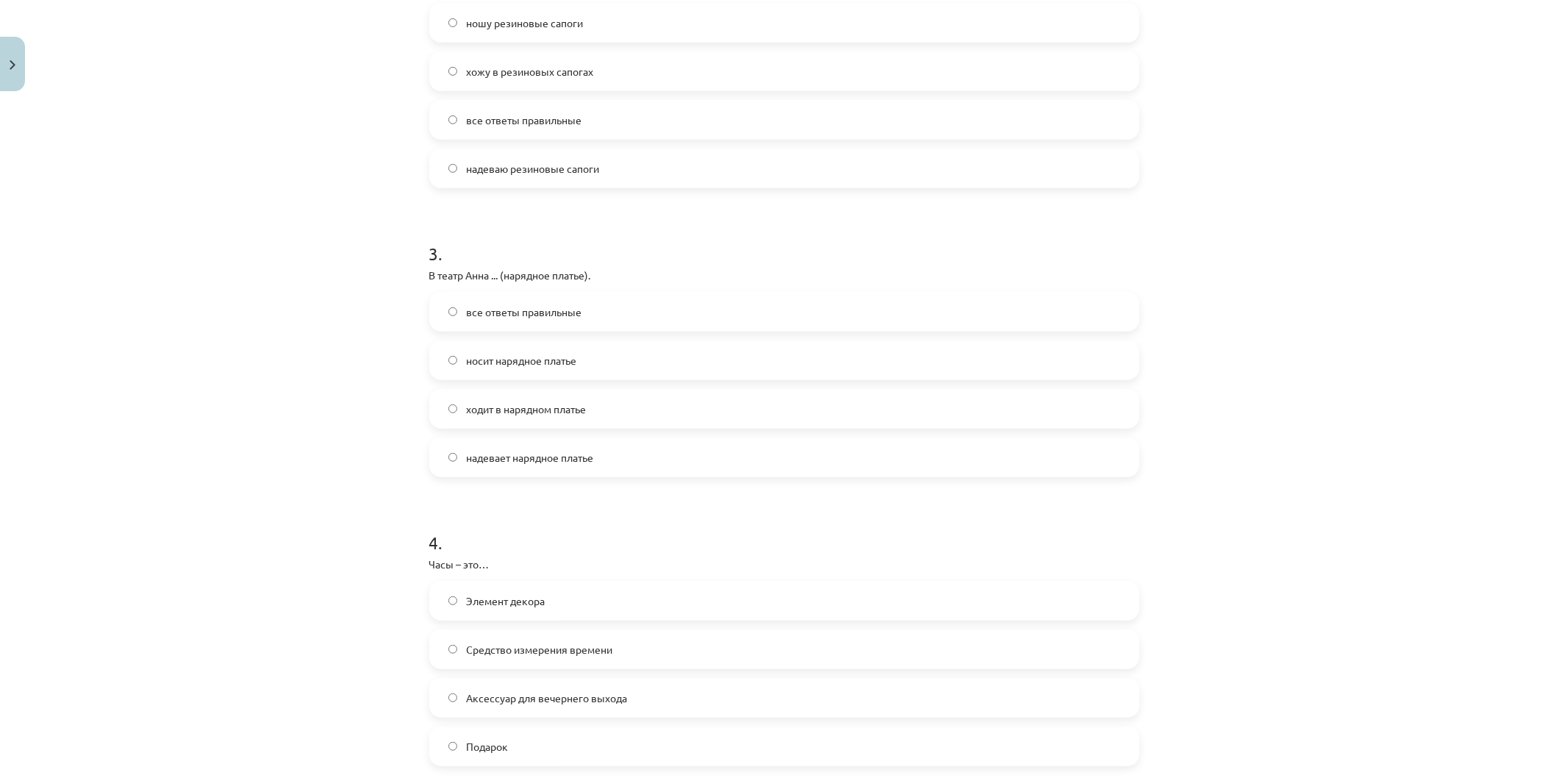
click at [533, 314] on span "все ответы правильные" at bounding box center [523, 312] width 115 height 16
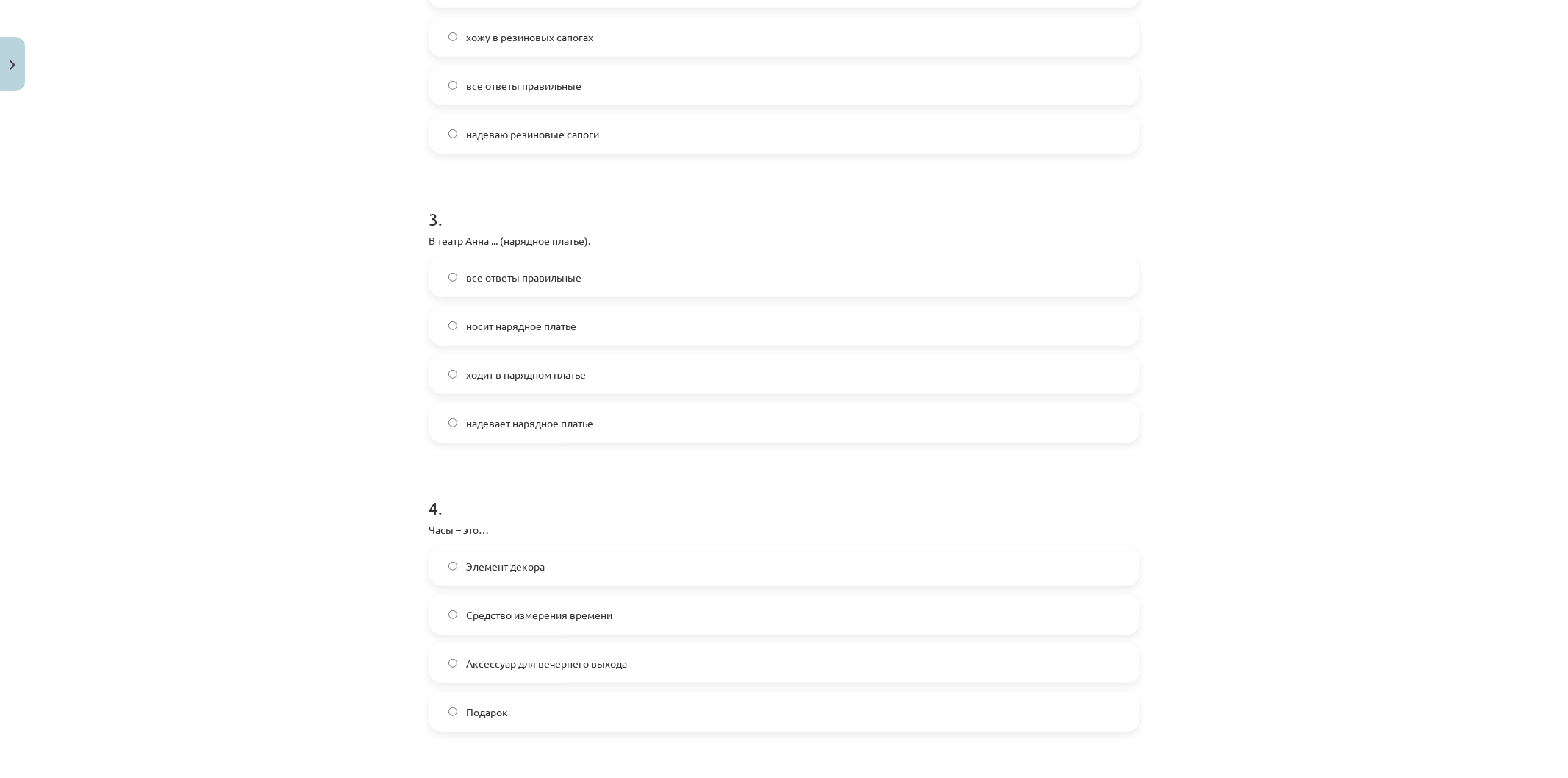
scroll to position [735, 0]
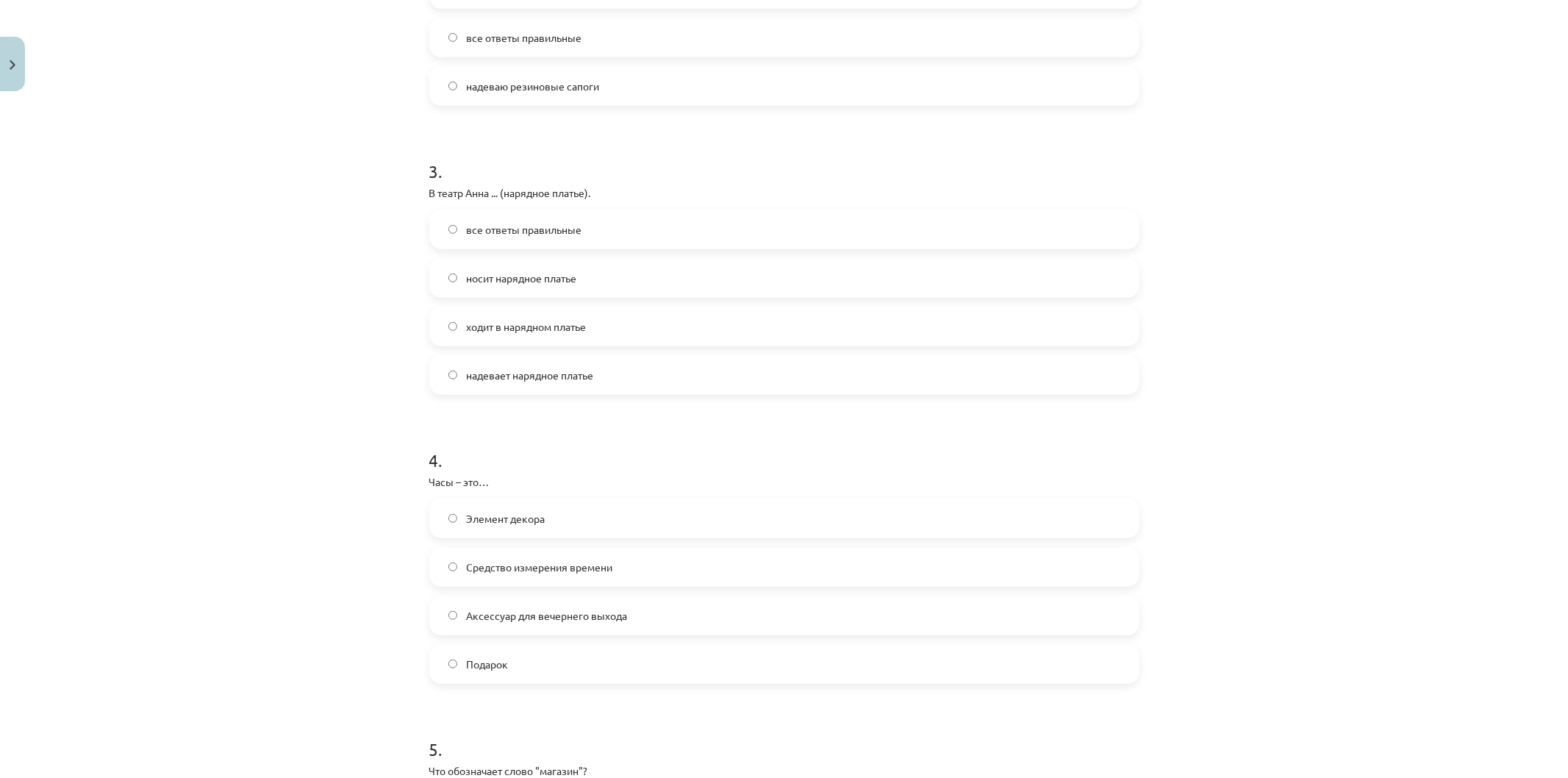
click at [534, 556] on label "Средство измерения времени" at bounding box center [784, 567] width 707 height 37
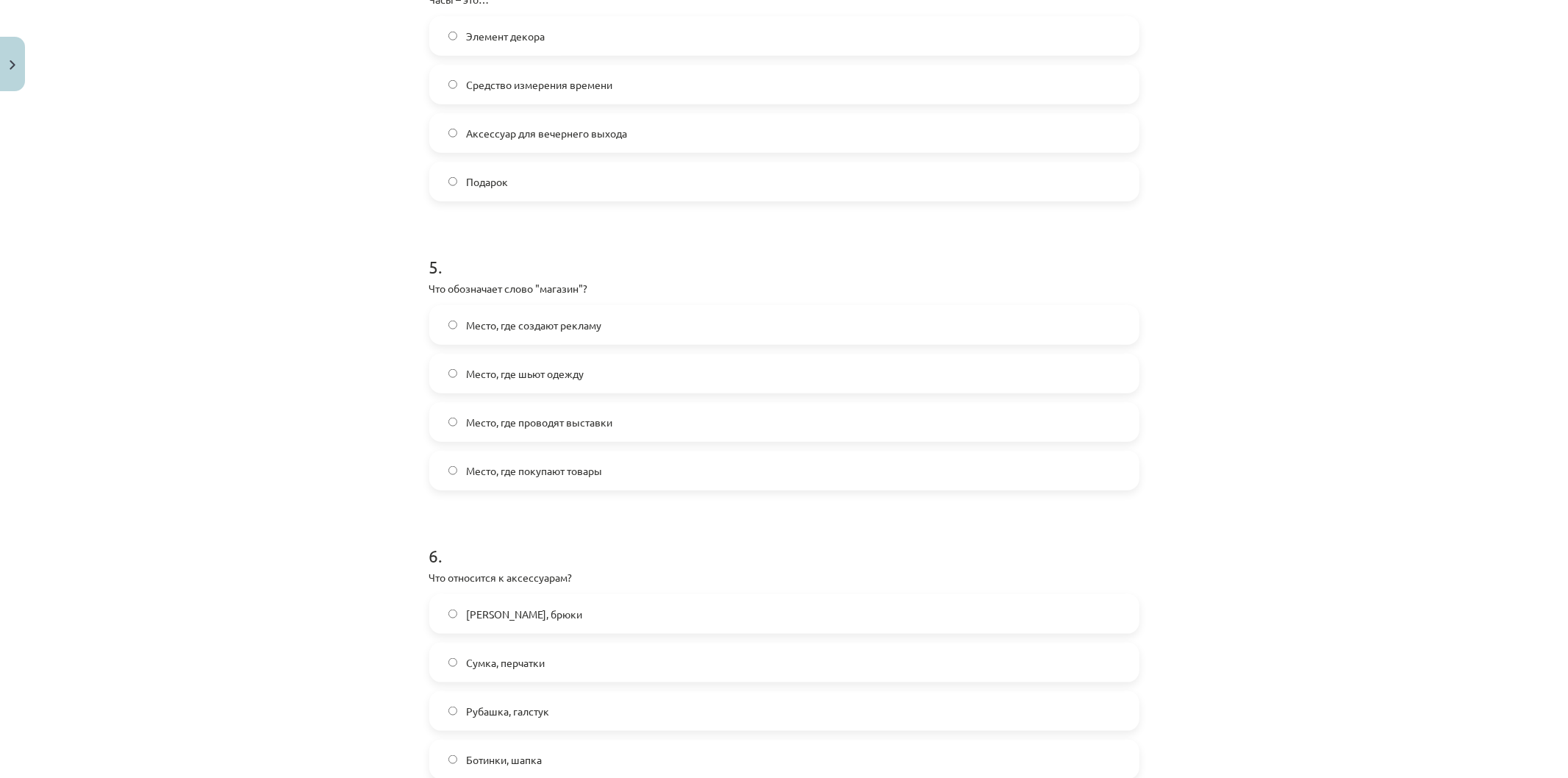
scroll to position [1225, 0]
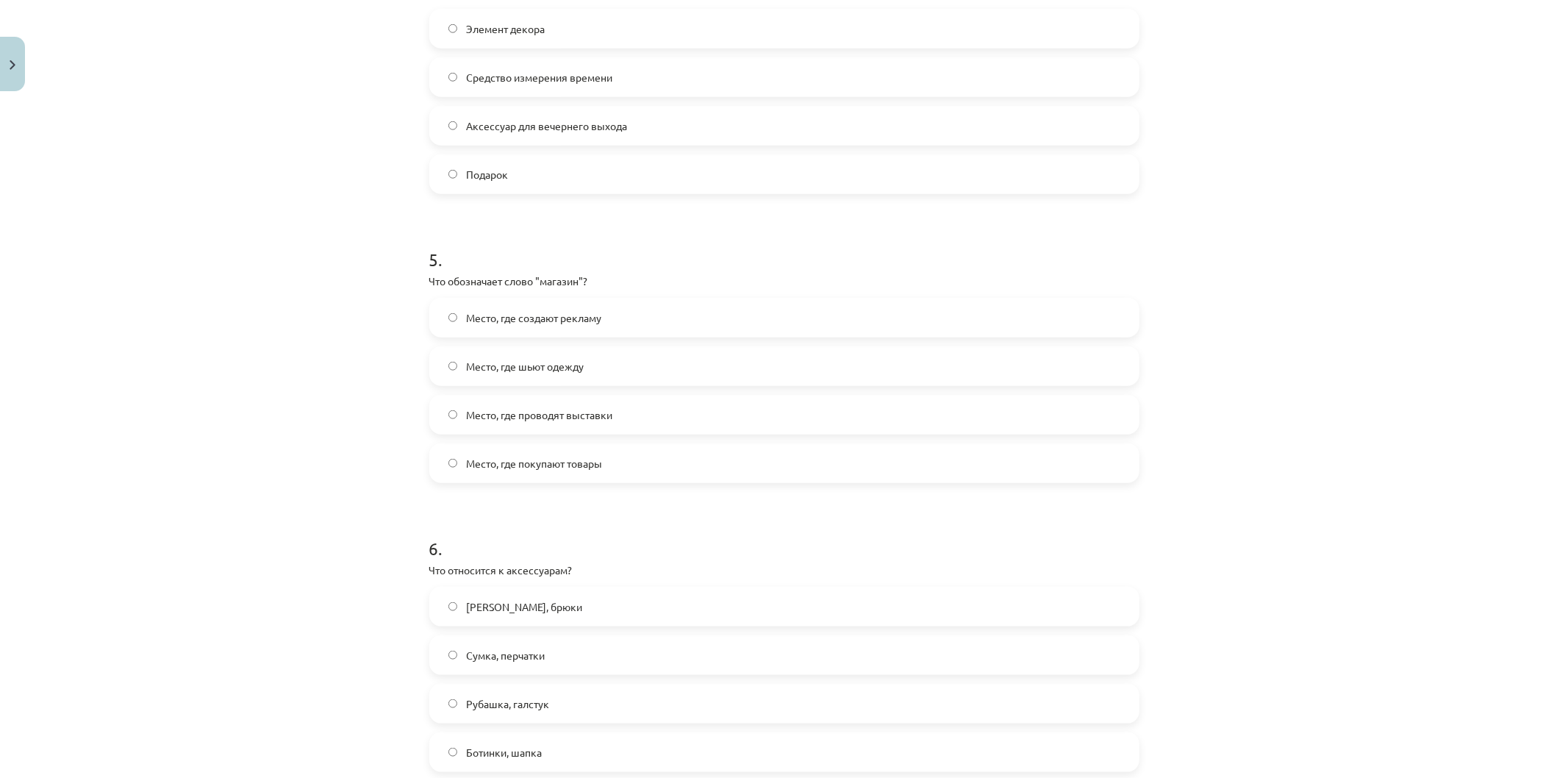
click at [542, 469] on span "Место, где покупают товары" at bounding box center [534, 464] width 136 height 16
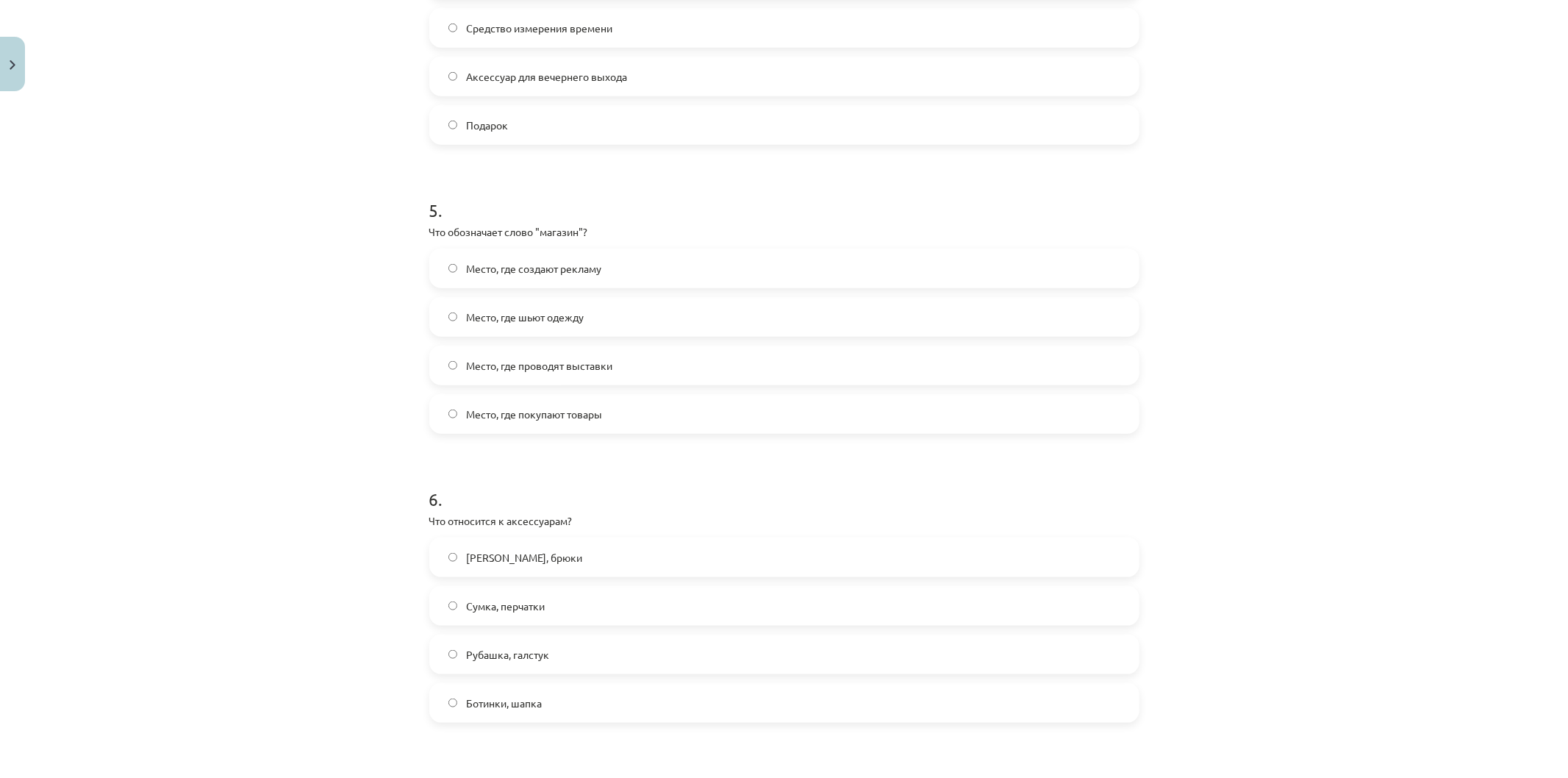
scroll to position [1470, 0]
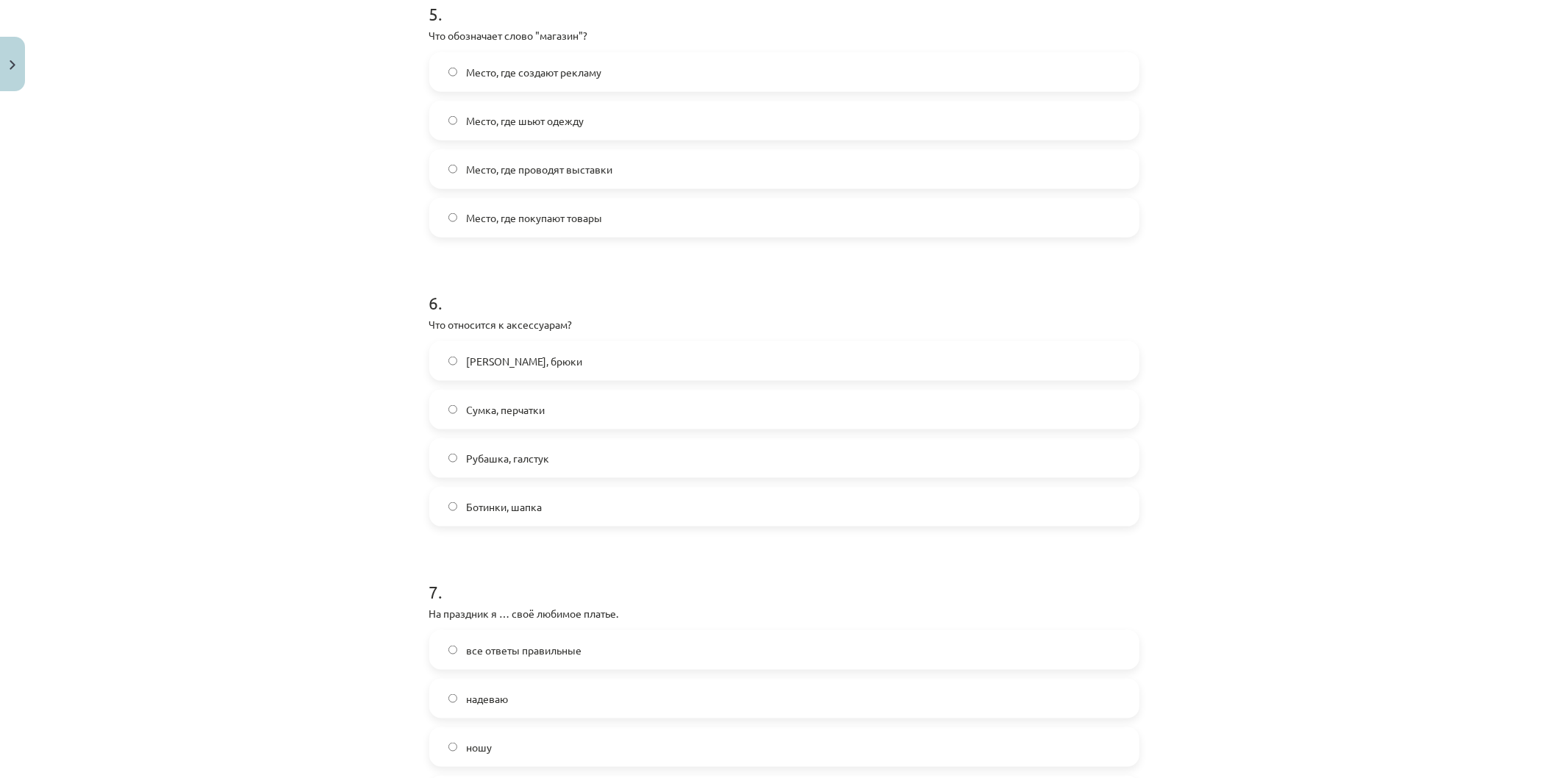
drag, startPoint x: 512, startPoint y: 409, endPoint x: 498, endPoint y: 439, distance: 33.1
click at [512, 408] on span "Сумка, перчатки" at bounding box center [505, 410] width 79 height 16
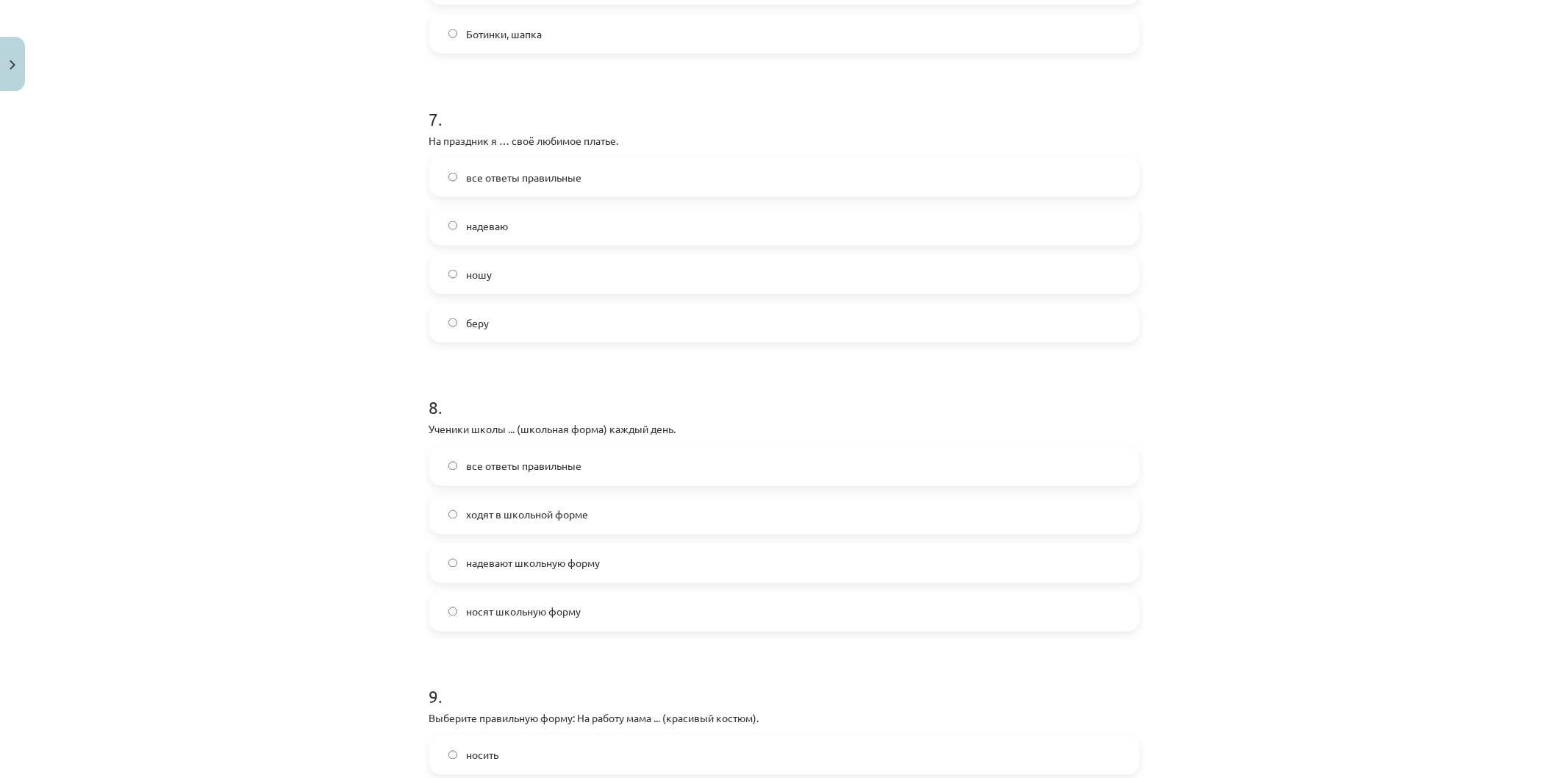
scroll to position [1960, 0]
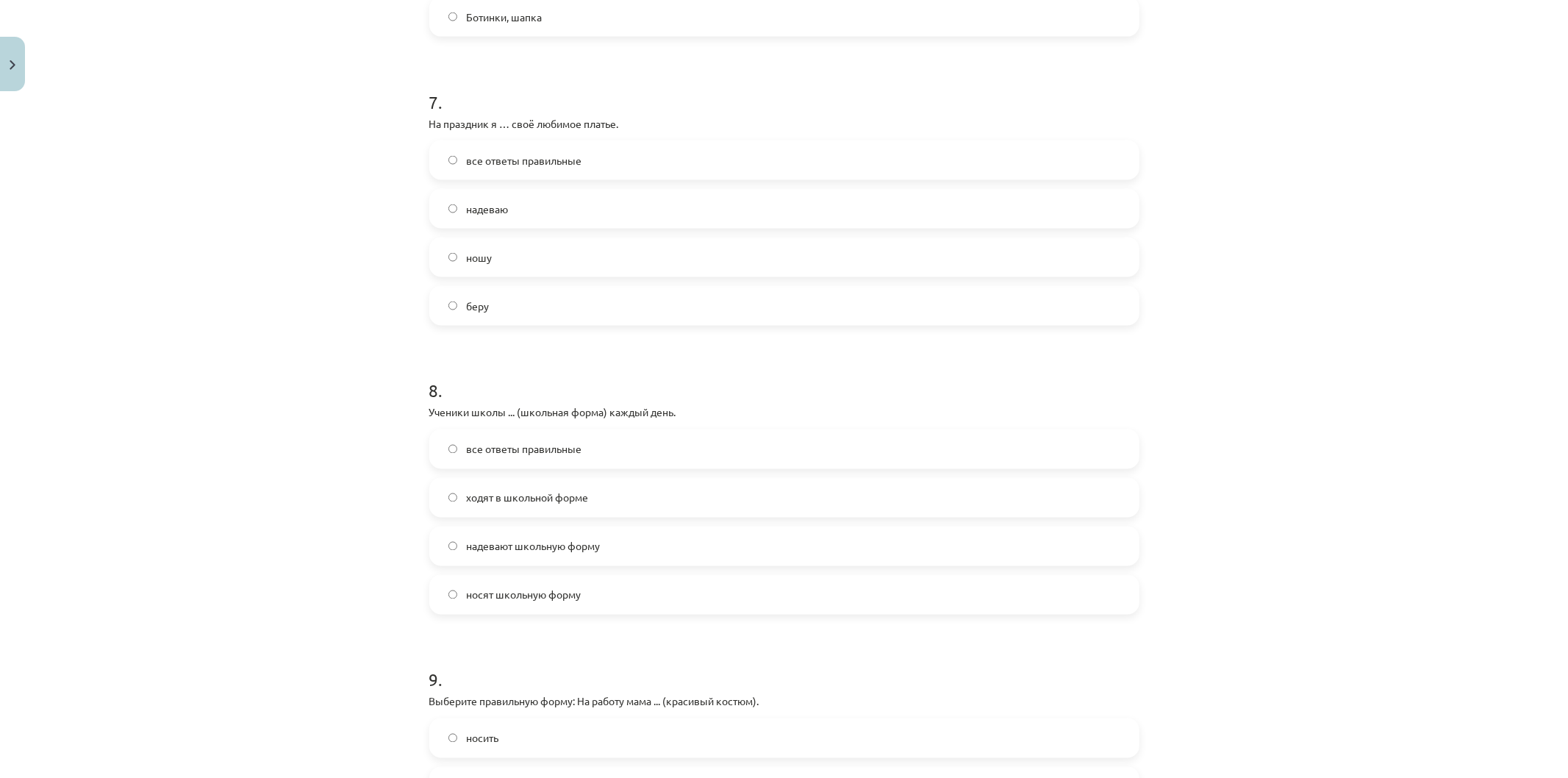
click at [527, 204] on label "надеваю" at bounding box center [784, 208] width 707 height 37
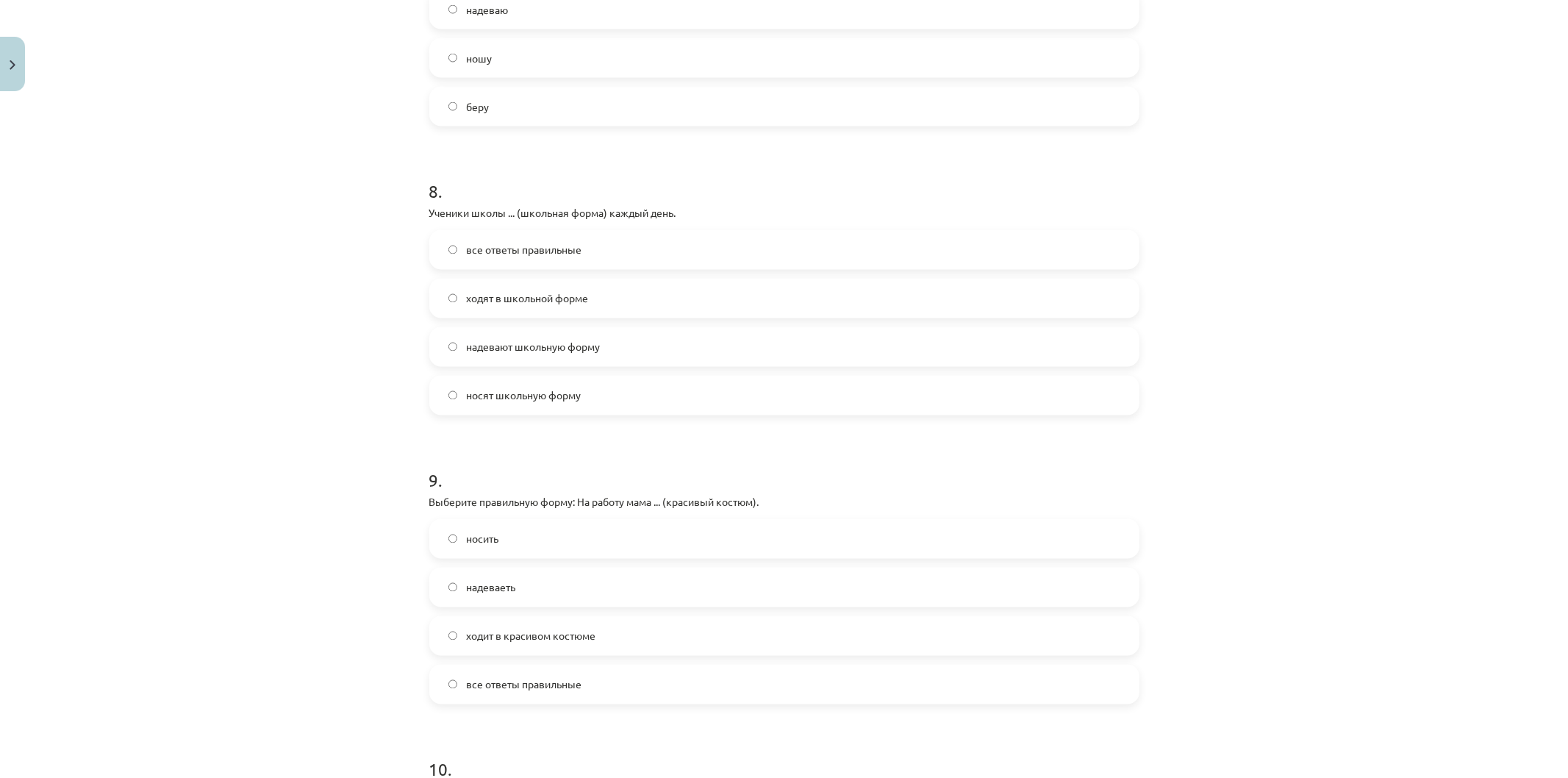
scroll to position [2205, 0]
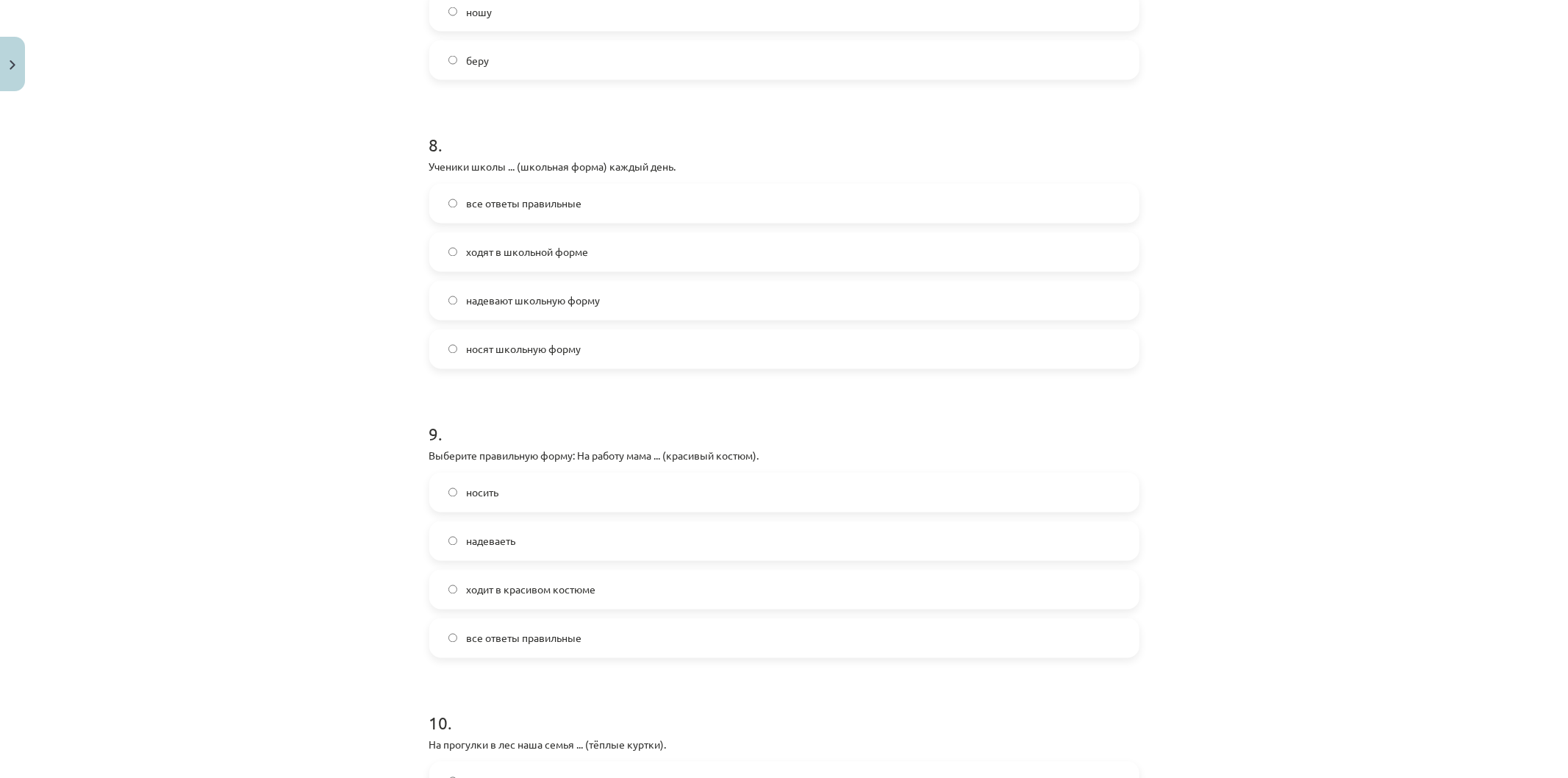
click at [574, 575] on label "ходит в красивом костюме" at bounding box center [784, 589] width 707 height 37
click at [601, 638] on label "все ответы правильные" at bounding box center [784, 638] width 707 height 37
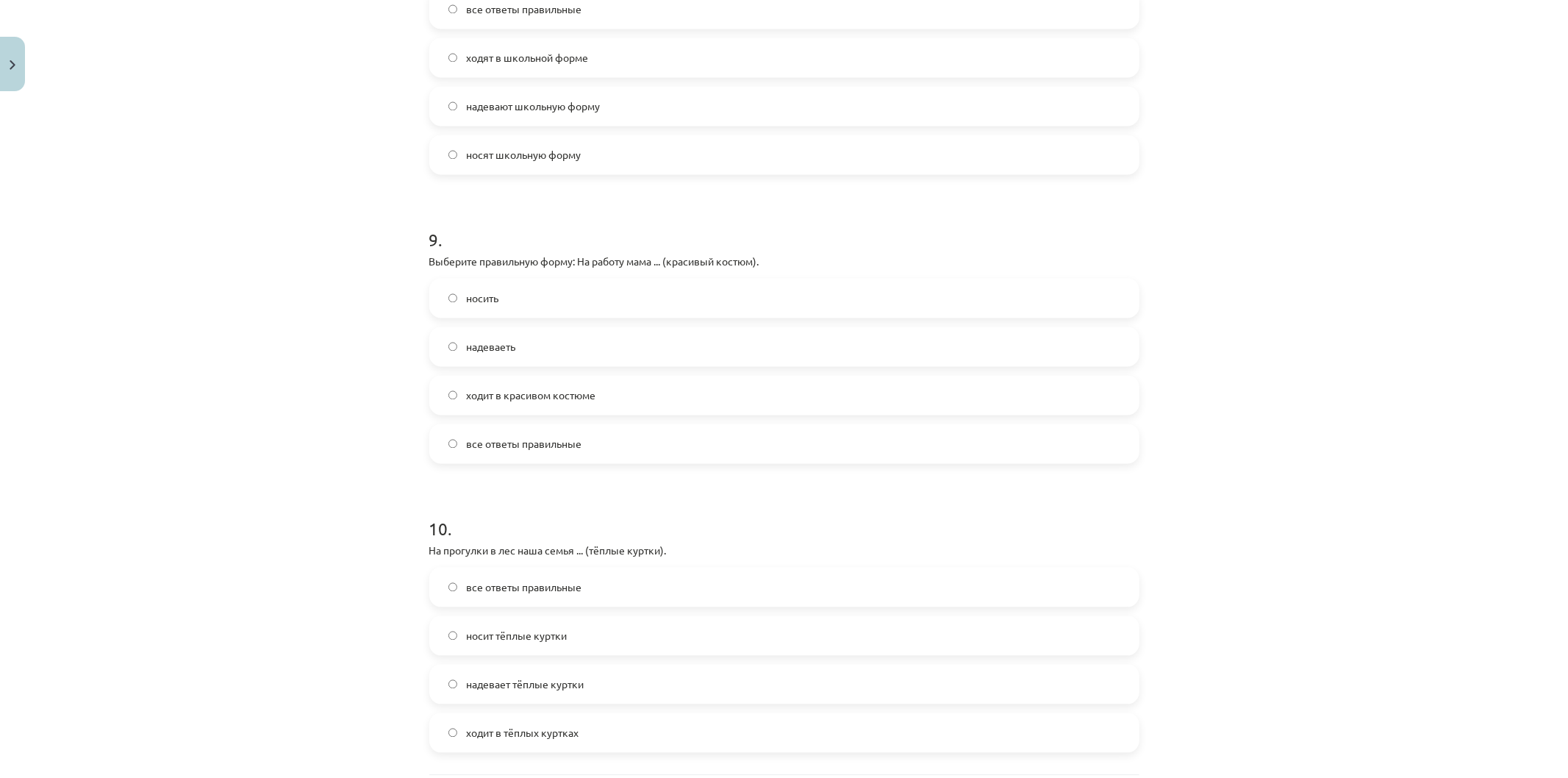
scroll to position [2381, 0]
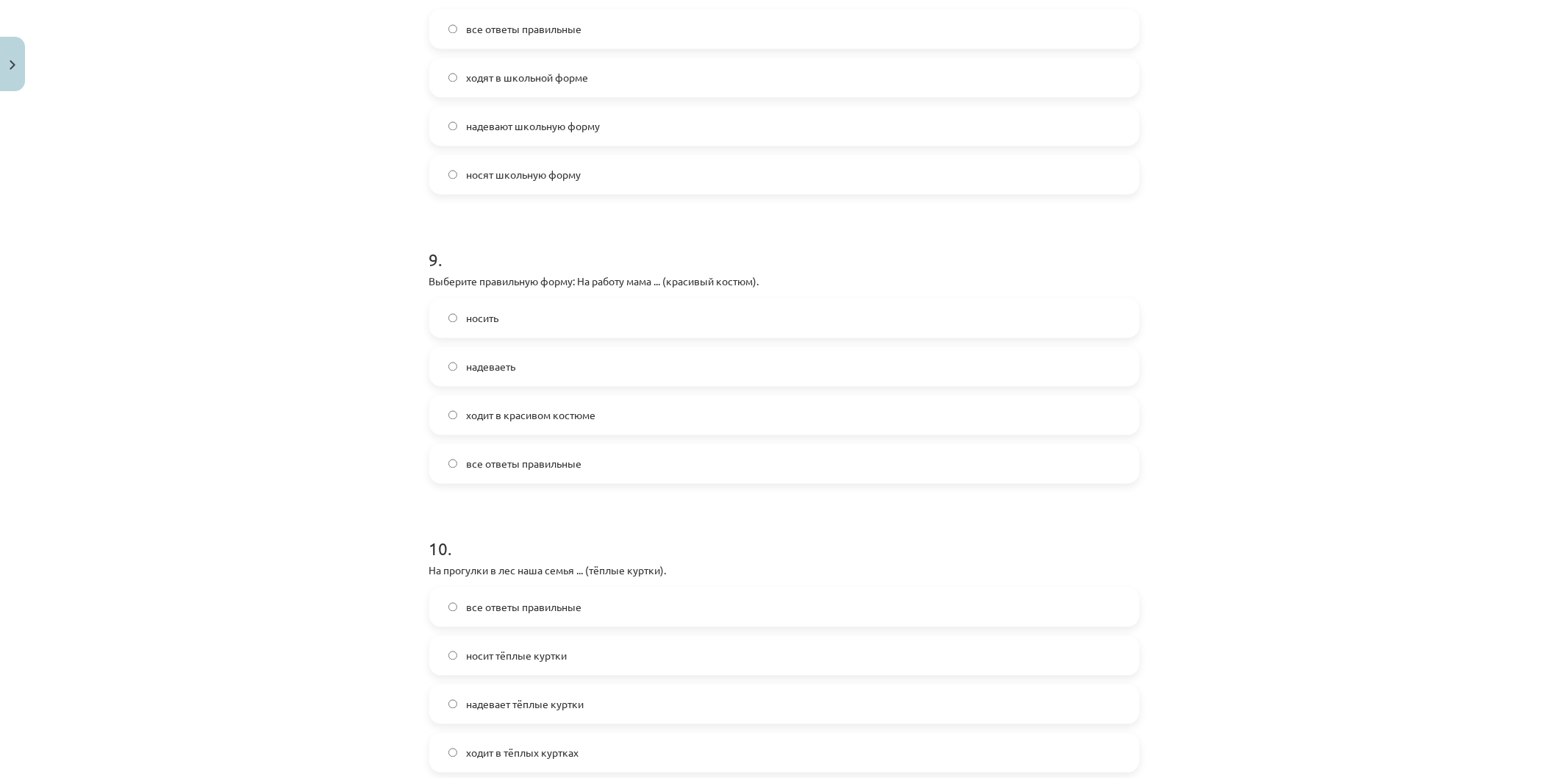
click at [512, 414] on span "ходит в красивом костюме" at bounding box center [530, 415] width 129 height 16
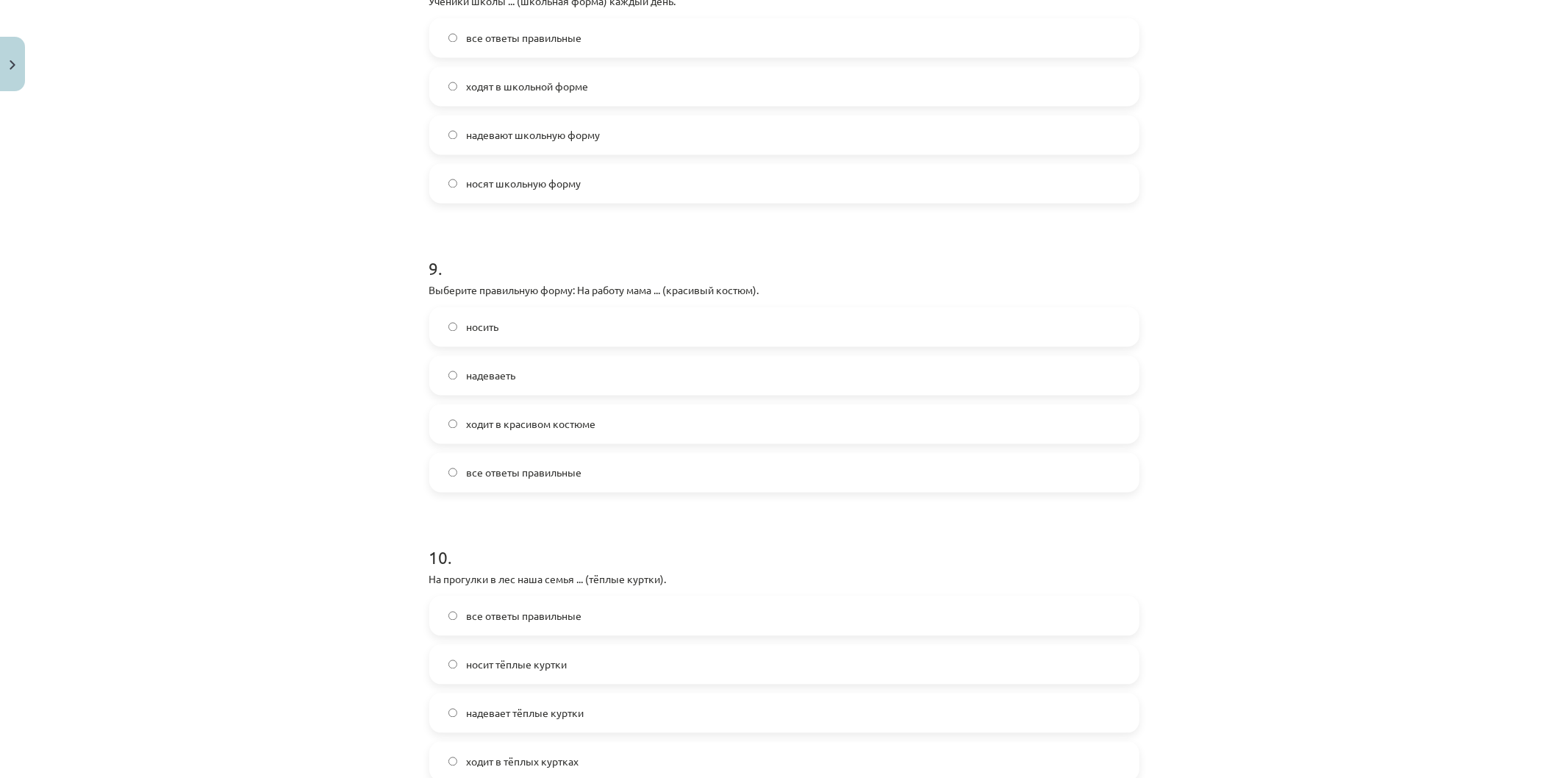
scroll to position [2054, 0]
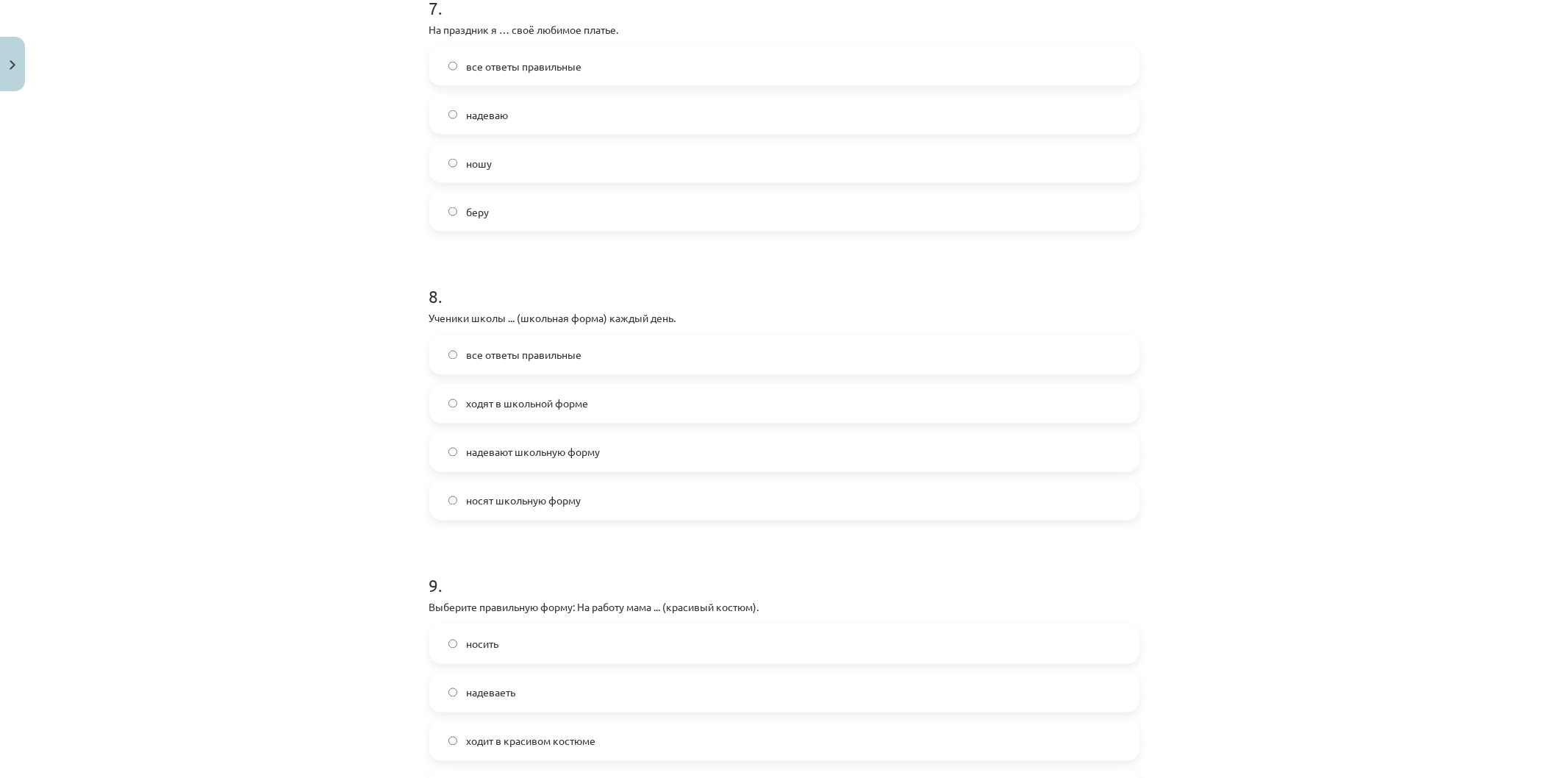
click at [532, 354] on span "все ответы правильные" at bounding box center [523, 356] width 115 height 16
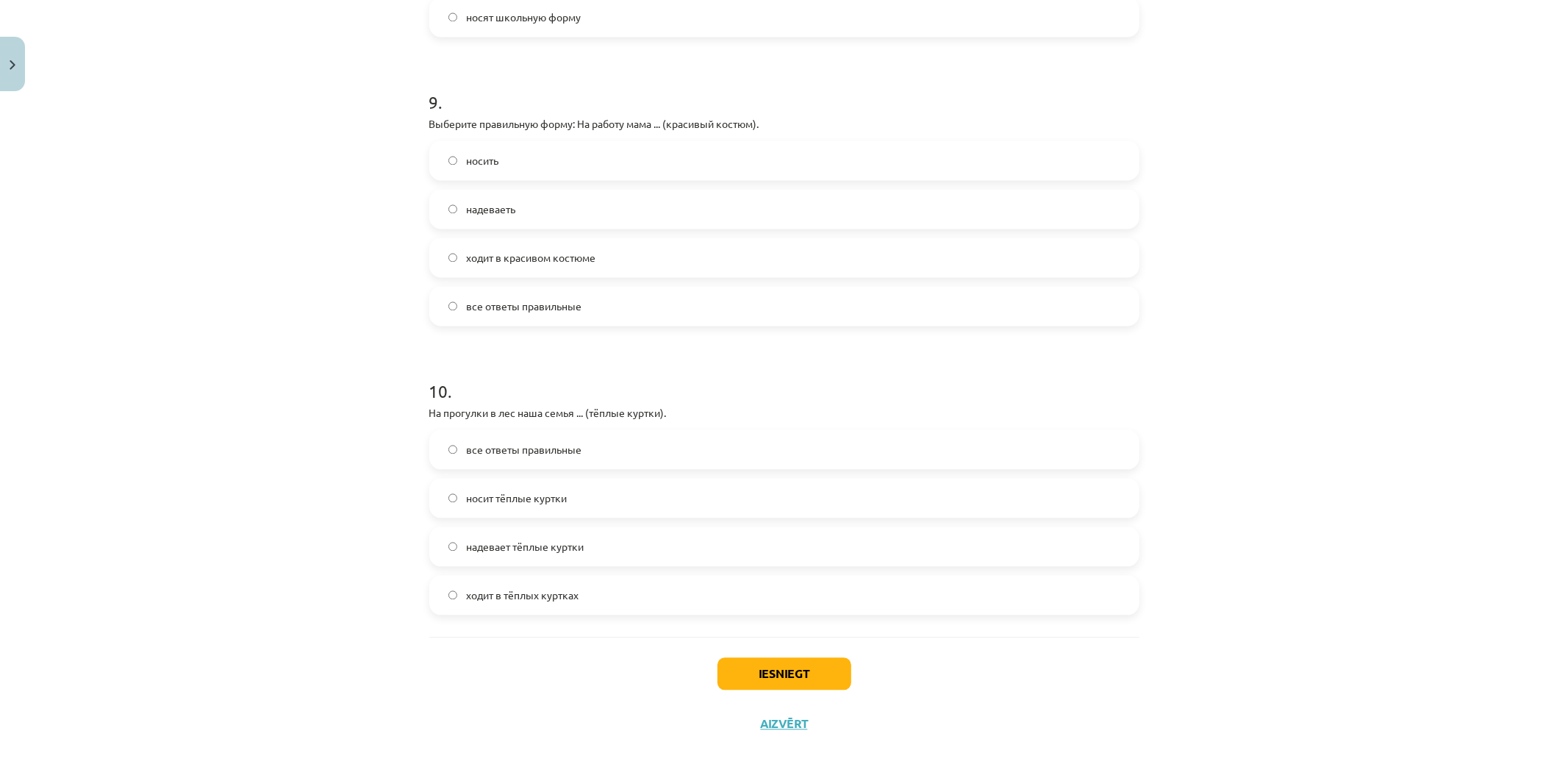
scroll to position [2545, 0]
click at [546, 450] on label "все ответы правильные" at bounding box center [784, 442] width 707 height 37
click at [768, 652] on button "Iesniegt" at bounding box center [784, 666] width 133 height 32
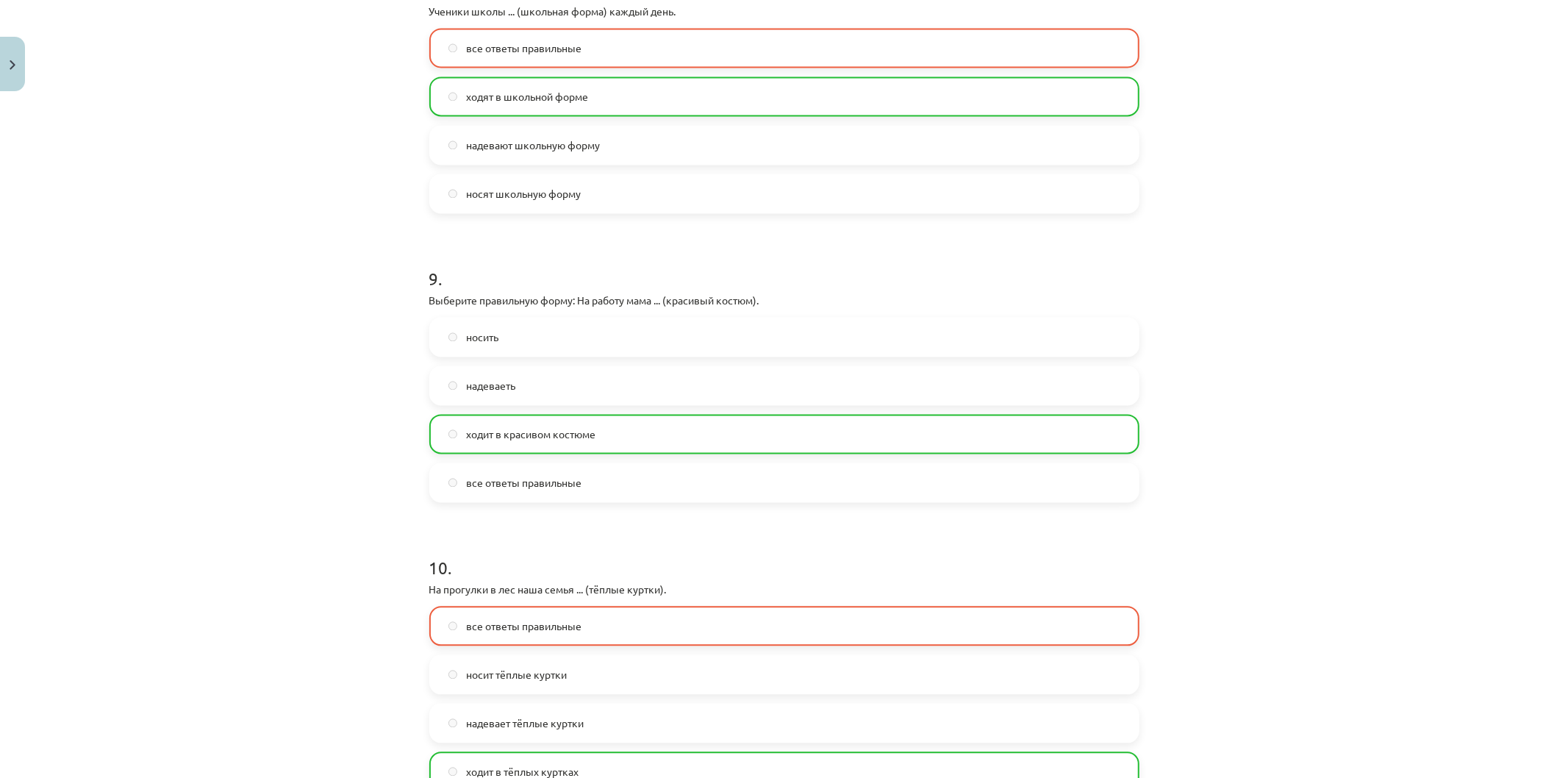
scroll to position [2591, 0]
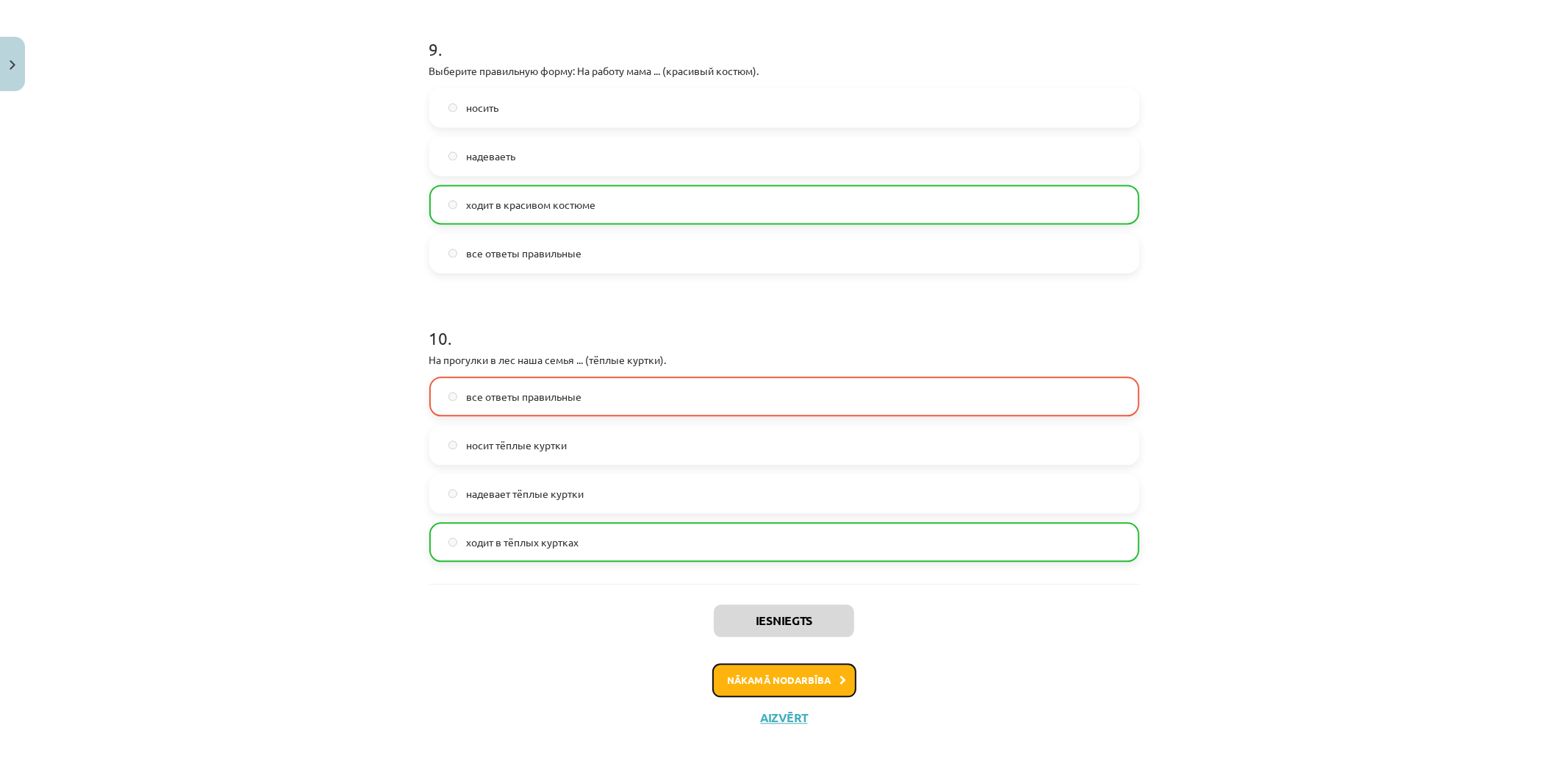
click at [807, 684] on button "Nākamā nodarbība" at bounding box center [784, 680] width 144 height 34
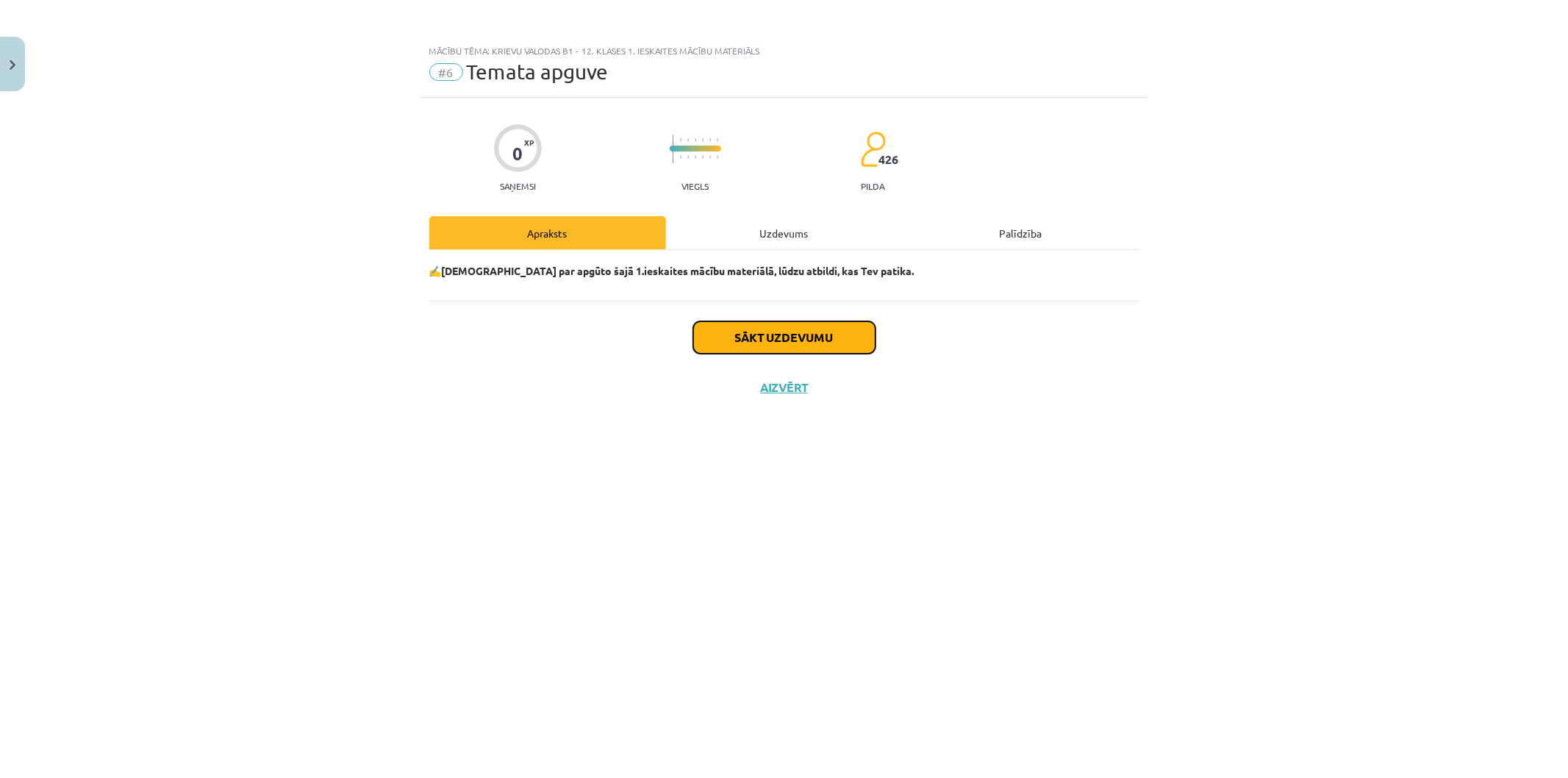
click at [766, 332] on button "Sākt uzdevumu" at bounding box center [784, 337] width 183 height 32
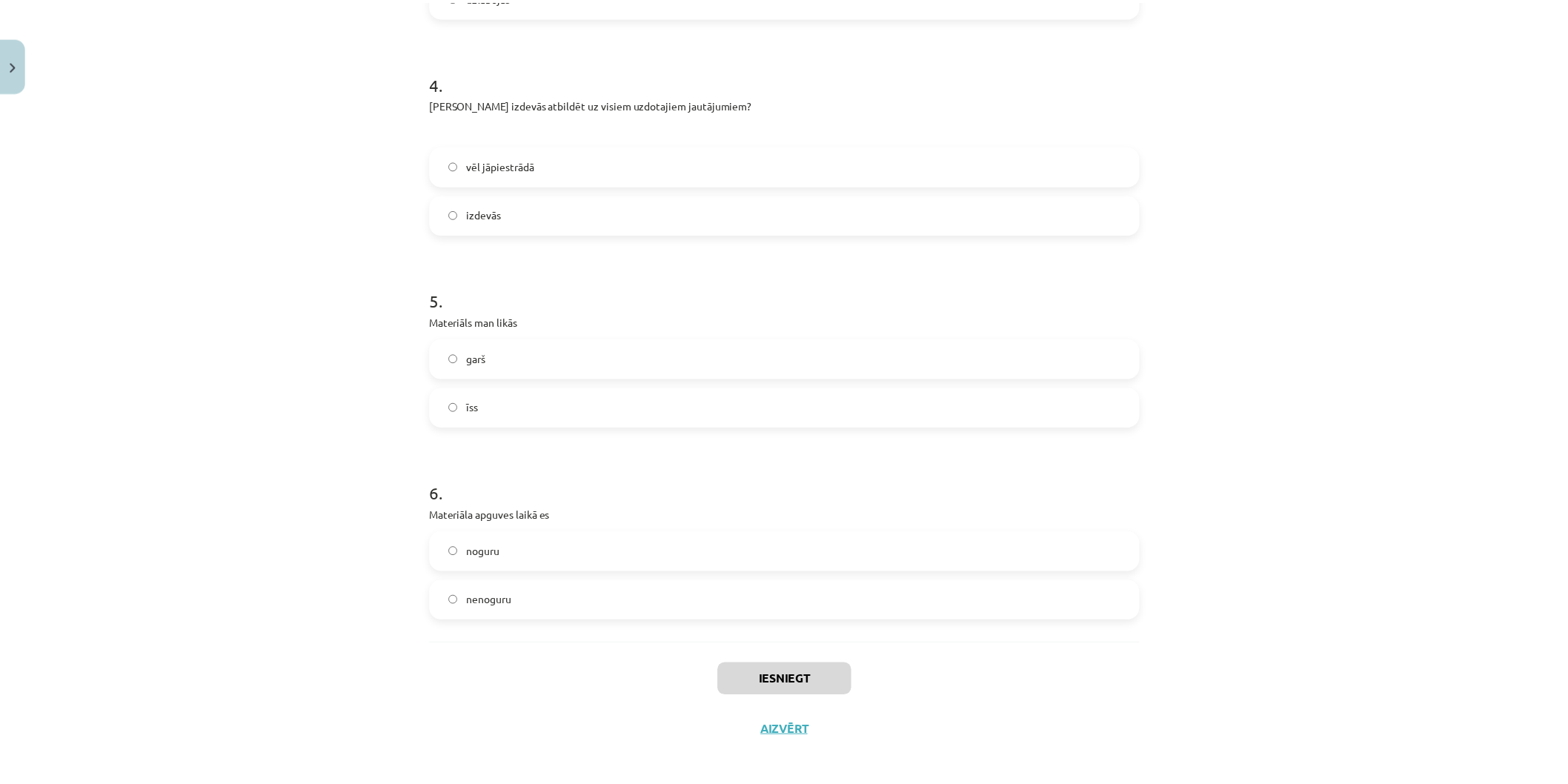
scroll to position [1040, 0]
click at [720, 589] on label "nenoguru" at bounding box center [790, 593] width 712 height 37
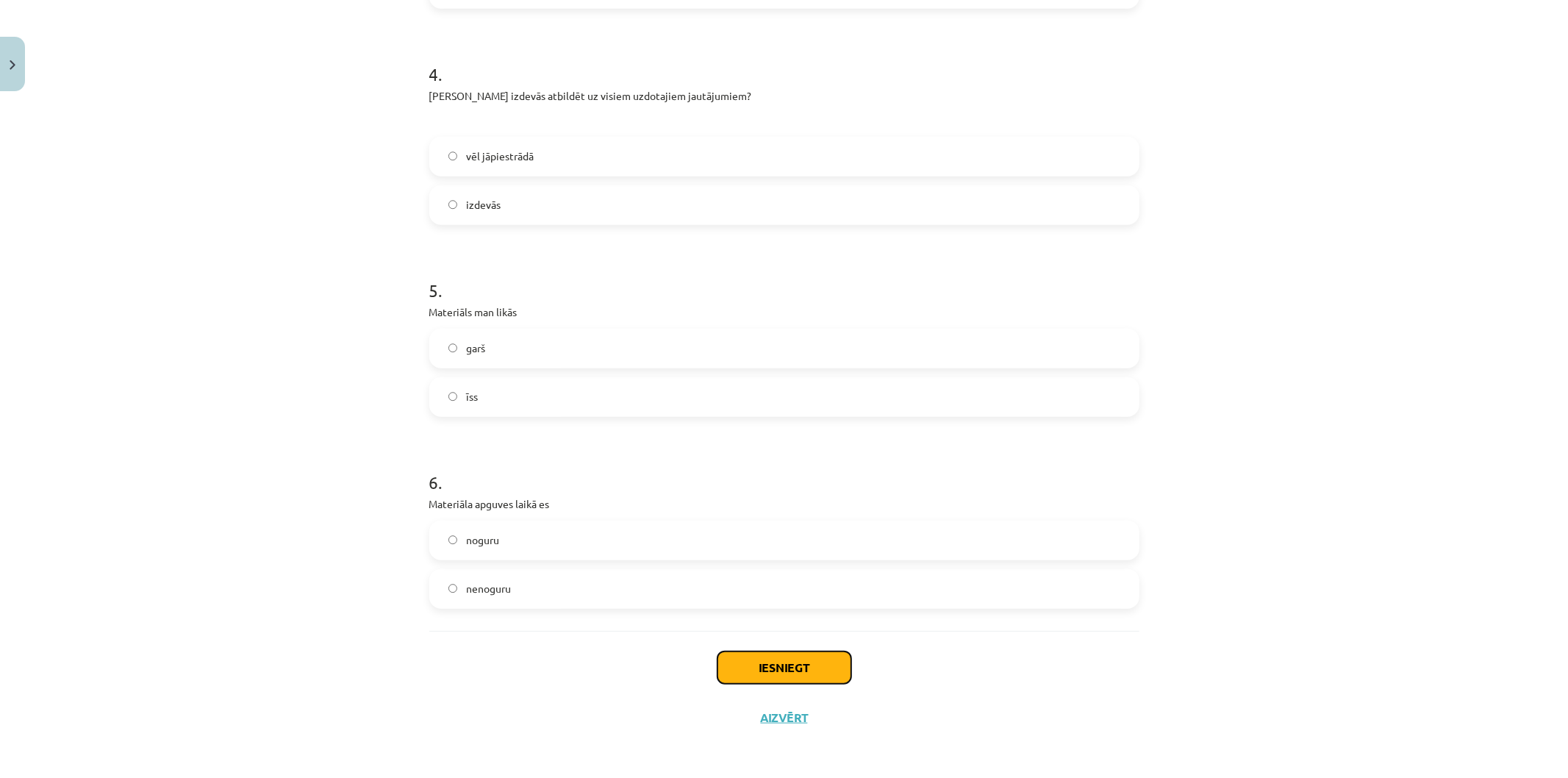
click at [757, 667] on button "Iesniegt" at bounding box center [784, 667] width 133 height 32
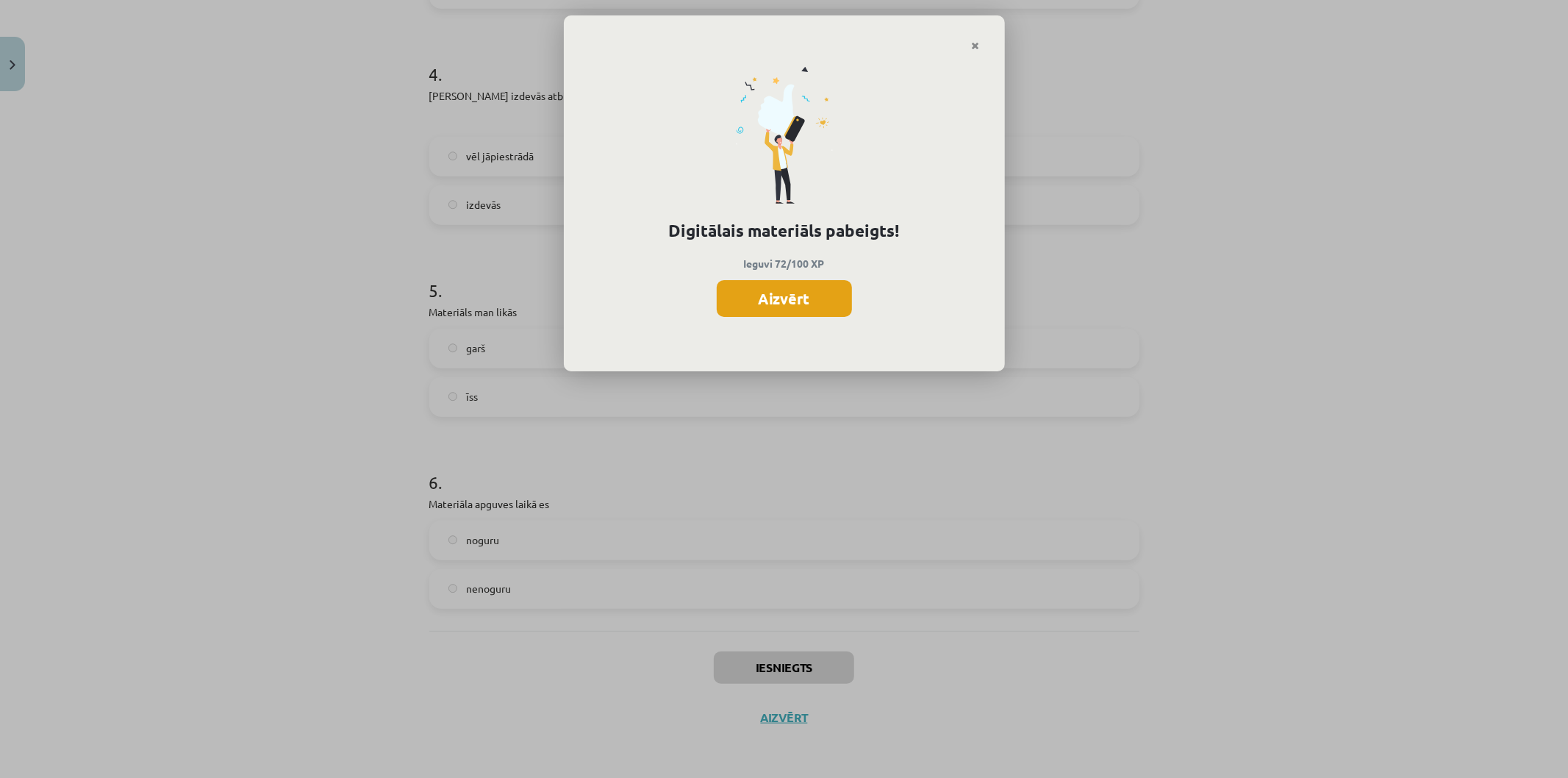
click at [796, 301] on button "Aizvērt" at bounding box center [784, 298] width 135 height 37
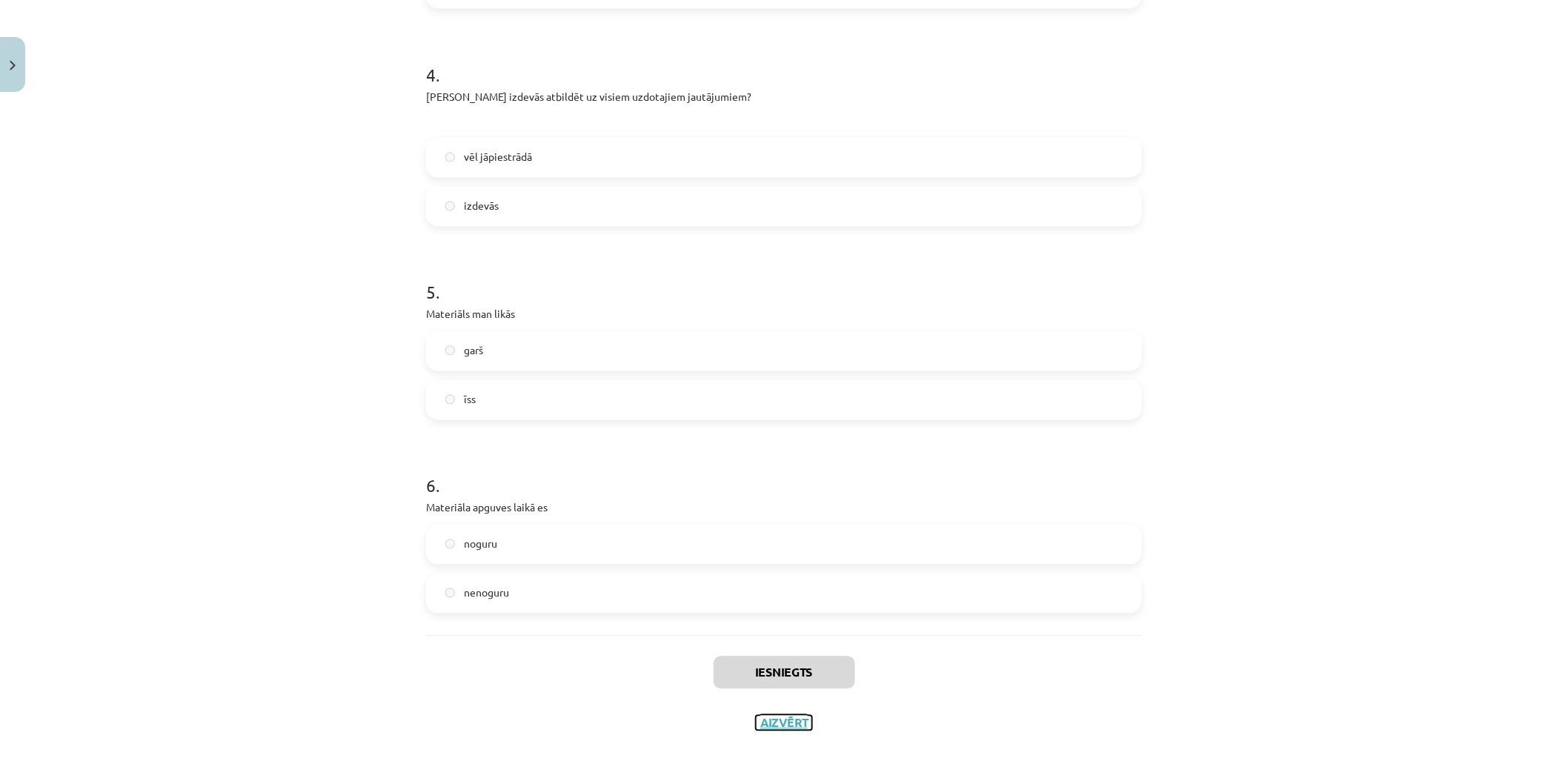
click at [766, 716] on button "Aizvērt" at bounding box center [784, 723] width 57 height 15
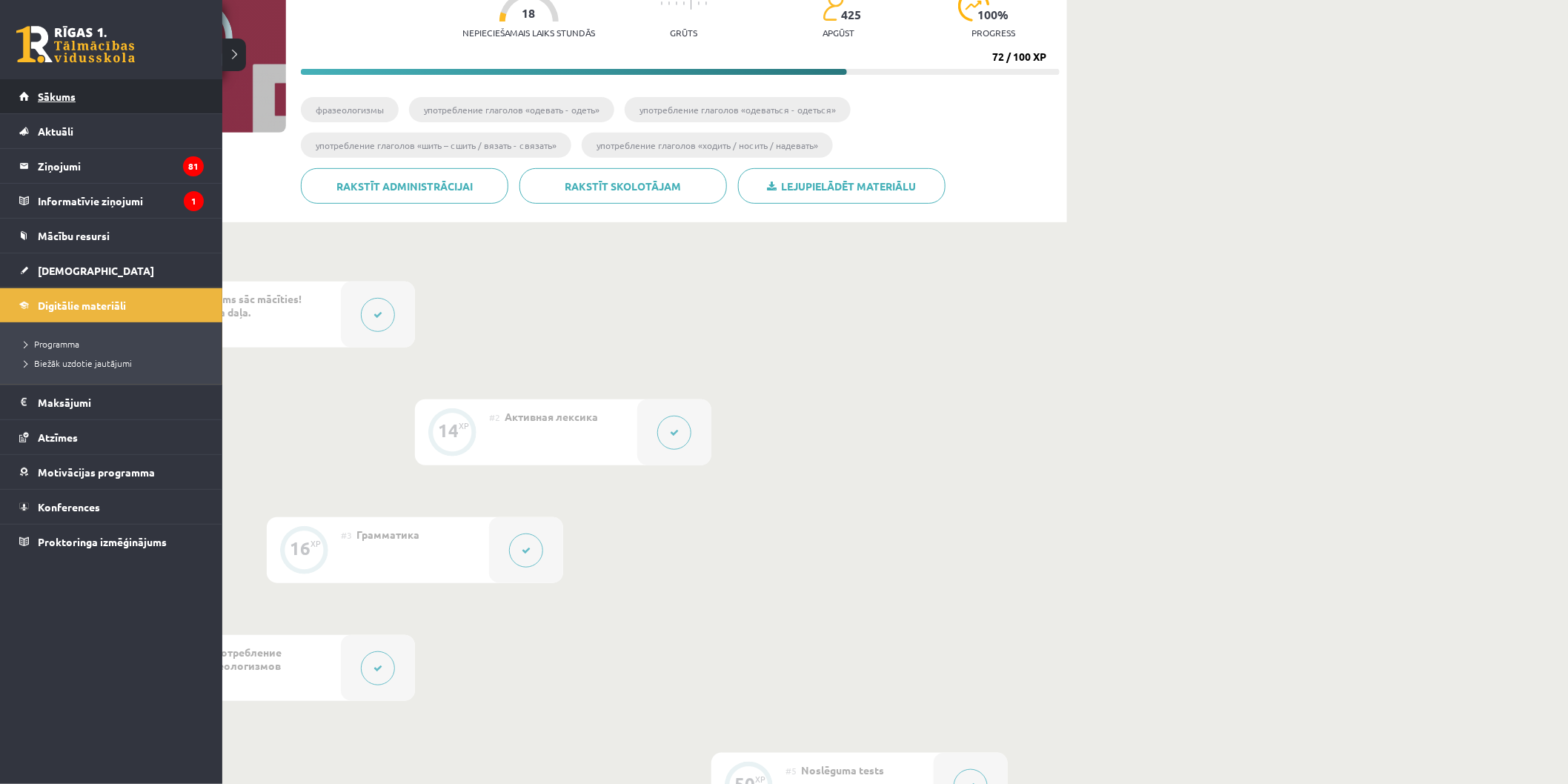
click at [61, 94] on span "Sākums" at bounding box center [57, 96] width 38 height 13
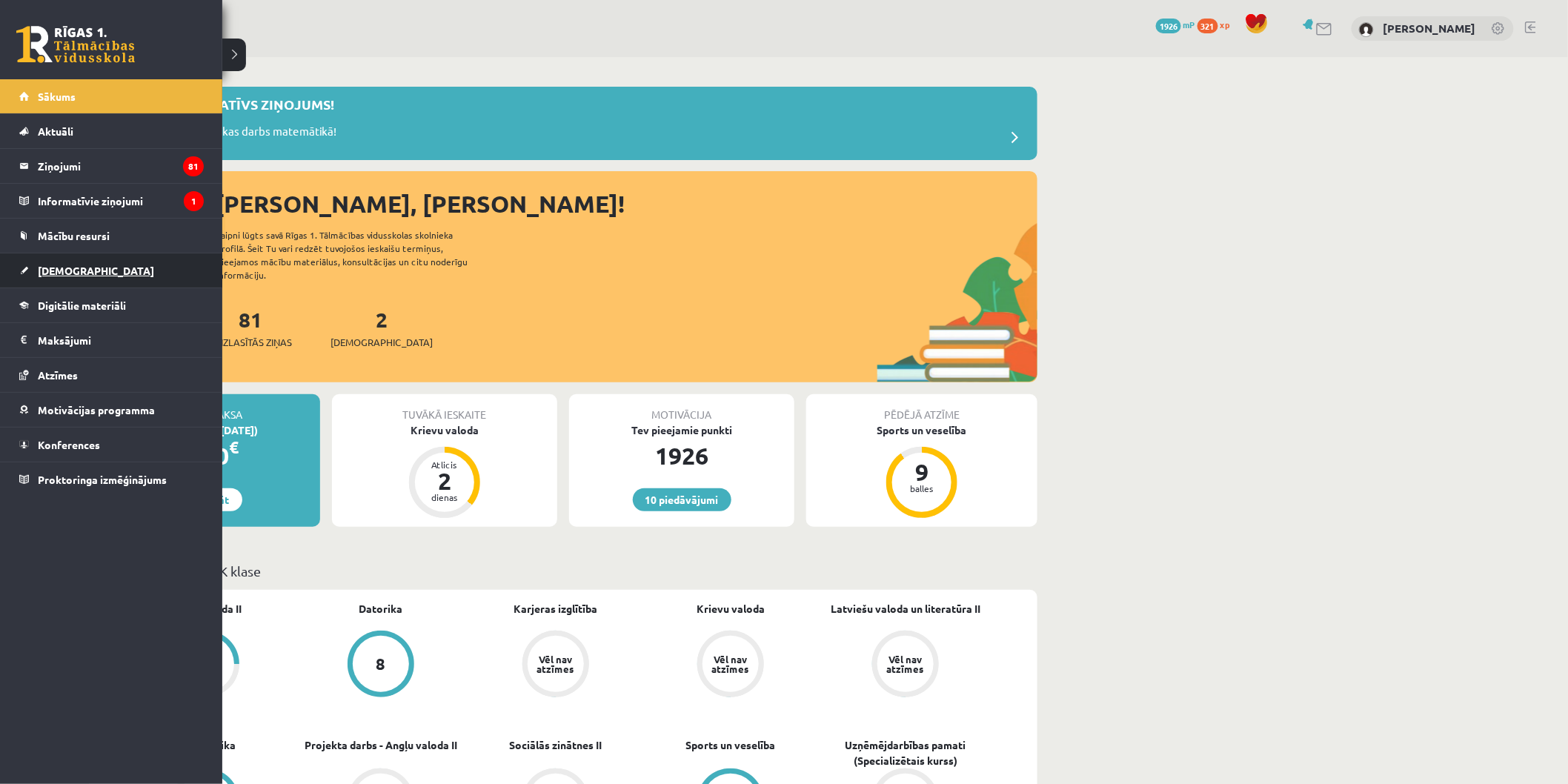
click at [61, 270] on span "[DEMOGRAPHIC_DATA]" at bounding box center [96, 270] width 116 height 13
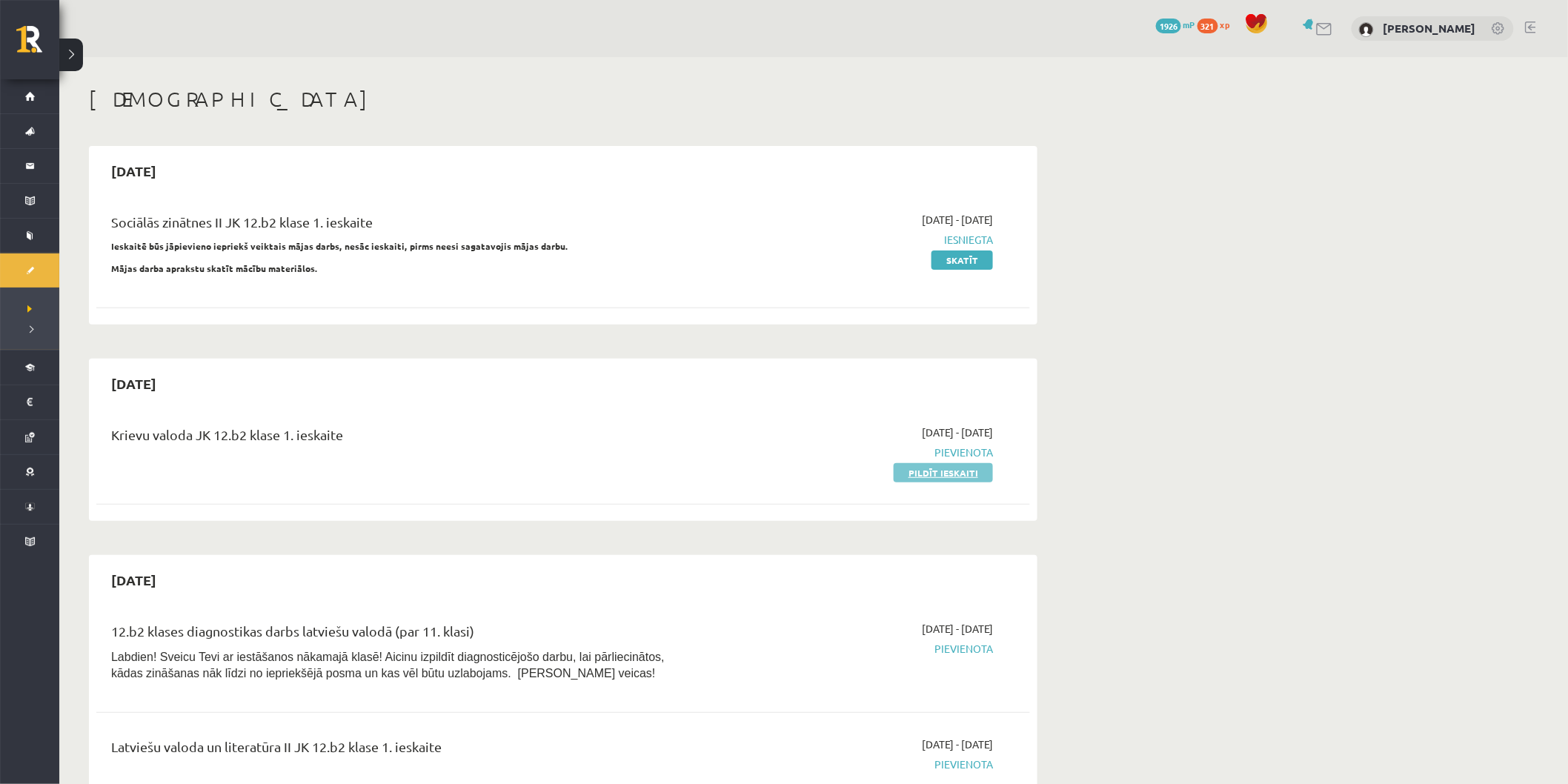
click at [936, 469] on link "Pildīt ieskaiti" at bounding box center [943, 473] width 99 height 19
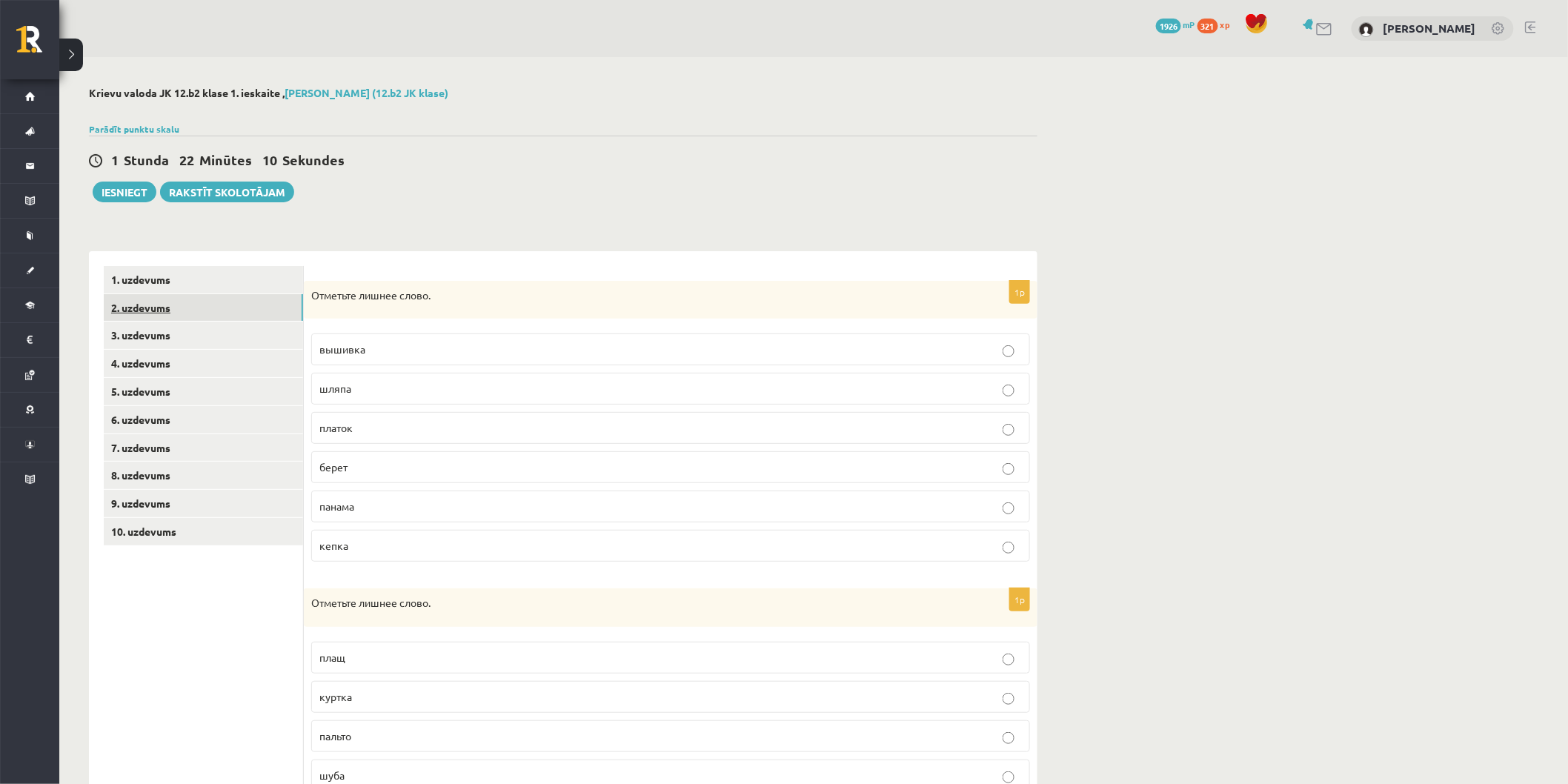
click at [204, 296] on link "2. uzdevums" at bounding box center [203, 307] width 199 height 28
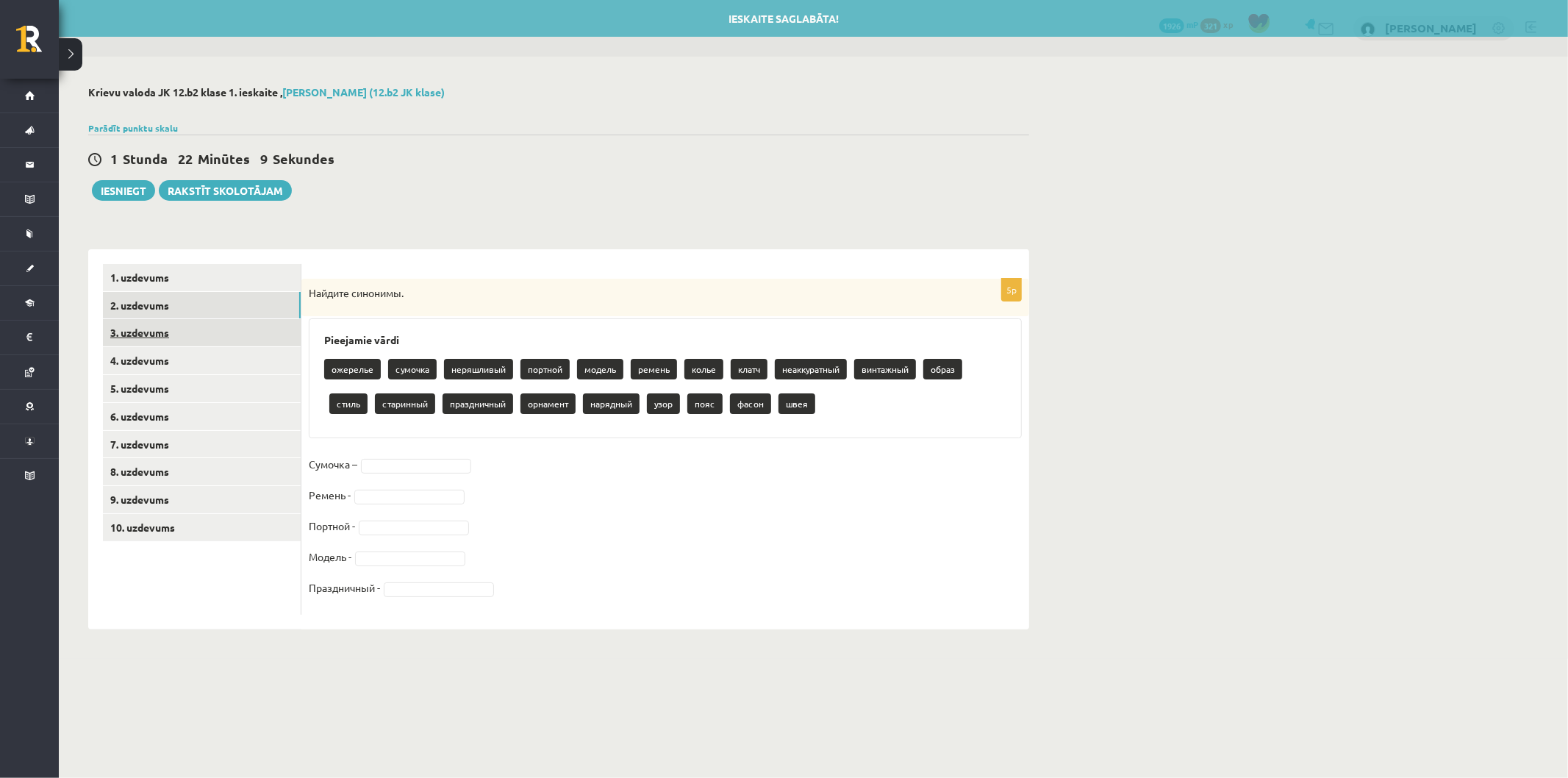
click at [200, 338] on link "3. uzdevums" at bounding box center [201, 332] width 197 height 27
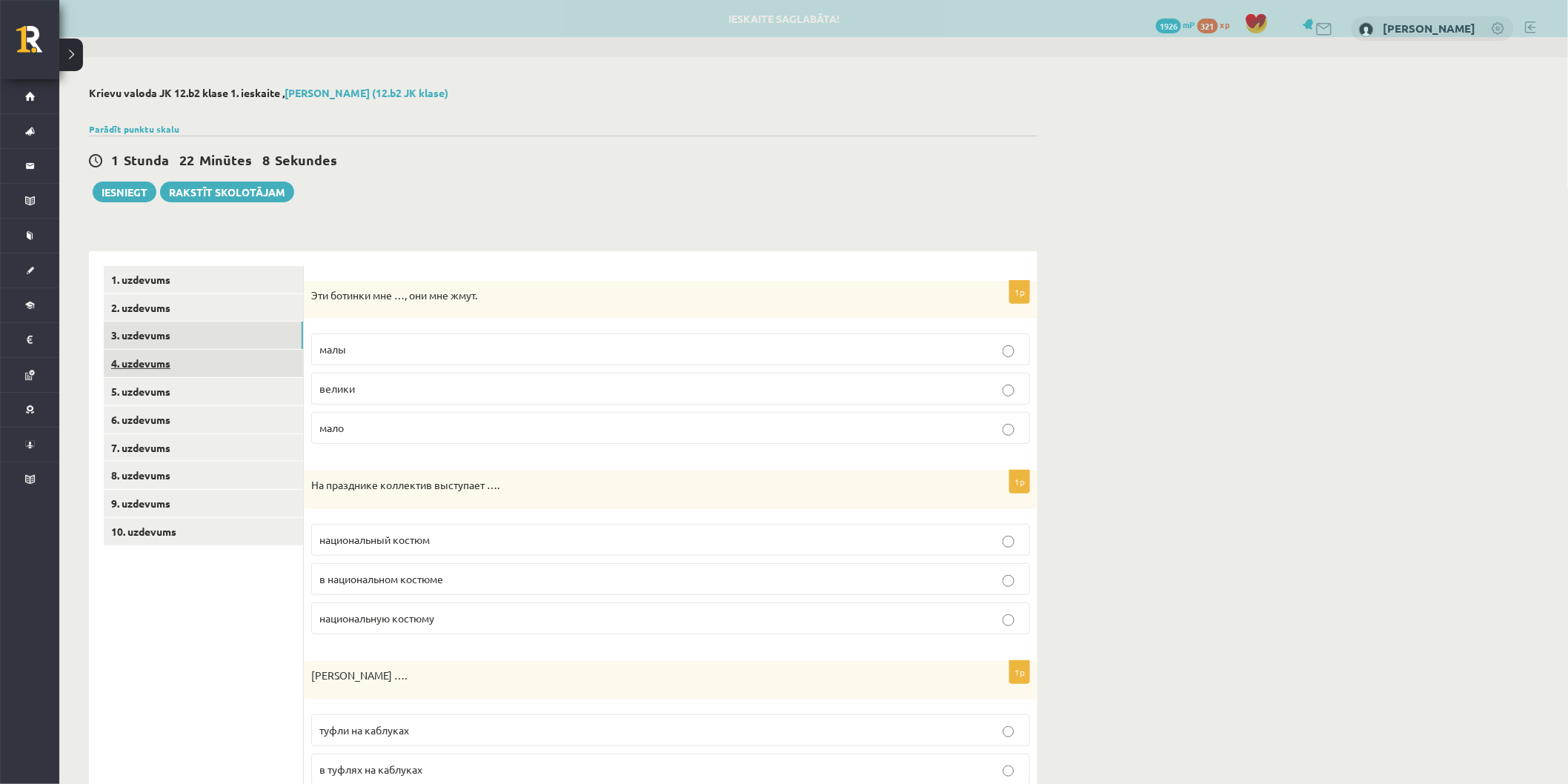
click at [217, 373] on link "4. uzdevums" at bounding box center [203, 363] width 199 height 28
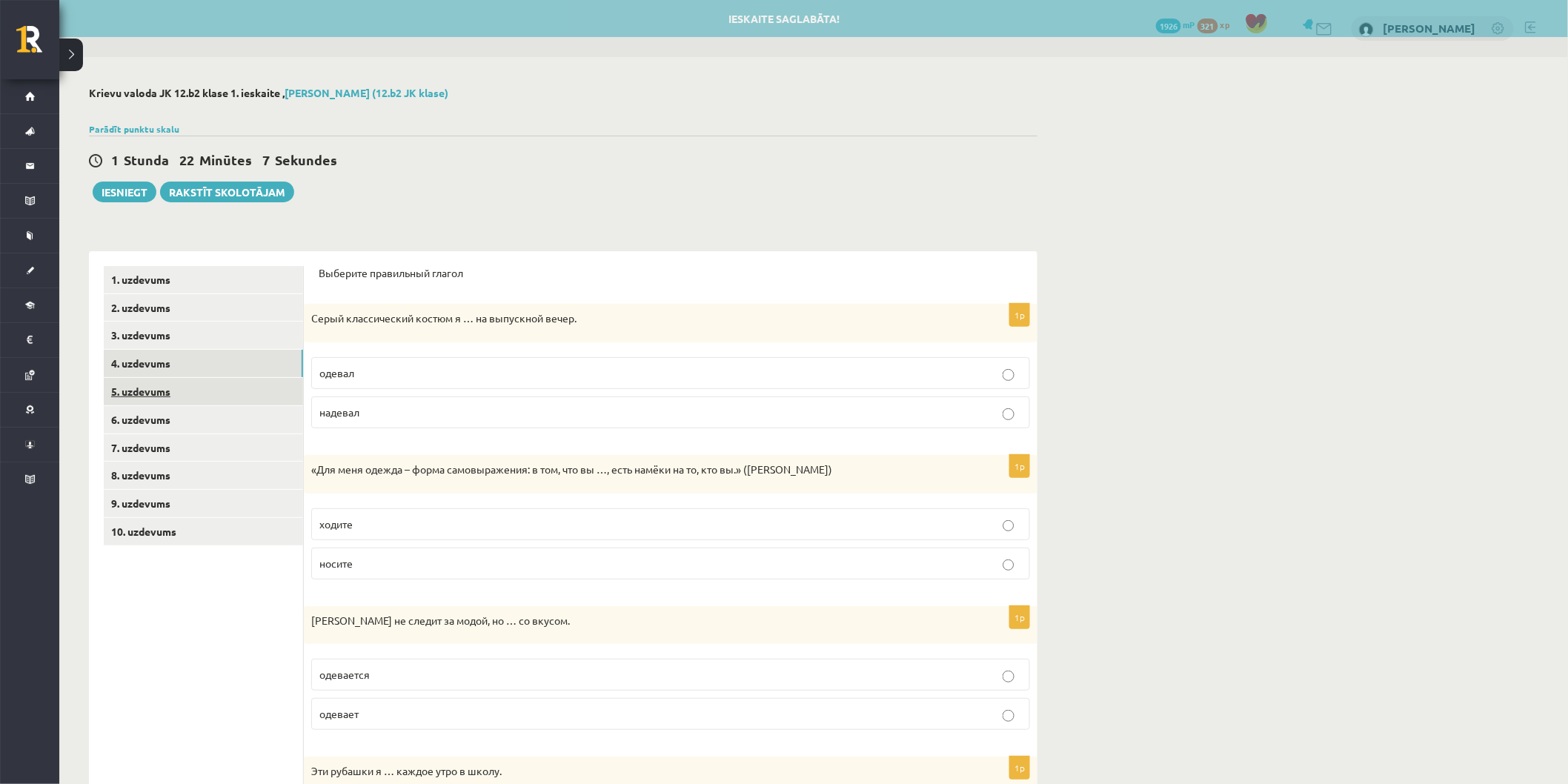
click at [223, 400] on link "5. uzdevums" at bounding box center [203, 391] width 199 height 28
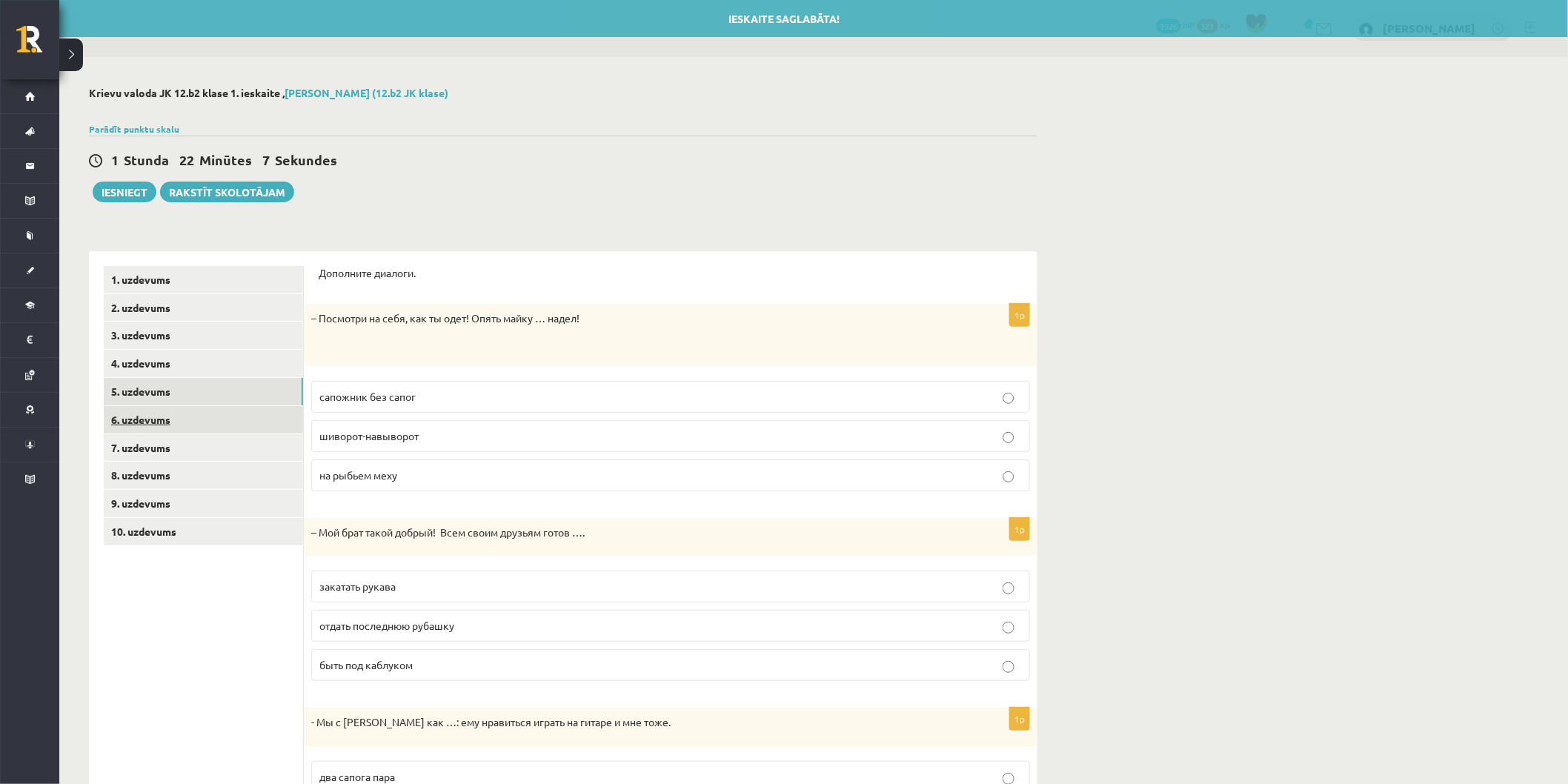
click at [223, 418] on link "6. uzdevums" at bounding box center [203, 419] width 199 height 28
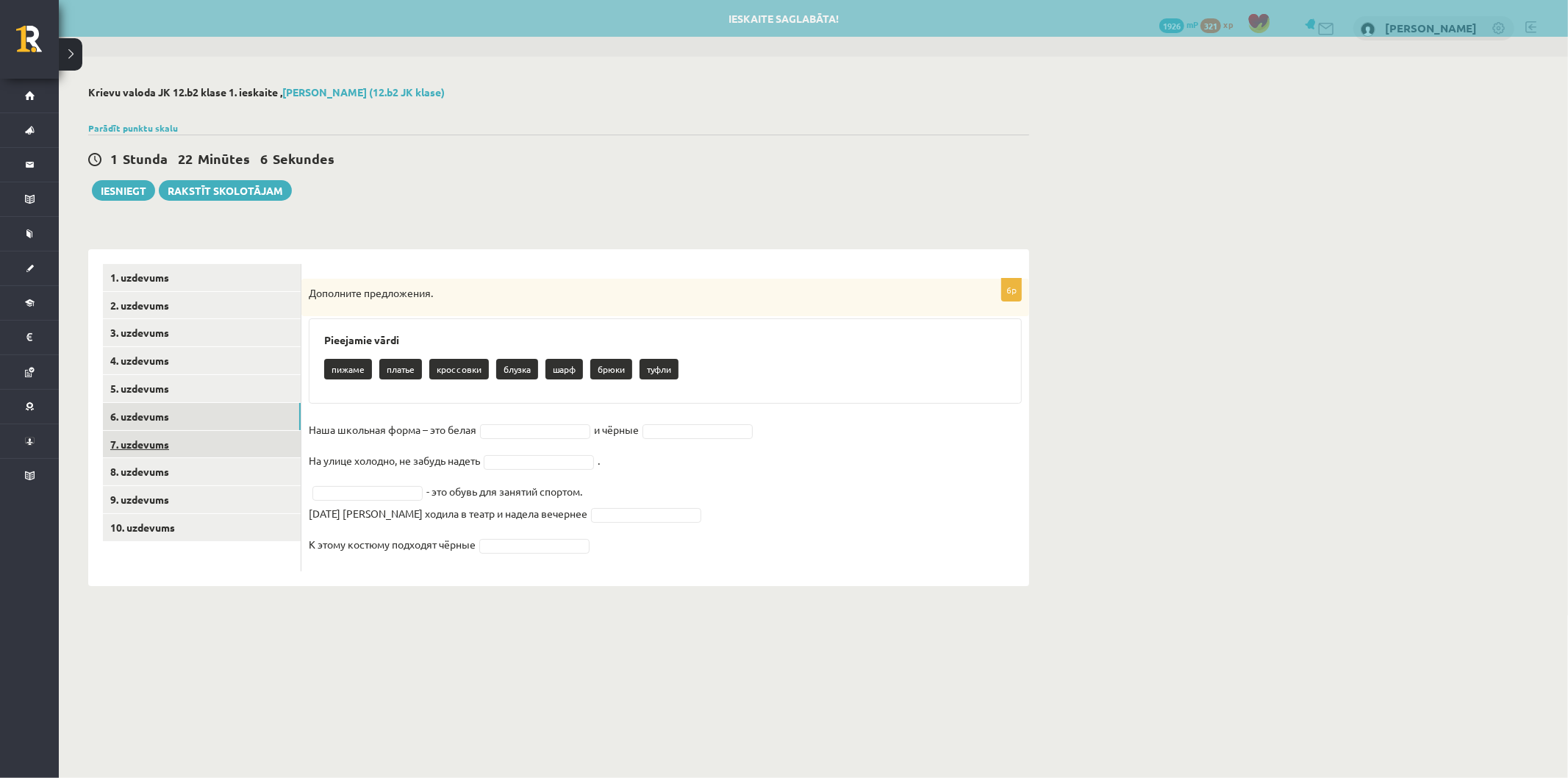
click at [223, 445] on link "7. uzdevums" at bounding box center [201, 444] width 197 height 27
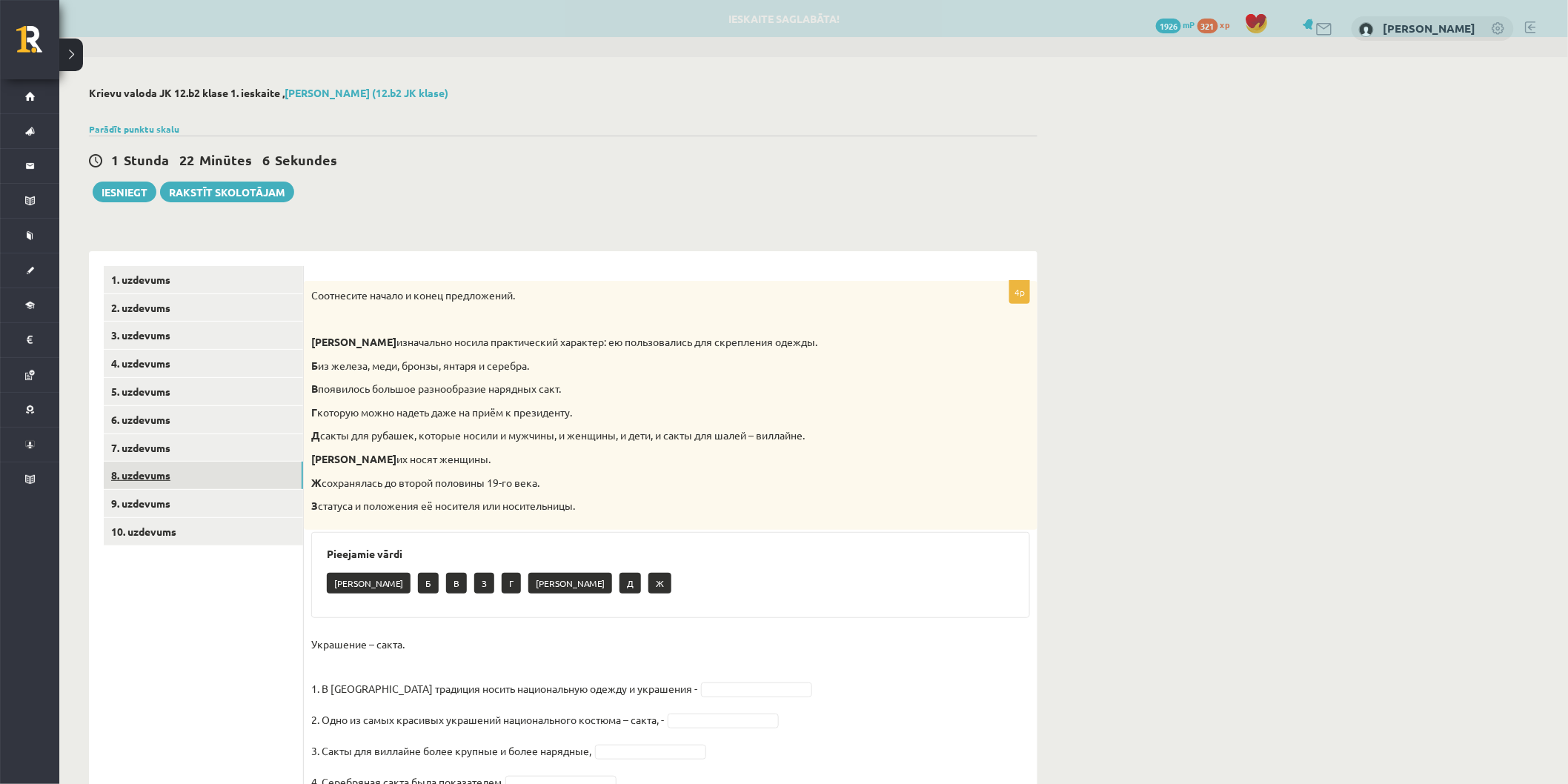
click at [225, 483] on link "8. uzdevums" at bounding box center [203, 475] width 199 height 28
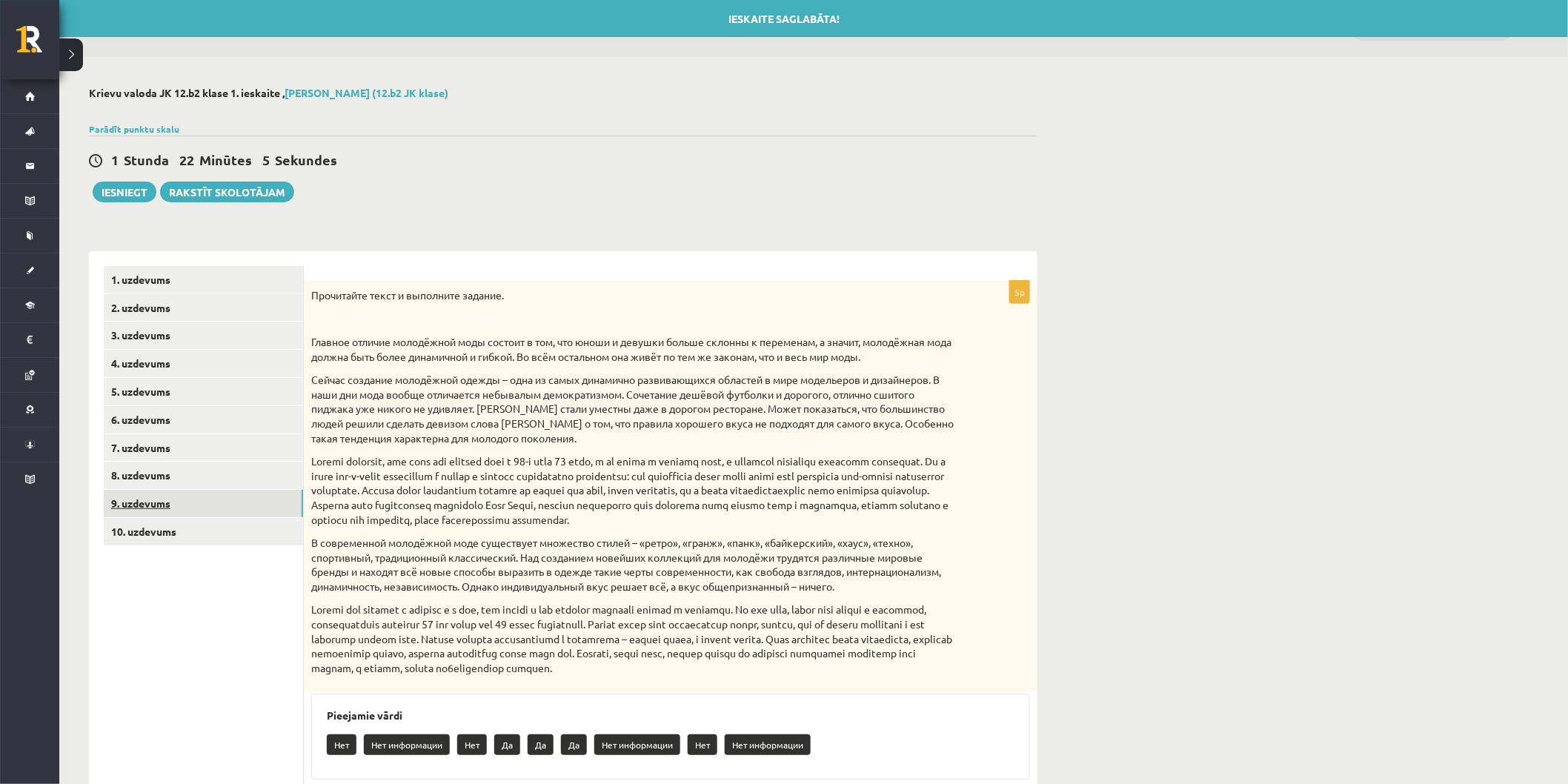
click at [223, 515] on link "9. uzdevums" at bounding box center [203, 503] width 199 height 28
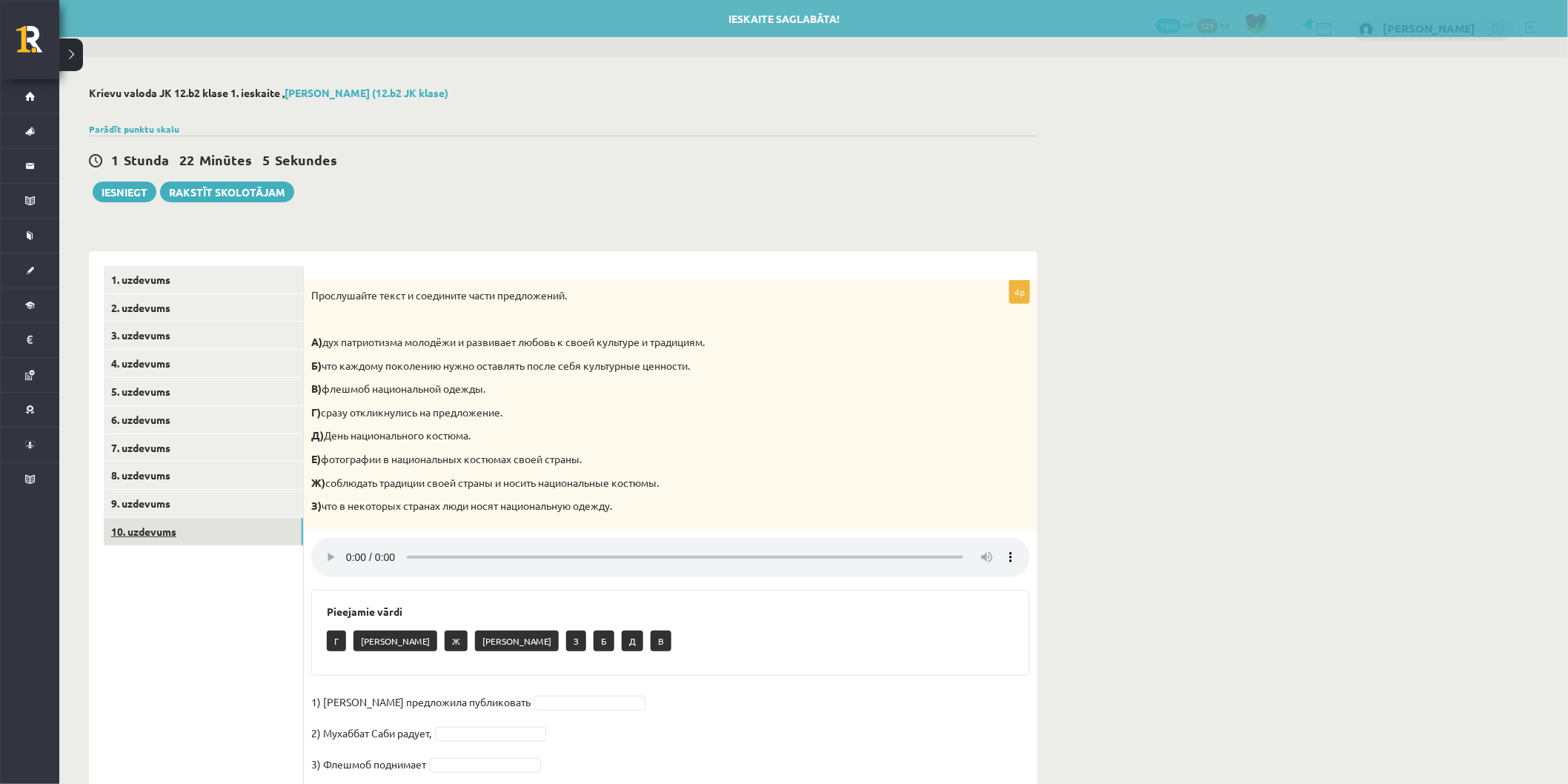
click at [223, 527] on link "10. uzdevums" at bounding box center [203, 532] width 199 height 28
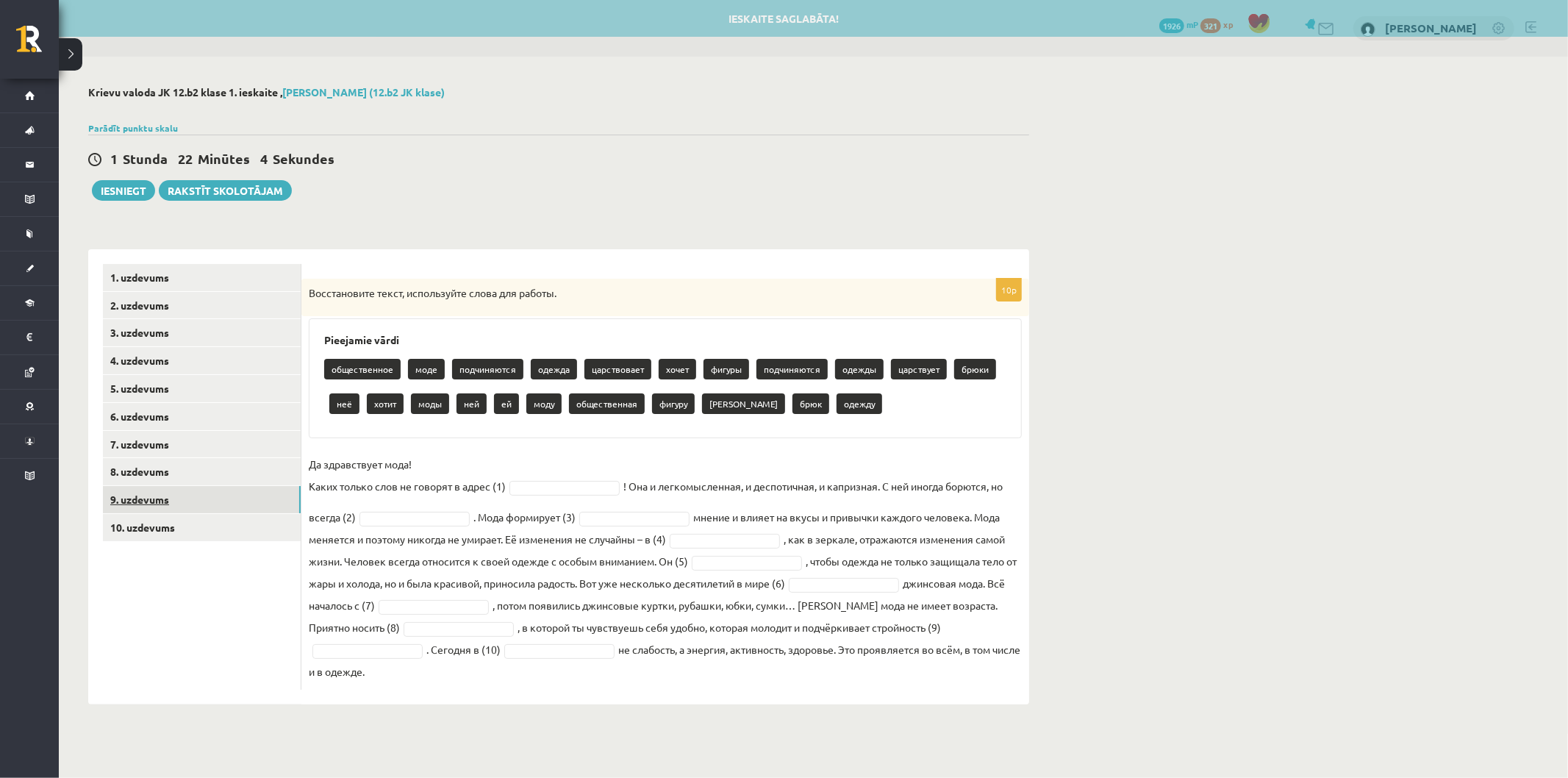
click at [221, 502] on link "9. uzdevums" at bounding box center [201, 499] width 197 height 27
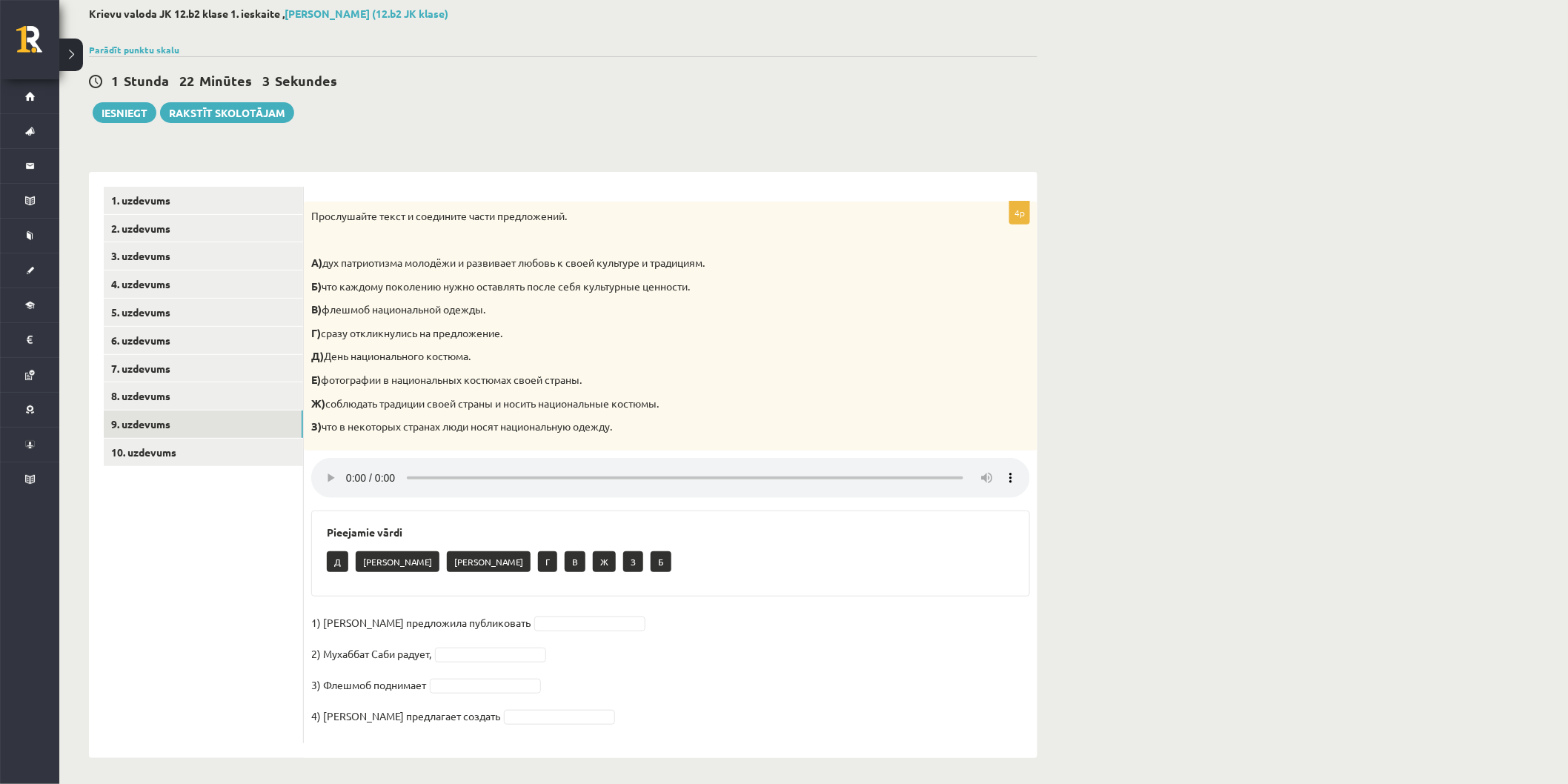
scroll to position [83, 0]
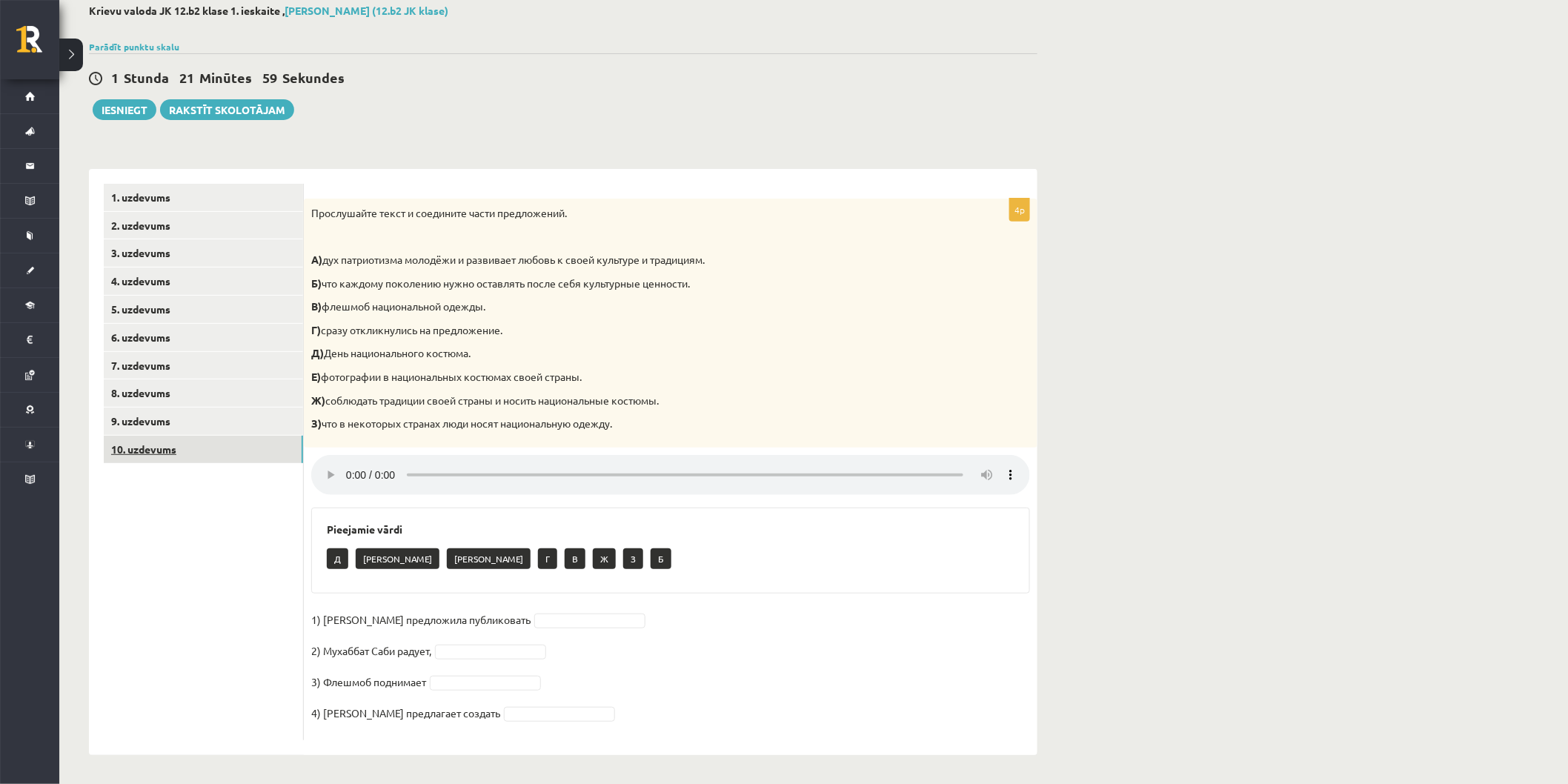
click at [193, 456] on link "10. uzdevums" at bounding box center [203, 449] width 199 height 28
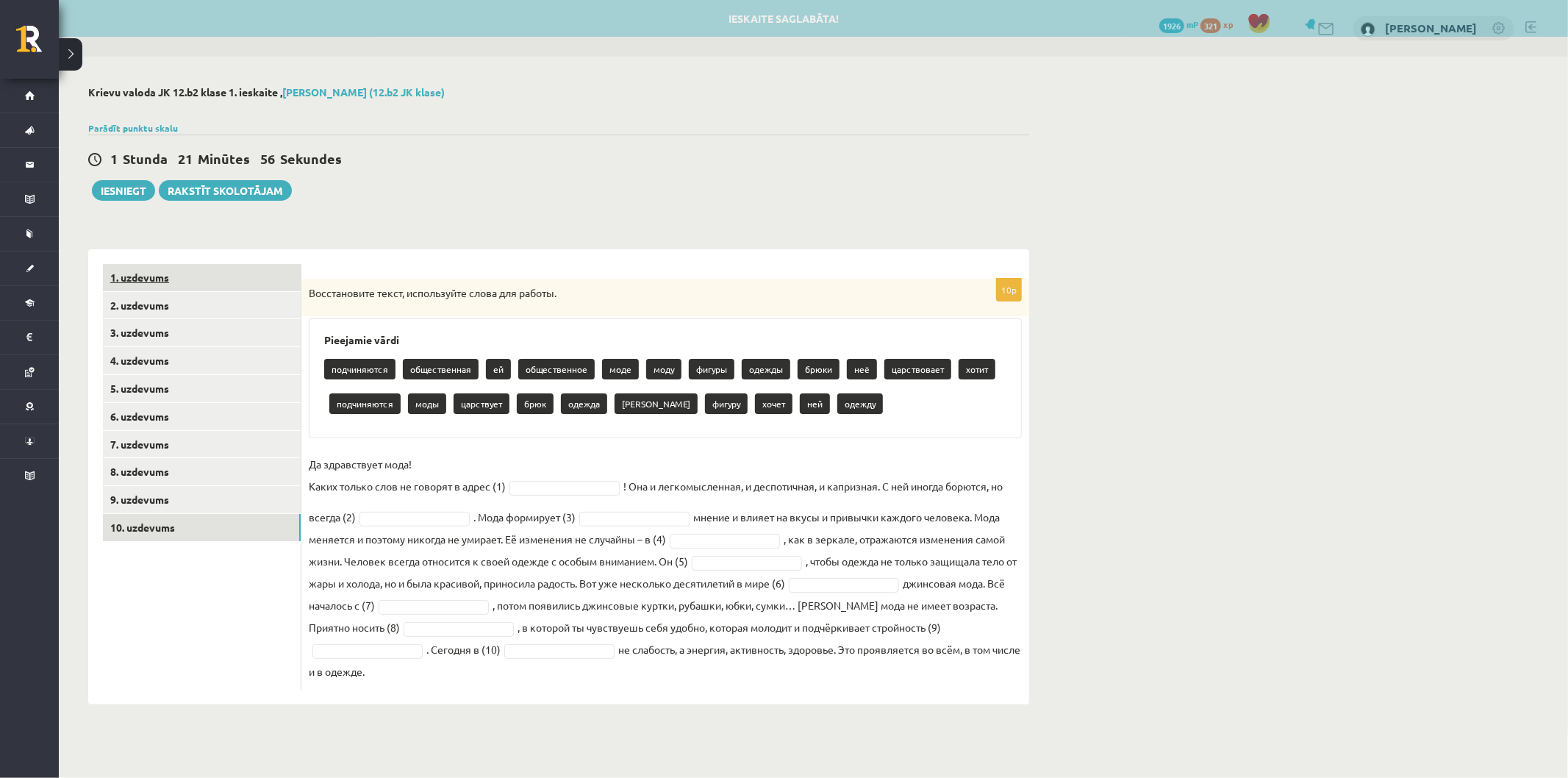
click at [166, 268] on link "1. uzdevums" at bounding box center [201, 277] width 197 height 27
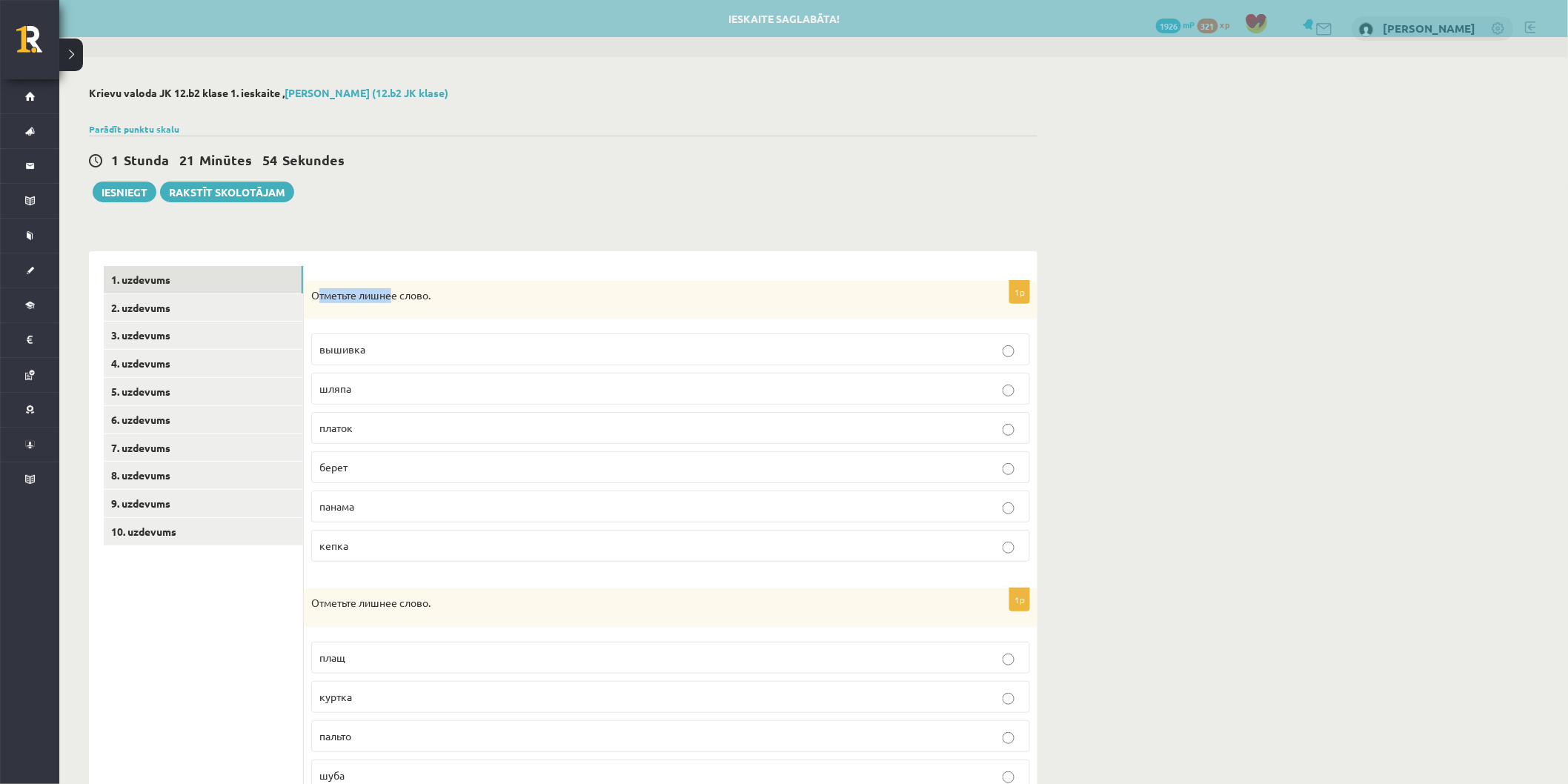
drag, startPoint x: 317, startPoint y: 290, endPoint x: 393, endPoint y: 306, distance: 77.7
click at [393, 306] on div "Отметьте лишнее слово." at bounding box center [670, 300] width 734 height 39
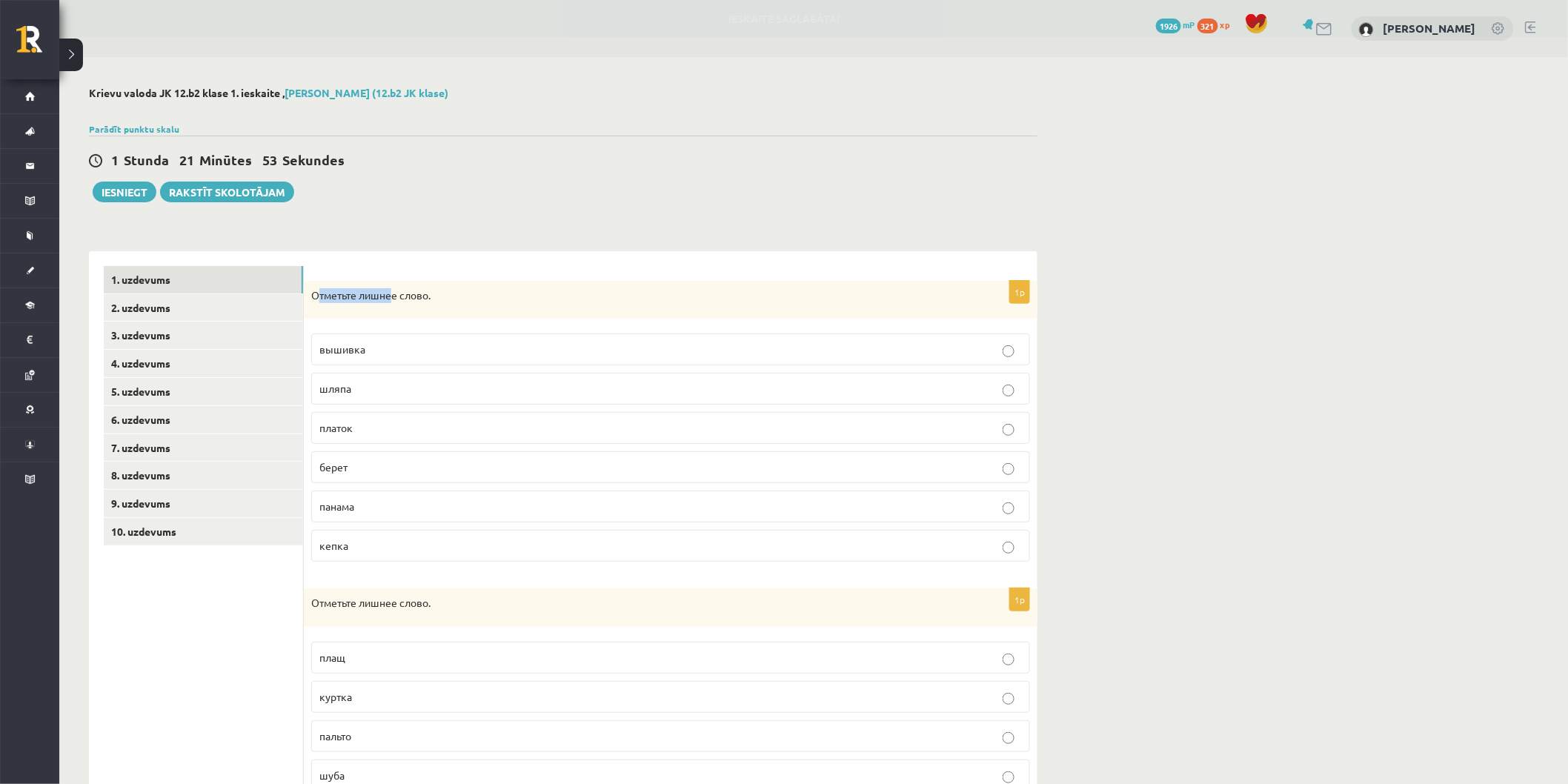
click at [346, 293] on p "Отметьте лишнее слово." at bounding box center [634, 295] width 645 height 15
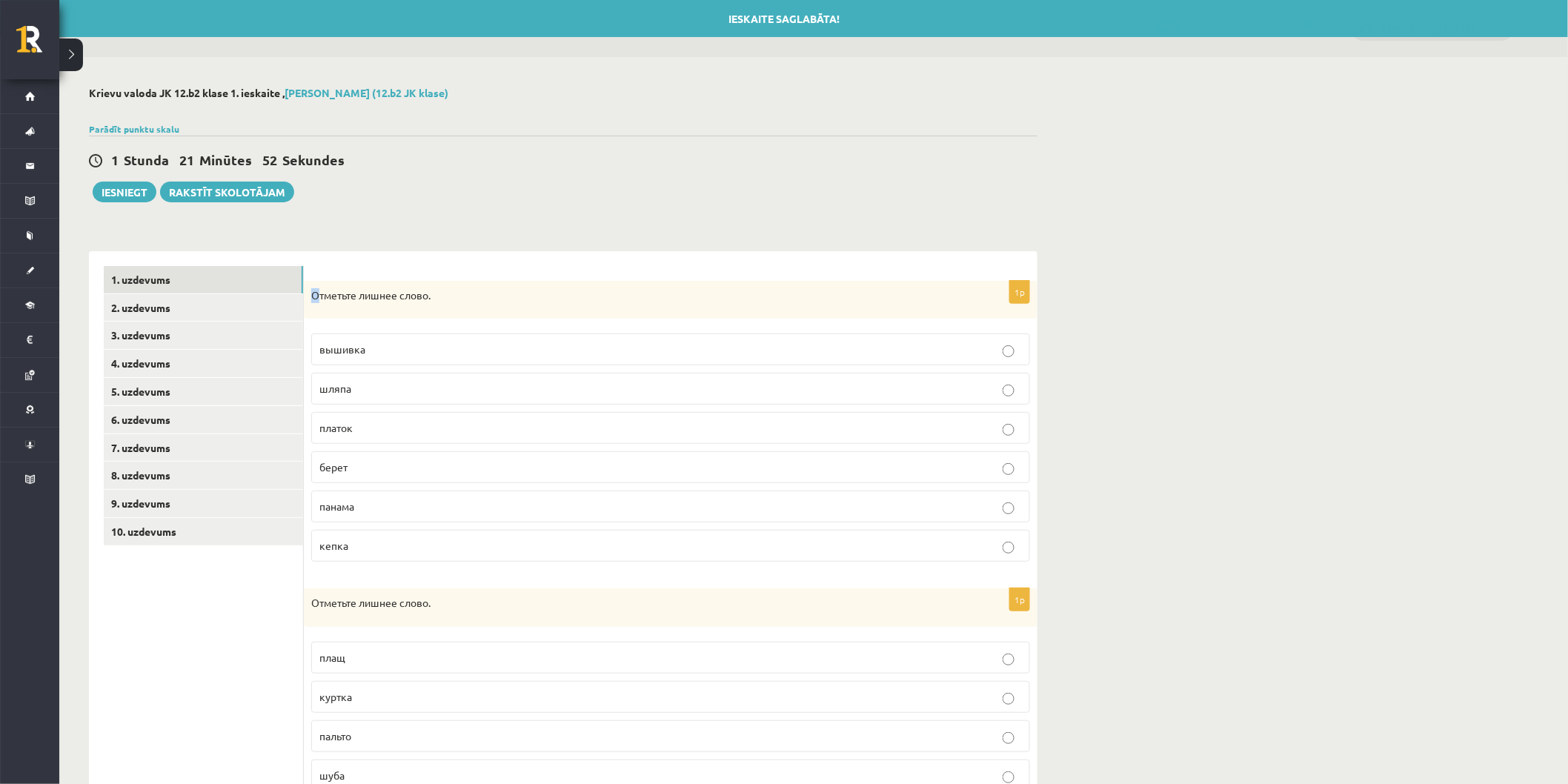
drag, startPoint x: 311, startPoint y: 295, endPoint x: 318, endPoint y: 294, distance: 7.1
click at [318, 294] on div "Отметьте лишнее слово." at bounding box center [670, 300] width 734 height 39
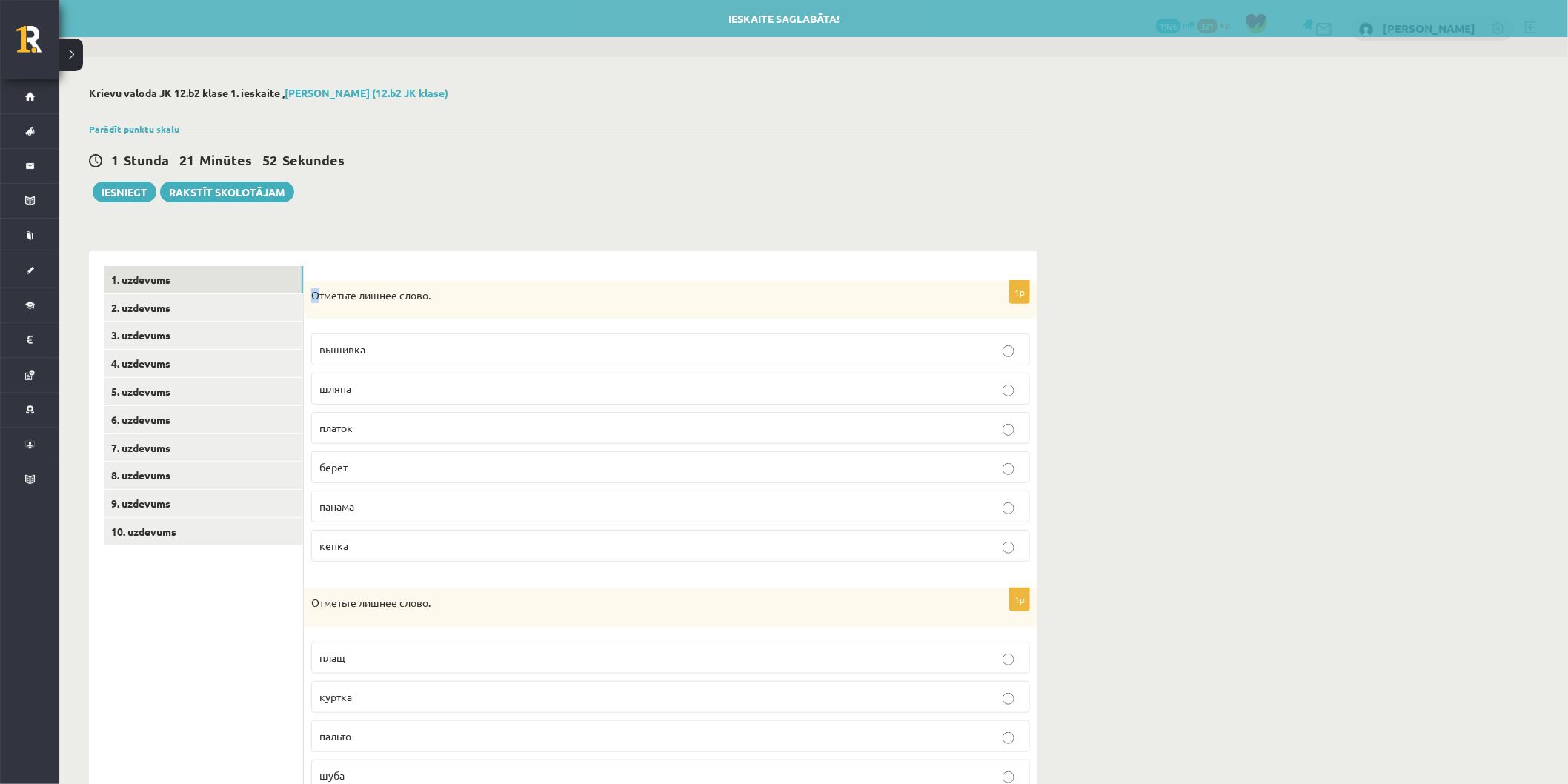
click at [318, 294] on p "Отметьте лишнее слово." at bounding box center [634, 295] width 645 height 15
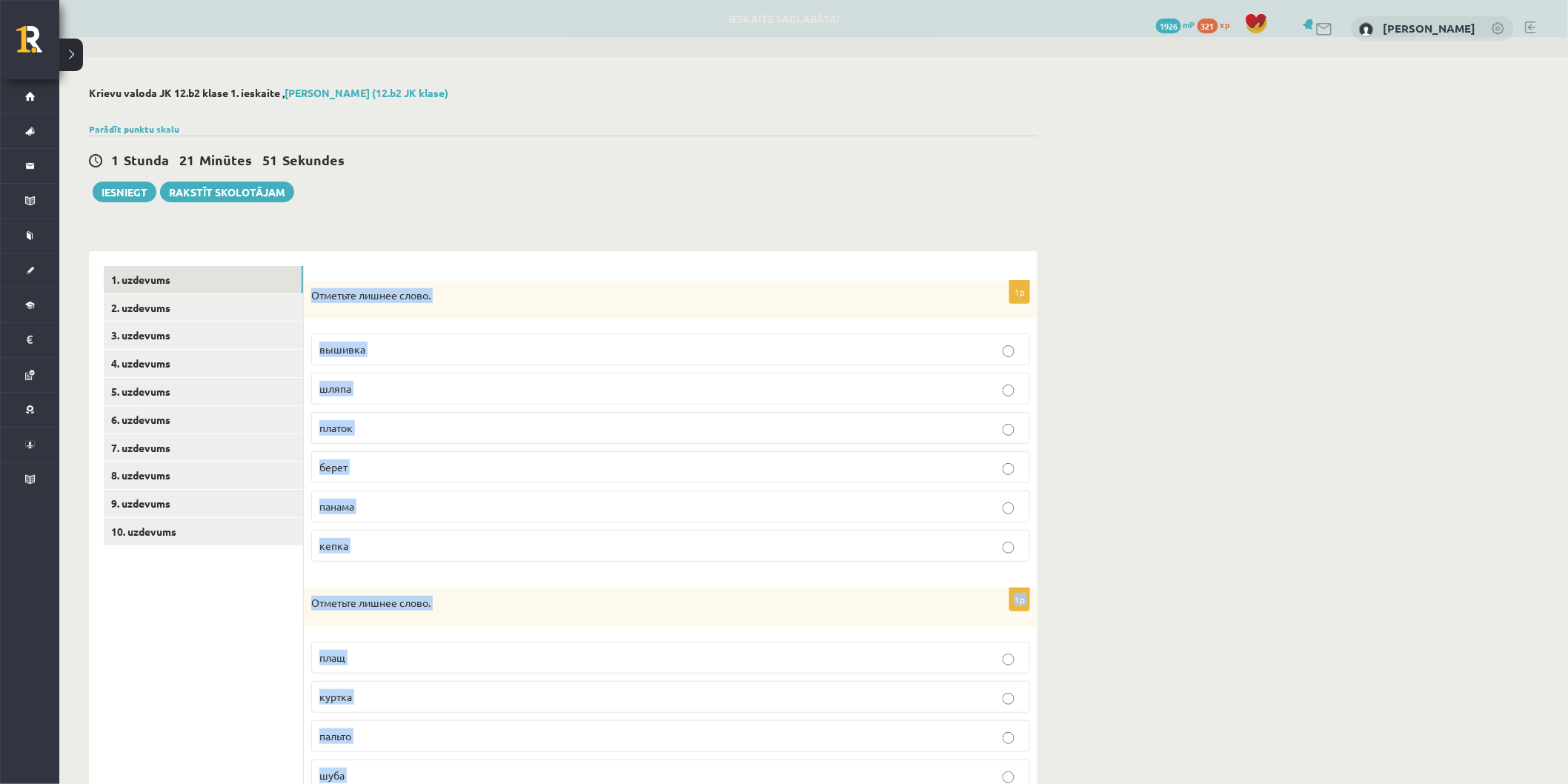
scroll to position [413, 0]
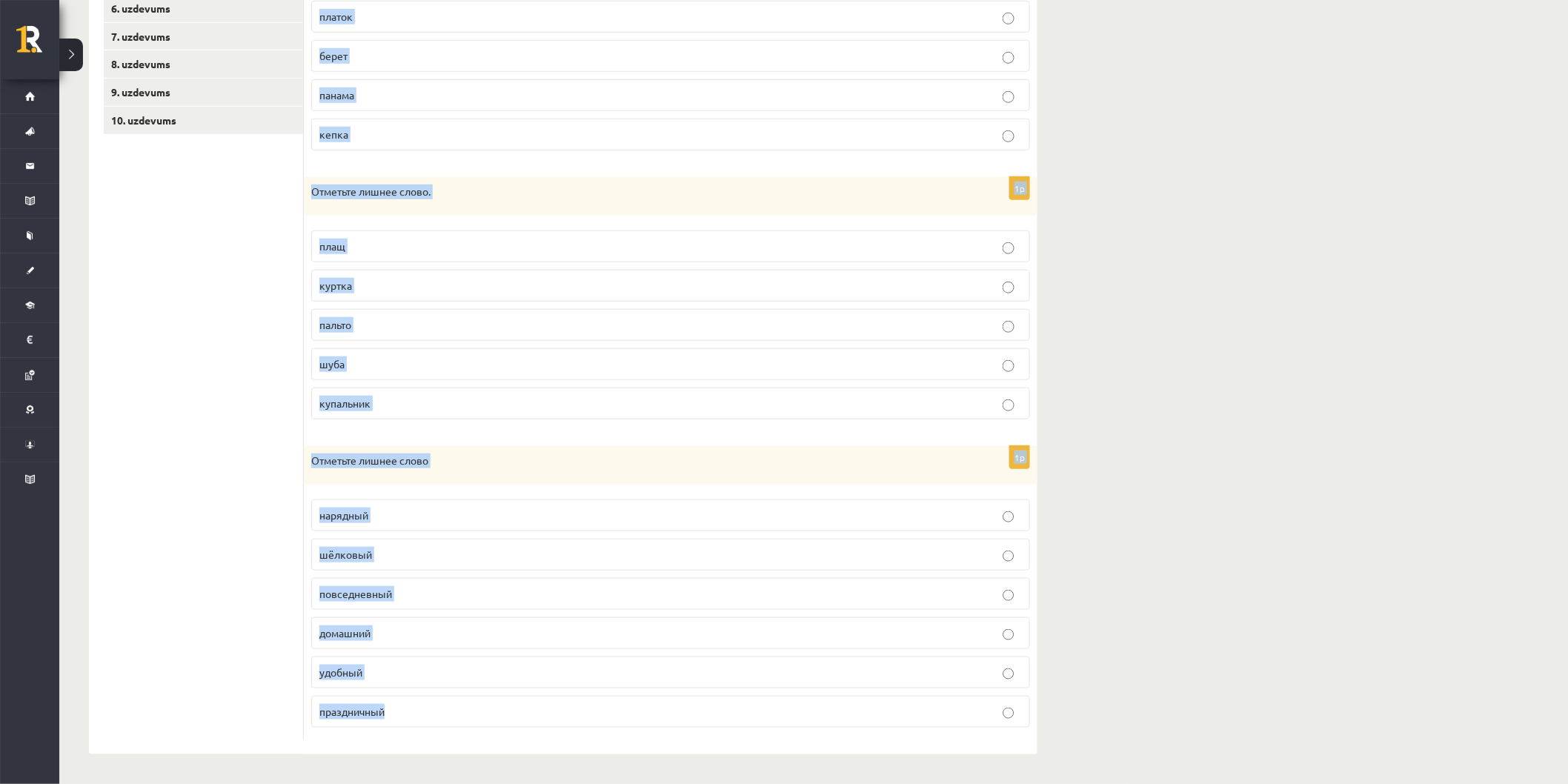
drag, startPoint x: 311, startPoint y: 293, endPoint x: 913, endPoint y: 723, distance: 739.8
click at [934, 750] on div "1p Отметьте лишнее слово. вышивка [GEOGRAPHIC_DATA] платок берет [GEOGRAPHIC_DA…" at bounding box center [670, 297] width 734 height 915
drag, startPoint x: 397, startPoint y: 466, endPoint x: 394, endPoint y: 455, distance: 11.4
copy form "Отметьте лишнее слово. вышивка шляпа платок берет панама кепка 1p Отметьте лишн…"
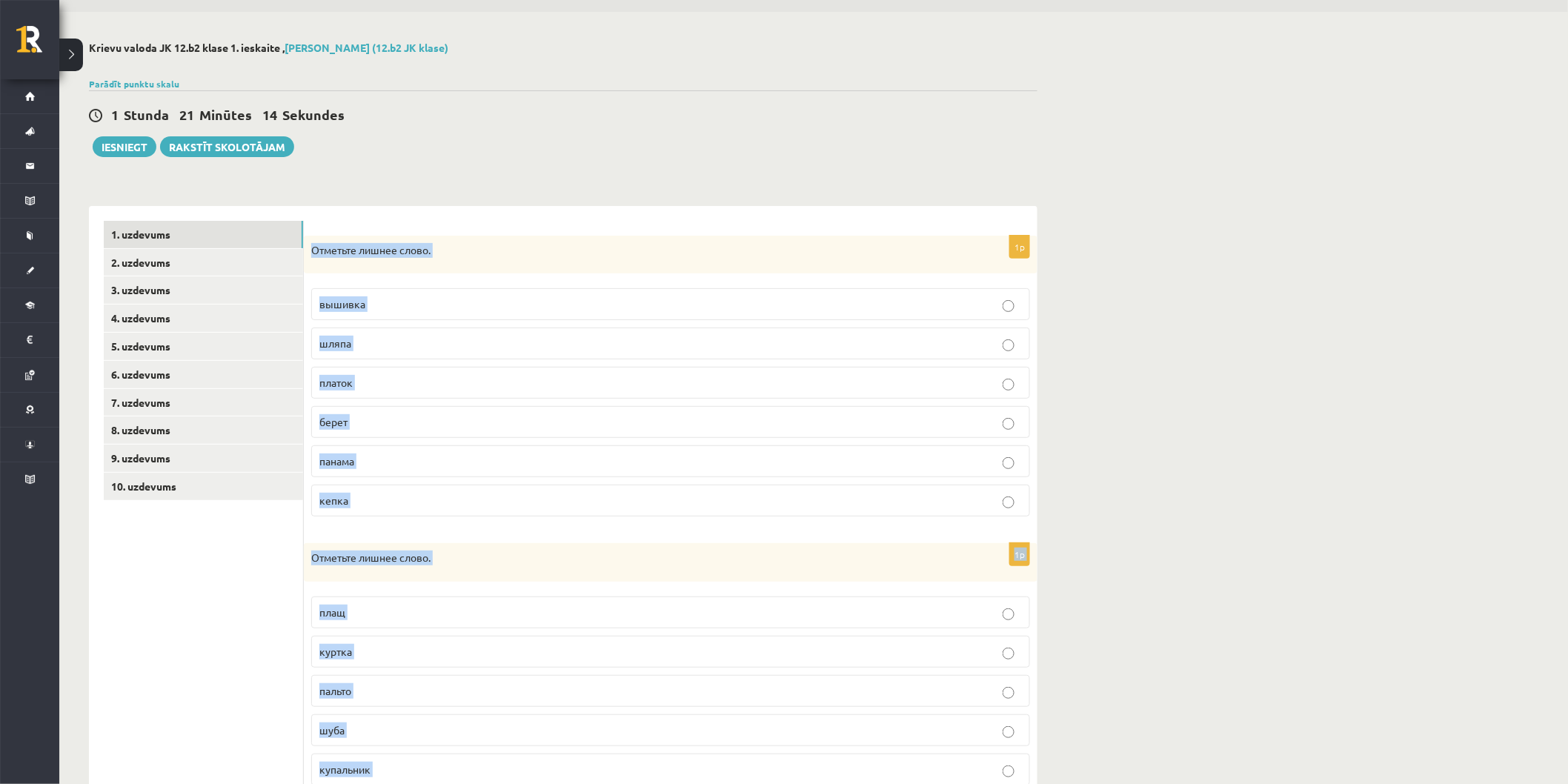
scroll to position [0, 0]
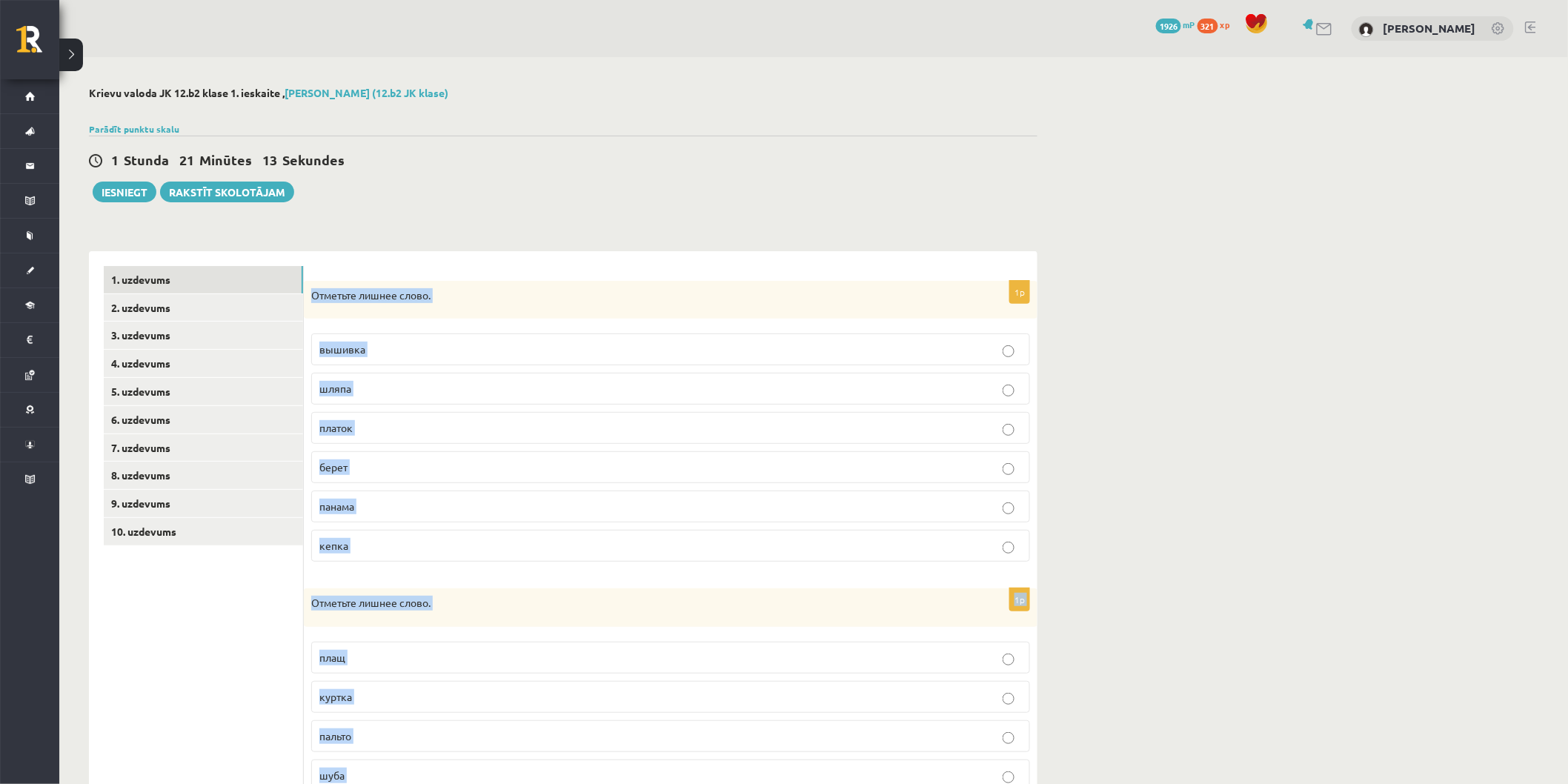
copy form "Отметьте лишнее слово. вышивка шляпа платок берет панама кепка 1p Отметьте лишн…"
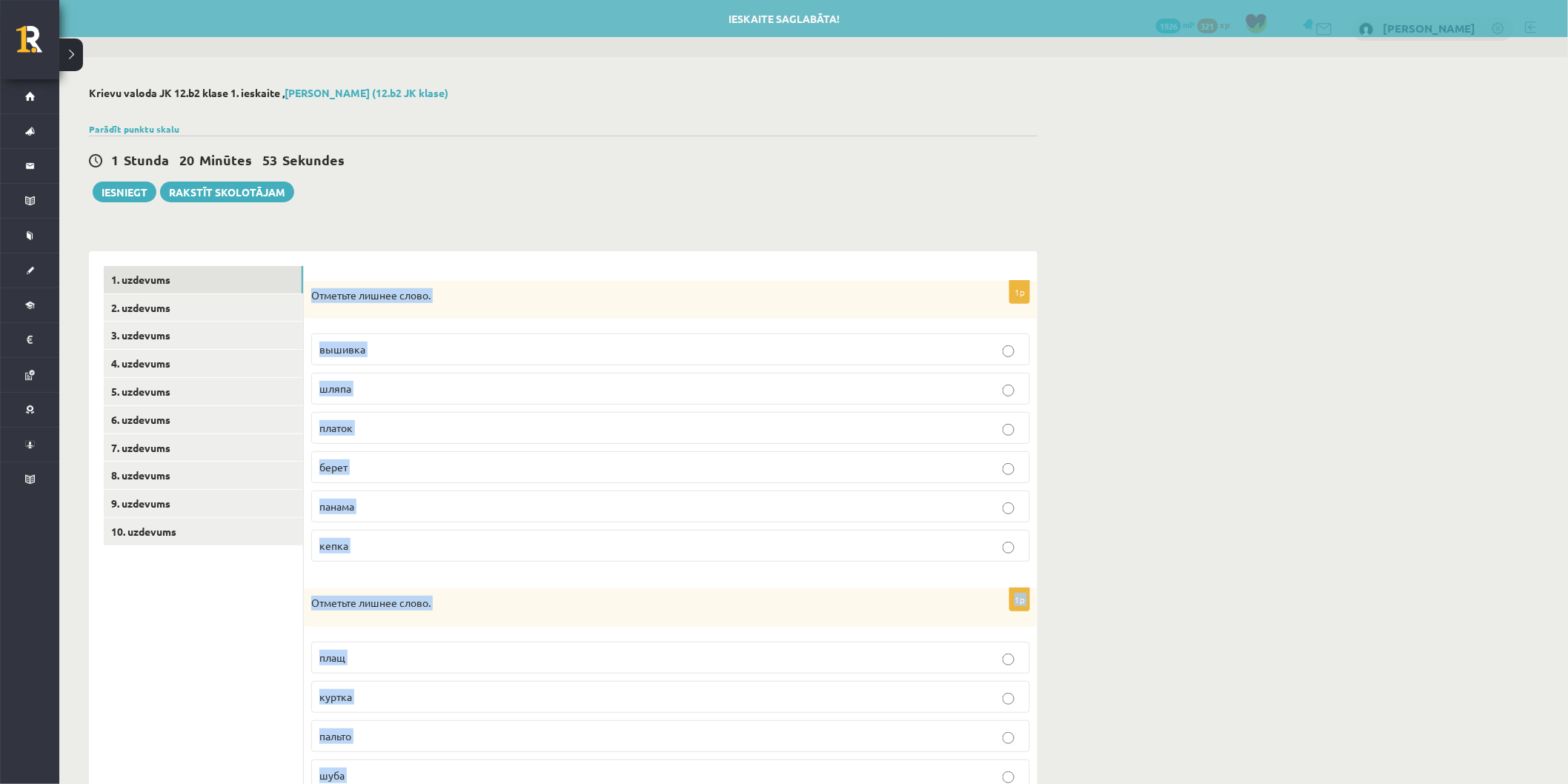
copy form "Отметьте лишнее слово. вышивка шляпа платок берет панама кепка 1p Отметьте лишн…"
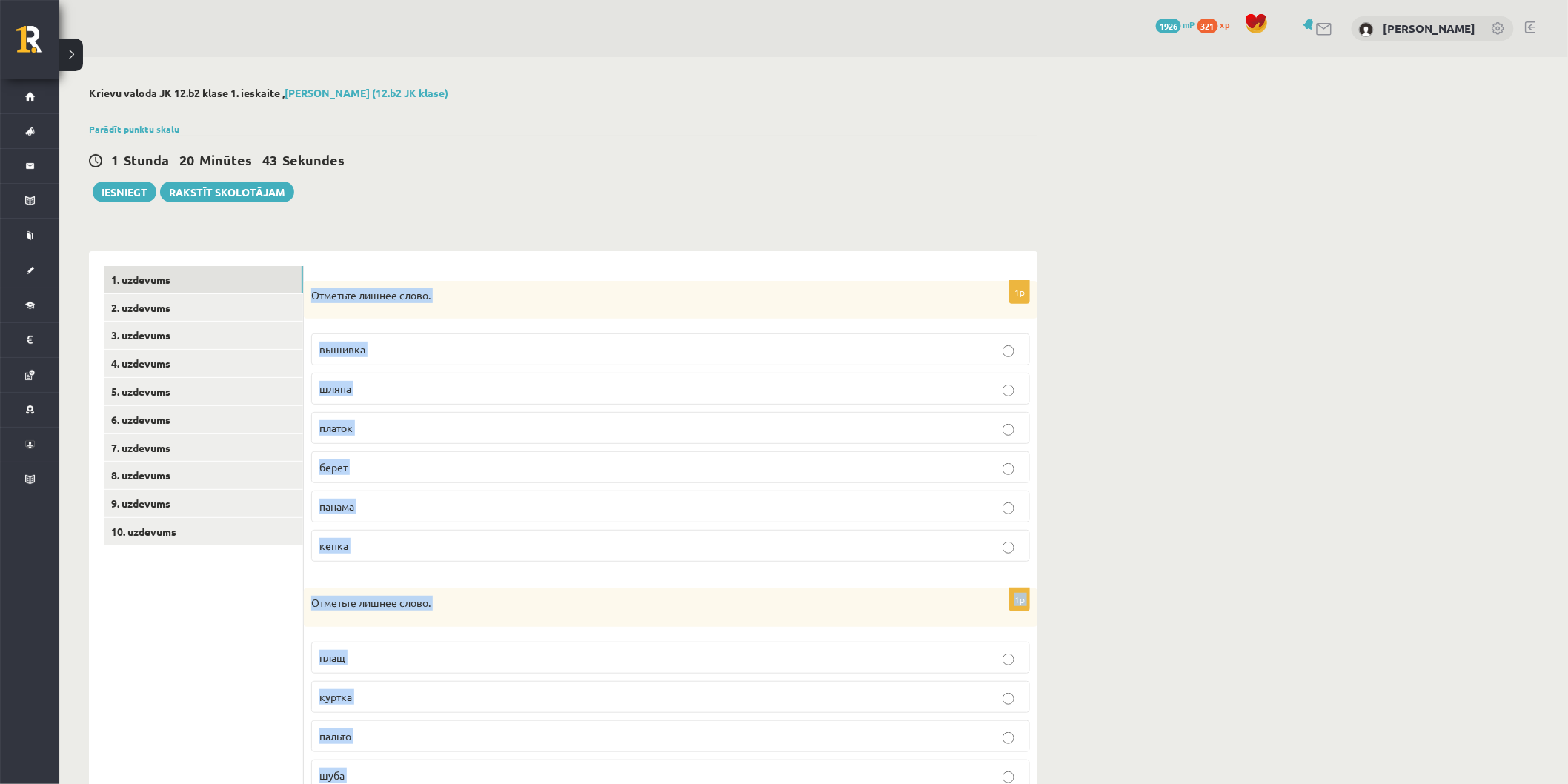
click at [529, 245] on div "**********" at bounding box center [563, 701] width 948 height 929
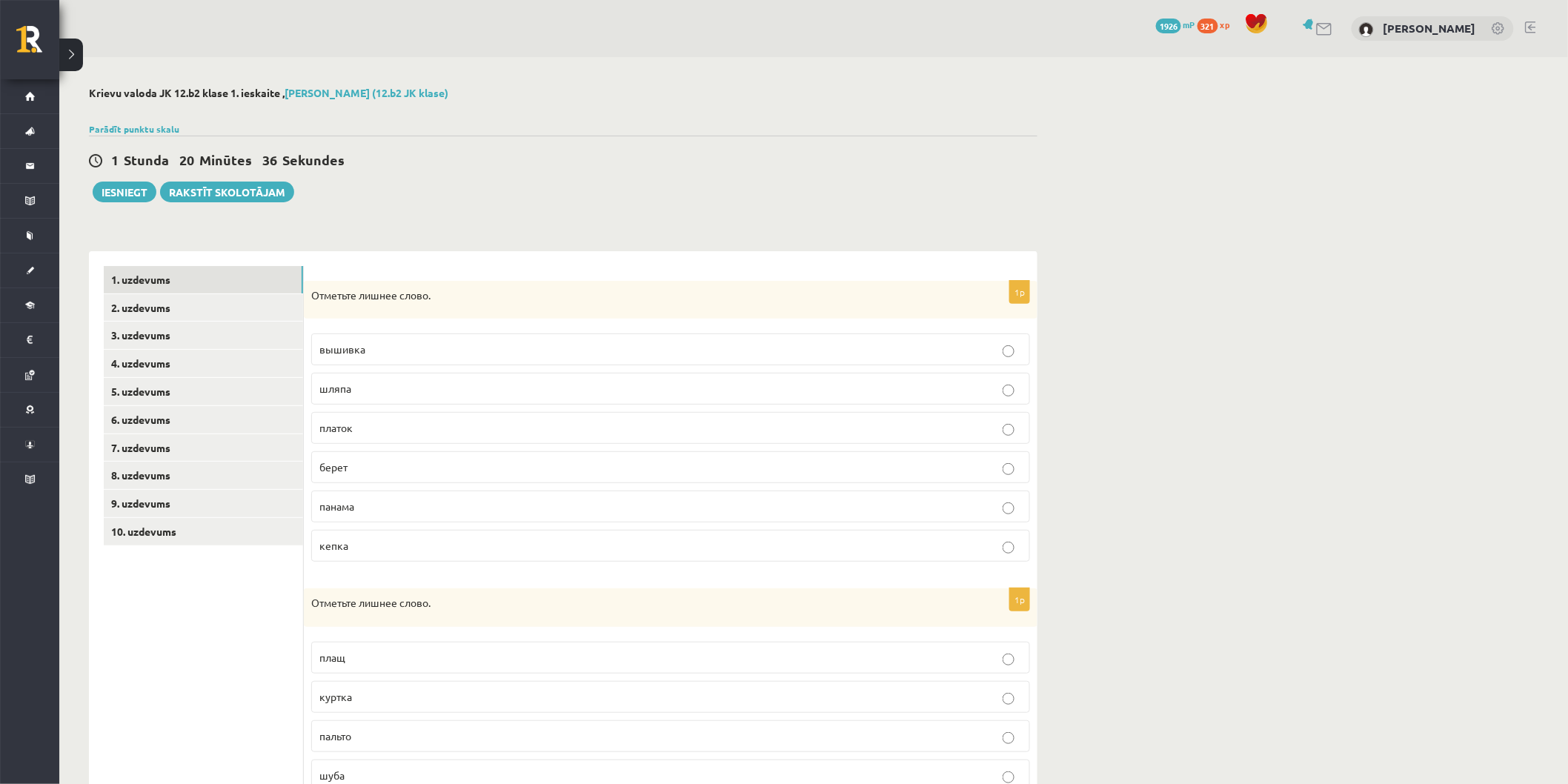
click at [403, 348] on p "вышивка" at bounding box center [670, 349] width 702 height 16
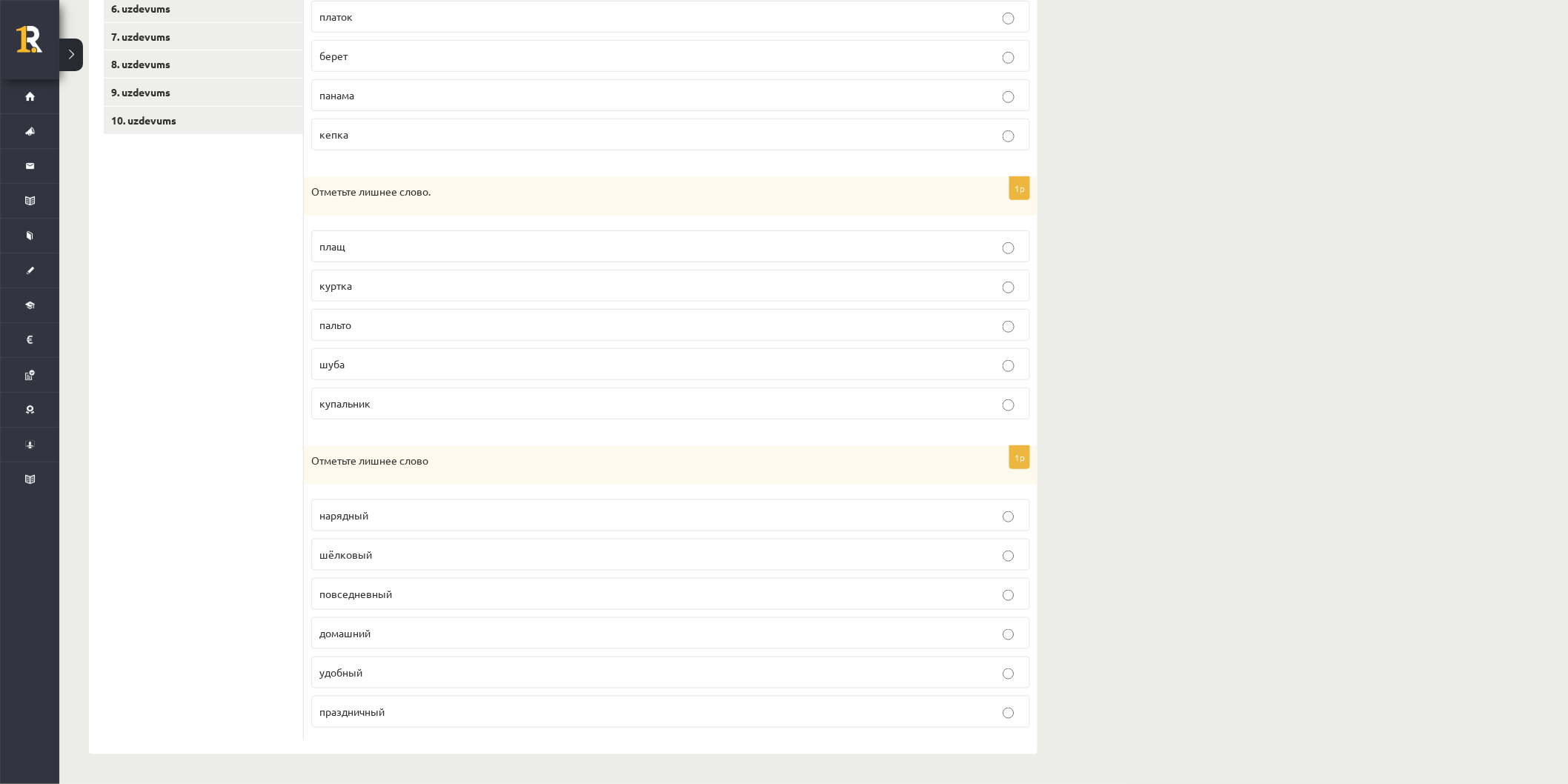
scroll to position [413, 0]
click at [411, 403] on p "купальник" at bounding box center [670, 403] width 702 height 16
click at [354, 549] on span "шёлковый" at bounding box center [345, 554] width 53 height 13
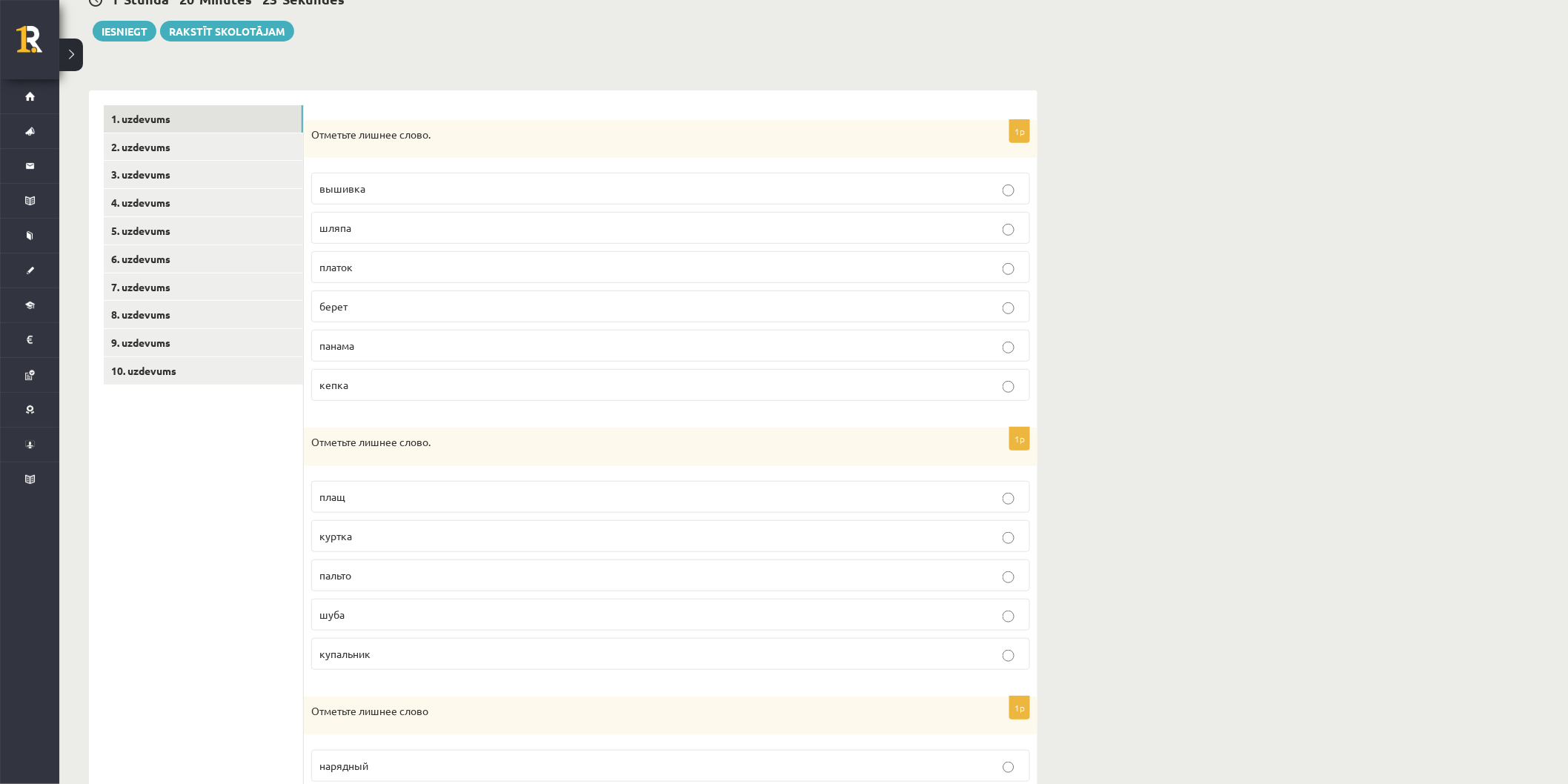
scroll to position [2, 0]
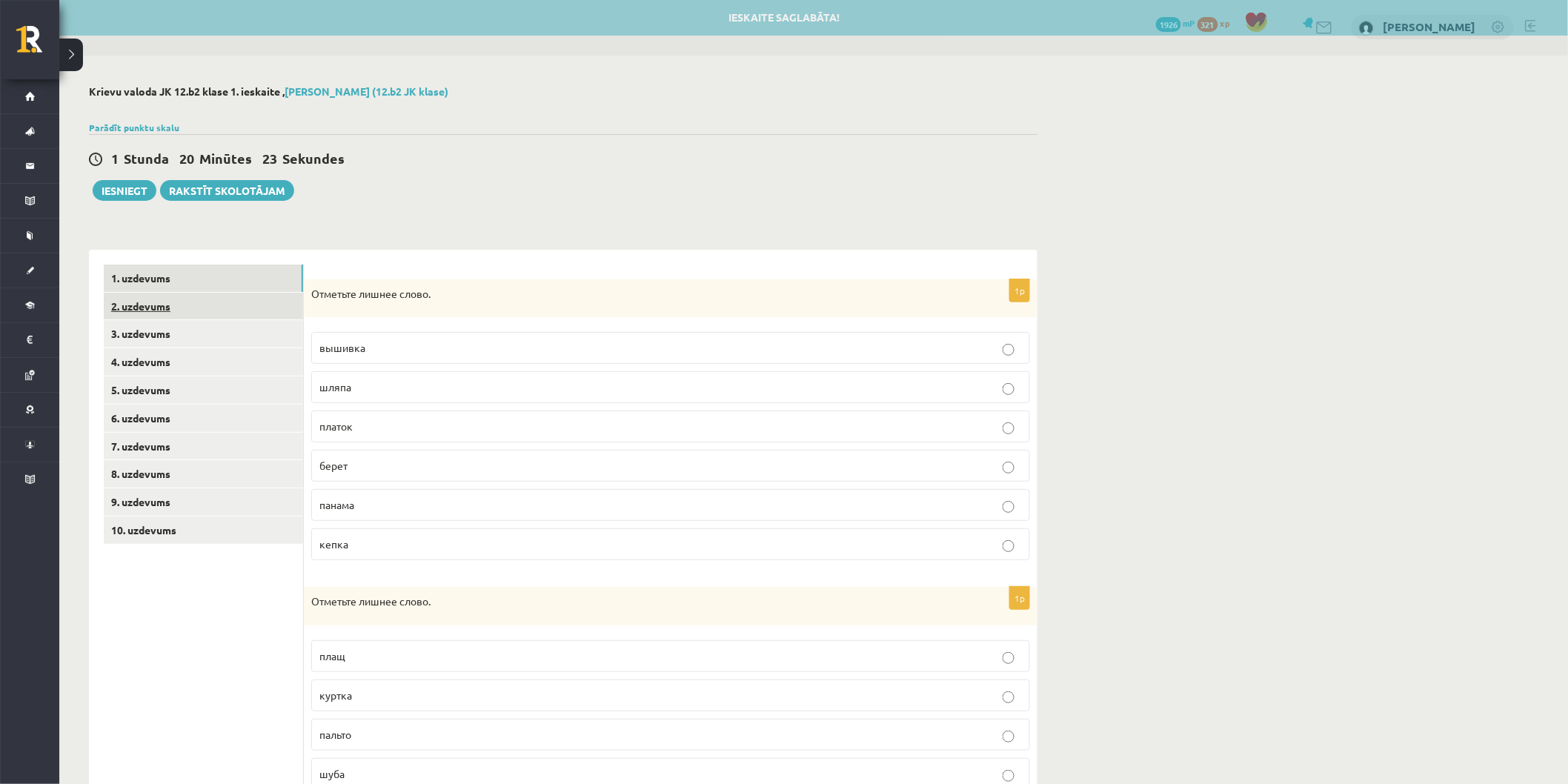
click at [200, 316] on link "2. uzdevums" at bounding box center [203, 306] width 199 height 28
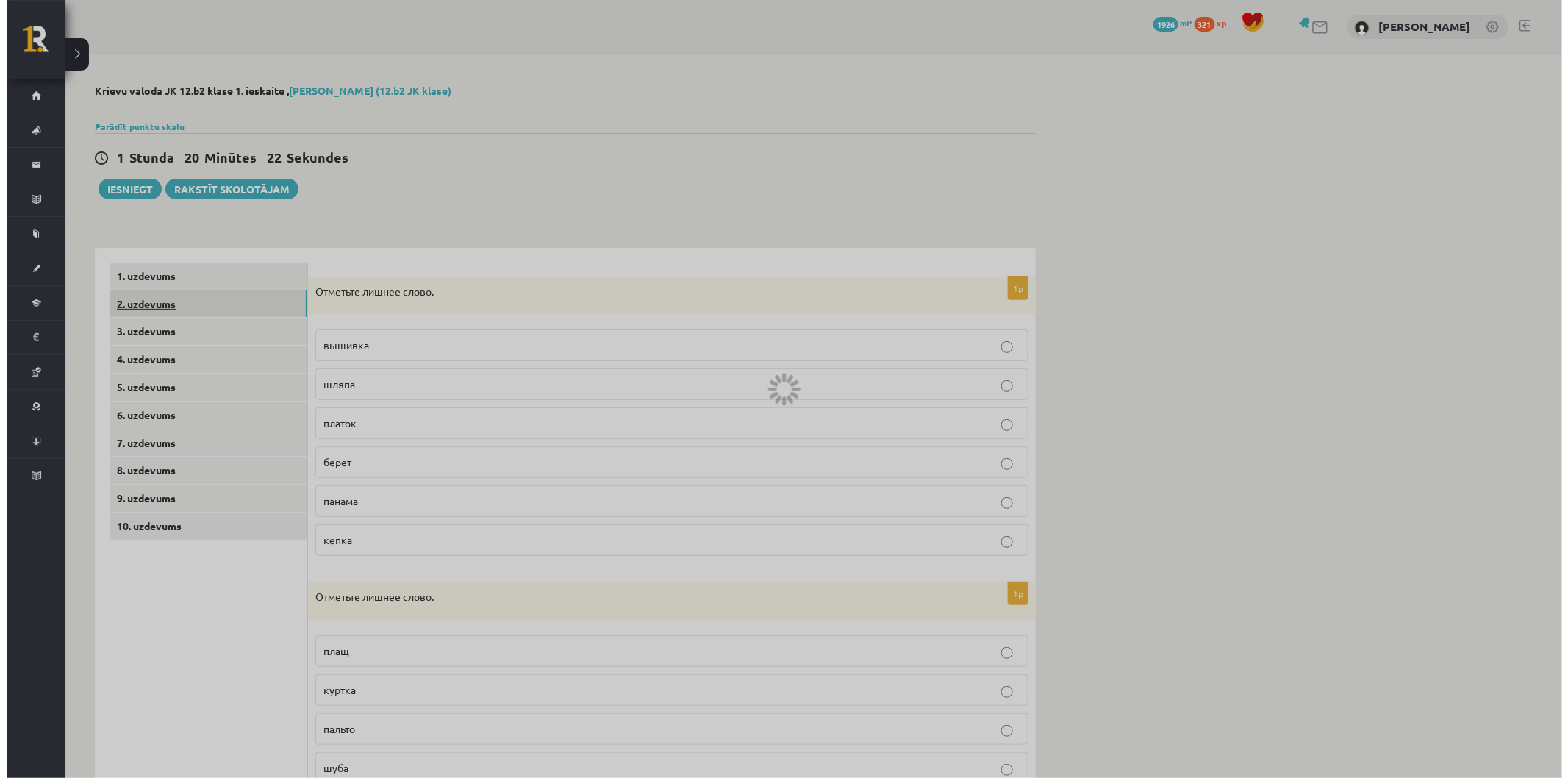
scroll to position [0, 0]
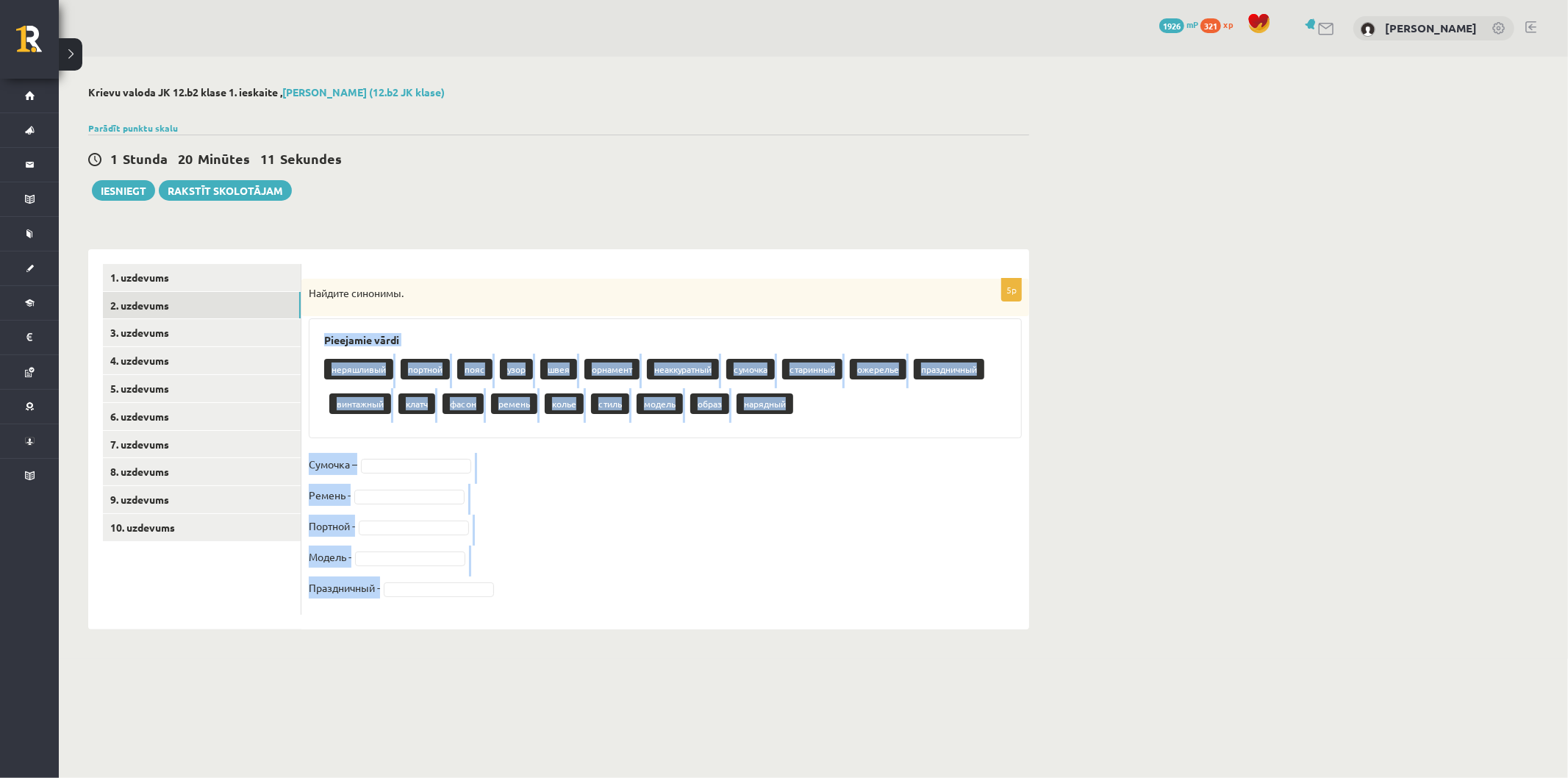
drag, startPoint x: 325, startPoint y: 341, endPoint x: 984, endPoint y: 606, distance: 710.3
click at [984, 606] on div "5p Найдите синонимы. Pieejamie vārdi неряшливый портной пояс узор швея орнамент…" at bounding box center [665, 446] width 728 height 336
copy div "Pieejamie vārdi неряшливый портной пояс узор швея орнамент неаккуратный сумочка…"
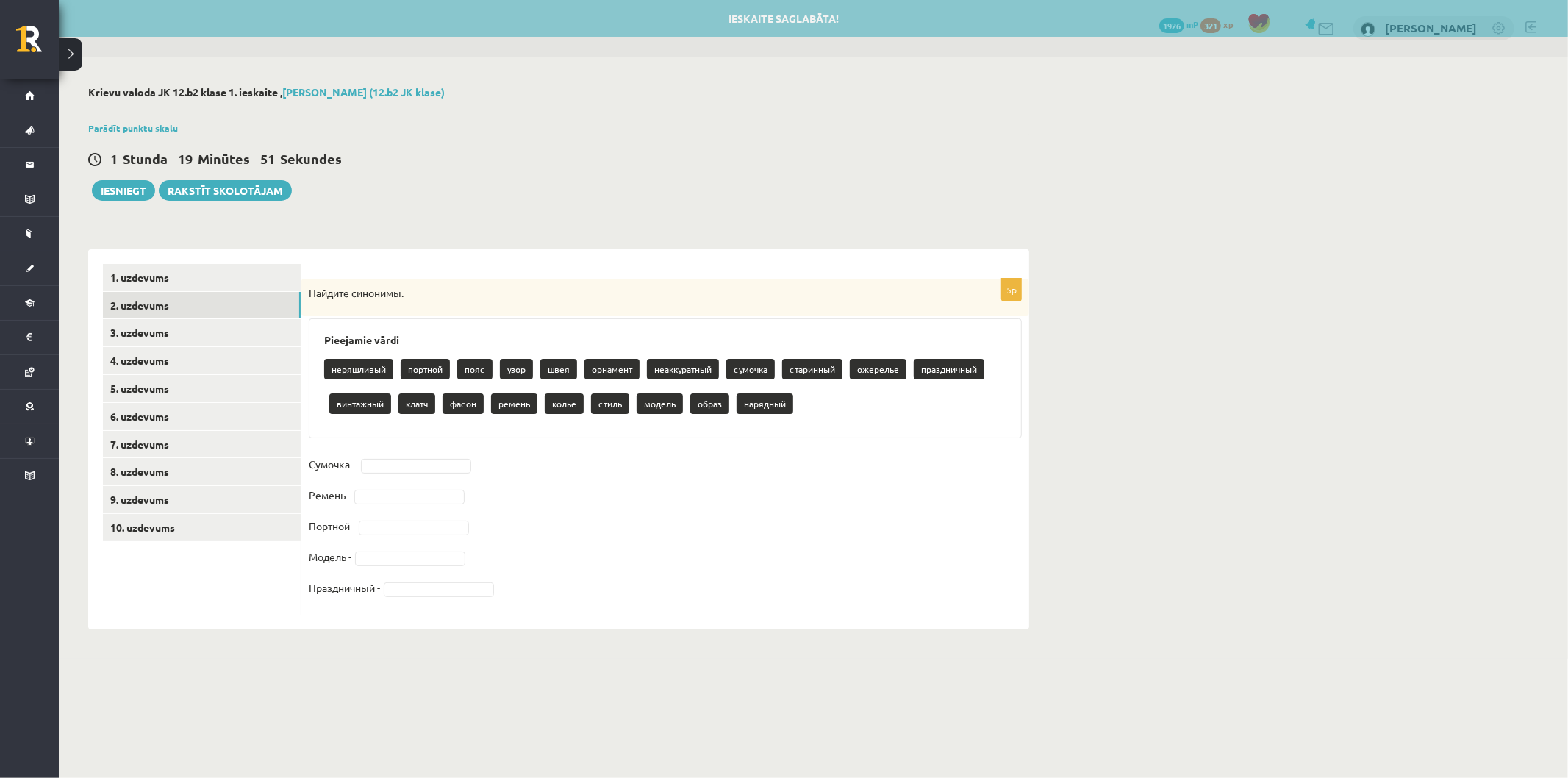
drag, startPoint x: 547, startPoint y: 263, endPoint x: 544, endPoint y: 283, distance: 20.2
click at [546, 264] on form "5p Найдите синонимы. Pieejamie vārdi неряшливый портной пояс узор швея орнамент…" at bounding box center [665, 439] width 698 height 350
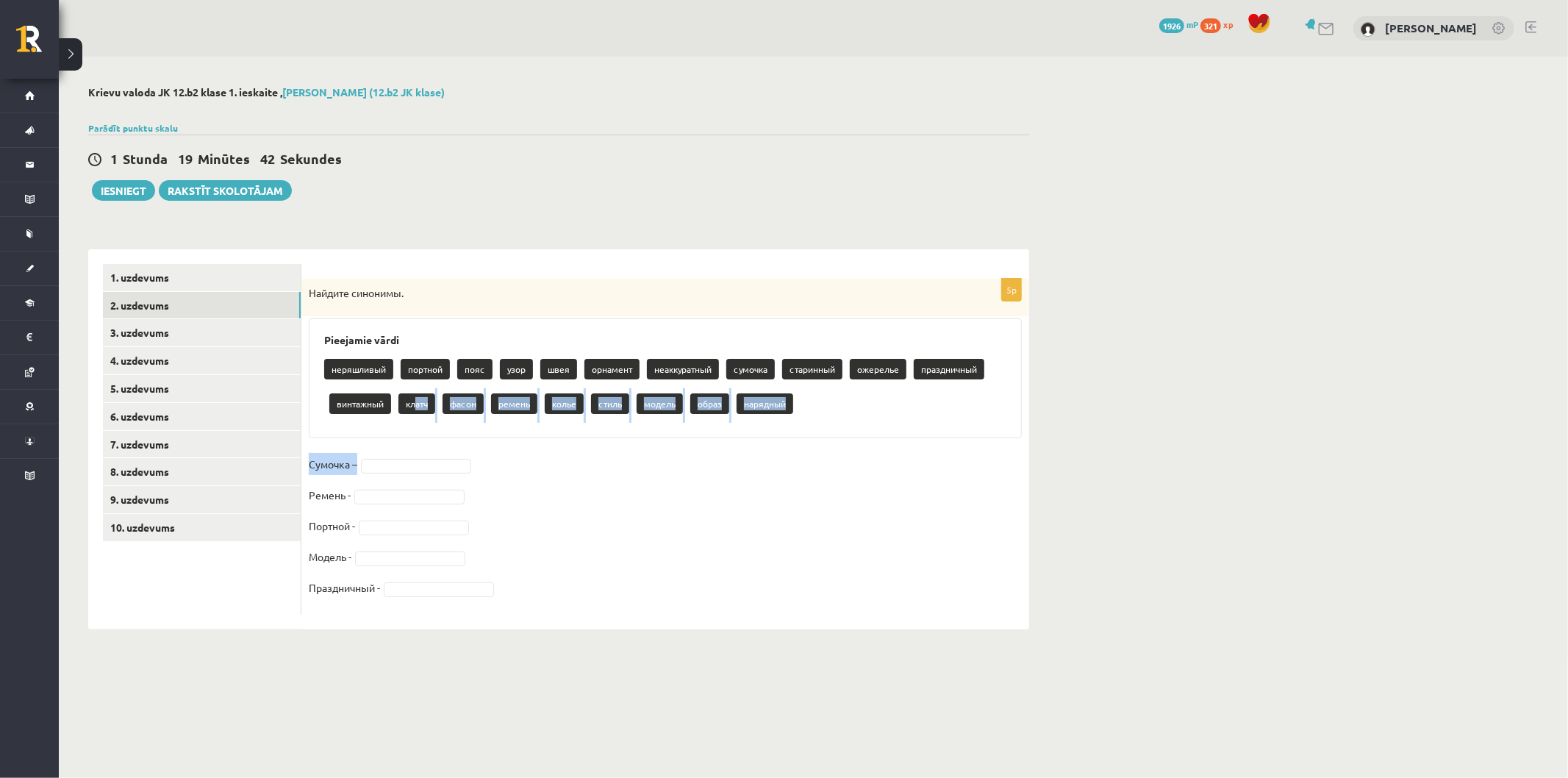
drag, startPoint x: 417, startPoint y: 402, endPoint x: 409, endPoint y: 439, distance: 37.9
click at [408, 442] on div "5p Найдите синонимы. Pieejamie vārdi неряшливый портной пояс узор швея орнамент…" at bounding box center [665, 446] width 728 height 336
click at [420, 407] on p "клатч" at bounding box center [417, 403] width 37 height 20
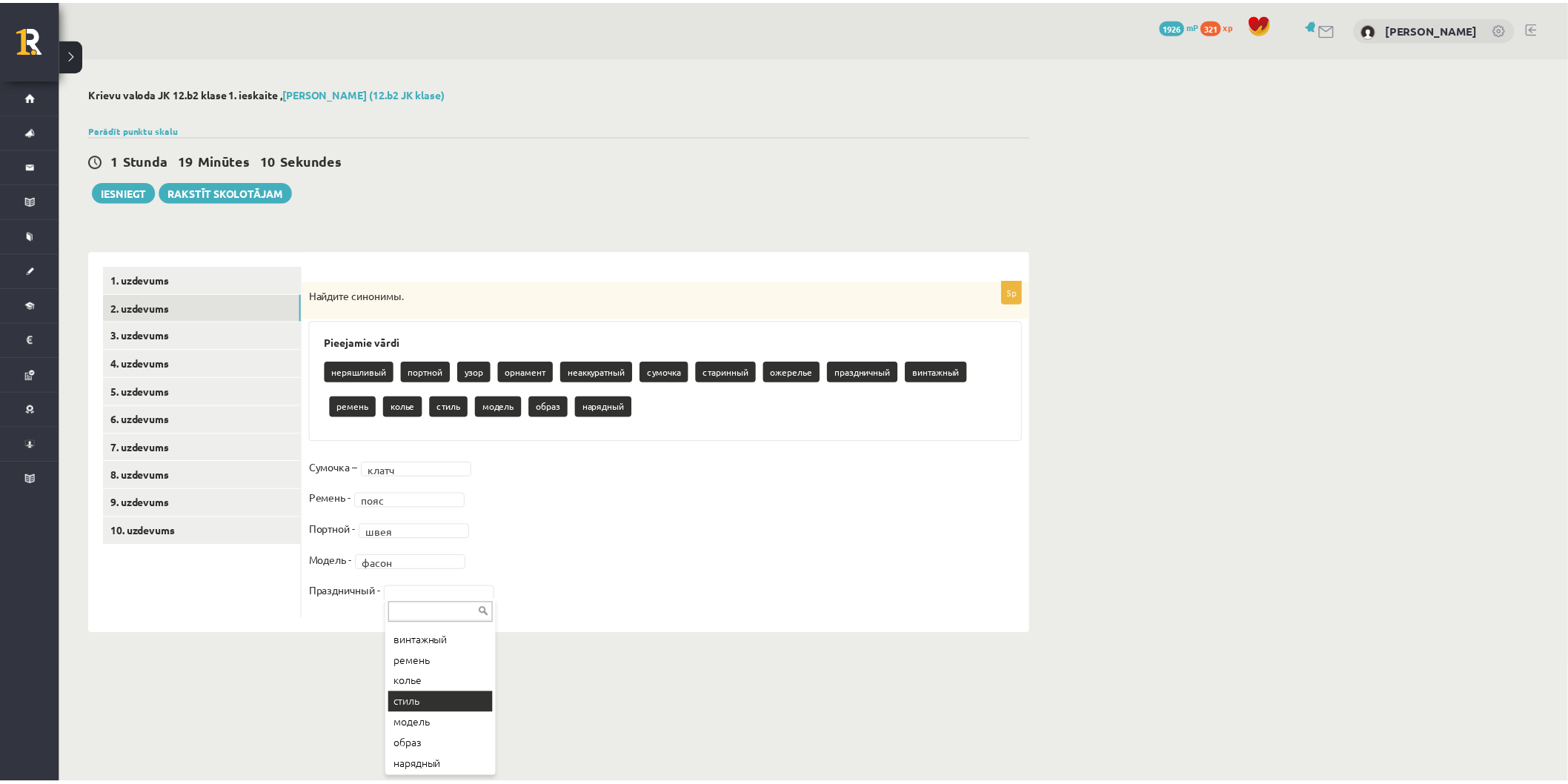
scroll to position [204, 0]
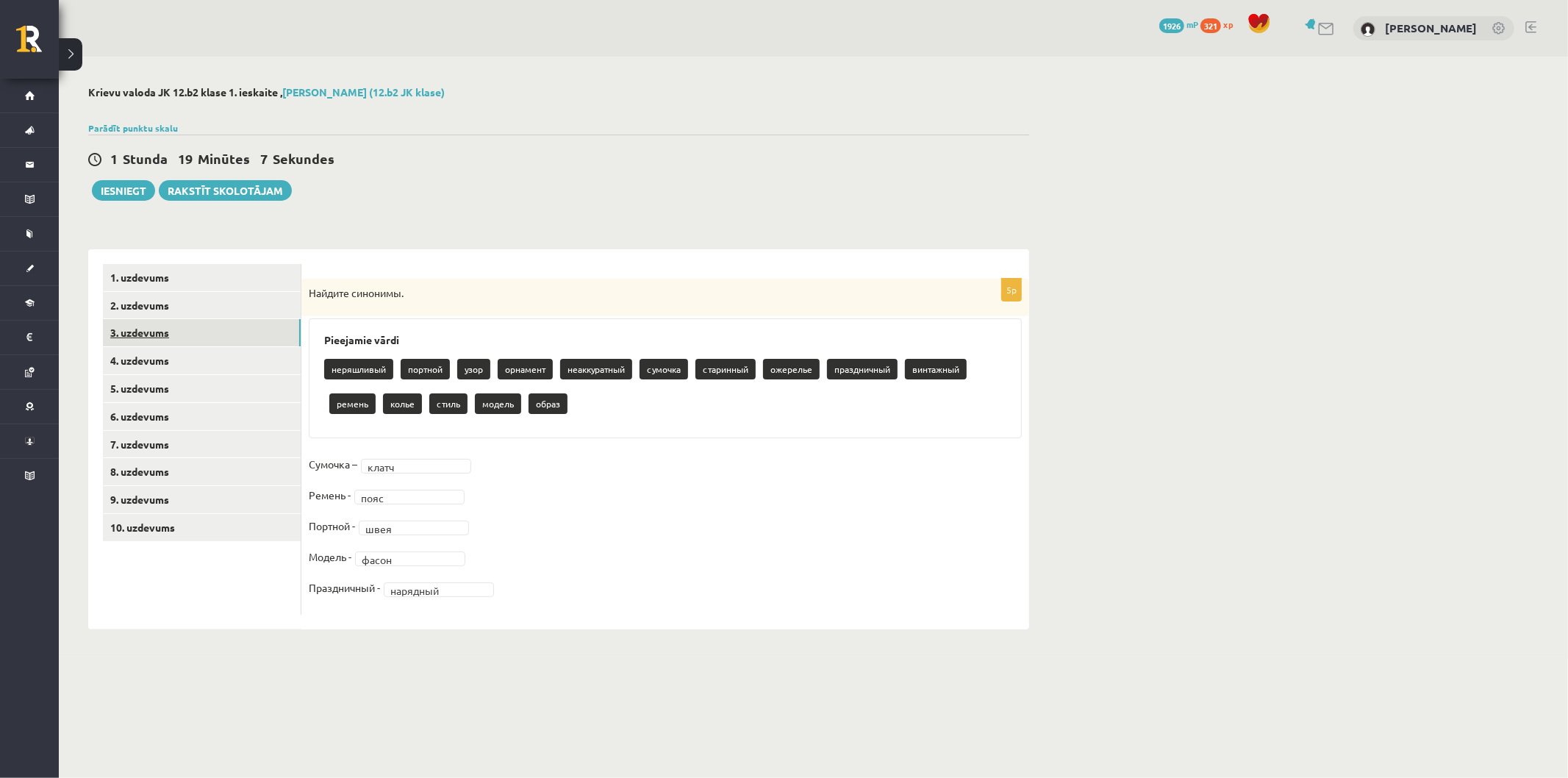
click at [243, 332] on link "3. uzdevums" at bounding box center [201, 332] width 197 height 27
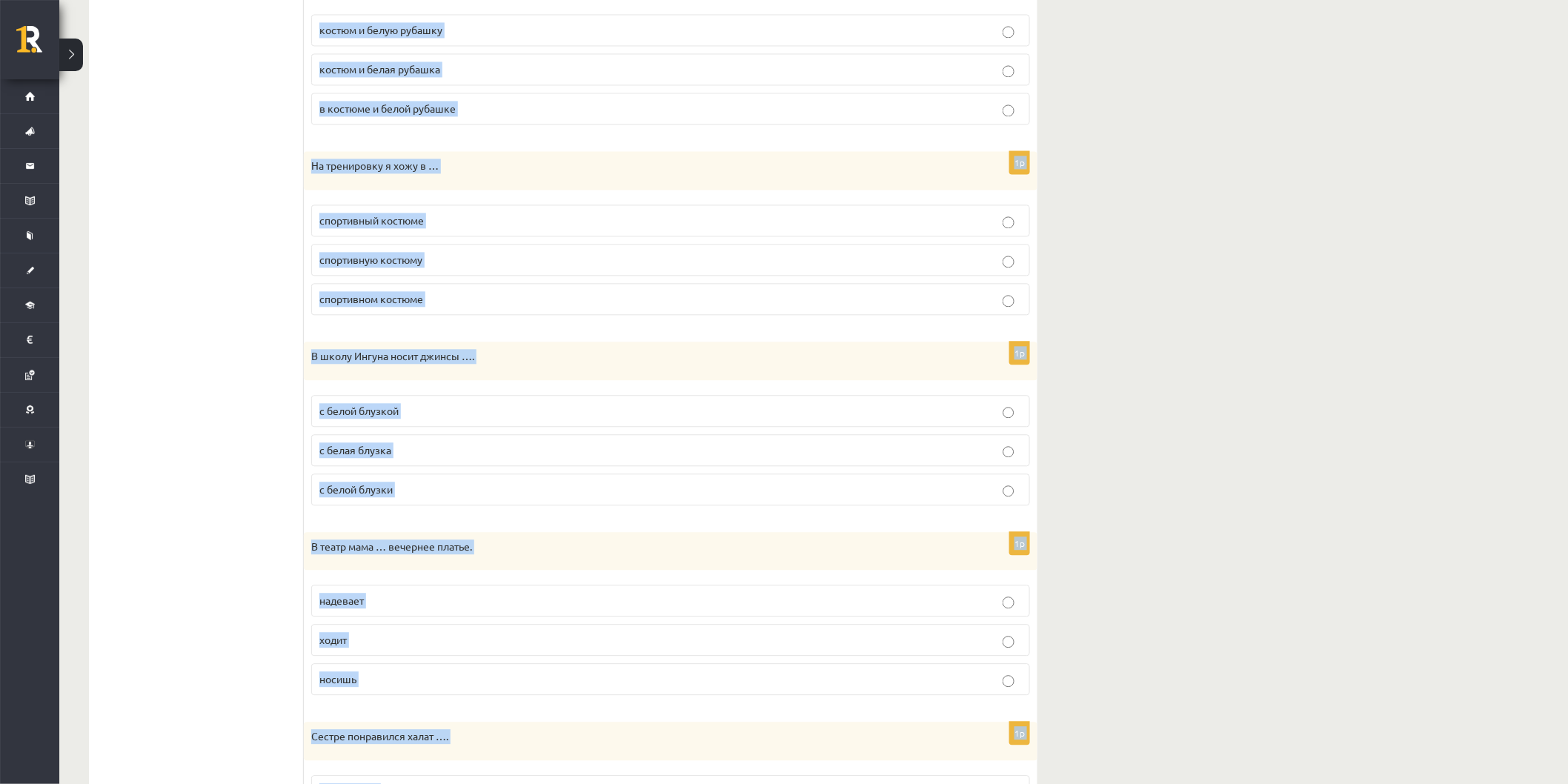
scroll to position [1431, 0]
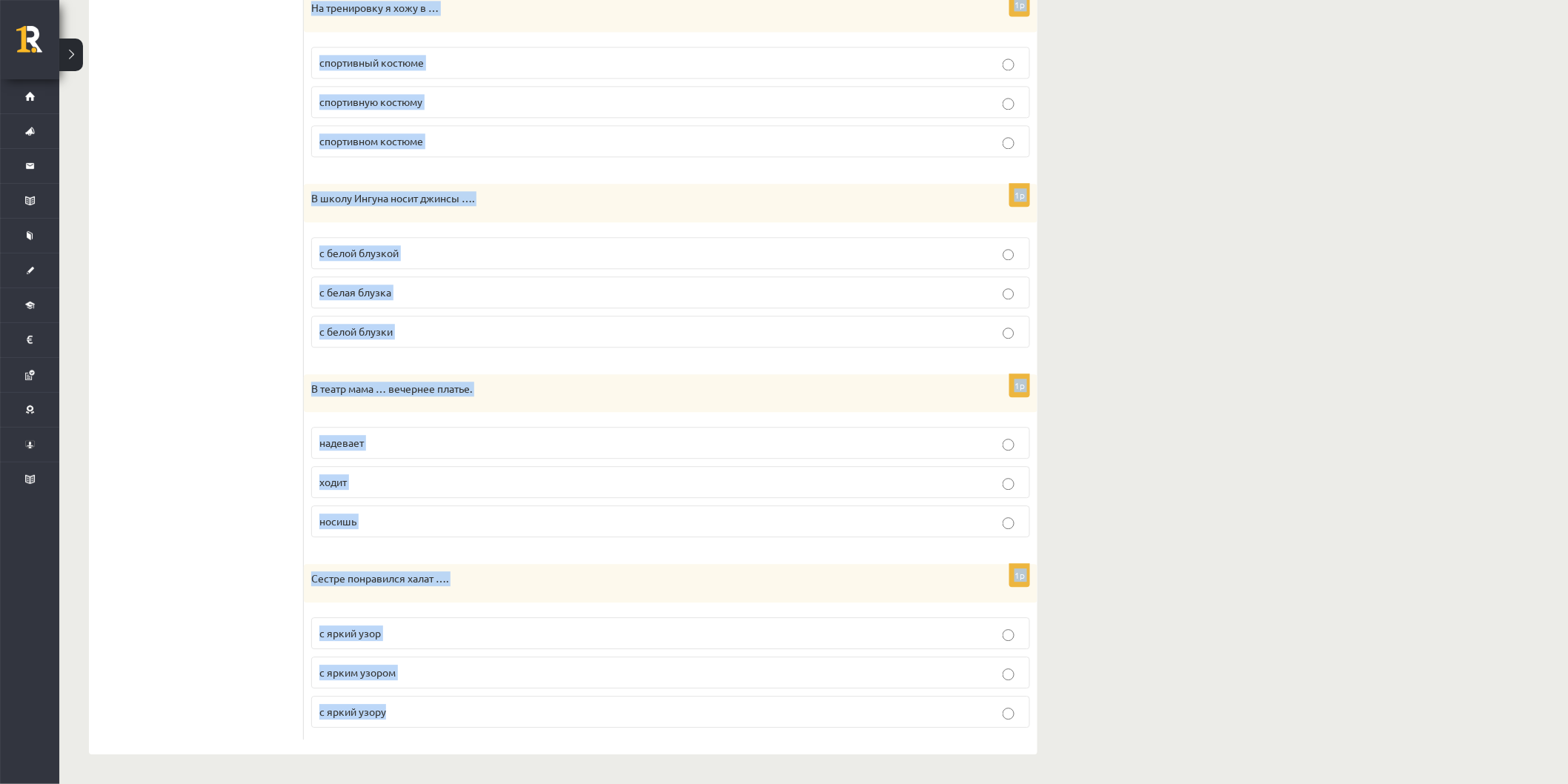
drag, startPoint x: 314, startPoint y: 294, endPoint x: 902, endPoint y: 815, distance: 785.6
drag, startPoint x: 416, startPoint y: 572, endPoint x: 366, endPoint y: 578, distance: 50.4
copy form "Lor ipsumdo sit …, ame con adip. elit seddoe temp 0i Ut laboreetd magnaaliq eni…"
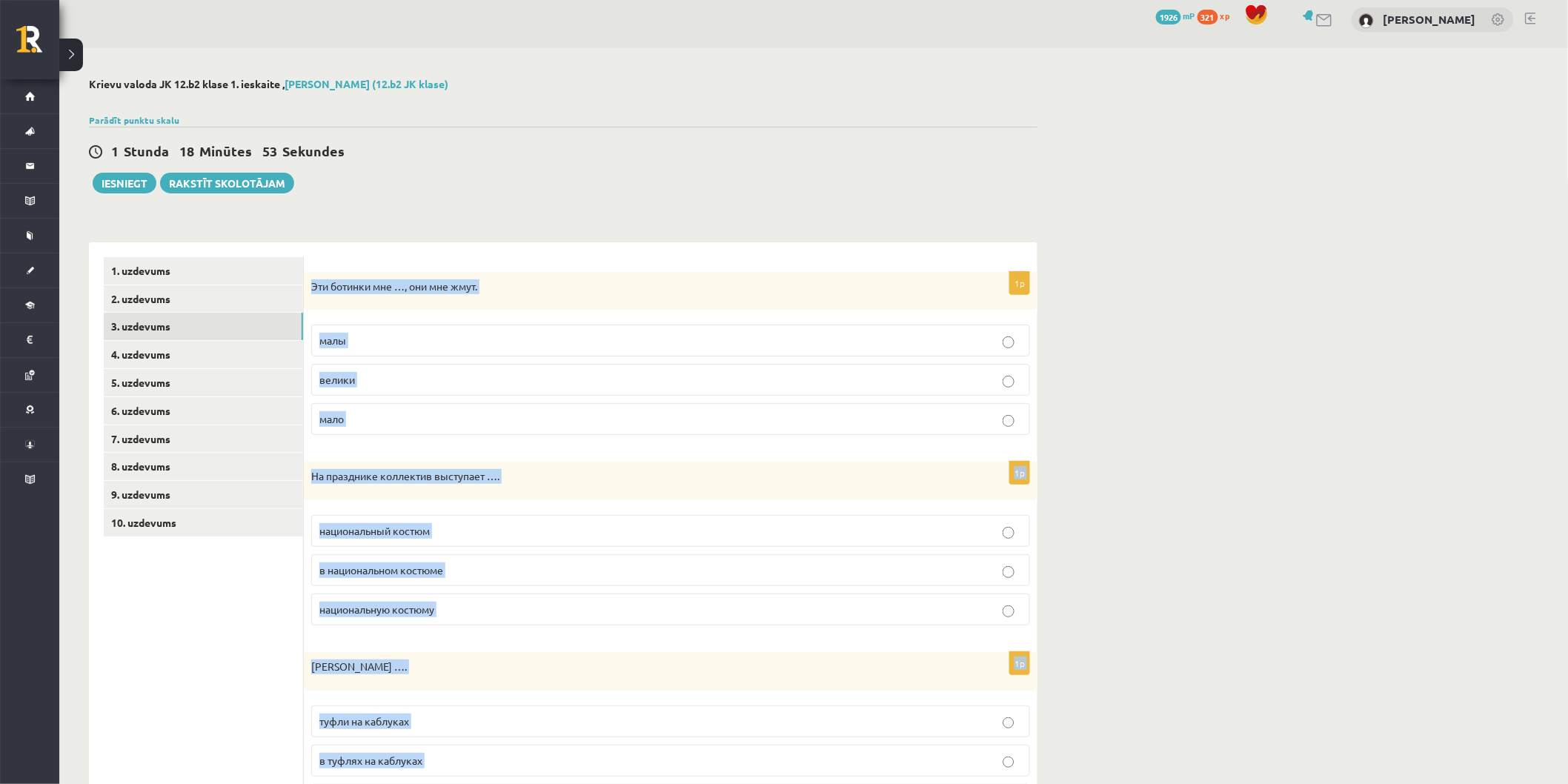
scroll to position [0, 0]
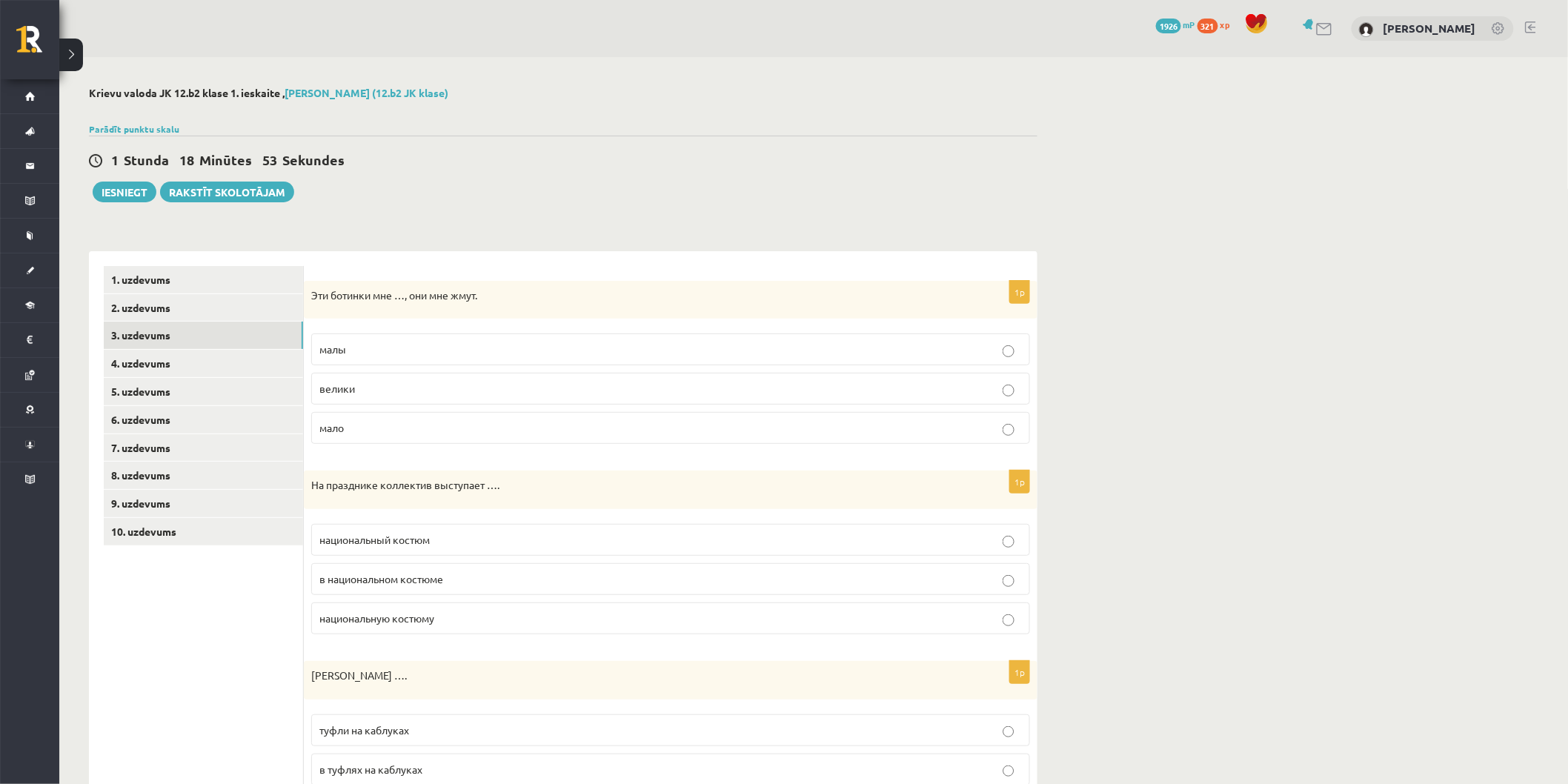
click at [349, 351] on p "малы" at bounding box center [670, 349] width 702 height 16
click at [414, 578] on span "в национальном костюме" at bounding box center [381, 578] width 123 height 13
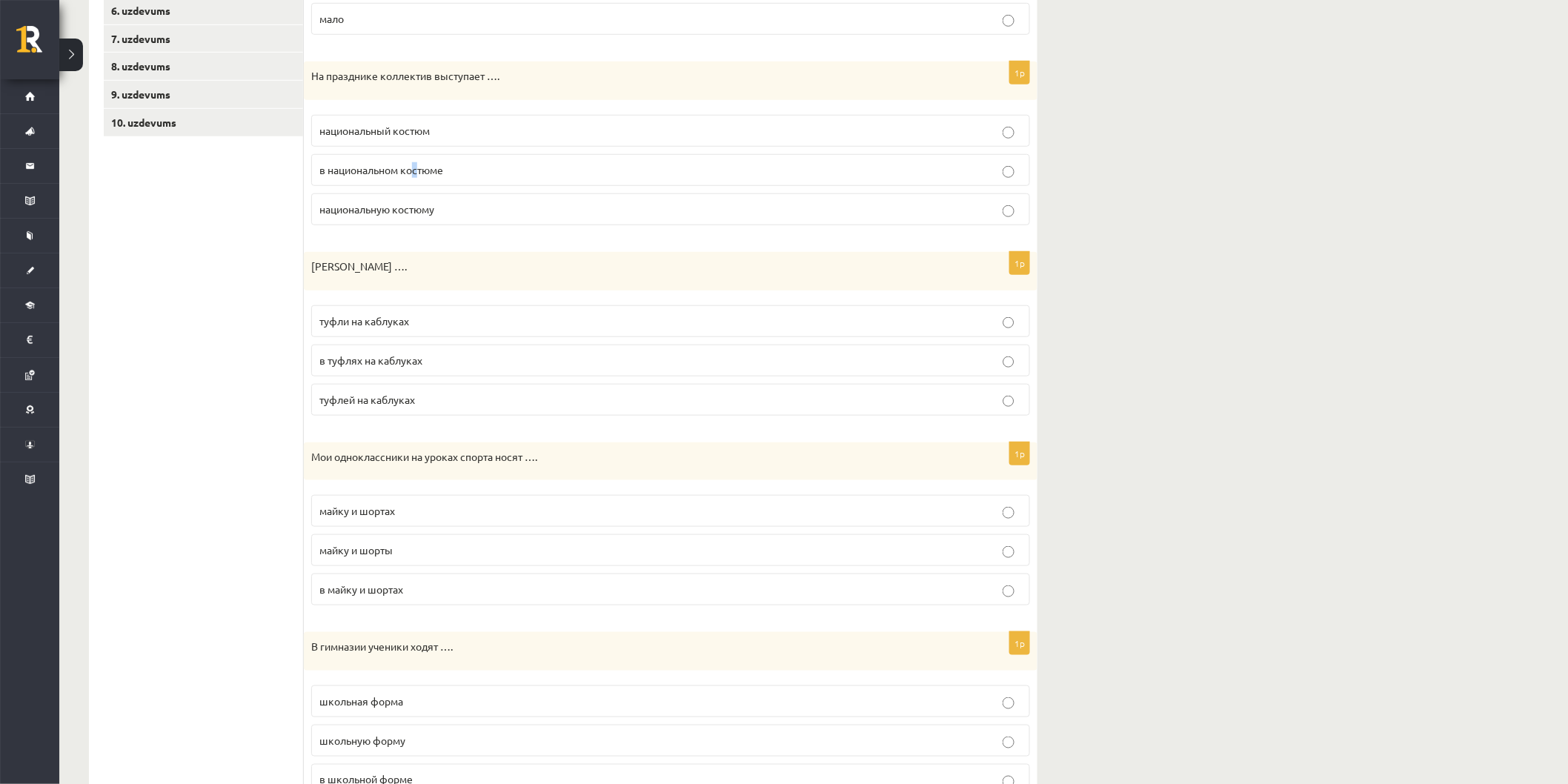
scroll to position [411, 0]
click at [469, 160] on p "в национальном костюме" at bounding box center [670, 167] width 702 height 16
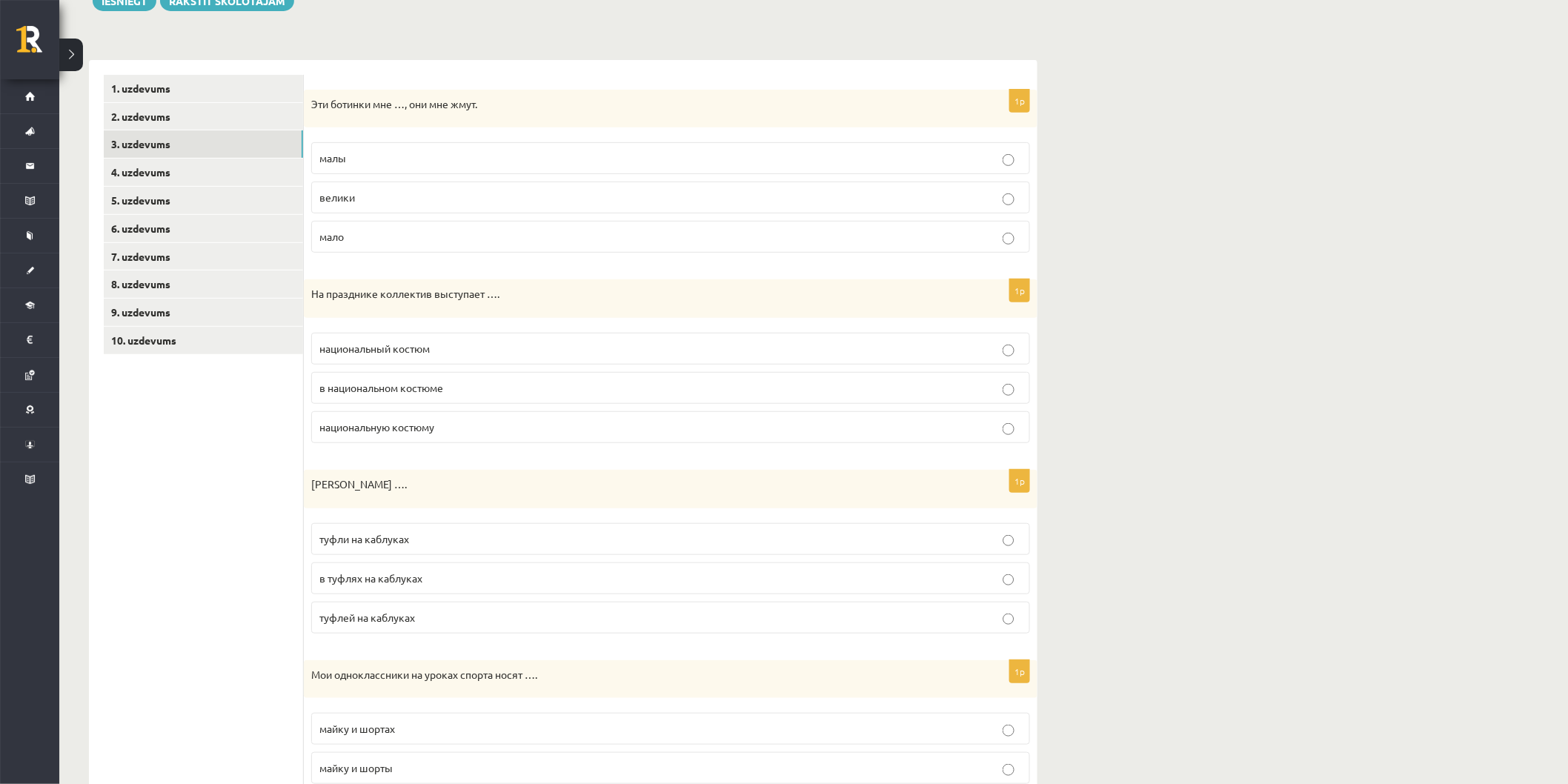
scroll to position [164, 0]
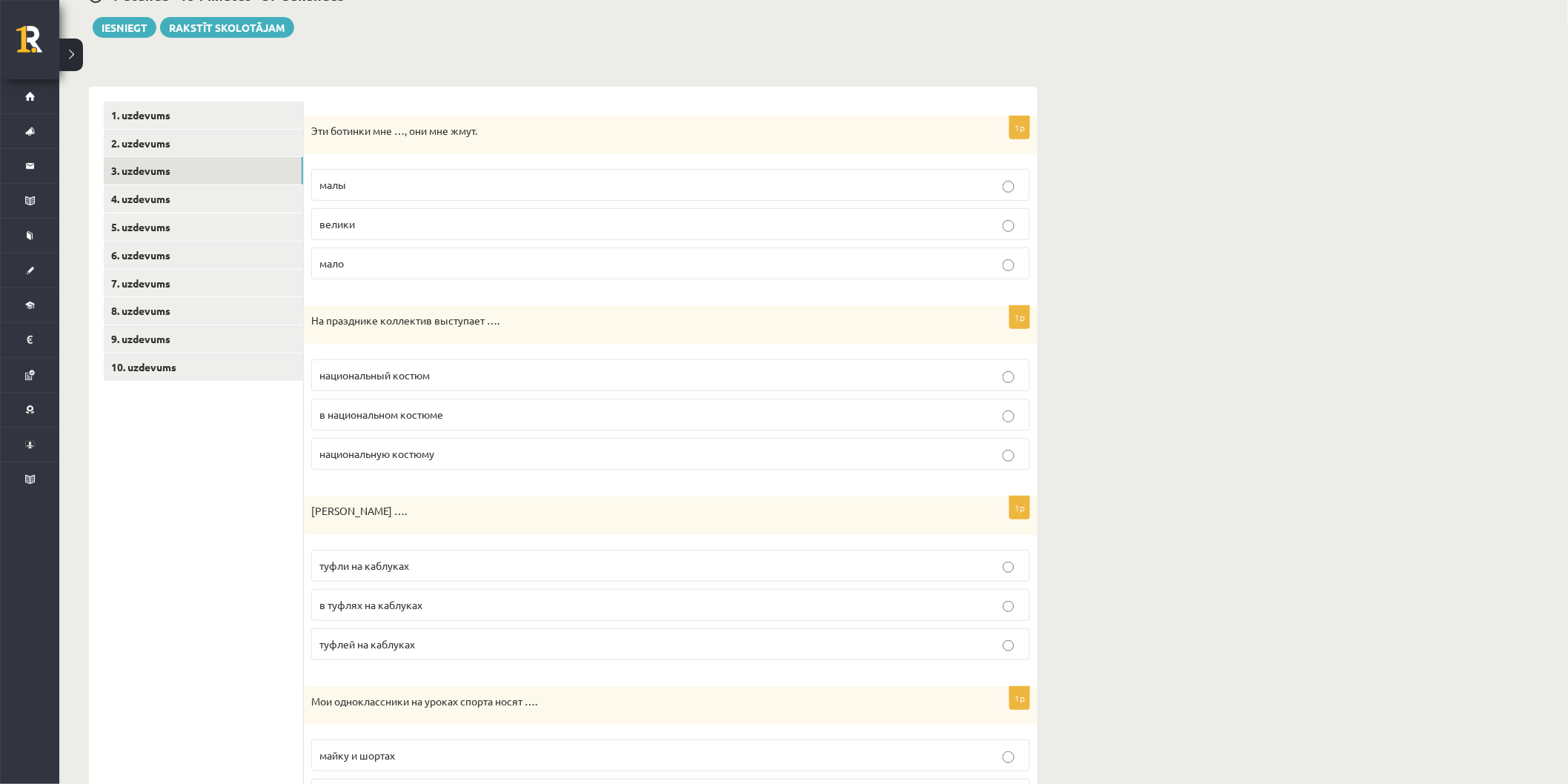
click at [449, 573] on p "туфли на каблуках" at bounding box center [670, 565] width 702 height 16
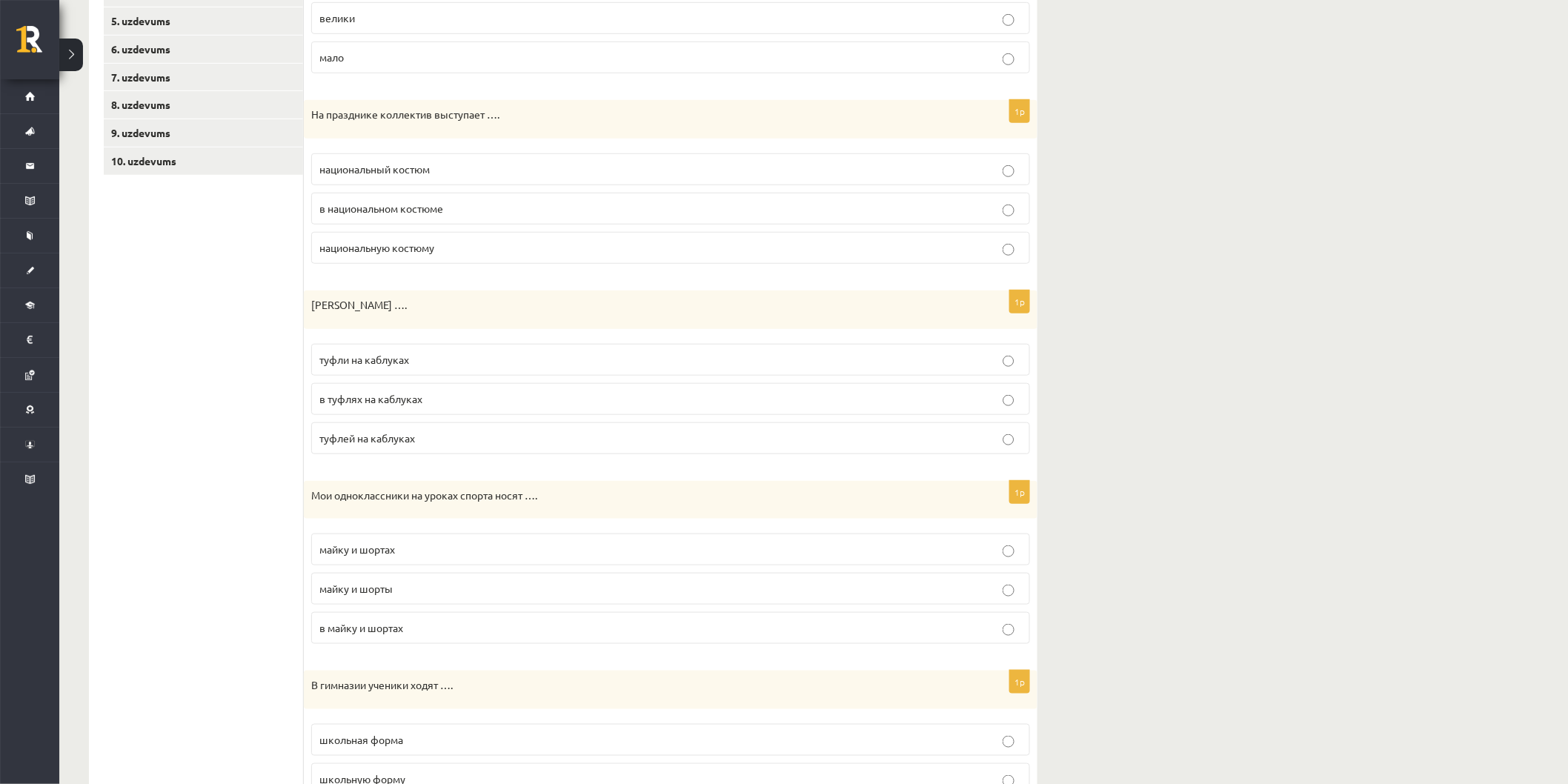
scroll to position [411, 0]
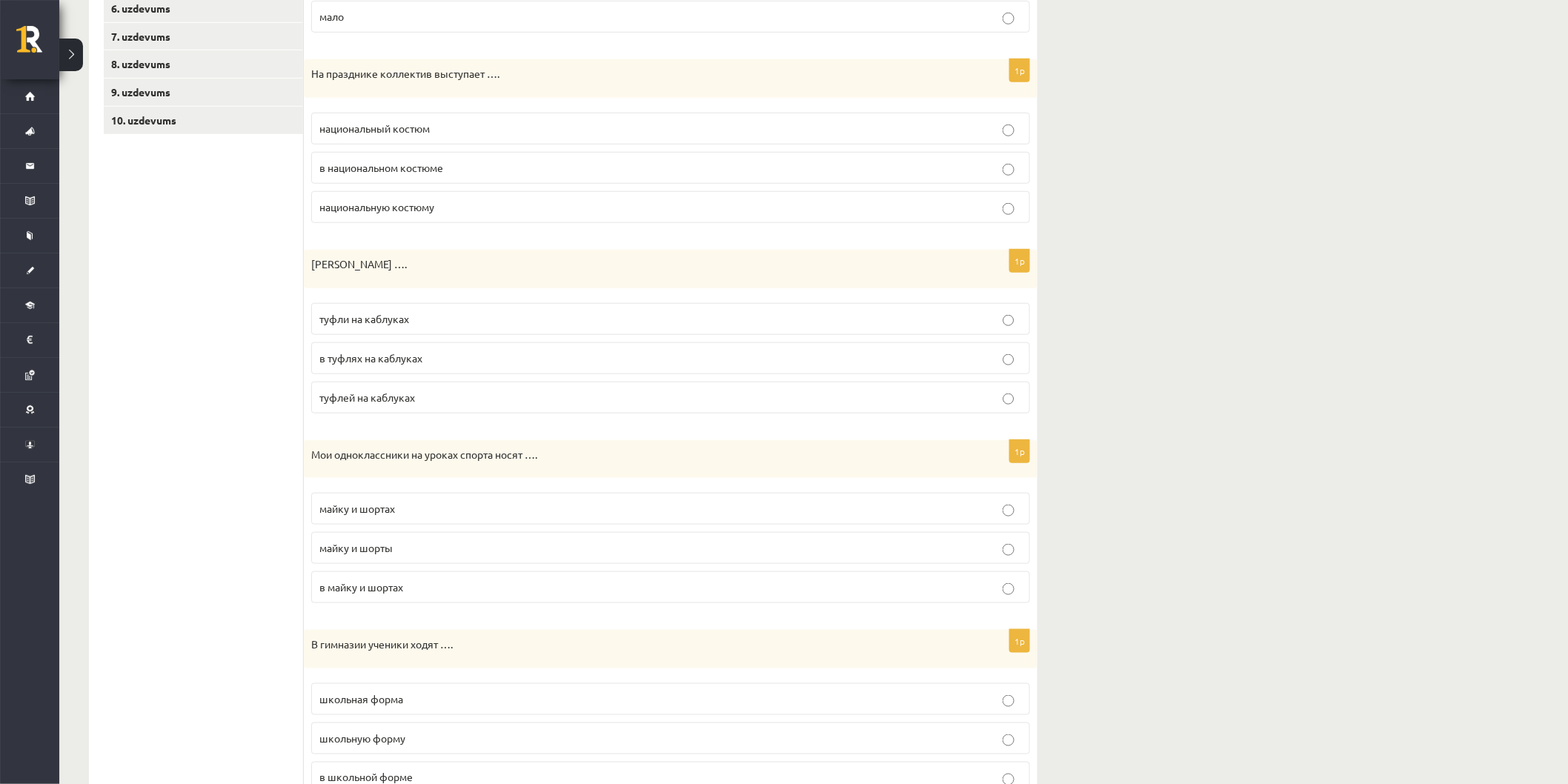
click at [414, 514] on p "майку и шортах" at bounding box center [670, 509] width 702 height 16
click at [414, 551] on p "майку и шорты" at bounding box center [670, 548] width 702 height 16
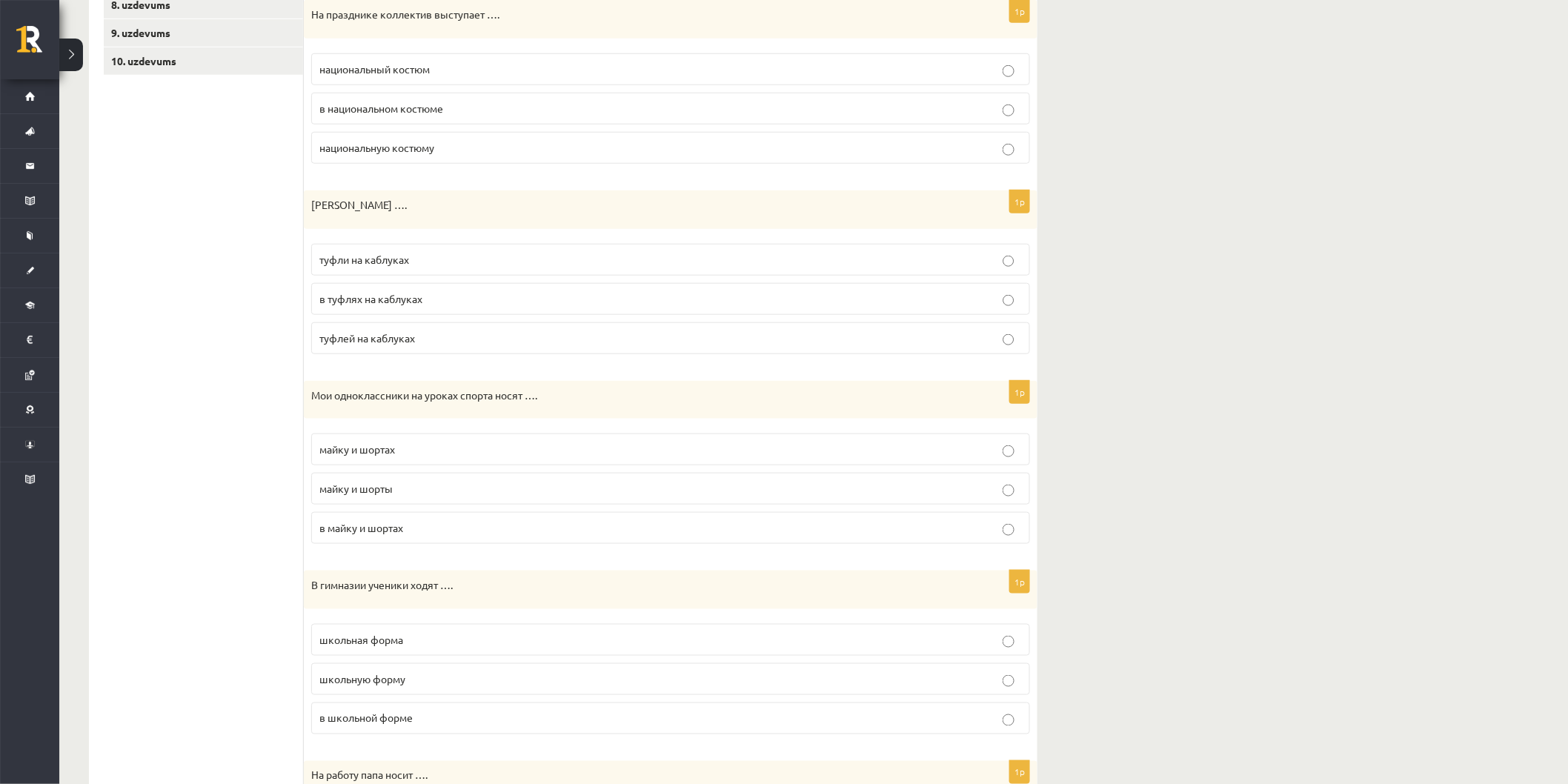
scroll to position [576, 0]
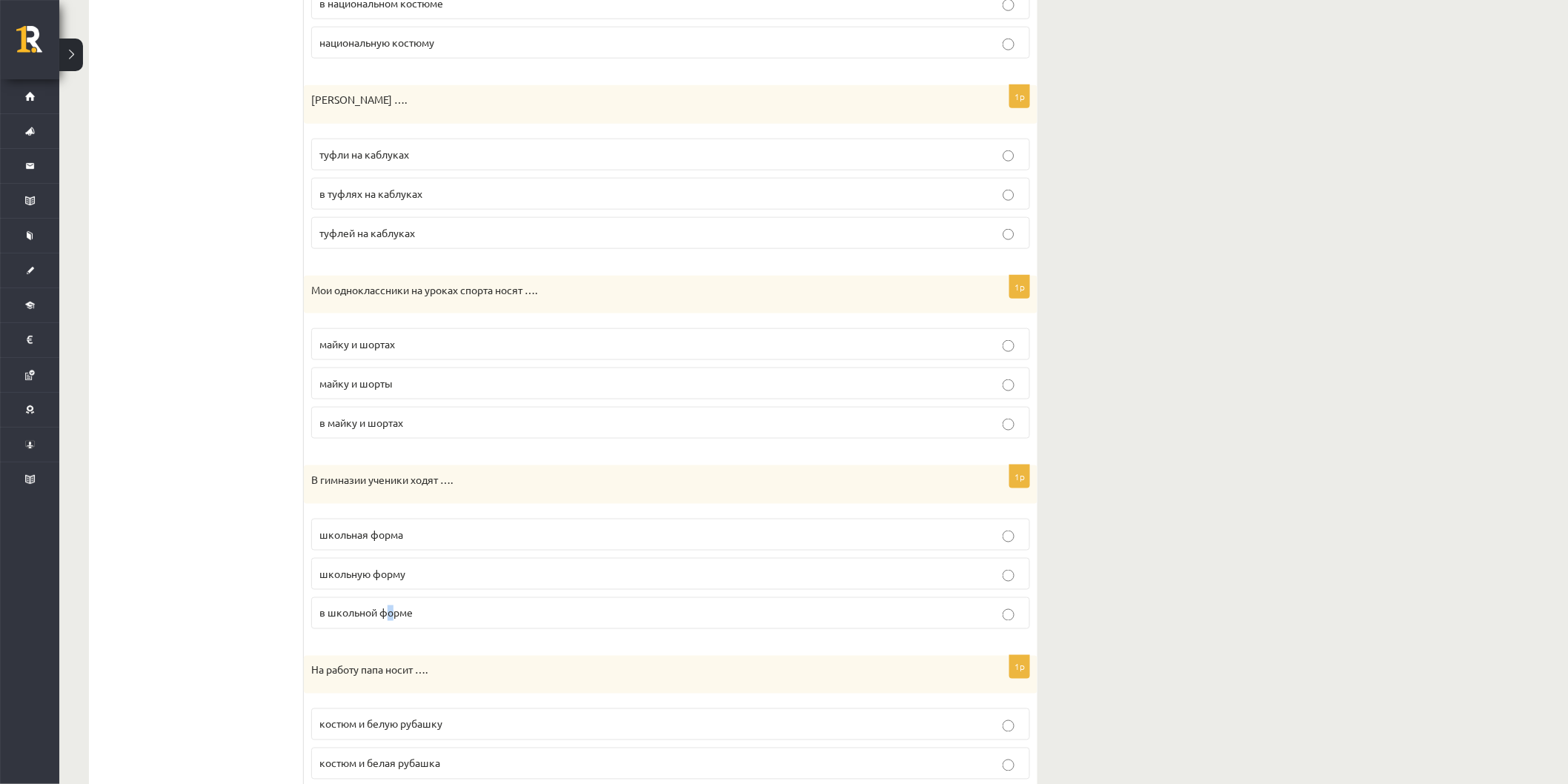
drag, startPoint x: 390, startPoint y: 625, endPoint x: 395, endPoint y: 618, distance: 8.6
click at [391, 624] on label "в школьной форме" at bounding box center [671, 613] width 719 height 32
click at [406, 623] on label "в школьной форме" at bounding box center [671, 613] width 719 height 32
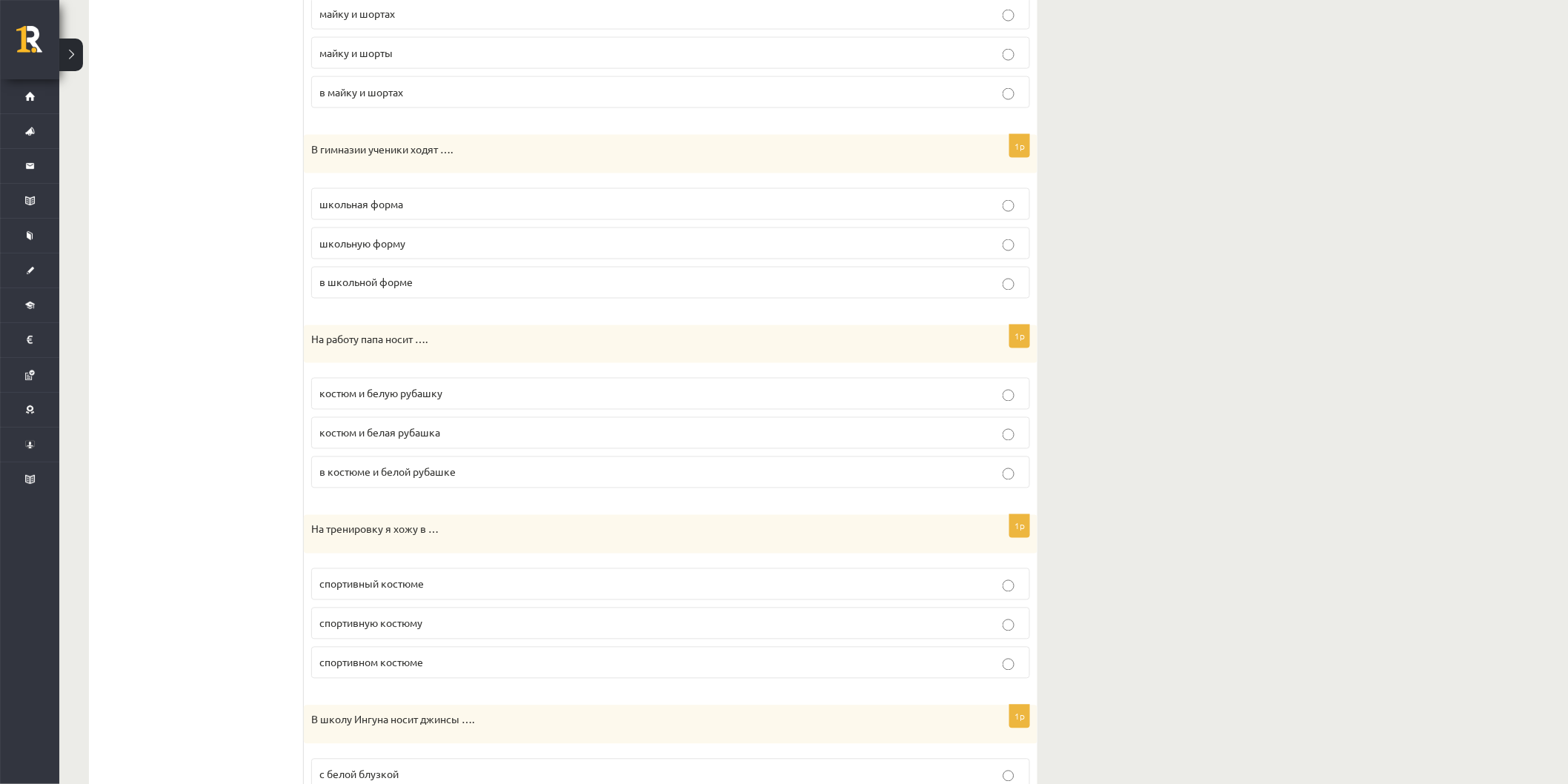
scroll to position [988, 0]
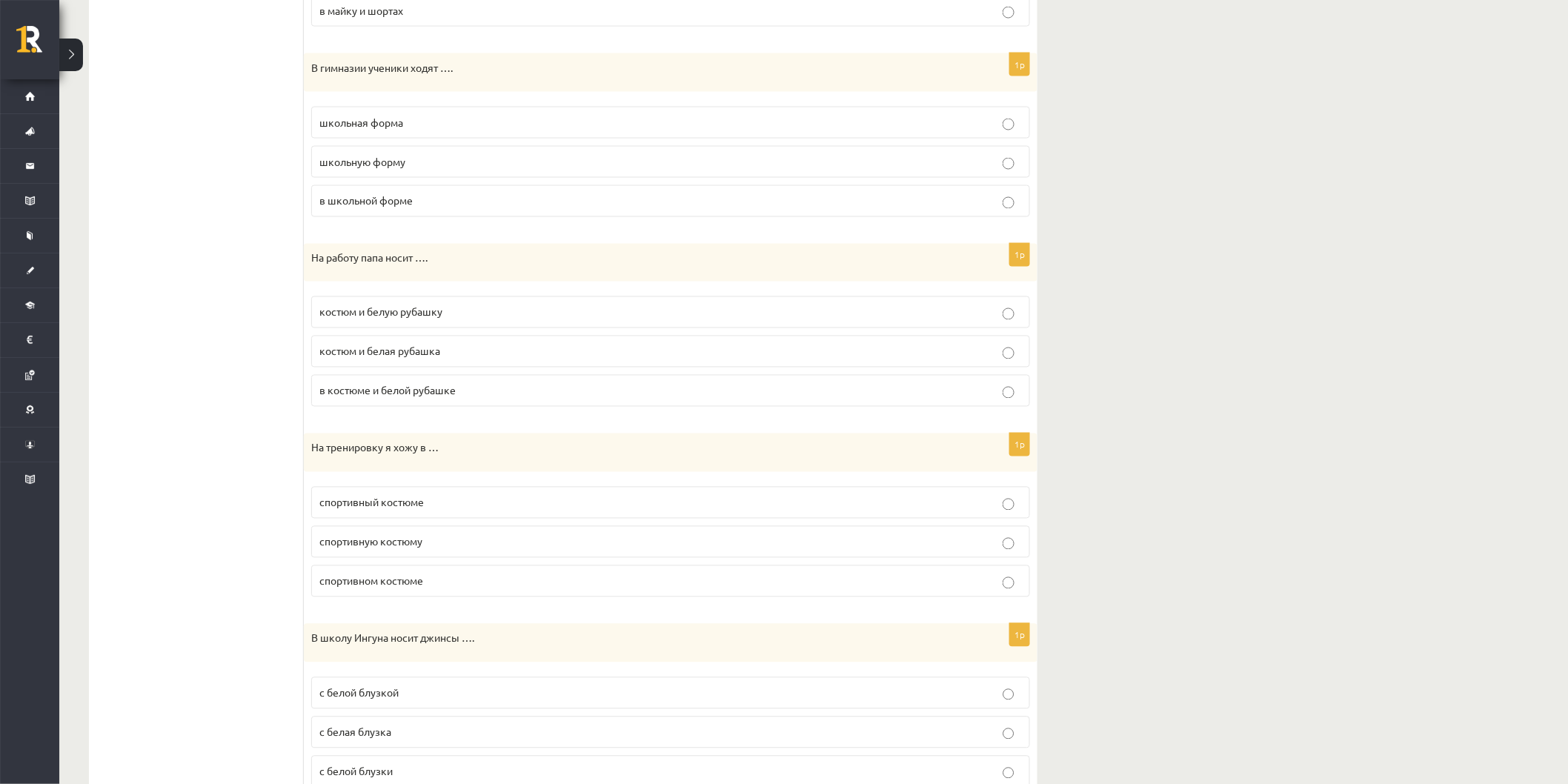
click at [425, 588] on p "спортивном костюме" at bounding box center [670, 581] width 702 height 16
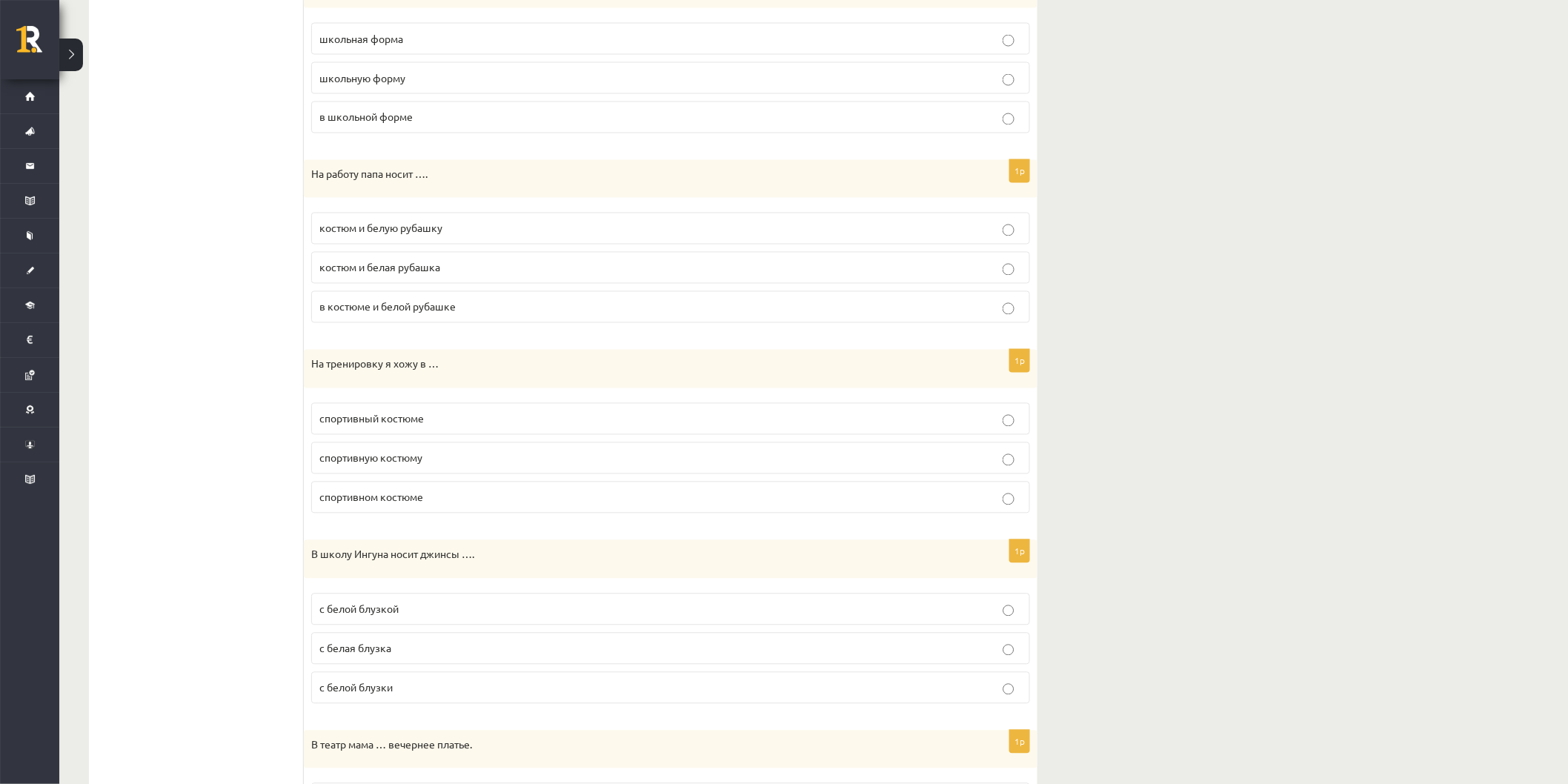
scroll to position [1399, 0]
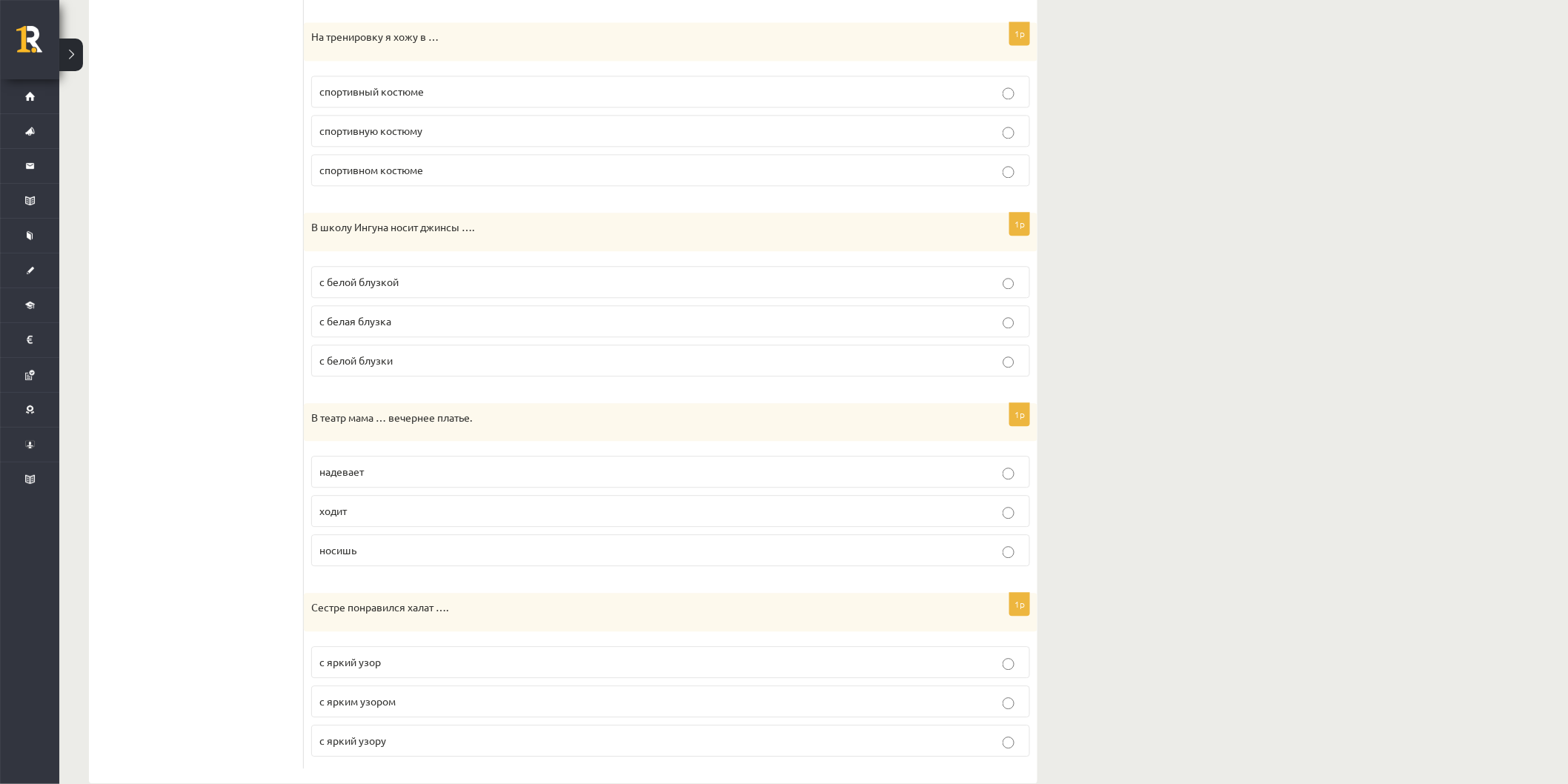
click at [442, 286] on p "с белой блузкой" at bounding box center [670, 282] width 702 height 16
click at [400, 460] on label "надевает" at bounding box center [671, 471] width 719 height 32
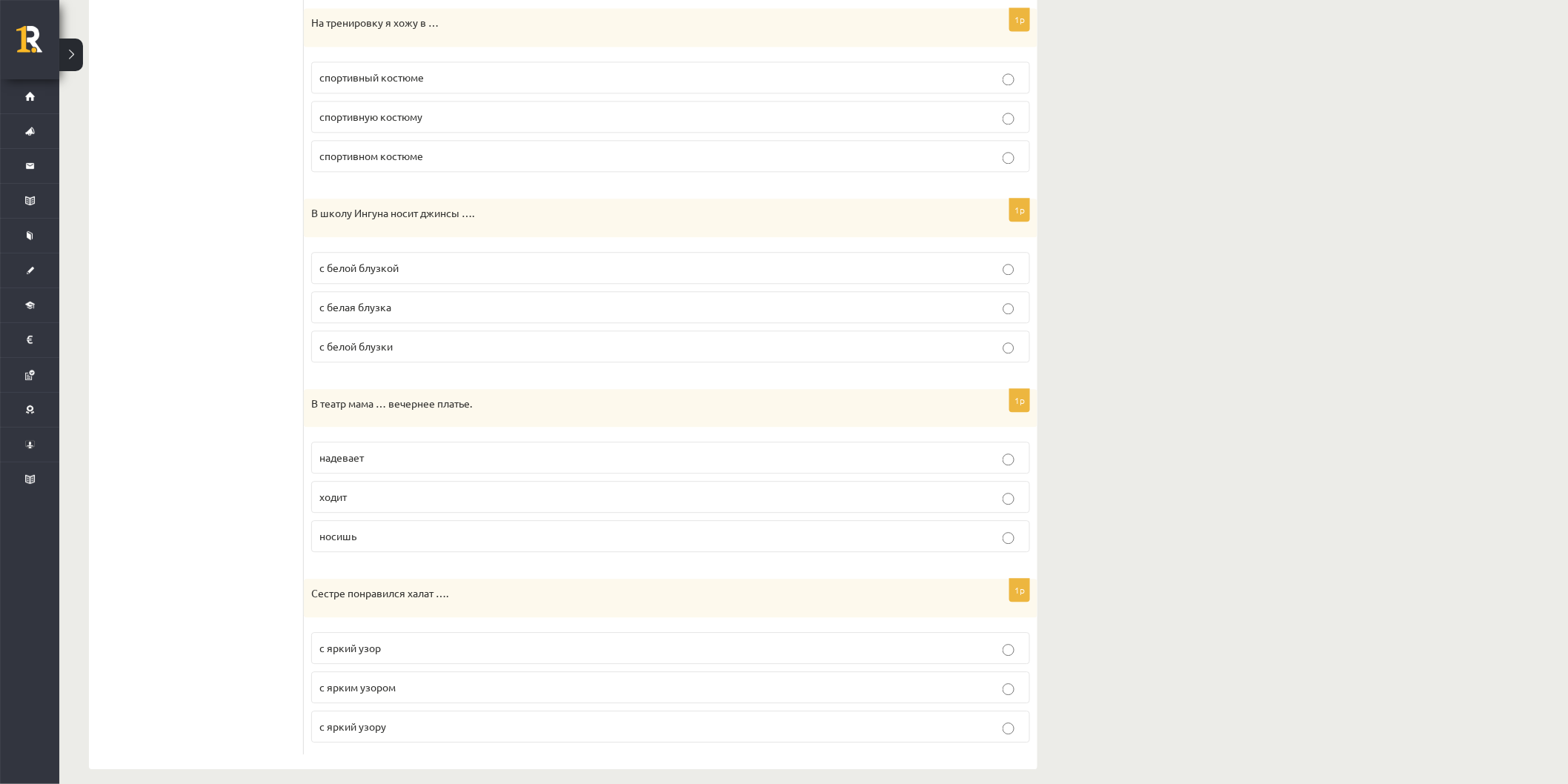
scroll to position [1431, 0]
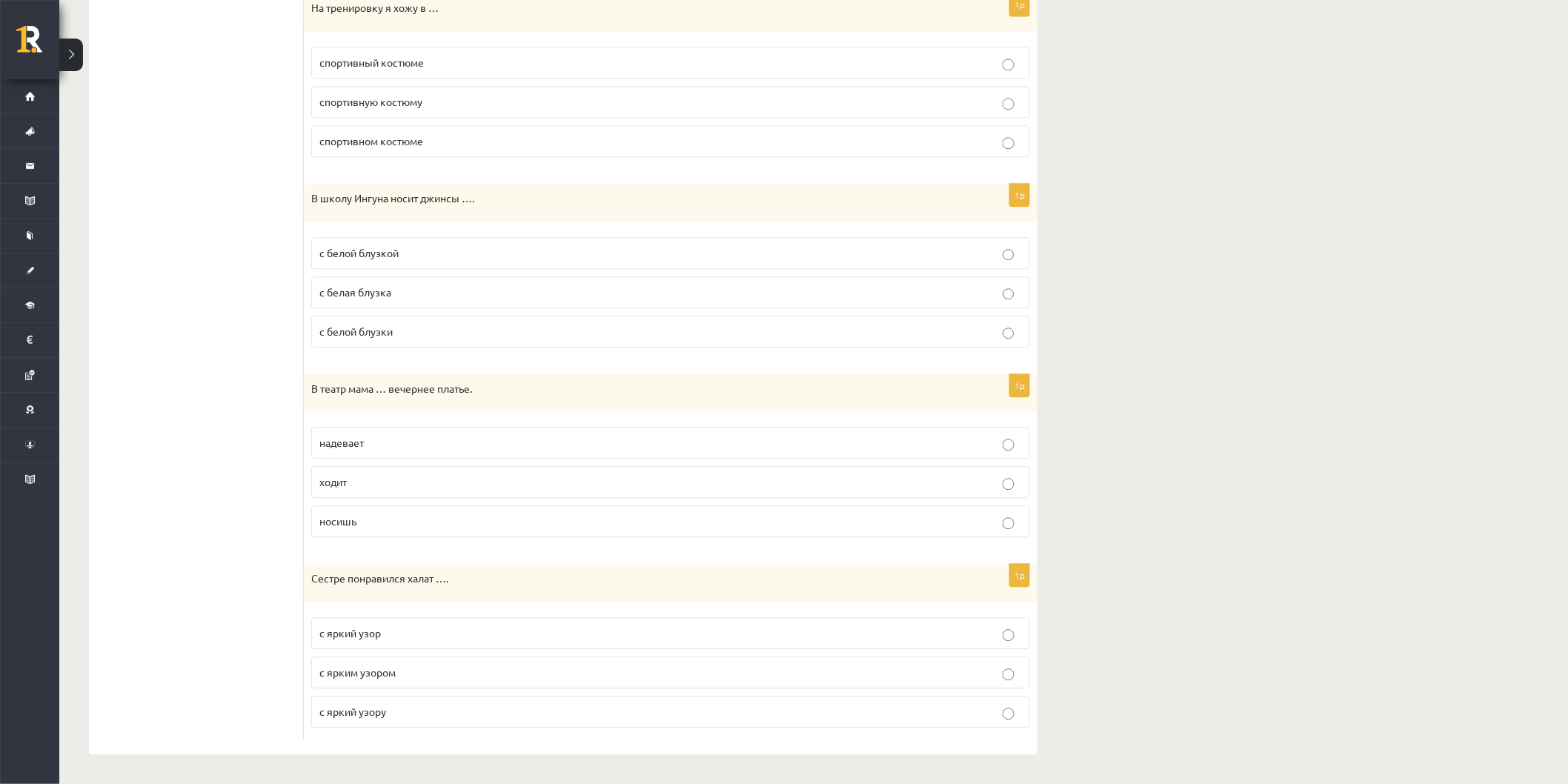
click at [403, 669] on p "с ярким узором" at bounding box center [670, 672] width 702 height 16
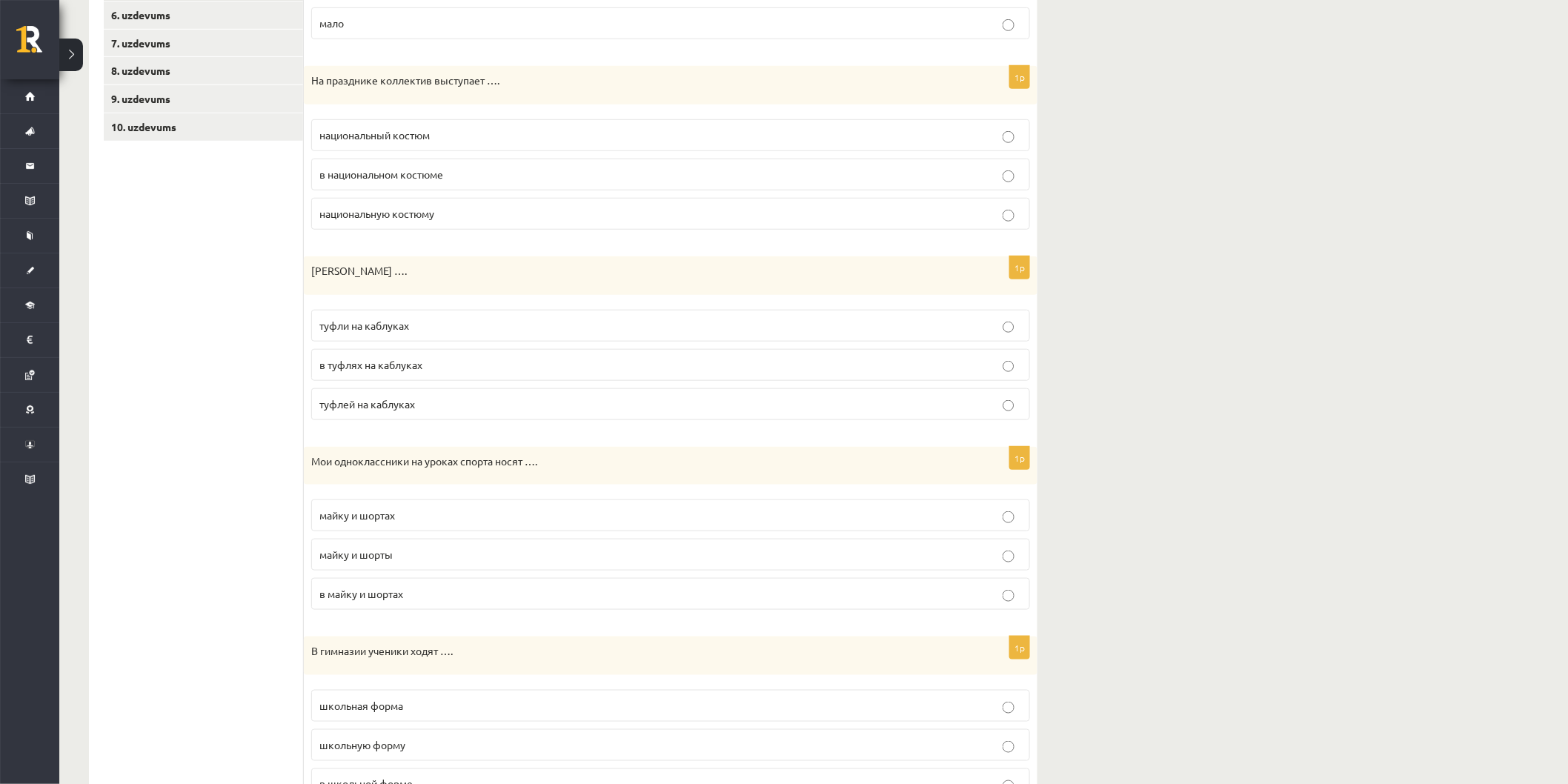
scroll to position [114, 0]
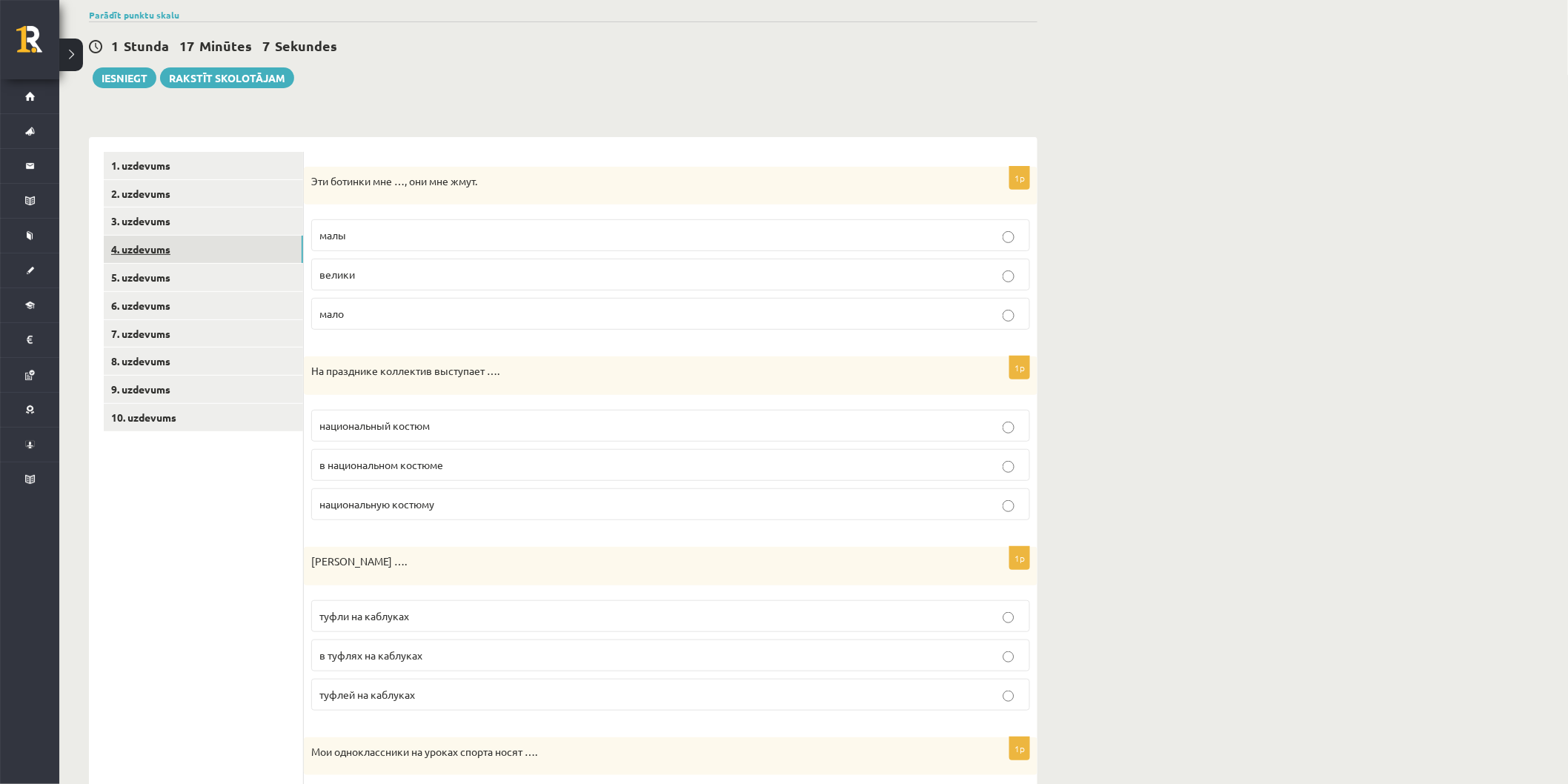
click at [211, 245] on link "4. uzdevums" at bounding box center [203, 249] width 199 height 28
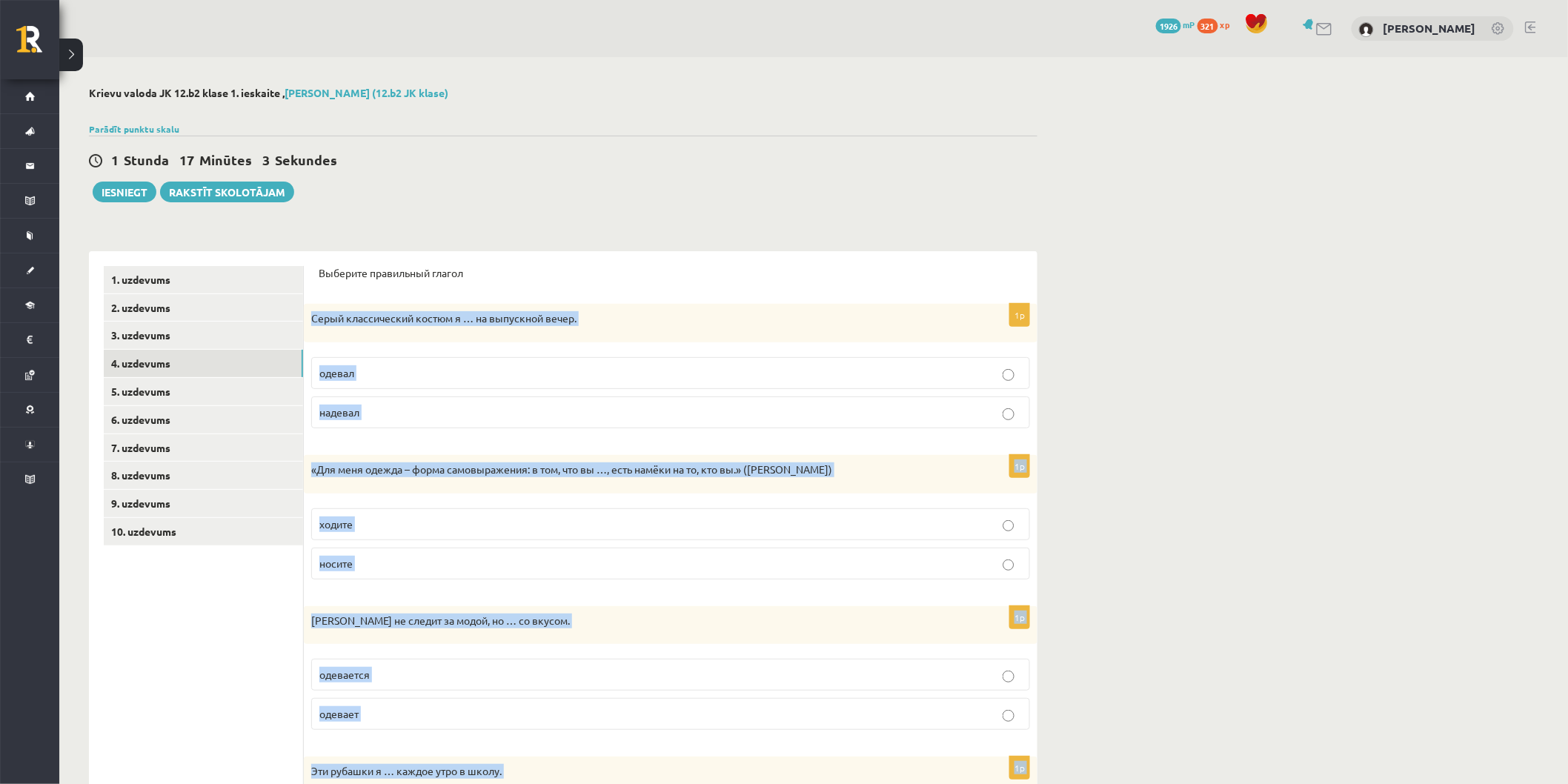
scroll to position [305, 0]
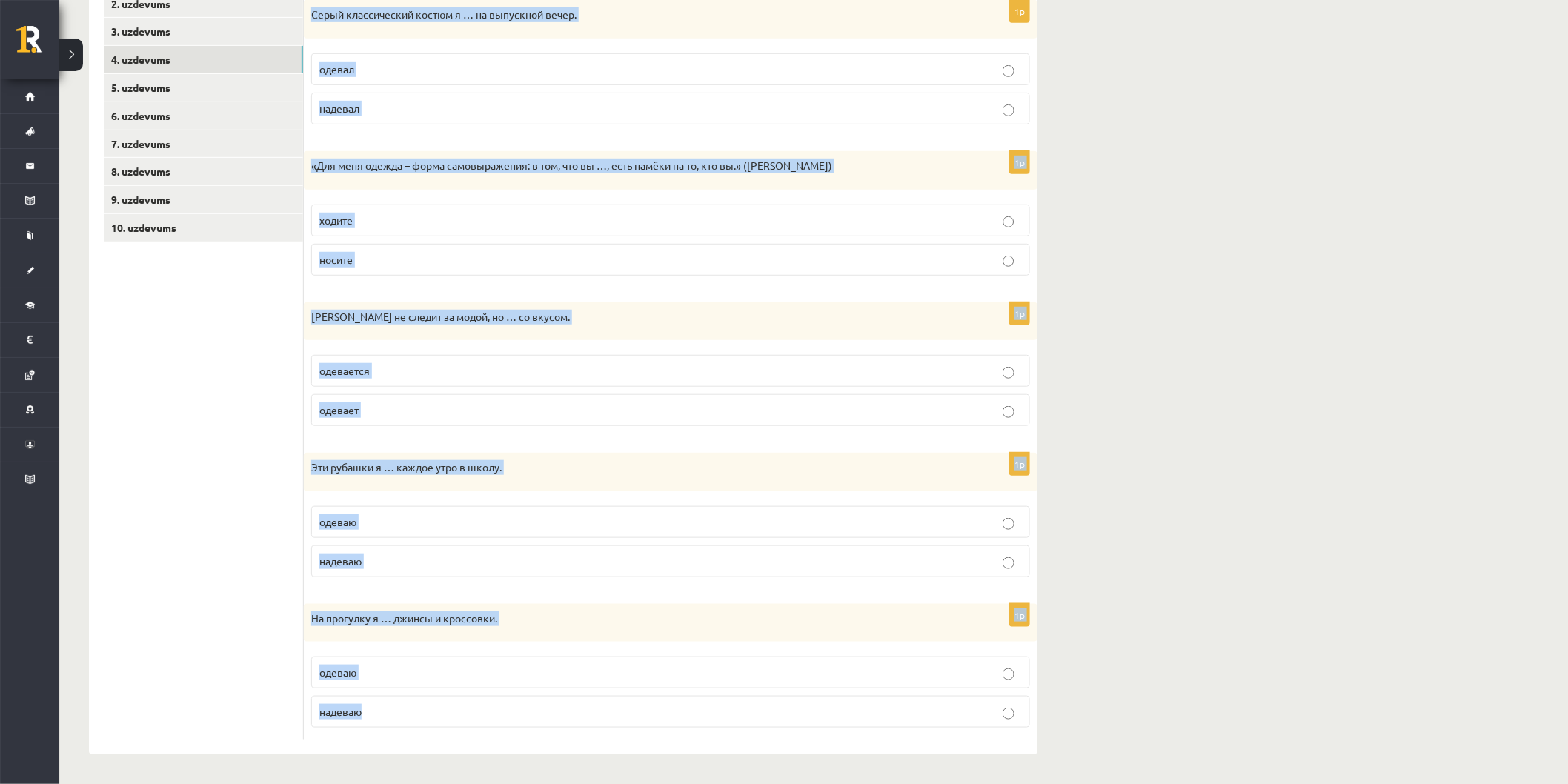
drag, startPoint x: 314, startPoint y: 320, endPoint x: 738, endPoint y: 731, distance: 590.5
click at [848, 480] on html "0 Dāvanas 1926 mP 321 xp [PERSON_NAME] Sākums Aktuāli Kā mācīties [PERSON_NAME]…" at bounding box center [784, 88] width 1568 height 784
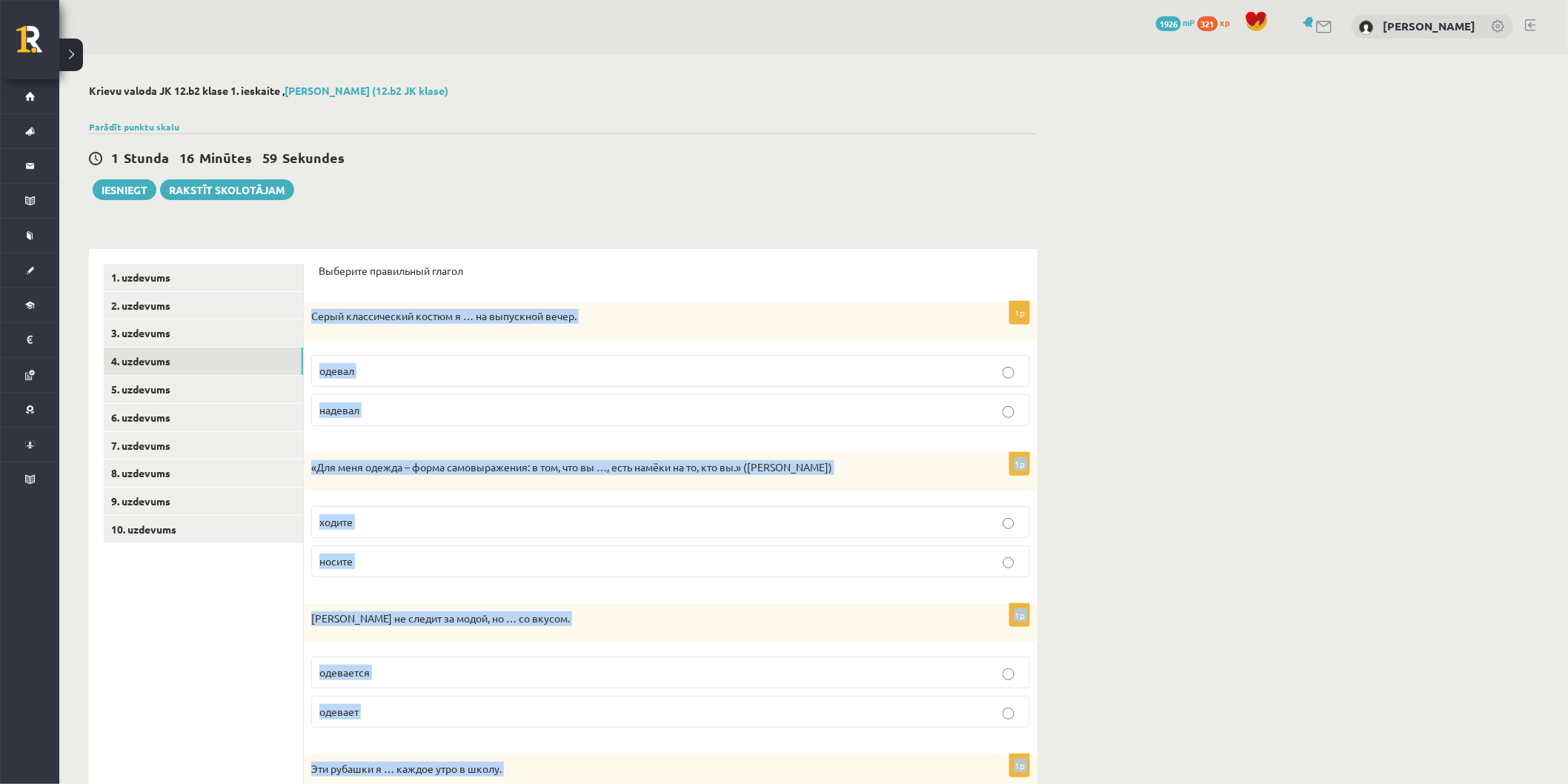
scroll to position [0, 0]
copy form "Серый классический костюм я … на выпускной вечер. одевал надевал 1p «Для меня о…"
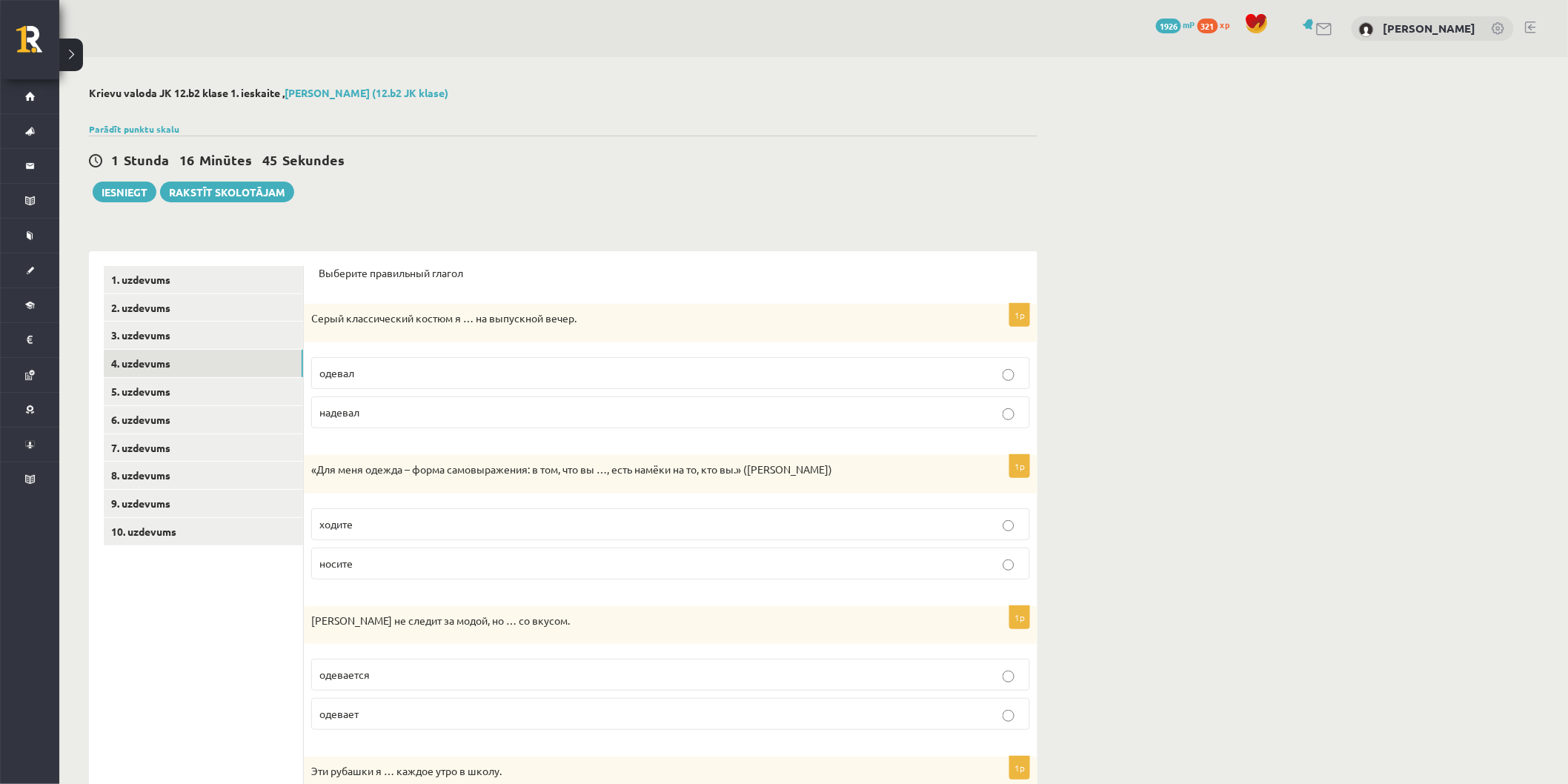
drag, startPoint x: 488, startPoint y: 223, endPoint x: 473, endPoint y: 260, distance: 39.9
click at [489, 221] on div "**********" at bounding box center [562, 572] width 1007 height 1030
click at [402, 405] on p "надевал" at bounding box center [670, 412] width 702 height 16
click at [373, 559] on p "носите" at bounding box center [670, 564] width 702 height 16
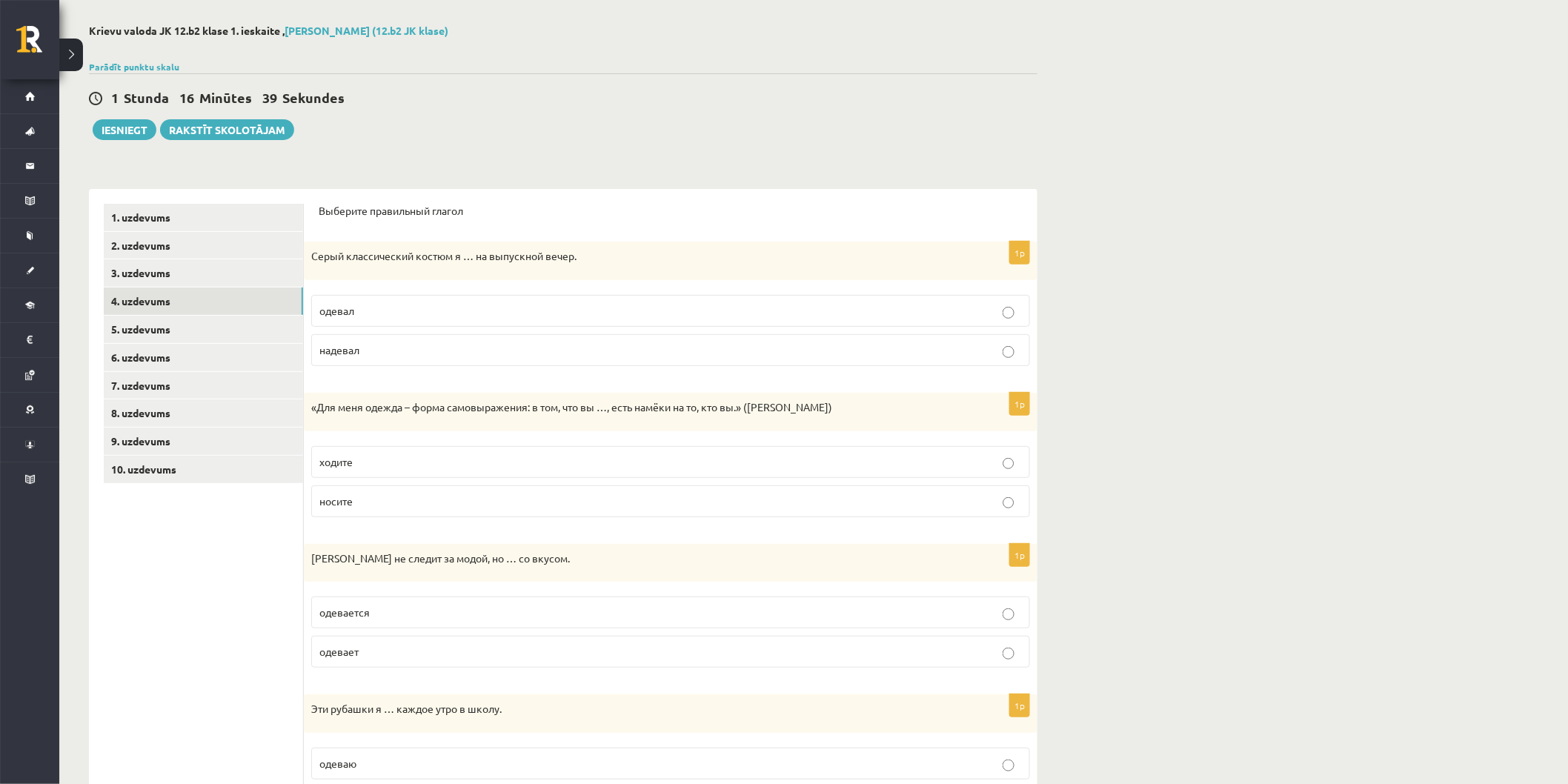
scroll to position [305, 0]
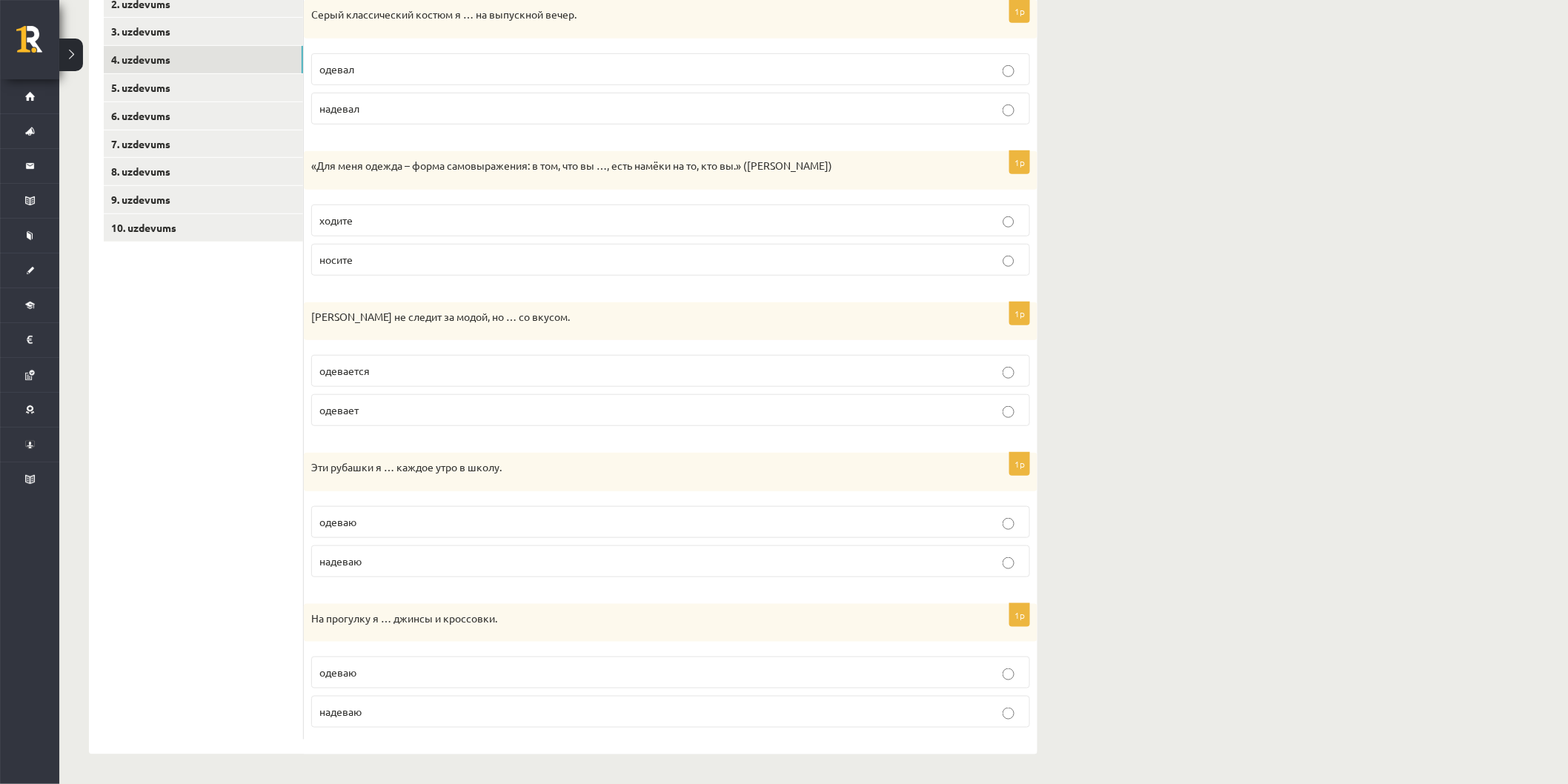
drag, startPoint x: 426, startPoint y: 382, endPoint x: 425, endPoint y: 372, distance: 10.0
click at [426, 378] on label "одевается" at bounding box center [671, 370] width 719 height 32
click at [446, 567] on p "надеваю" at bounding box center [670, 561] width 702 height 16
click at [447, 722] on label "надеваю" at bounding box center [671, 712] width 719 height 32
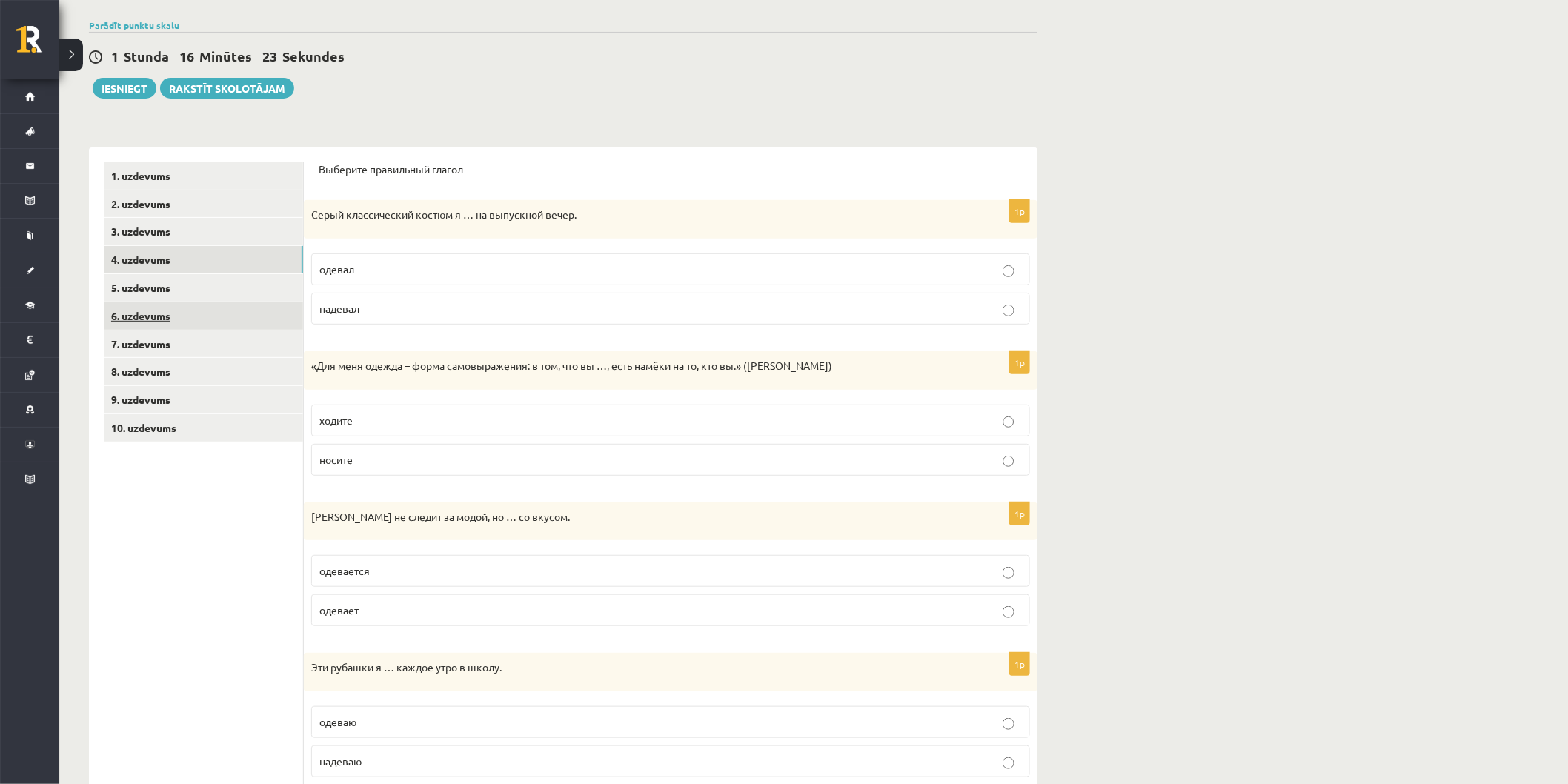
scroll to position [57, 0]
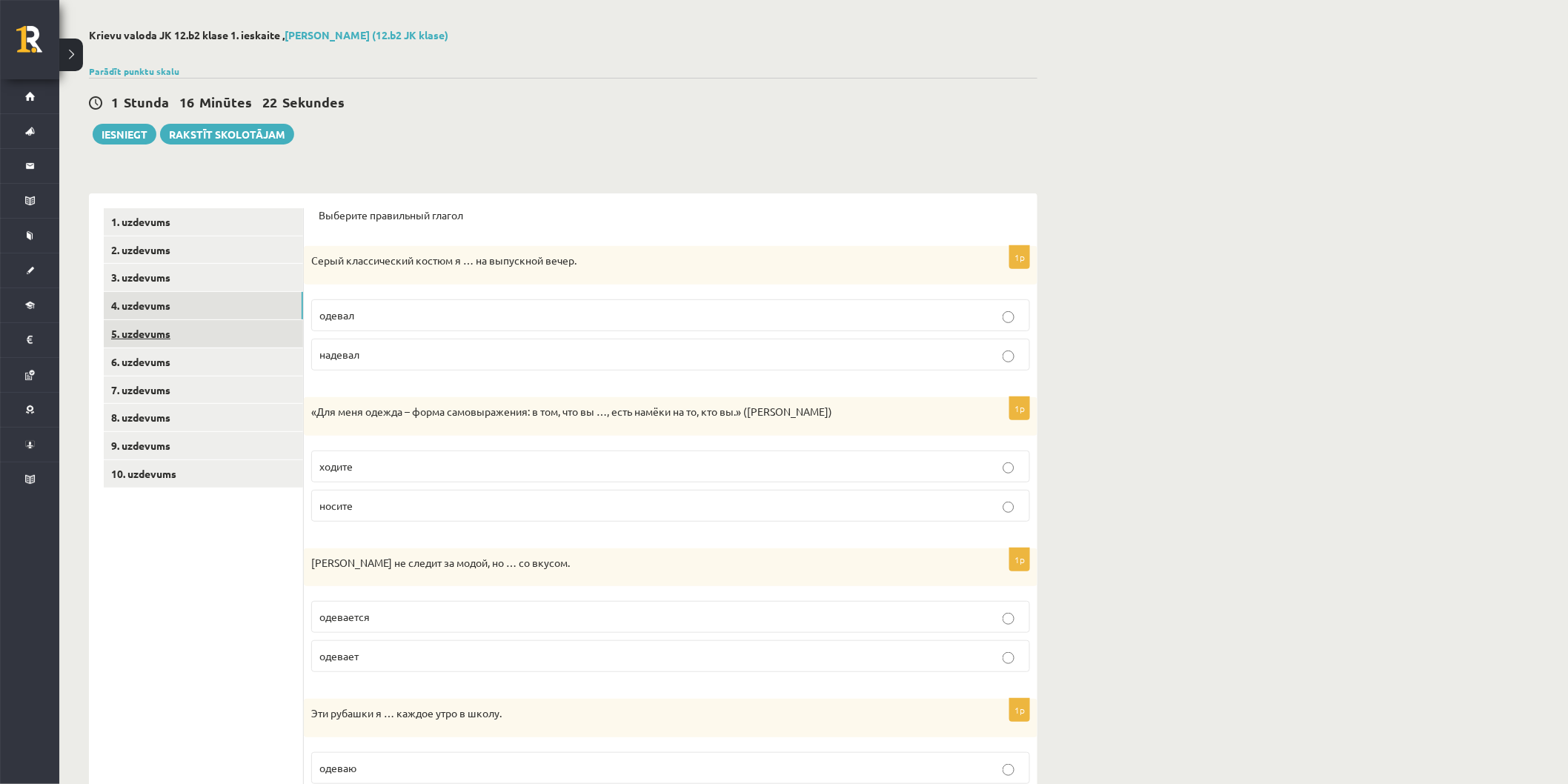
click at [160, 329] on link "5. uzdevums" at bounding box center [203, 333] width 199 height 28
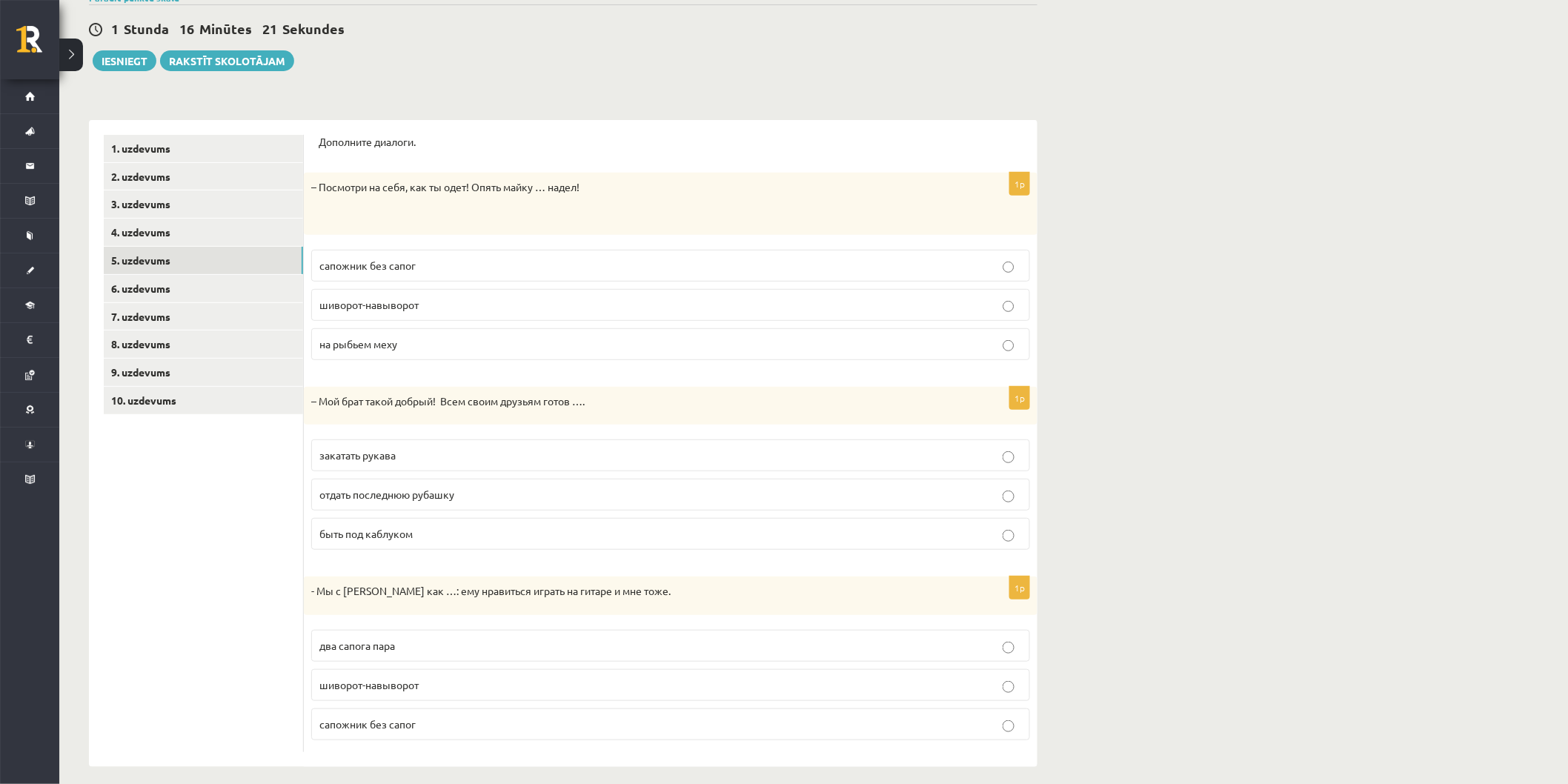
scroll to position [144, 0]
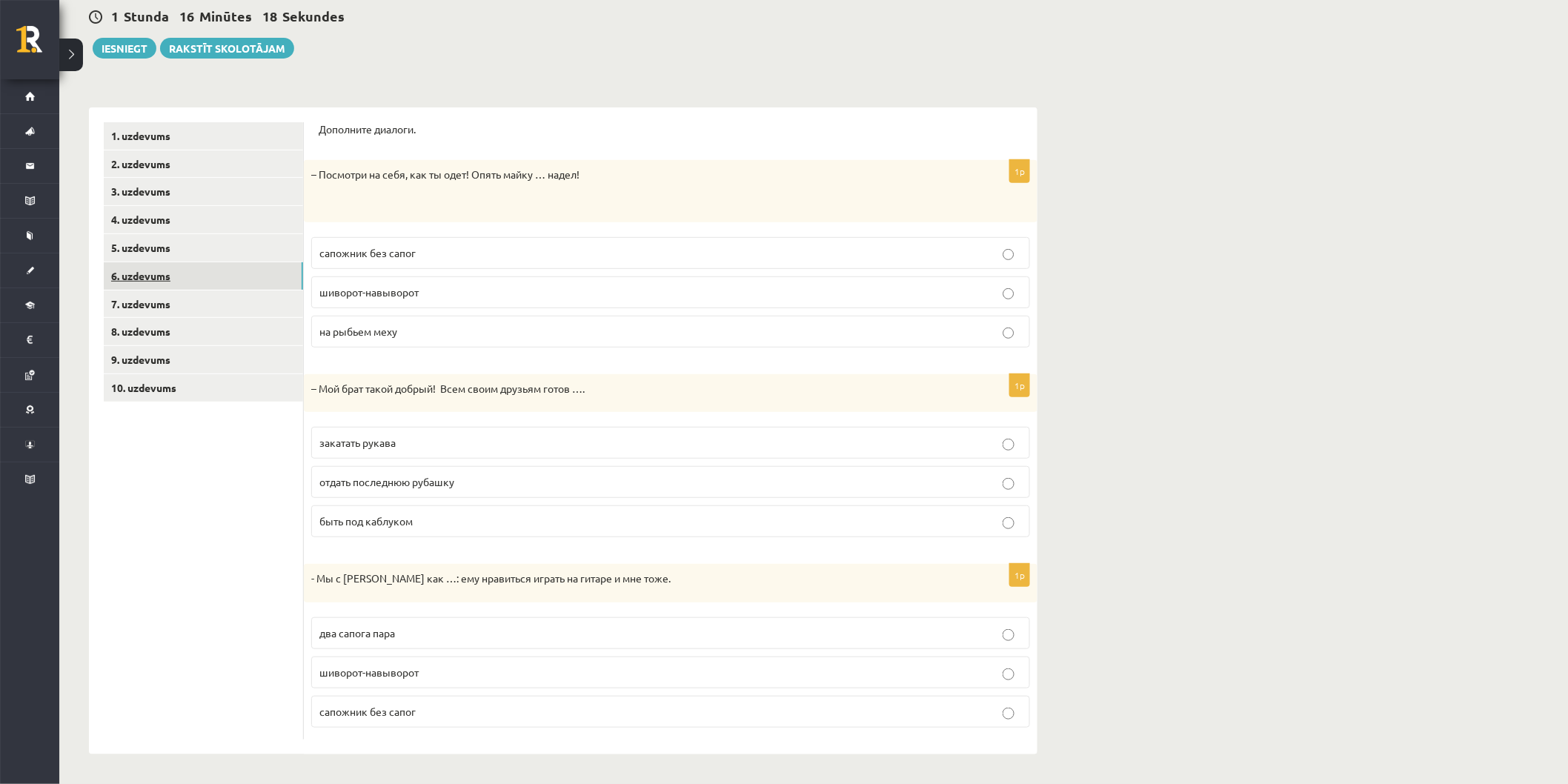
click at [226, 272] on link "6. uzdevums" at bounding box center [203, 276] width 199 height 28
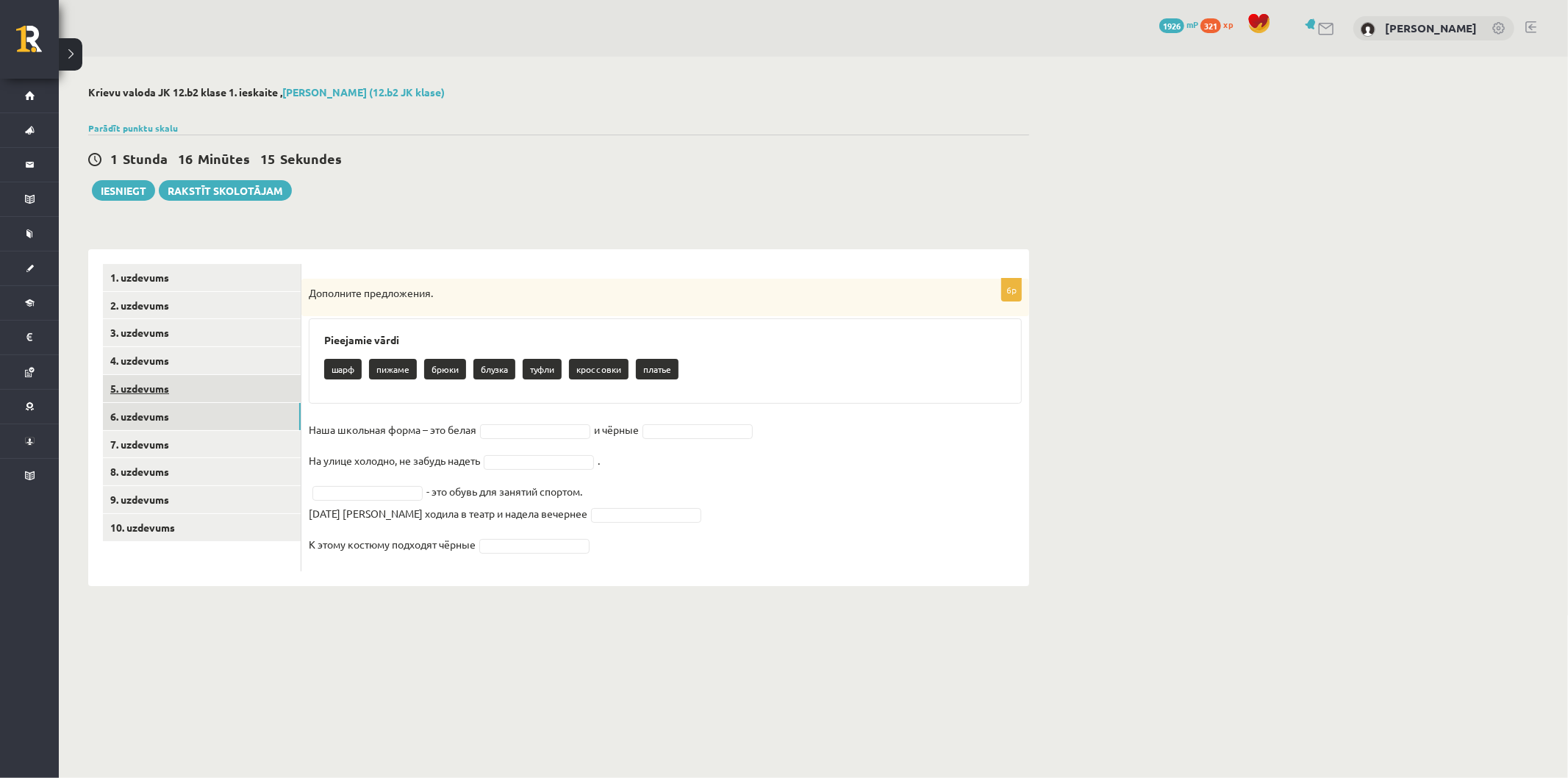
click at [161, 387] on link "5. uzdevums" at bounding box center [201, 388] width 197 height 27
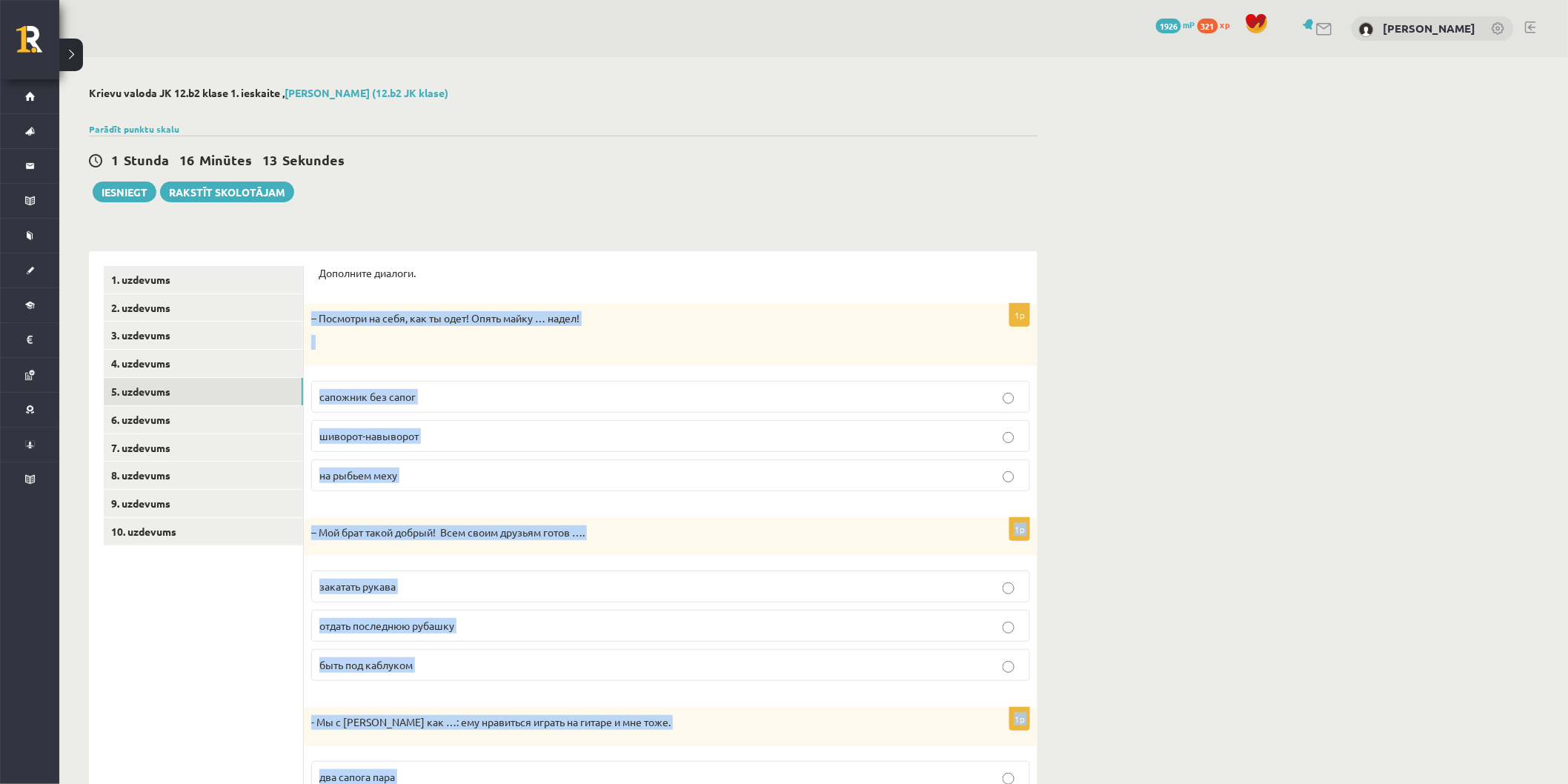
scroll to position [144, 0]
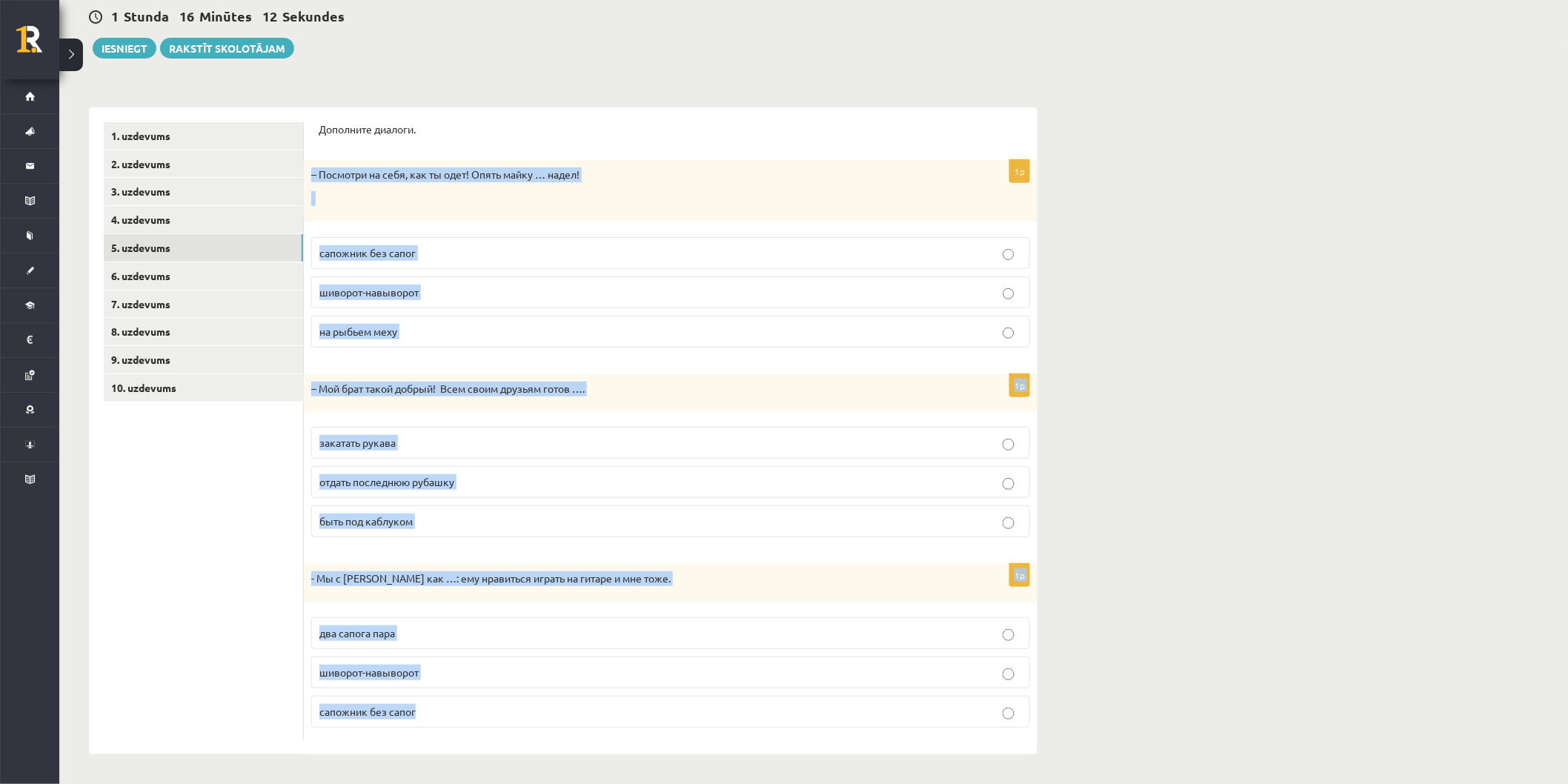
drag, startPoint x: 307, startPoint y: 319, endPoint x: 1002, endPoint y: 816, distance: 854.4
click at [1002, 640] on html "0 Dāvanas 1926 mP 321 xp [PERSON_NAME] Sākums Aktuāli Kā mācīties [PERSON_NAME]…" at bounding box center [784, 248] width 1568 height 784
drag, startPoint x: 620, startPoint y: 565, endPoint x: 589, endPoint y: 576, distance: 32.9
copy form "– Посмотри на себя, как ты одет! Опять майку … надел! сапожник без сапог шиворо…"
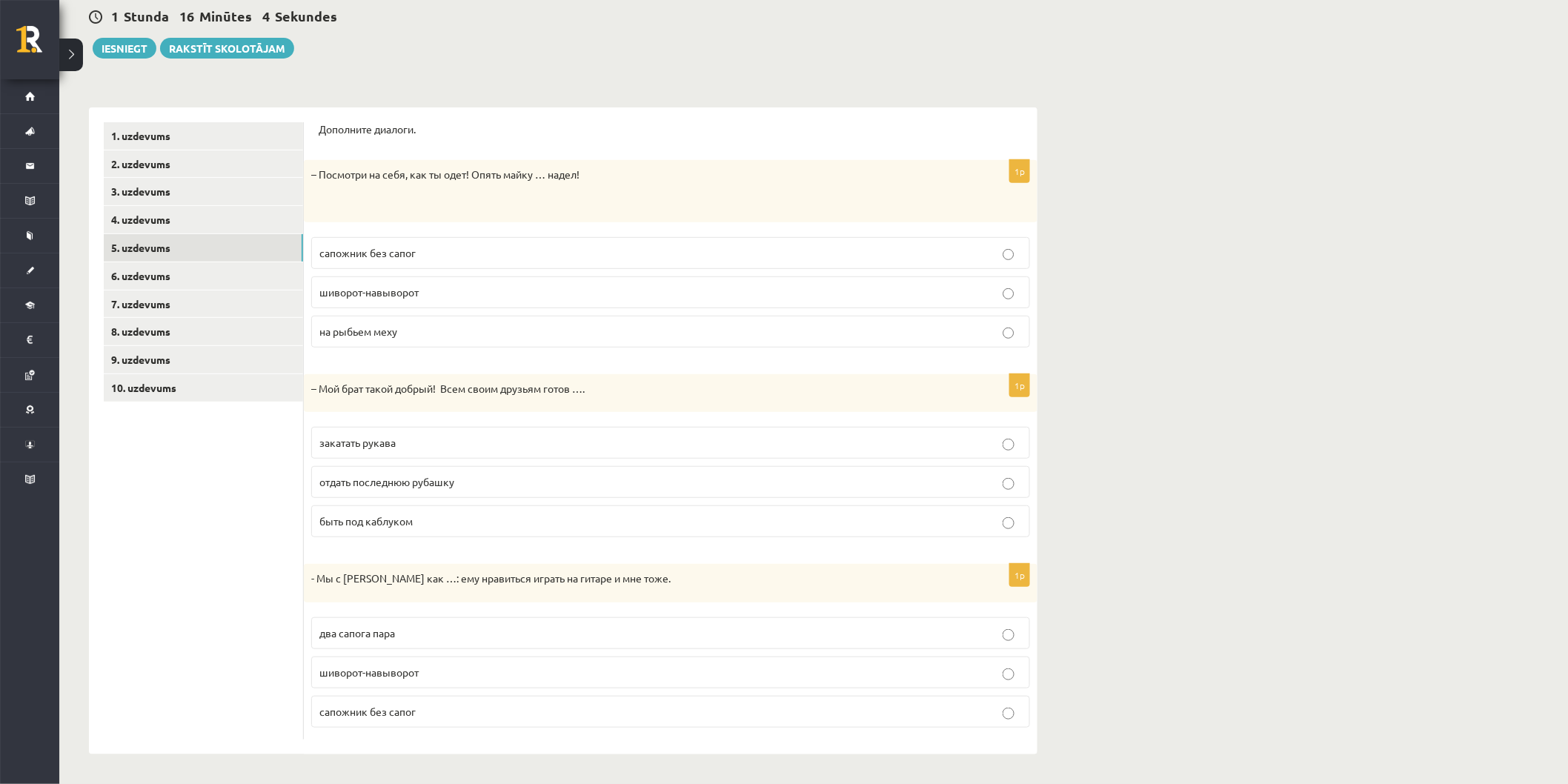
click at [594, 102] on div "**********" at bounding box center [563, 423] width 948 height 661
click at [475, 289] on p "шиворот-навыворот" at bounding box center [670, 293] width 702 height 16
click at [445, 494] on label "отдать последнюю рубашку" at bounding box center [671, 482] width 719 height 32
click at [411, 637] on p "два сапога пара" at bounding box center [670, 633] width 702 height 16
click at [223, 273] on link "6. uzdevums" at bounding box center [203, 276] width 199 height 28
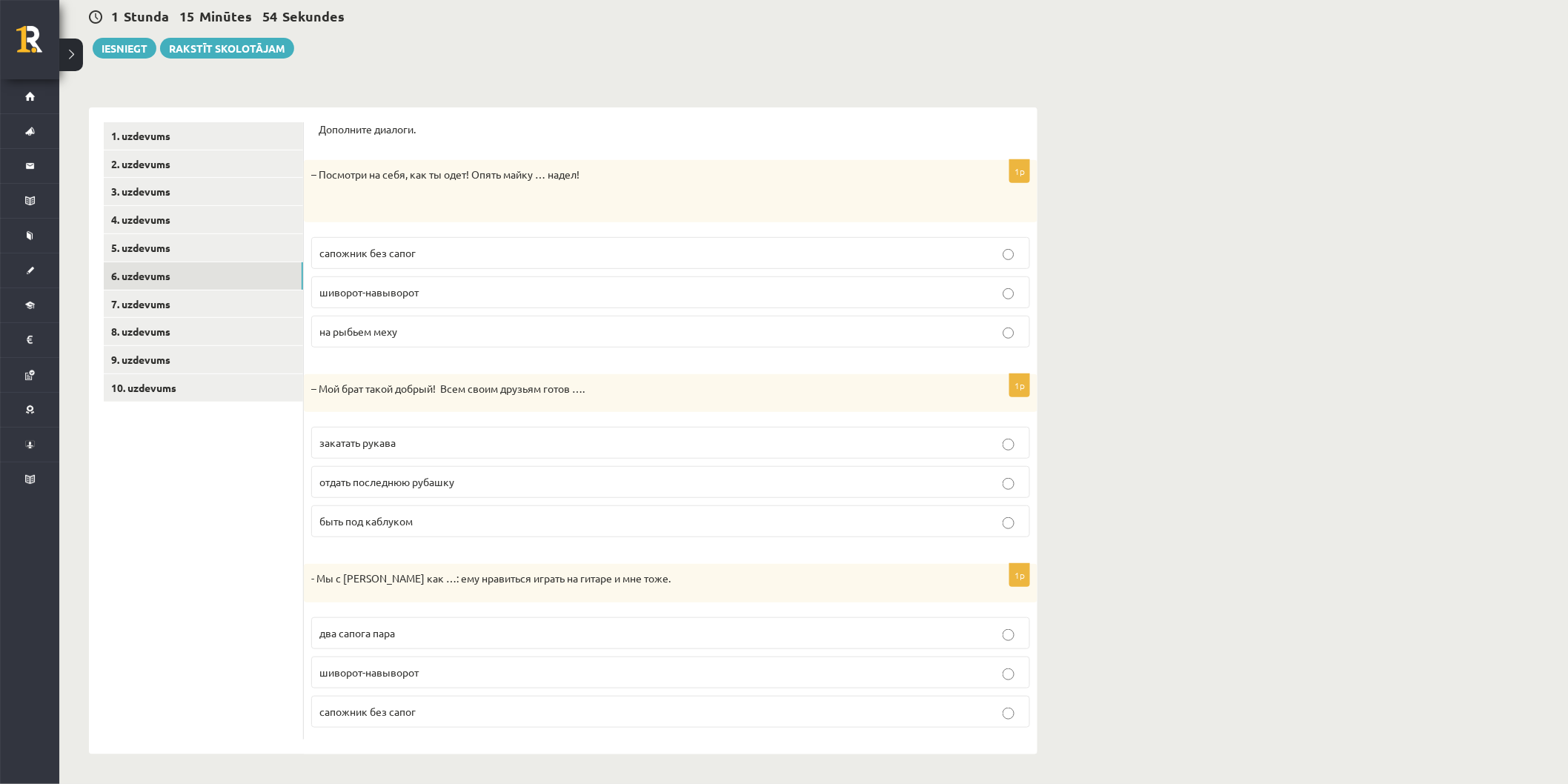
scroll to position [0, 0]
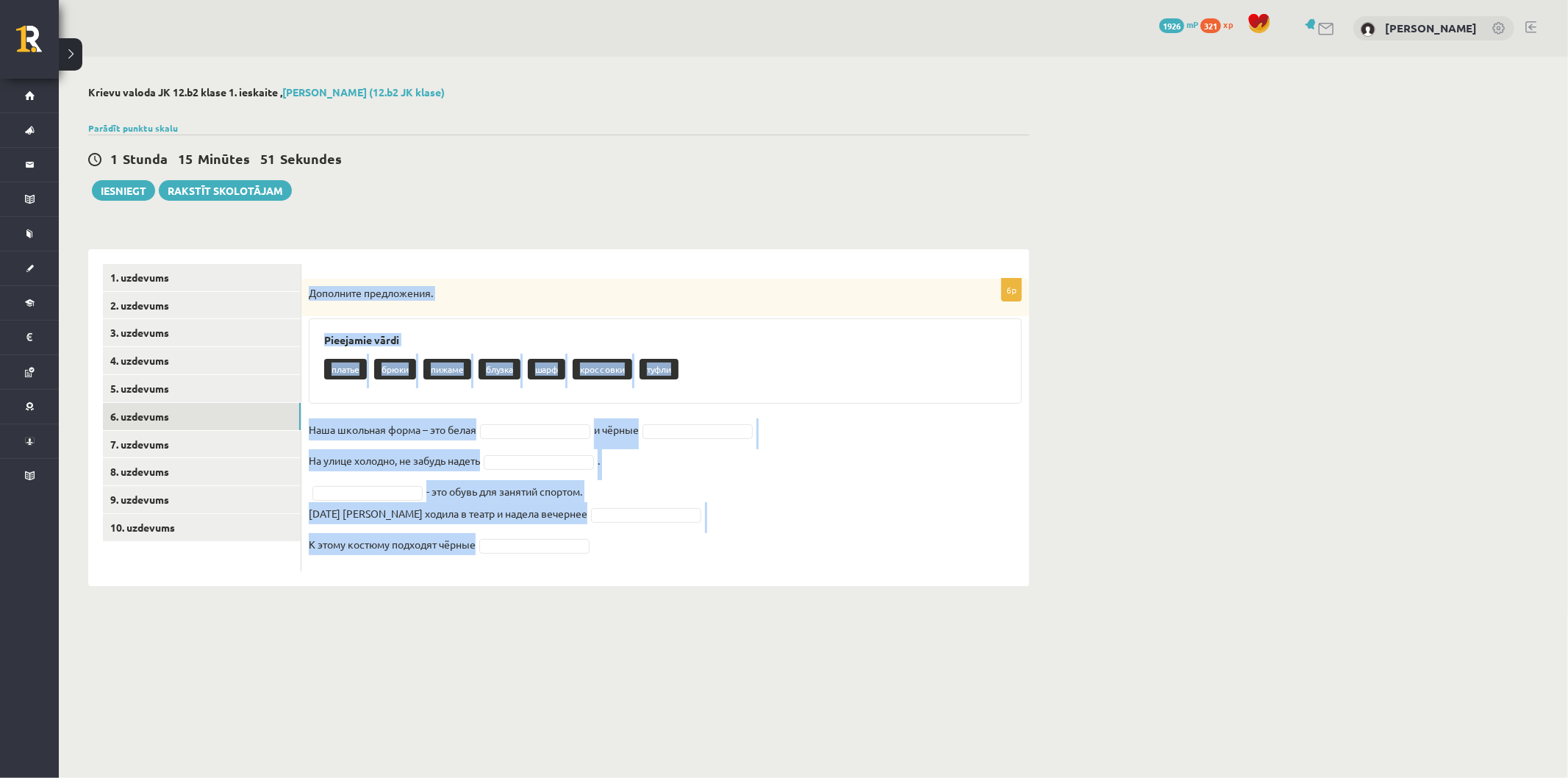
drag, startPoint x: 307, startPoint y: 289, endPoint x: 748, endPoint y: 647, distance: 568.0
click at [750, 651] on body "0 Dāvanas 1926 mP 321 xp [PERSON_NAME] Sākums Aktuāli Kā mācīties [PERSON_NAME]…" at bounding box center [784, 389] width 1568 height 778
copy div "Дополните предложения. Pieejamie vārdi платье брюки пижаме блузка шарф кроссовк…"
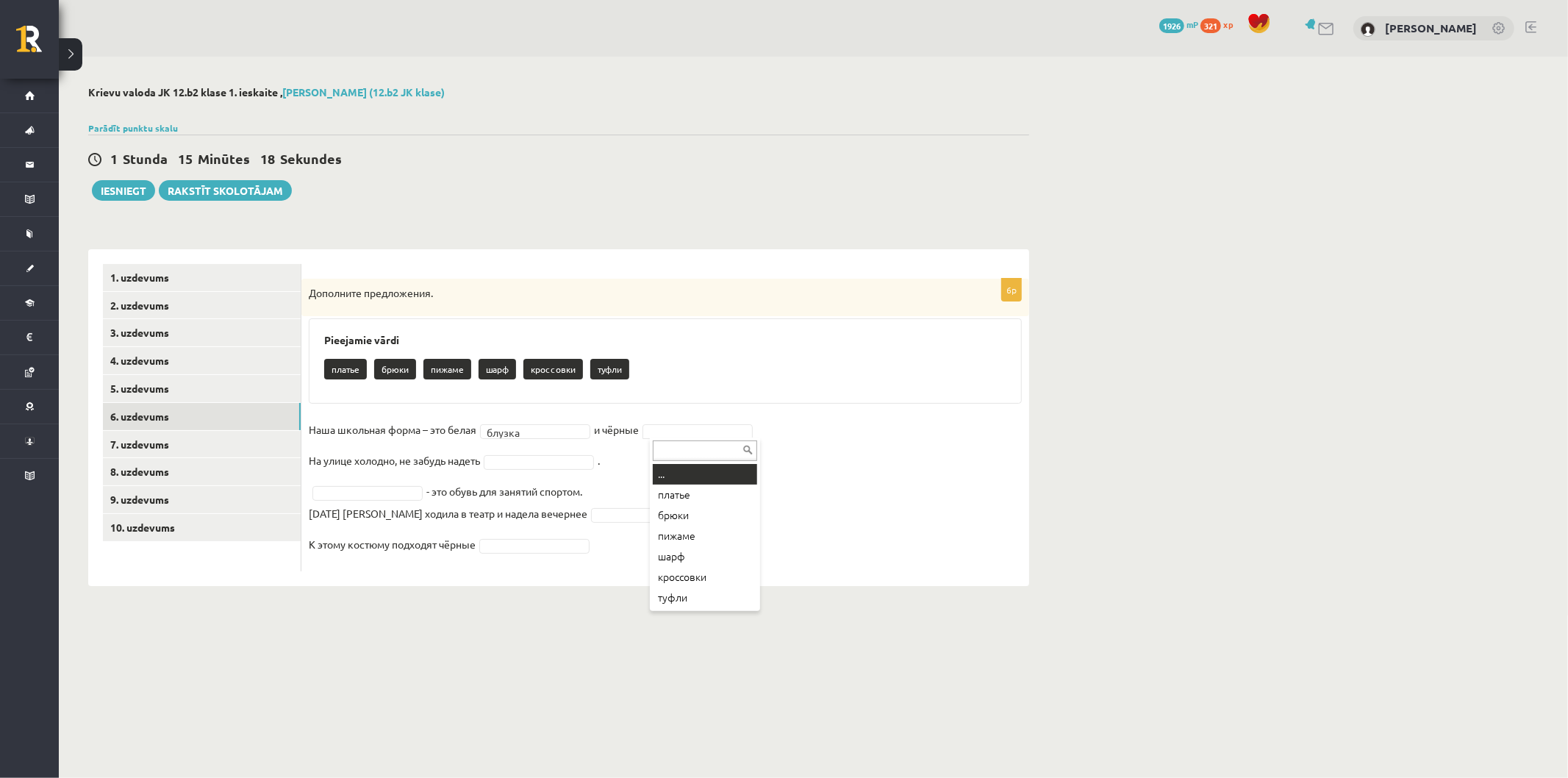
drag, startPoint x: 686, startPoint y: 423, endPoint x: 694, endPoint y: 424, distance: 8.1
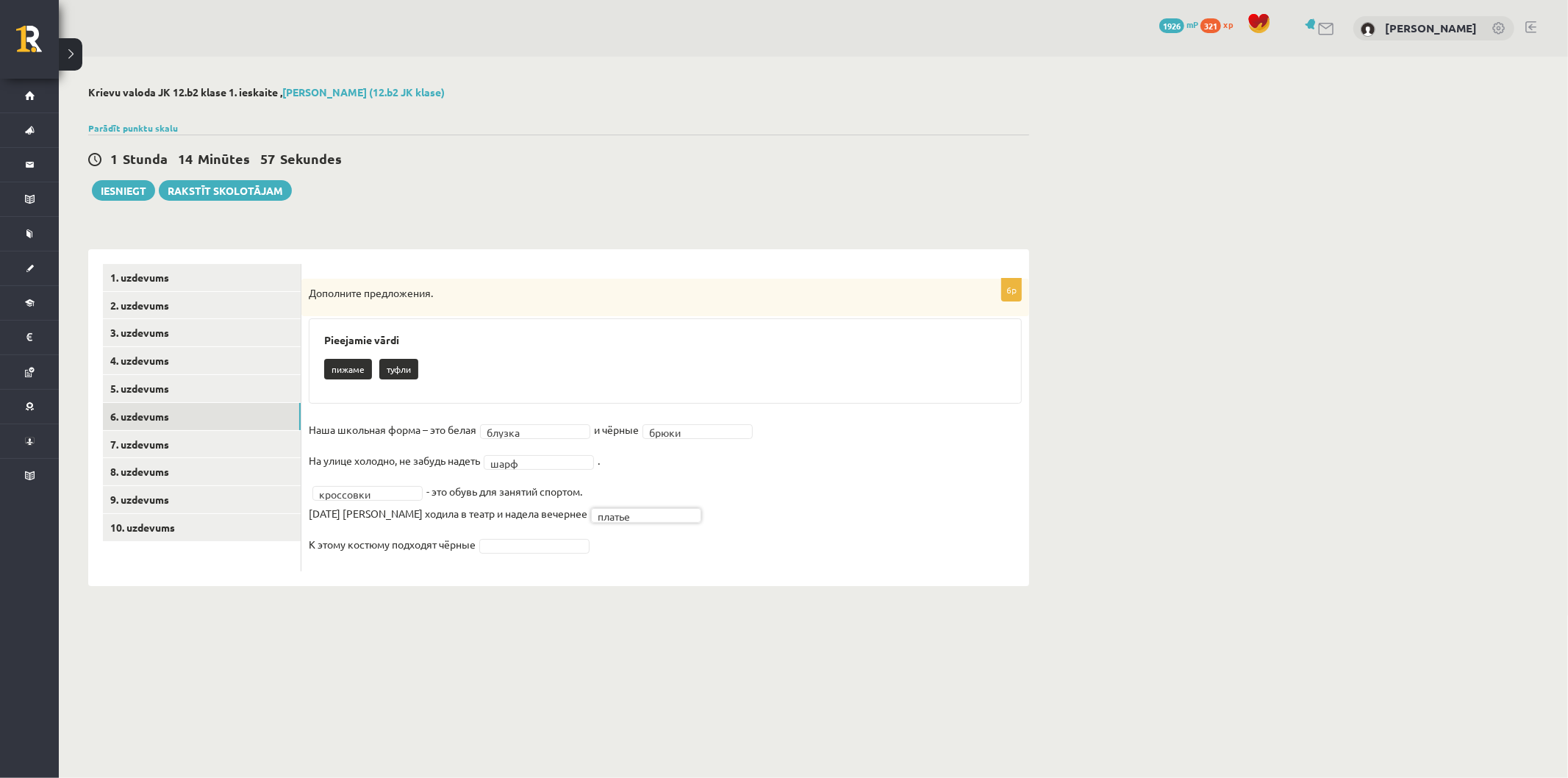
click at [504, 535] on fieldset "Наша школьная форма – это белая блузка ****** и чёрные брюки ***** На [GEOGRAPH…" at bounding box center [665, 491] width 713 height 146
click at [198, 442] on link "7. uzdevums" at bounding box center [201, 444] width 197 height 27
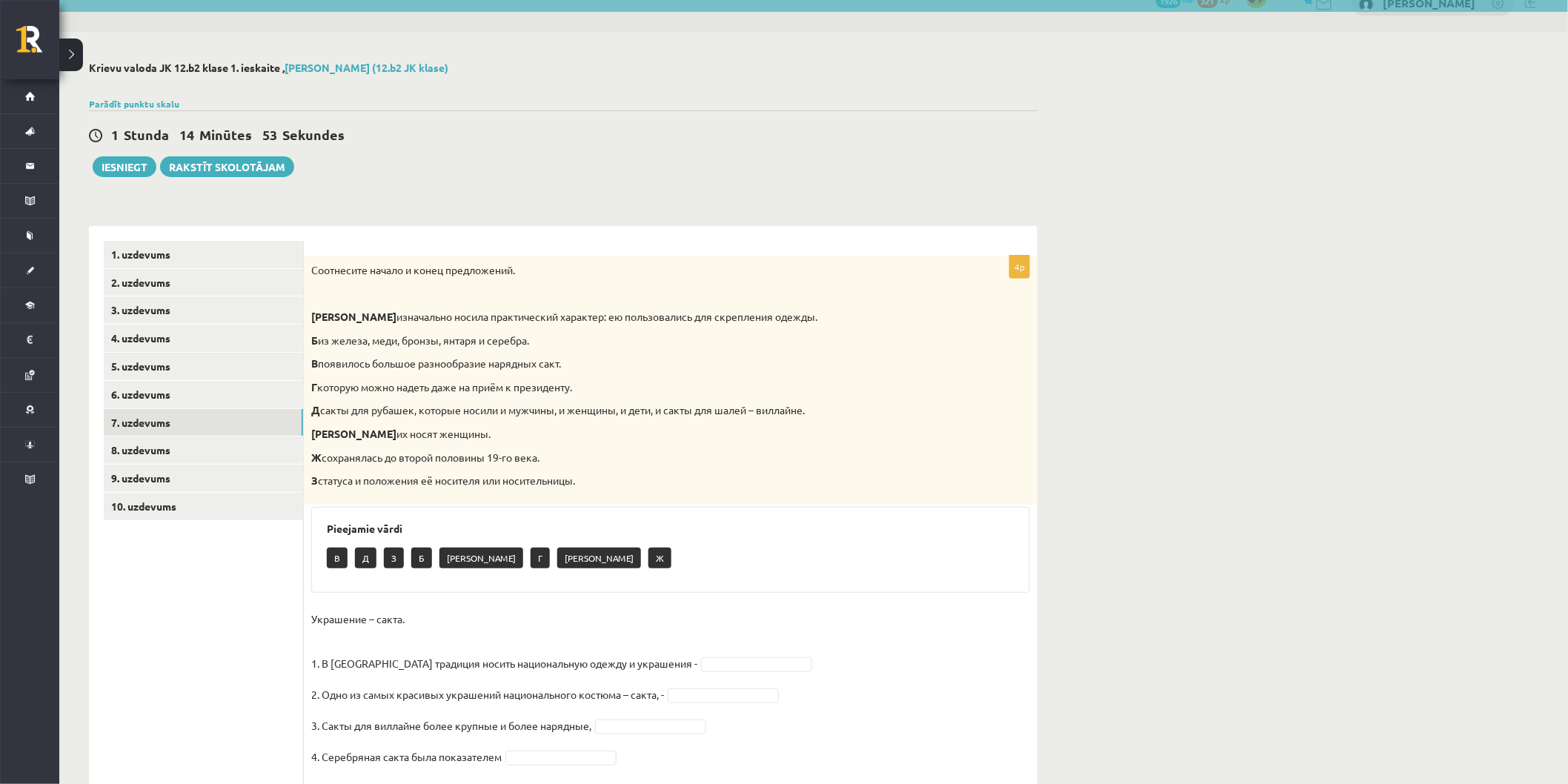
scroll to position [91, 0]
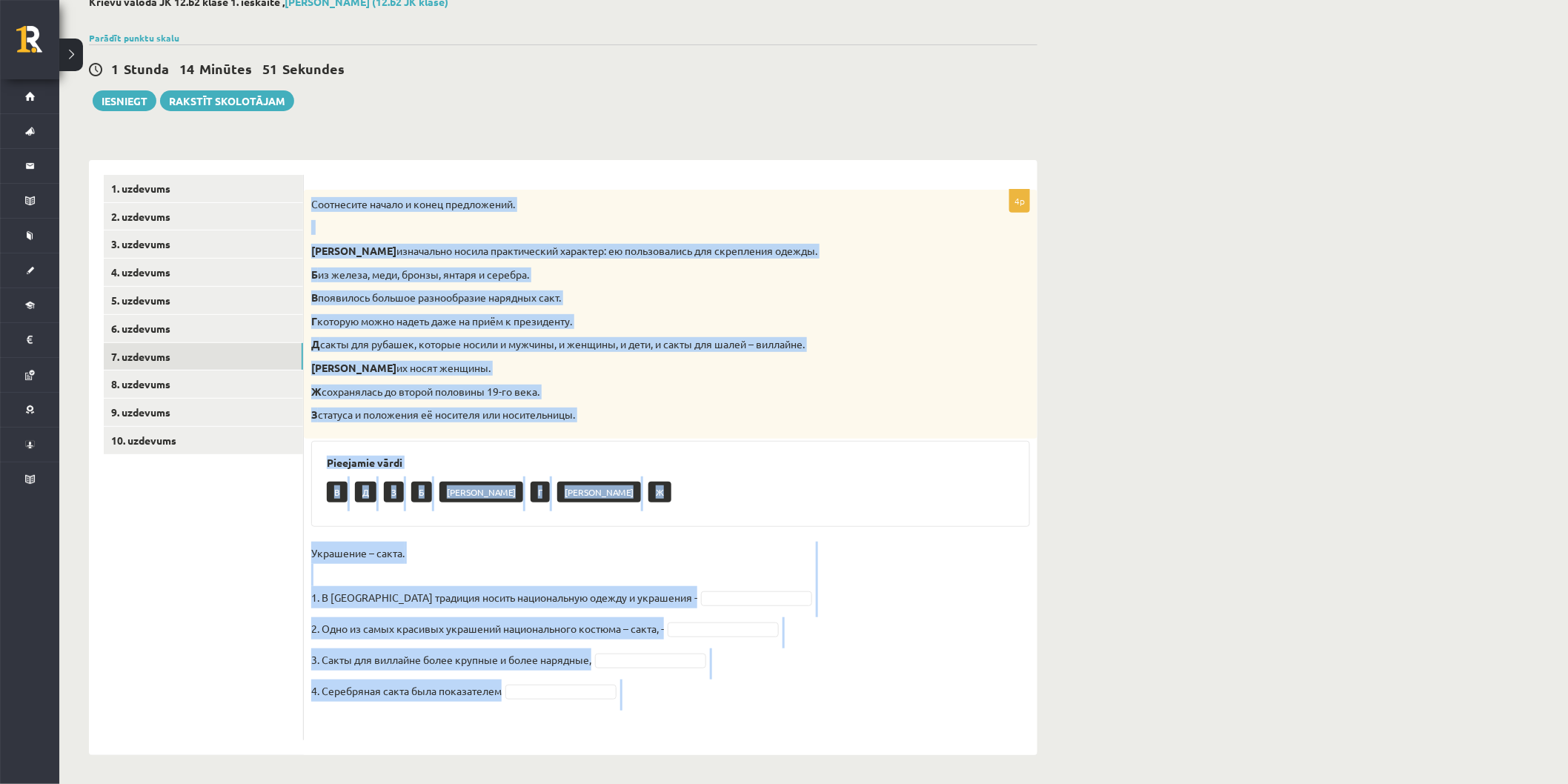
drag, startPoint x: 314, startPoint y: 201, endPoint x: 724, endPoint y: 757, distance: 690.8
click at [745, 775] on div "**********" at bounding box center [562, 375] width 1007 height 819
copy div "Loremipsum dolors a conse adipiscinge. S doeiusmodt incidi utlaboreetdo magnaal…"
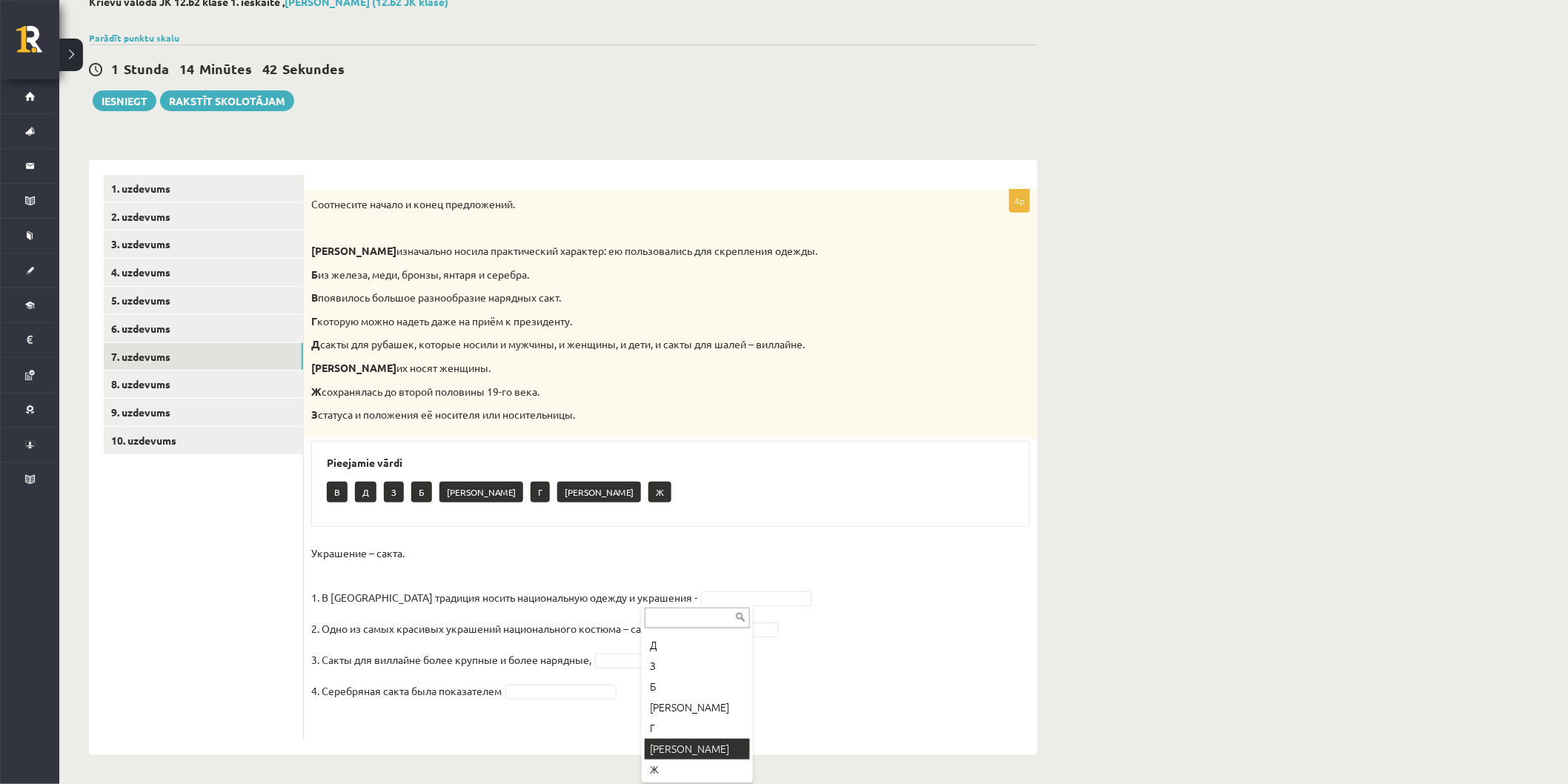
scroll to position [39, 0]
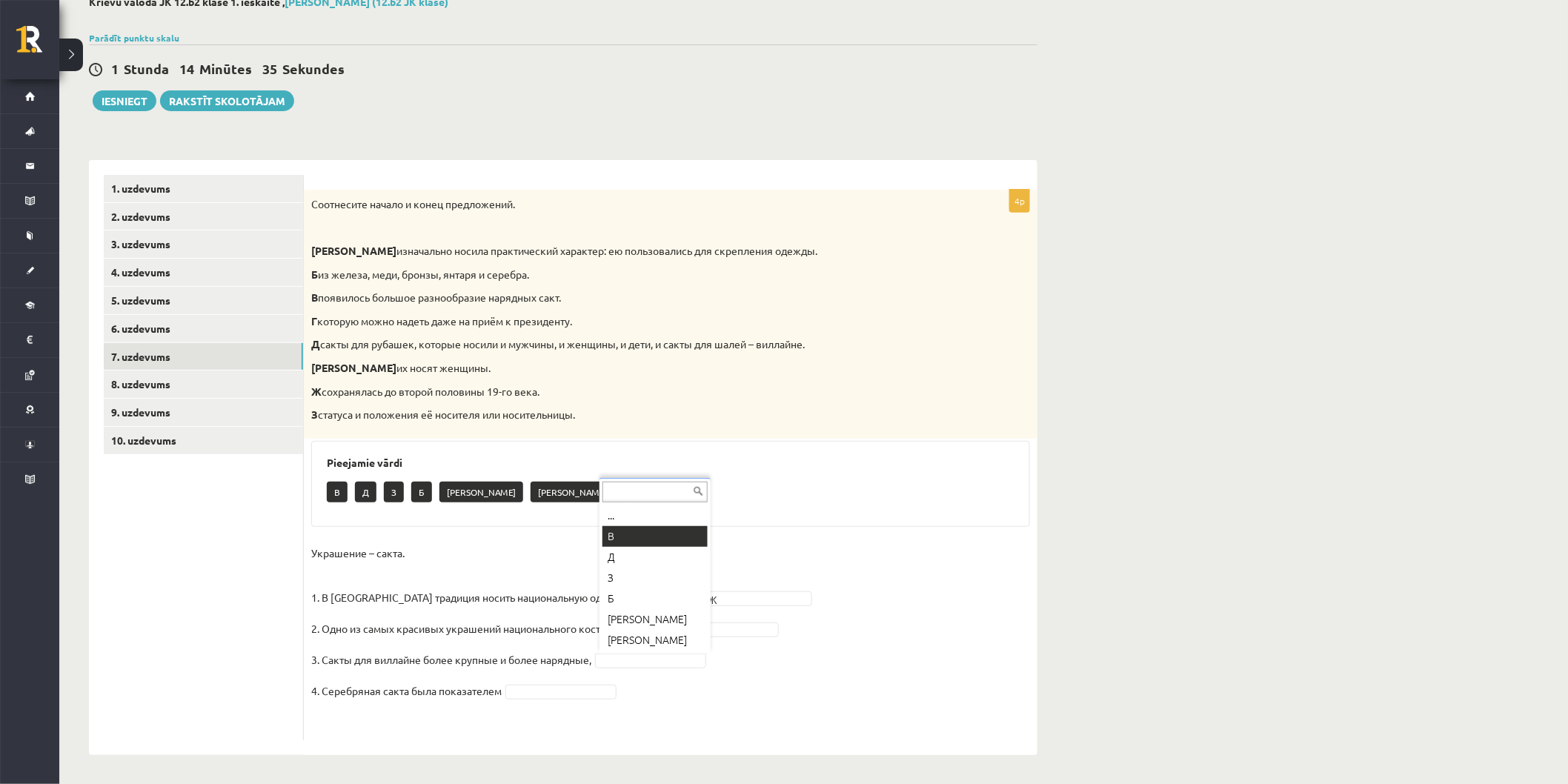
drag, startPoint x: 645, startPoint y: 594, endPoint x: 642, endPoint y: 530, distance: 64.1
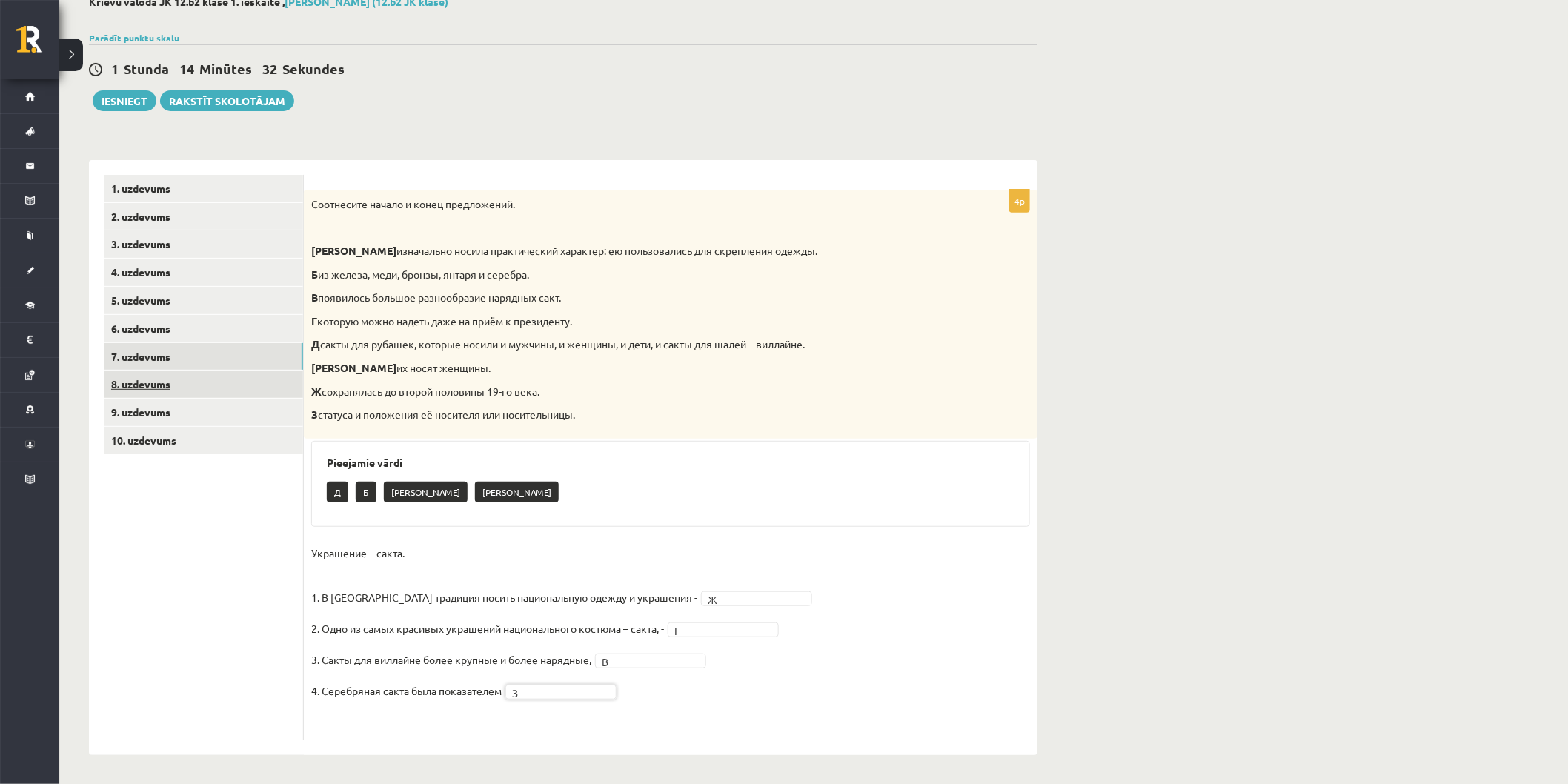
click at [228, 381] on link "8. uzdevums" at bounding box center [203, 384] width 199 height 28
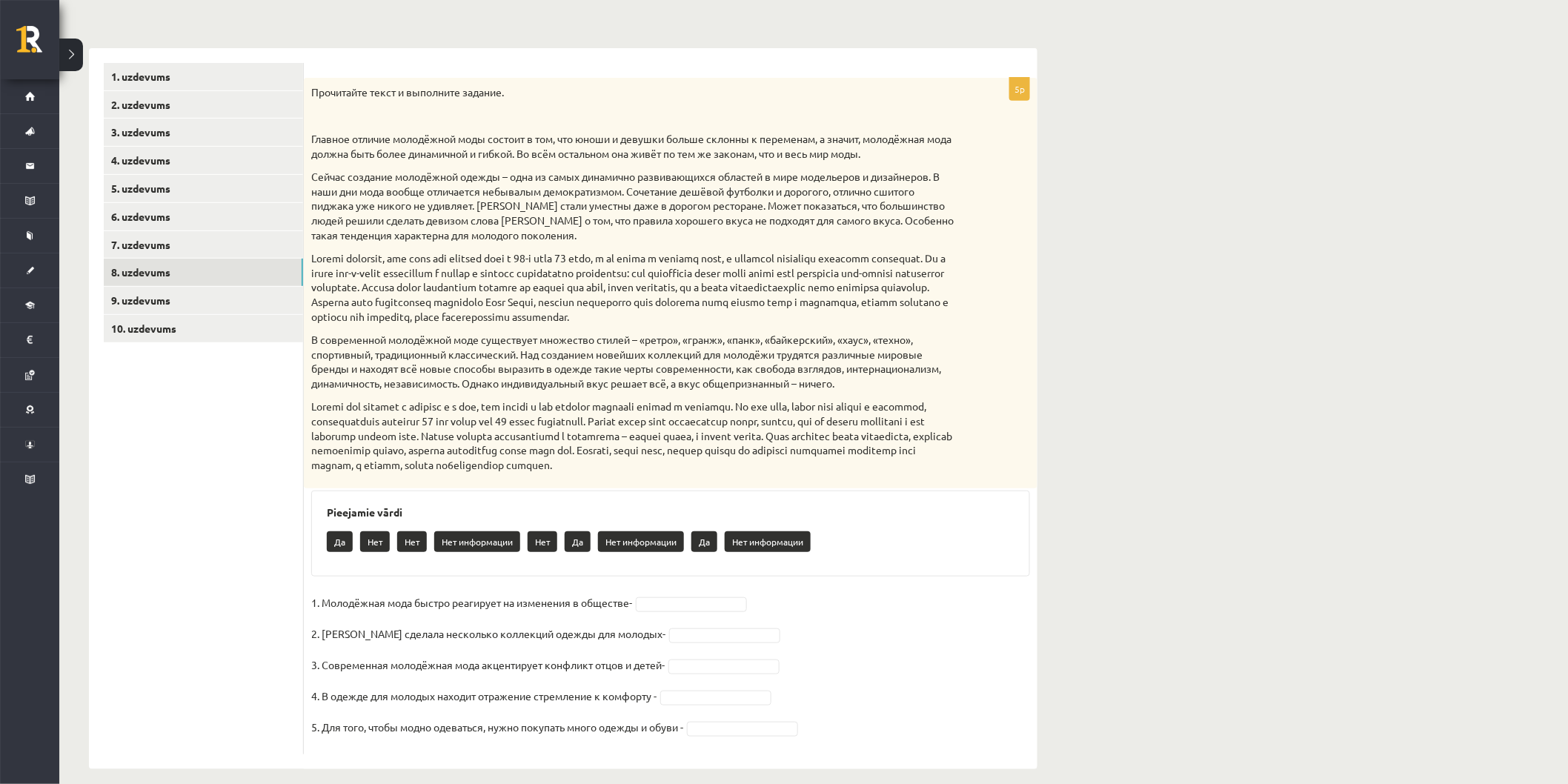
scroll to position [217, 0]
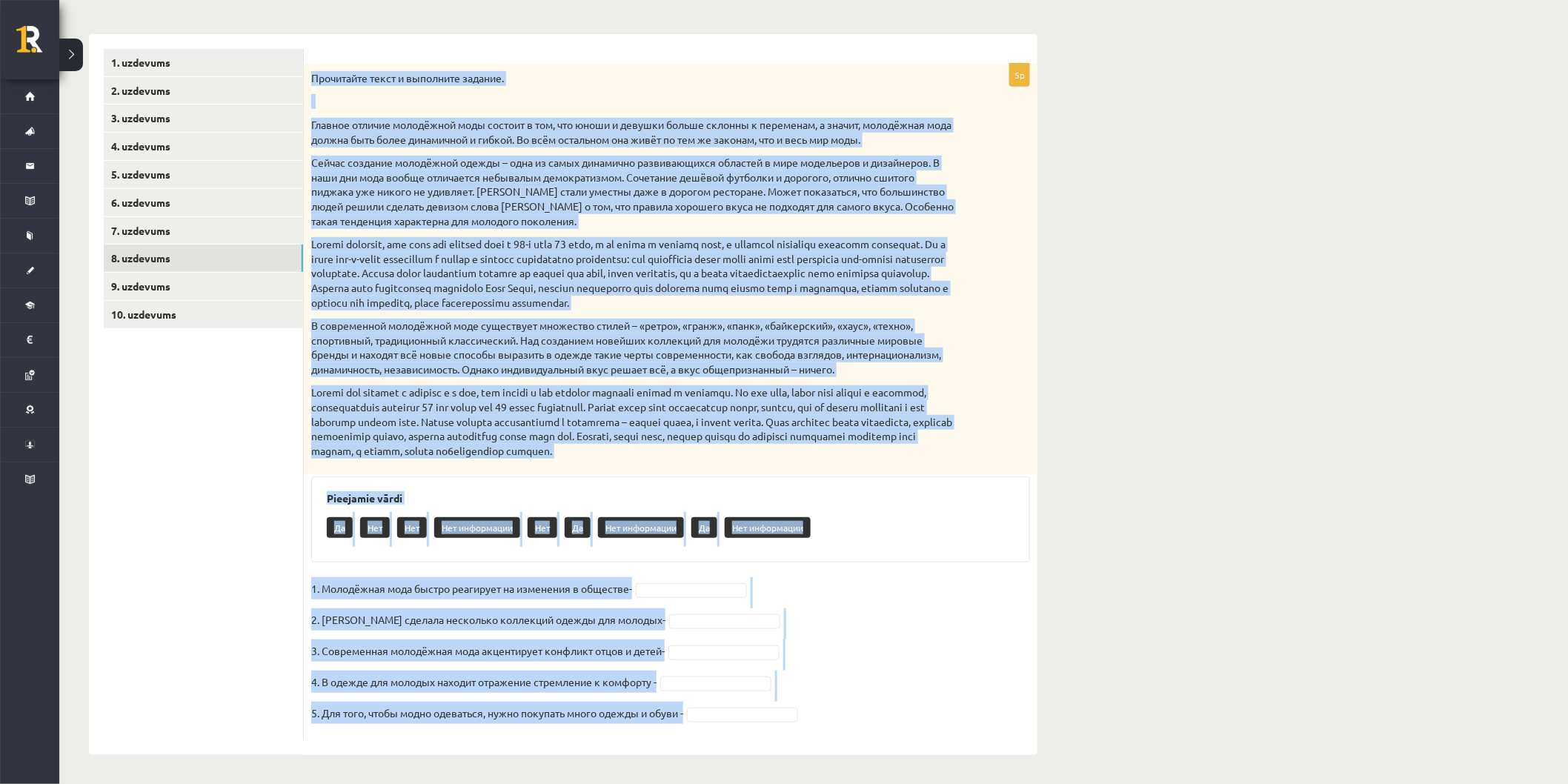
drag, startPoint x: 311, startPoint y: 75, endPoint x: 714, endPoint y: 694, distance: 738.6
click at [871, 567] on html "0 Dāvanas 1926 mP 321 xp [PERSON_NAME] Sākums Aktuāli Kā mācīties [PERSON_NAME]…" at bounding box center [784, 175] width 1568 height 784
copy div "Loremipsum dolor s ametconse adipisc. Elitsed doeiusm temporinci utla etdolor m…"
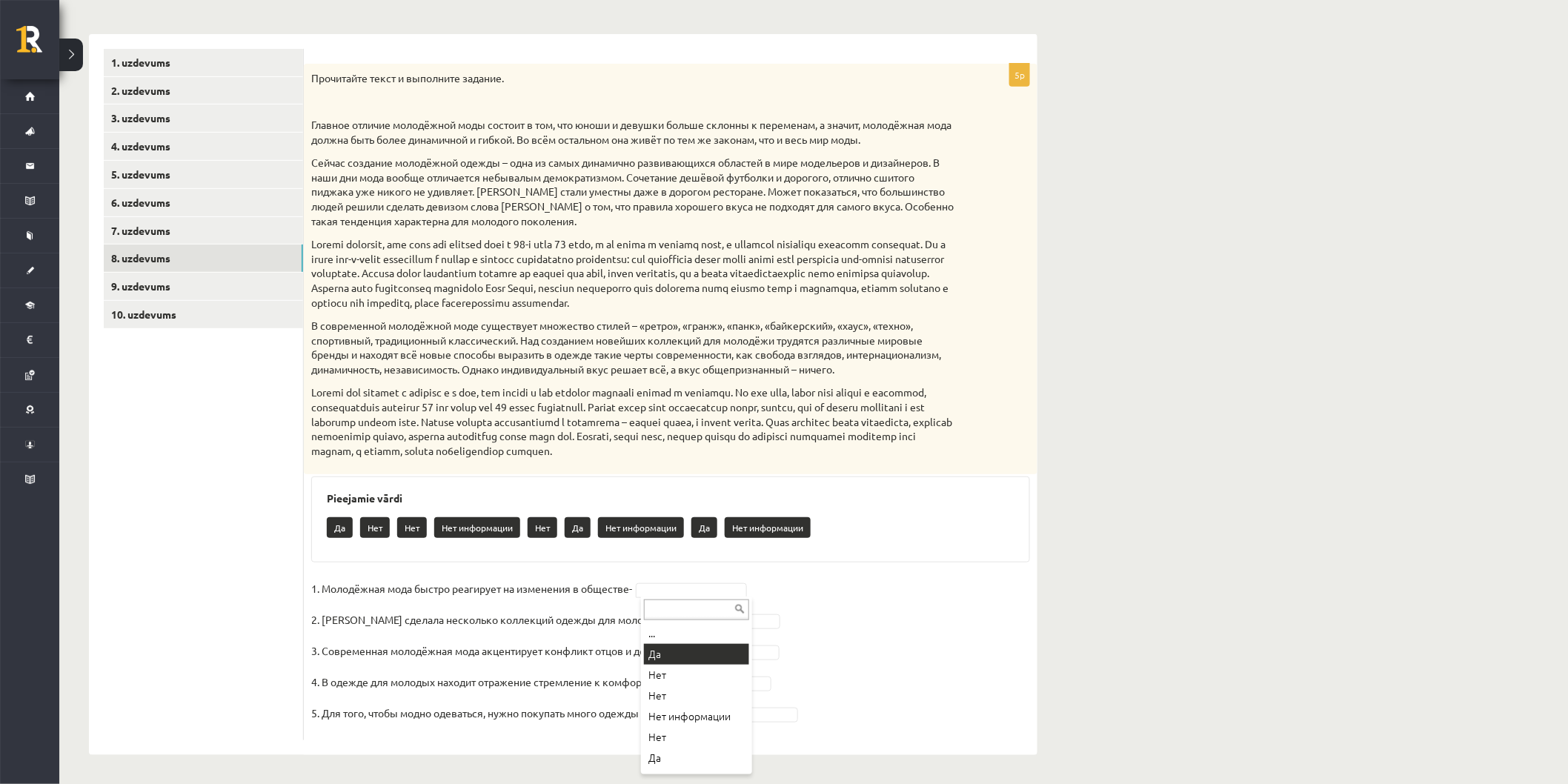
drag, startPoint x: 694, startPoint y: 659, endPoint x: 672, endPoint y: 642, distance: 27.8
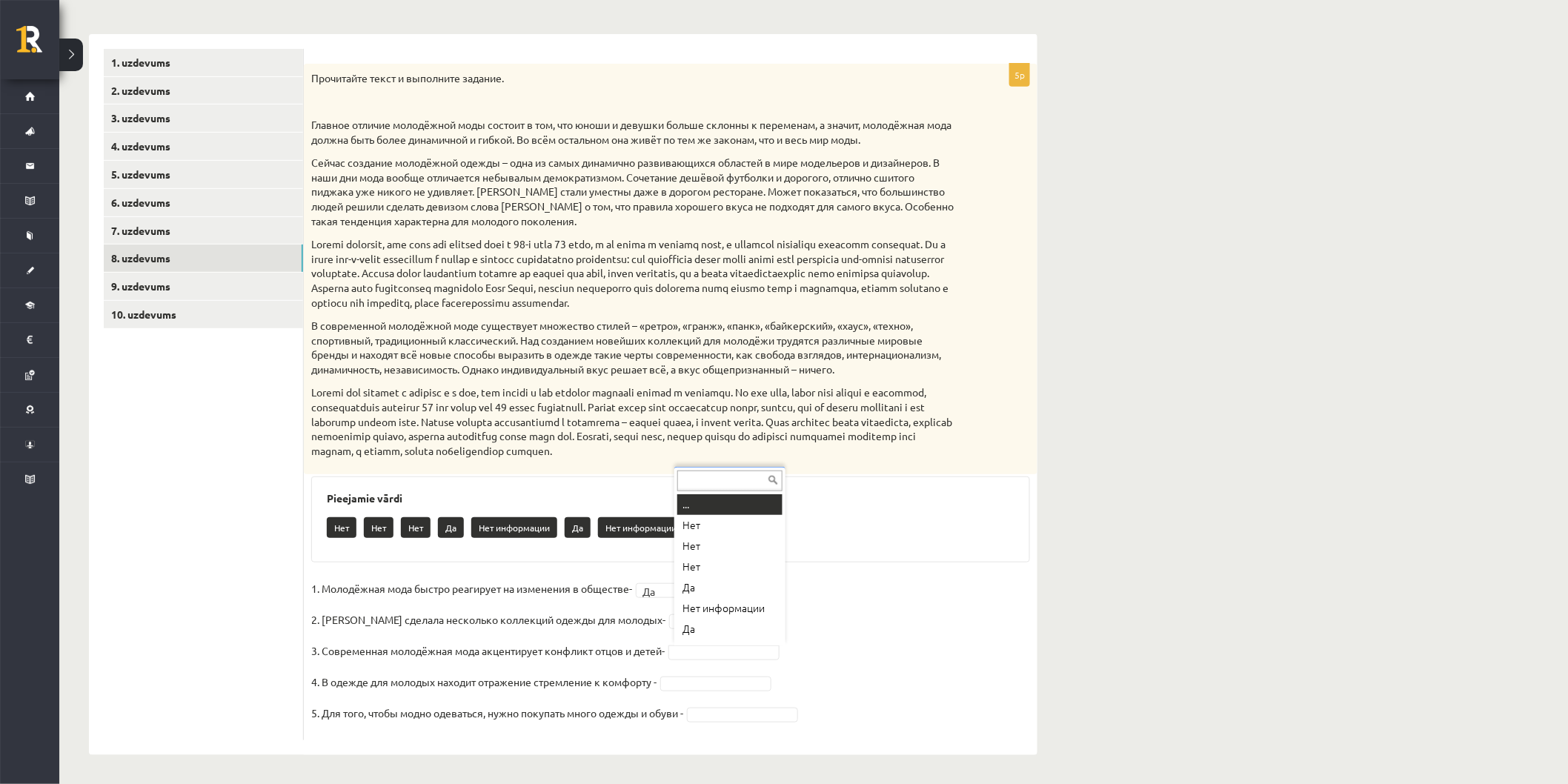
scroll to position [12, 0]
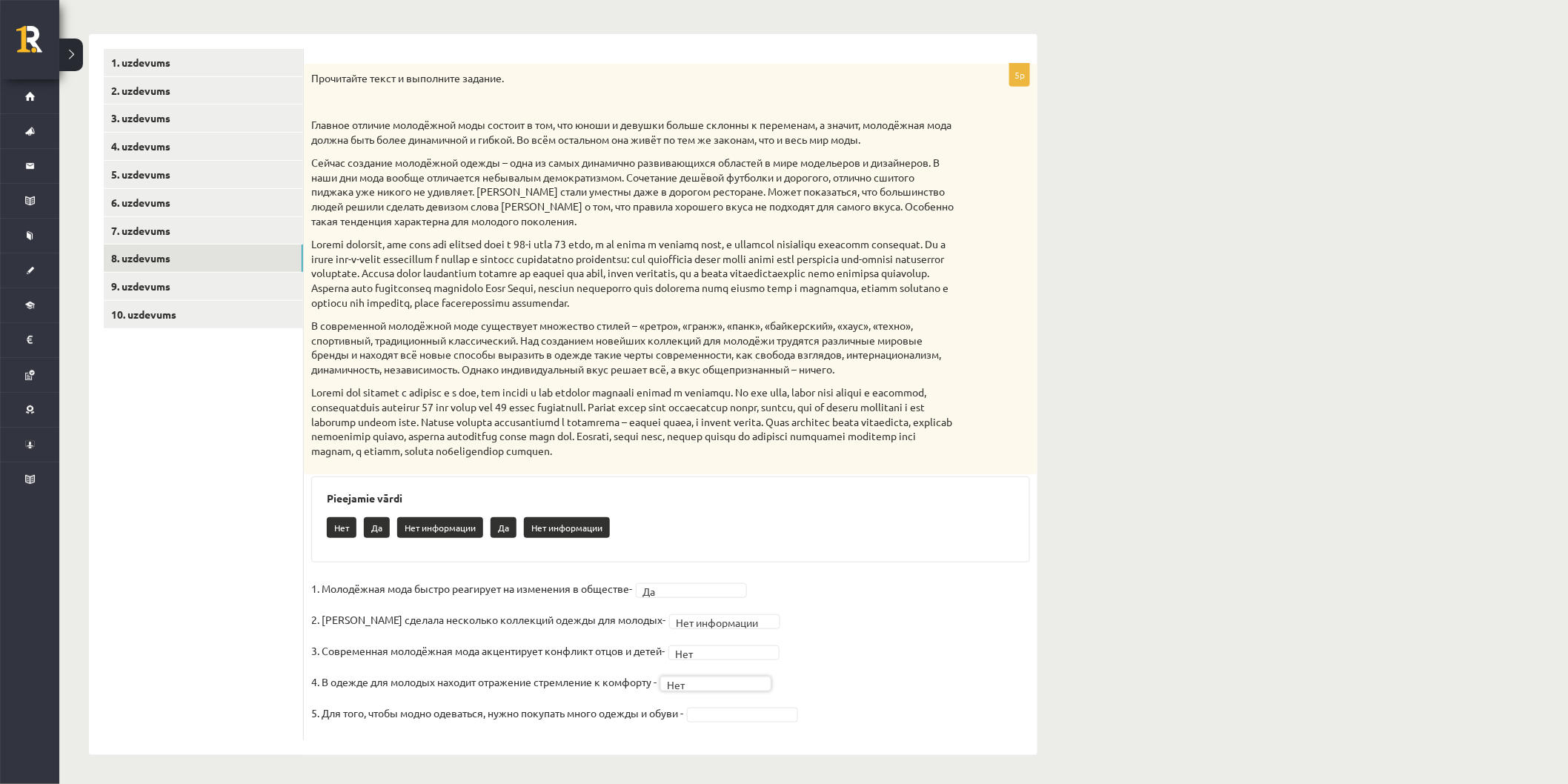
click at [749, 723] on fieldset "**********" at bounding box center [671, 655] width 719 height 156
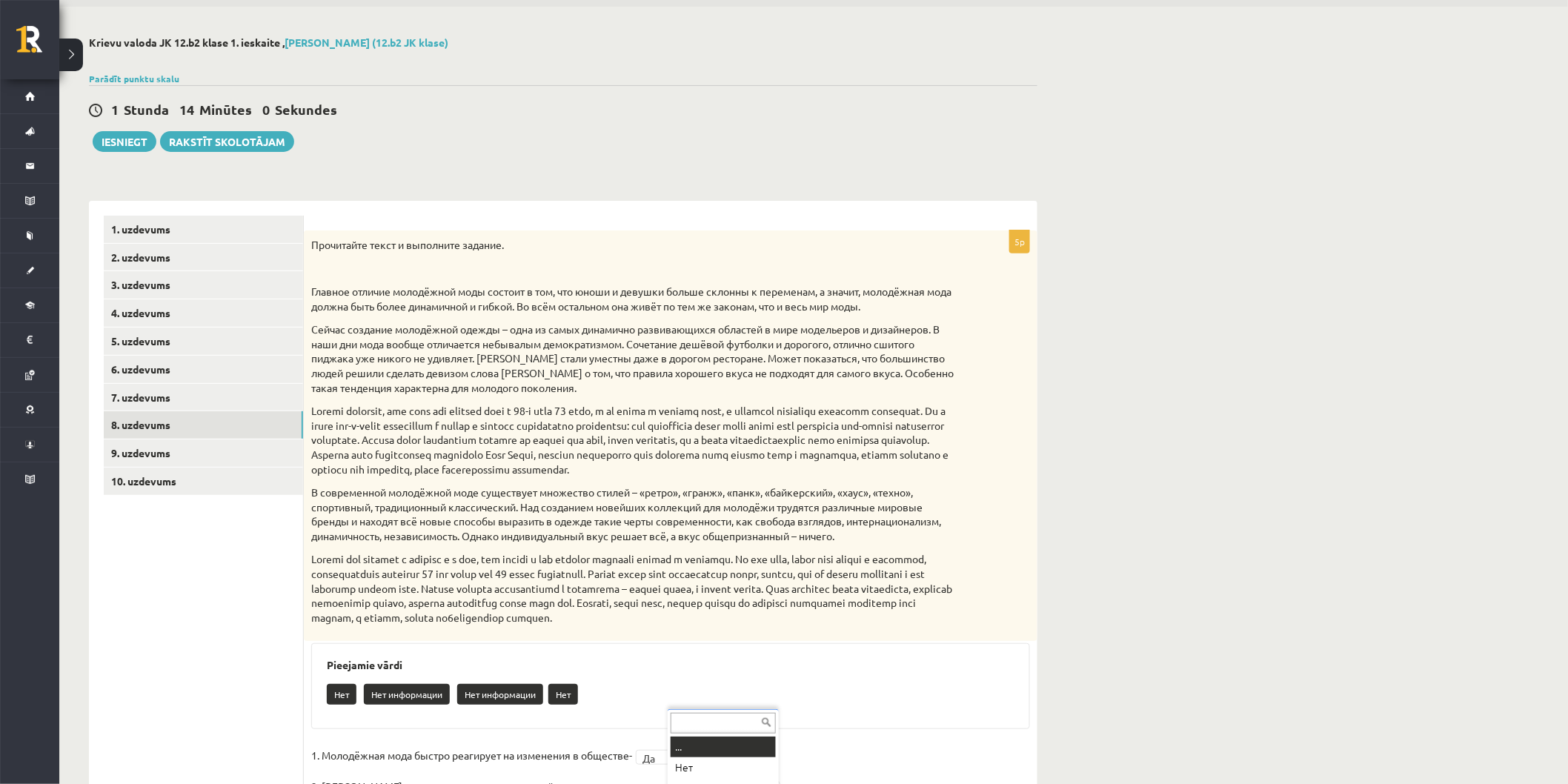
scroll to position [217, 0]
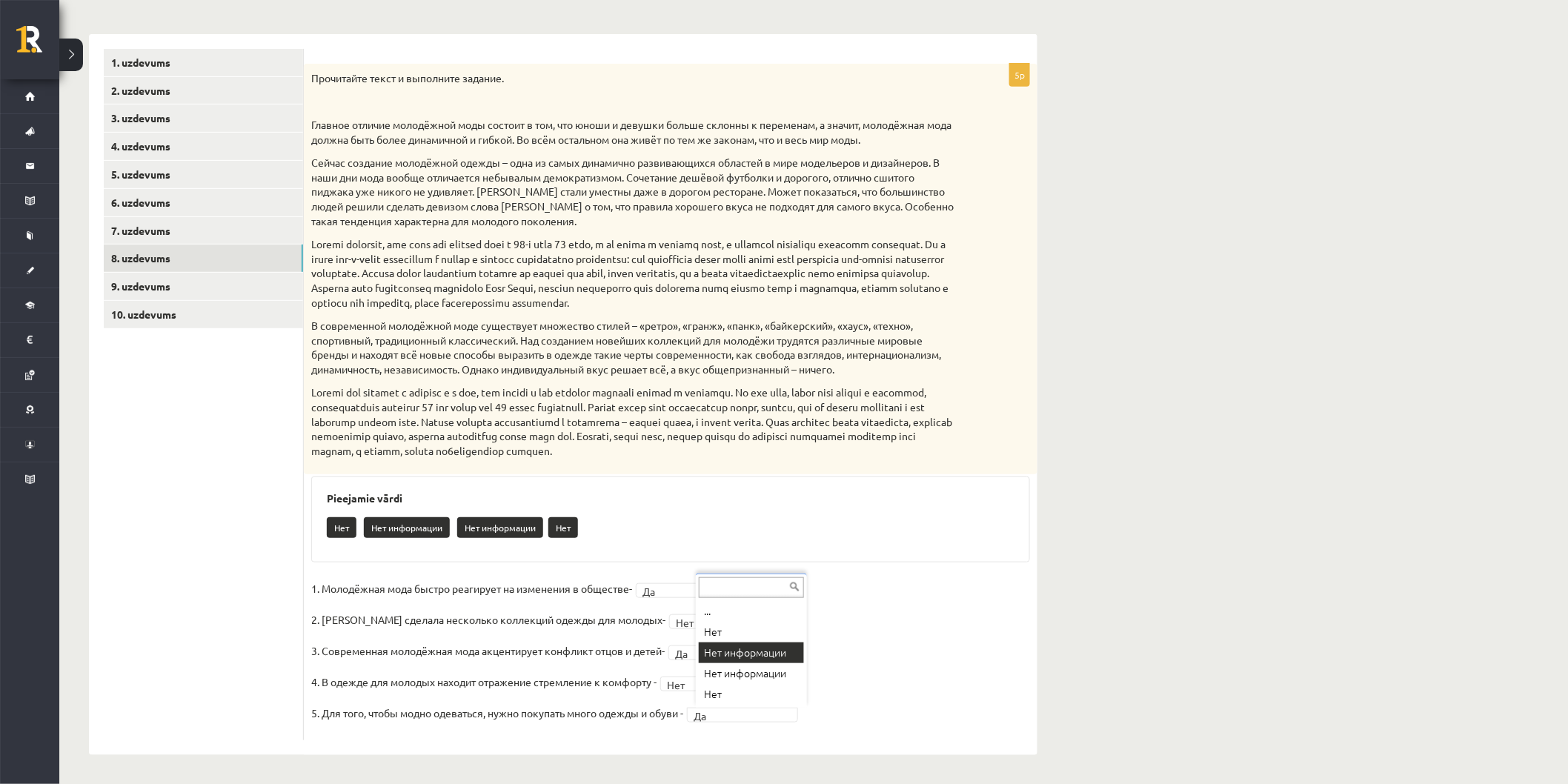
drag, startPoint x: 753, startPoint y: 657, endPoint x: 749, endPoint y: 670, distance: 13.6
drag, startPoint x: 726, startPoint y: 657, endPoint x: 714, endPoint y: 626, distance: 33.2
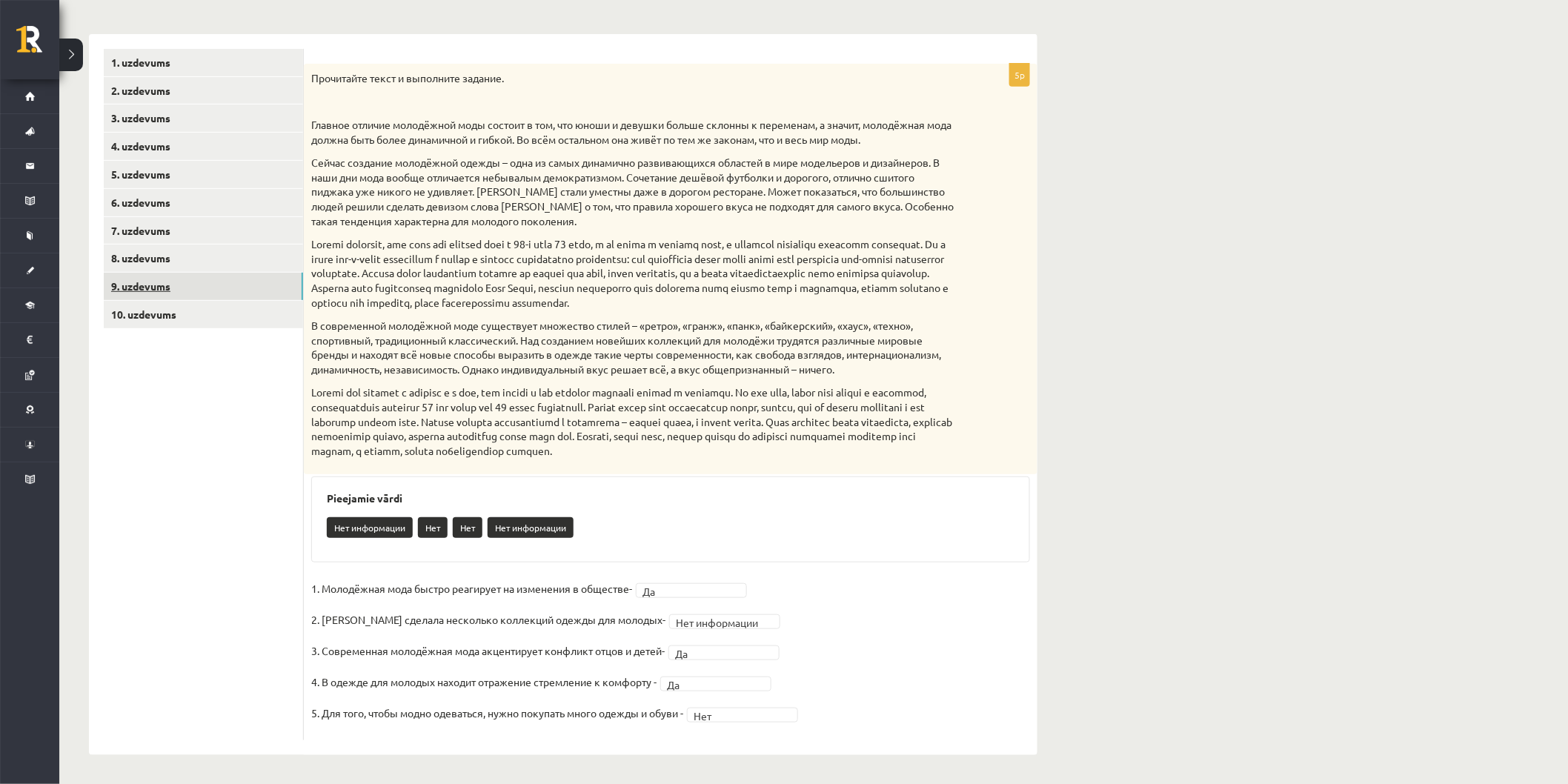
click at [179, 282] on link "9. uzdevums" at bounding box center [203, 286] width 199 height 28
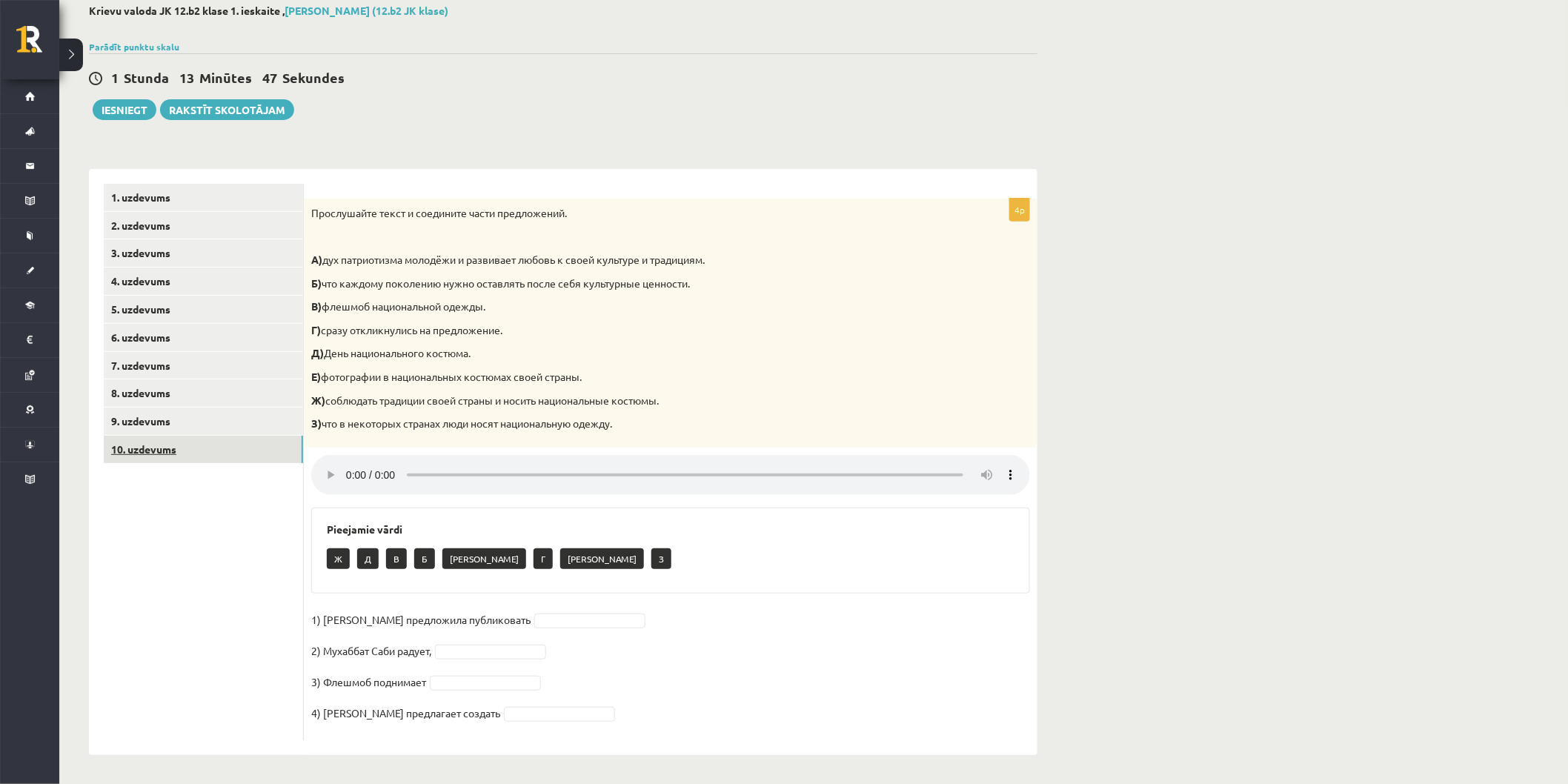
click at [182, 442] on link "10. uzdevums" at bounding box center [203, 449] width 199 height 28
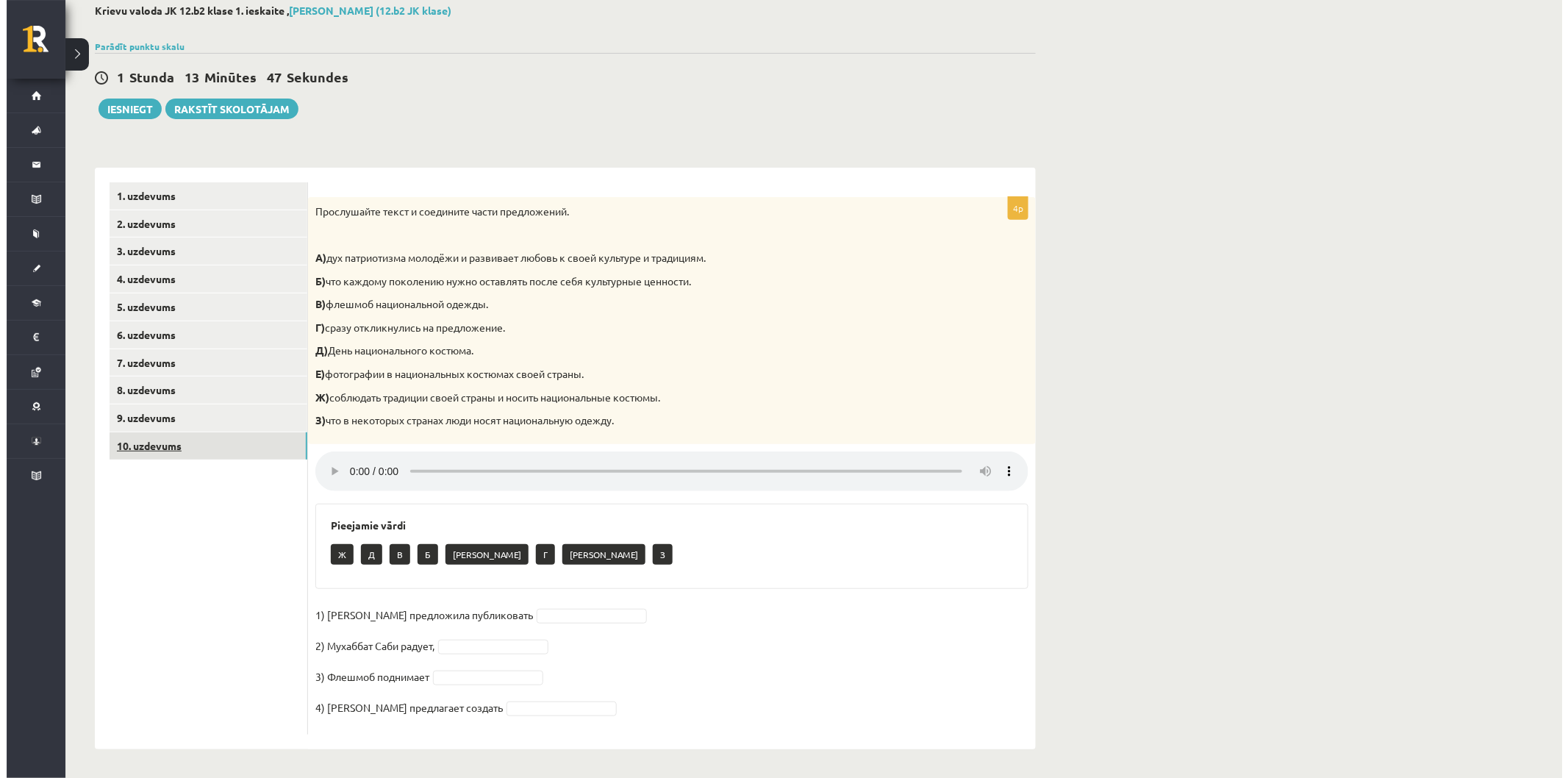
scroll to position [0, 0]
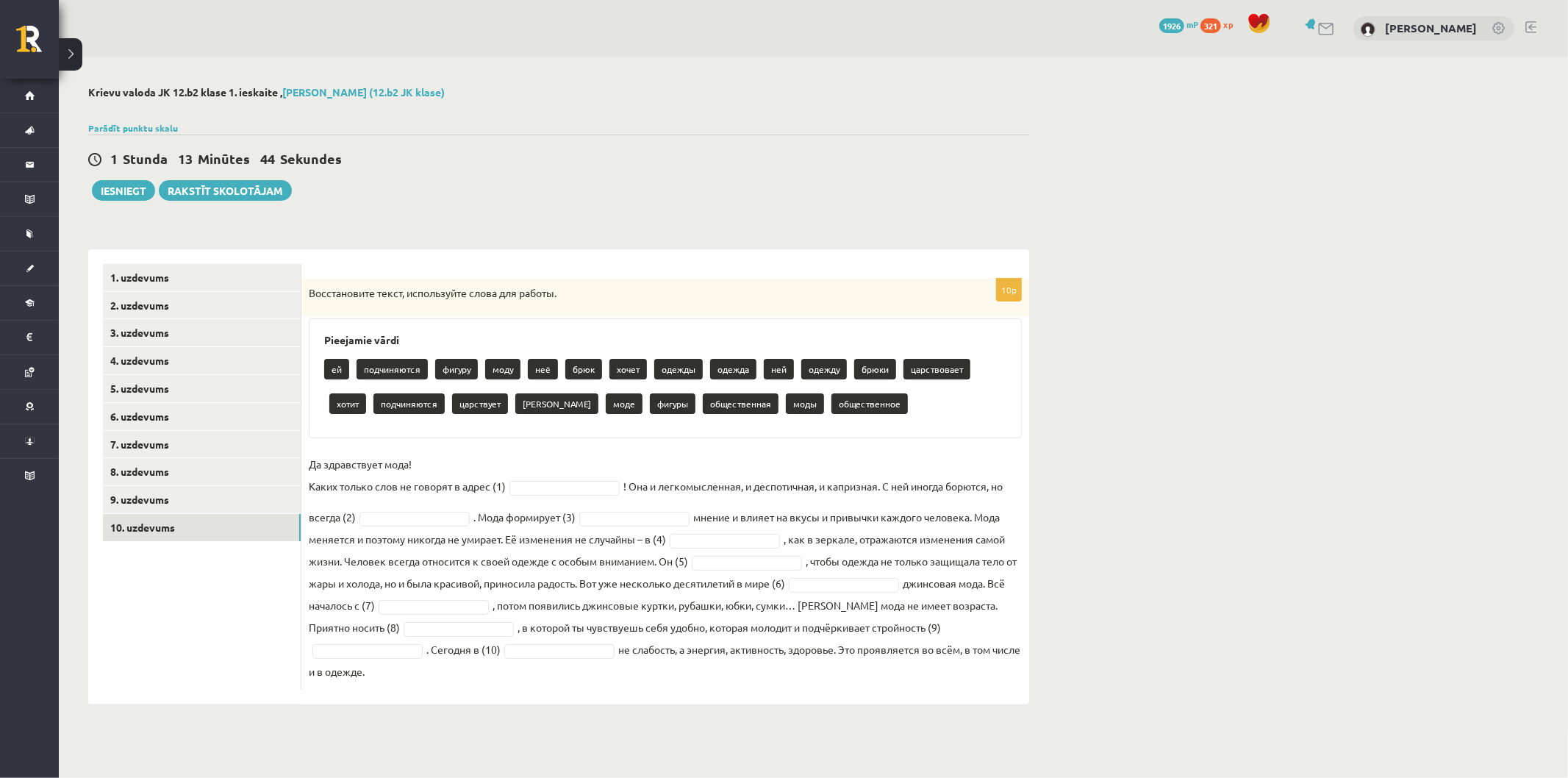
drag, startPoint x: 303, startPoint y: 286, endPoint x: 854, endPoint y: 657, distance: 664.3
click at [920, 681] on div "10p Восстановите текст, используйте слова для работы. Pieejamie vārdi ей подчин…" at bounding box center [665, 484] width 728 height 411
drag, startPoint x: 537, startPoint y: 487, endPoint x: 545, endPoint y: 486, distance: 8.1
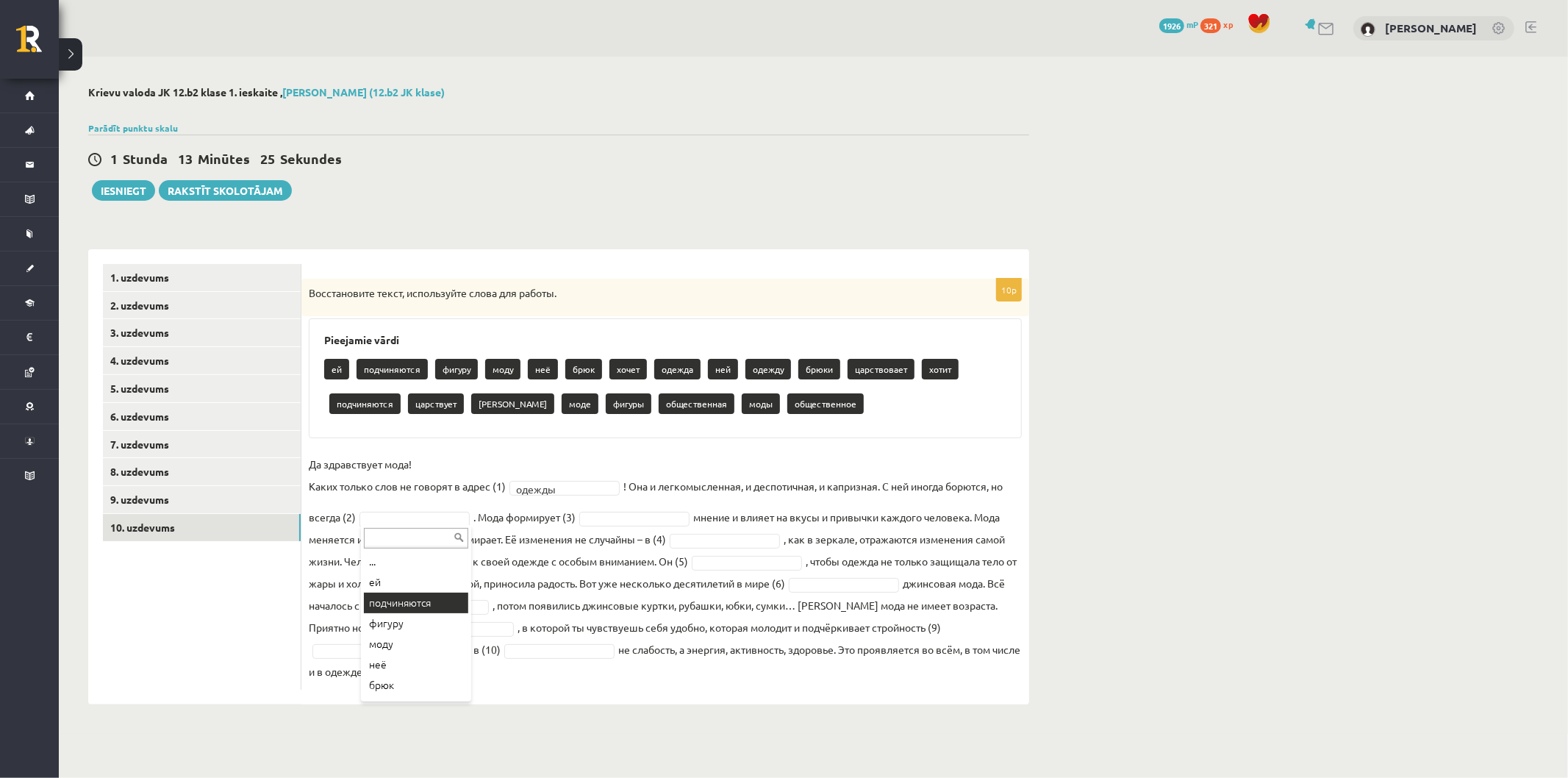
drag, startPoint x: 417, startPoint y: 604, endPoint x: 427, endPoint y: 489, distance: 115.4
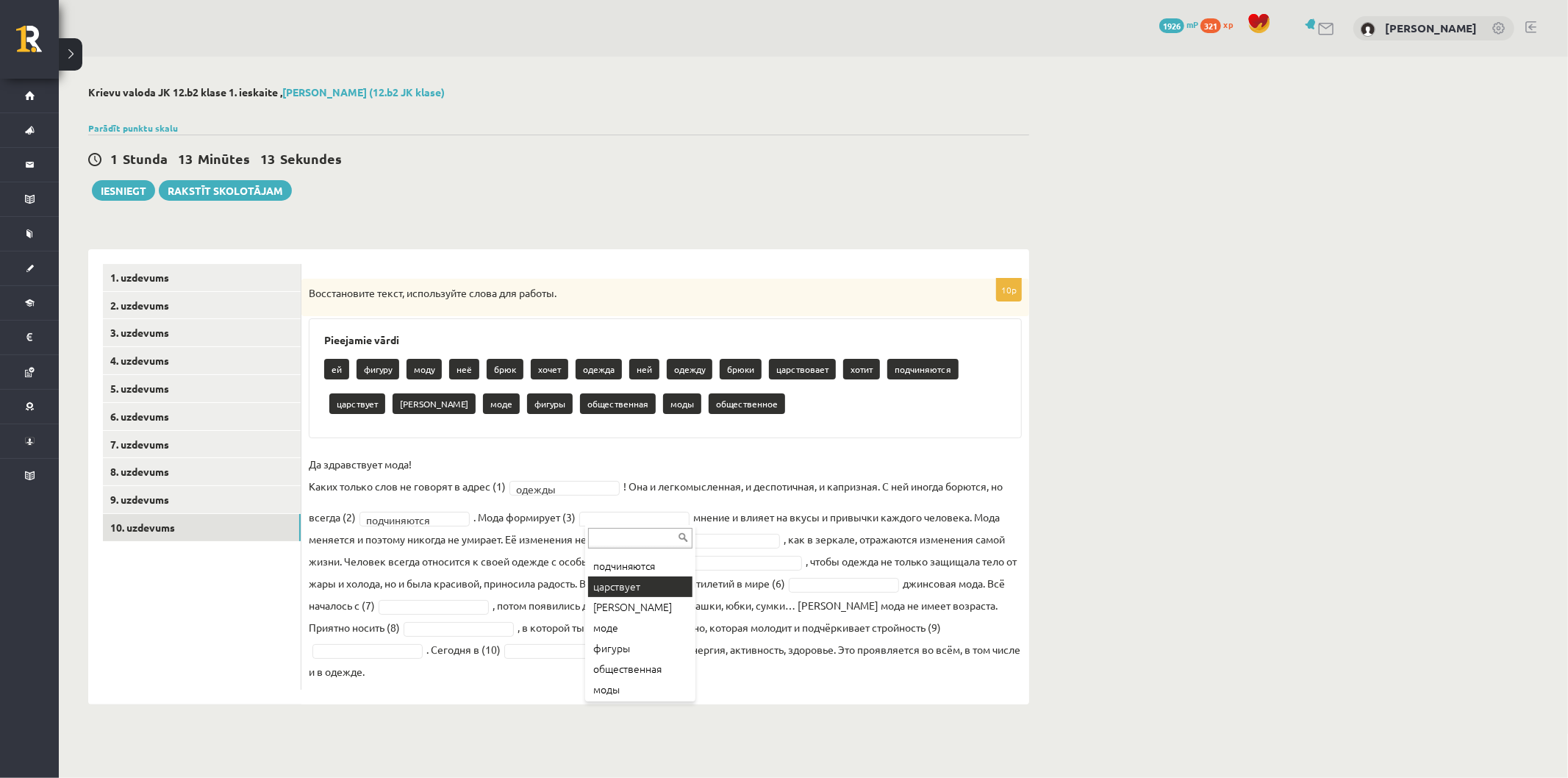
scroll to position [285, 0]
drag, startPoint x: 647, startPoint y: 693, endPoint x: 656, endPoint y: 667, distance: 27.5
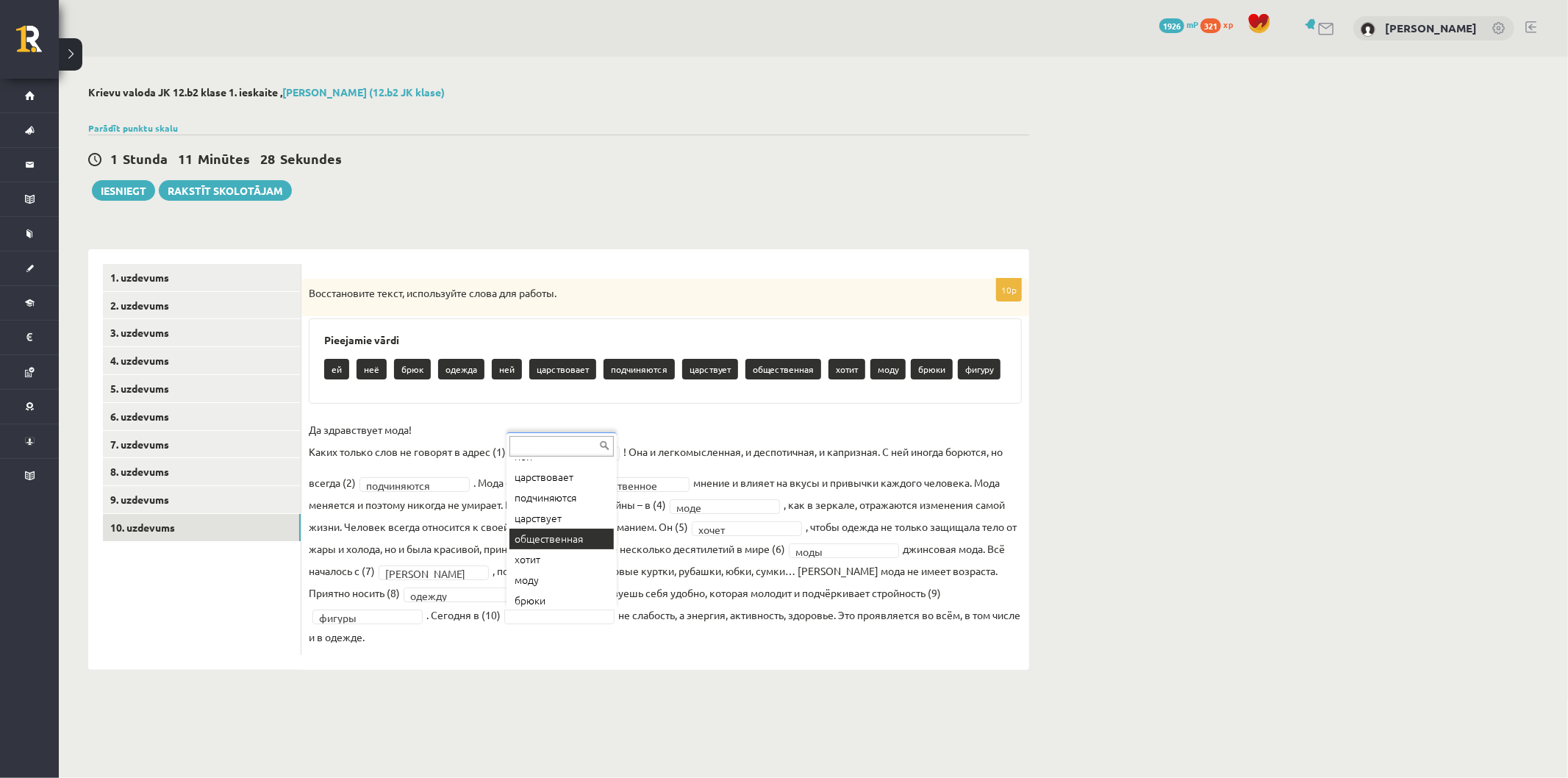
scroll to position [140, 0]
click at [129, 188] on button "Iesniegt" at bounding box center [123, 190] width 63 height 20
